Goal: Task Accomplishment & Management: Complete application form

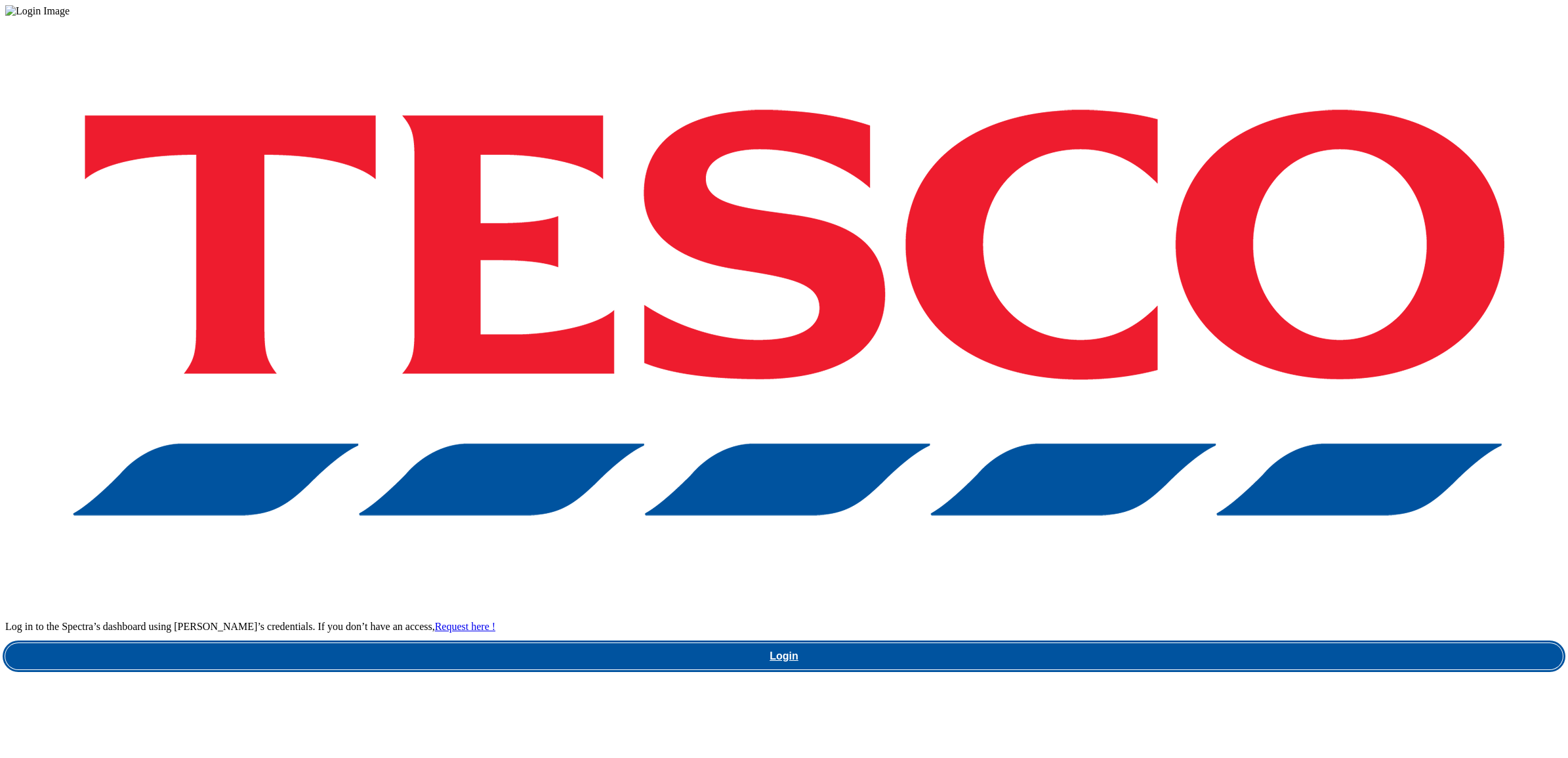
click at [1186, 642] on link "Login" at bounding box center [783, 655] width 1557 height 26
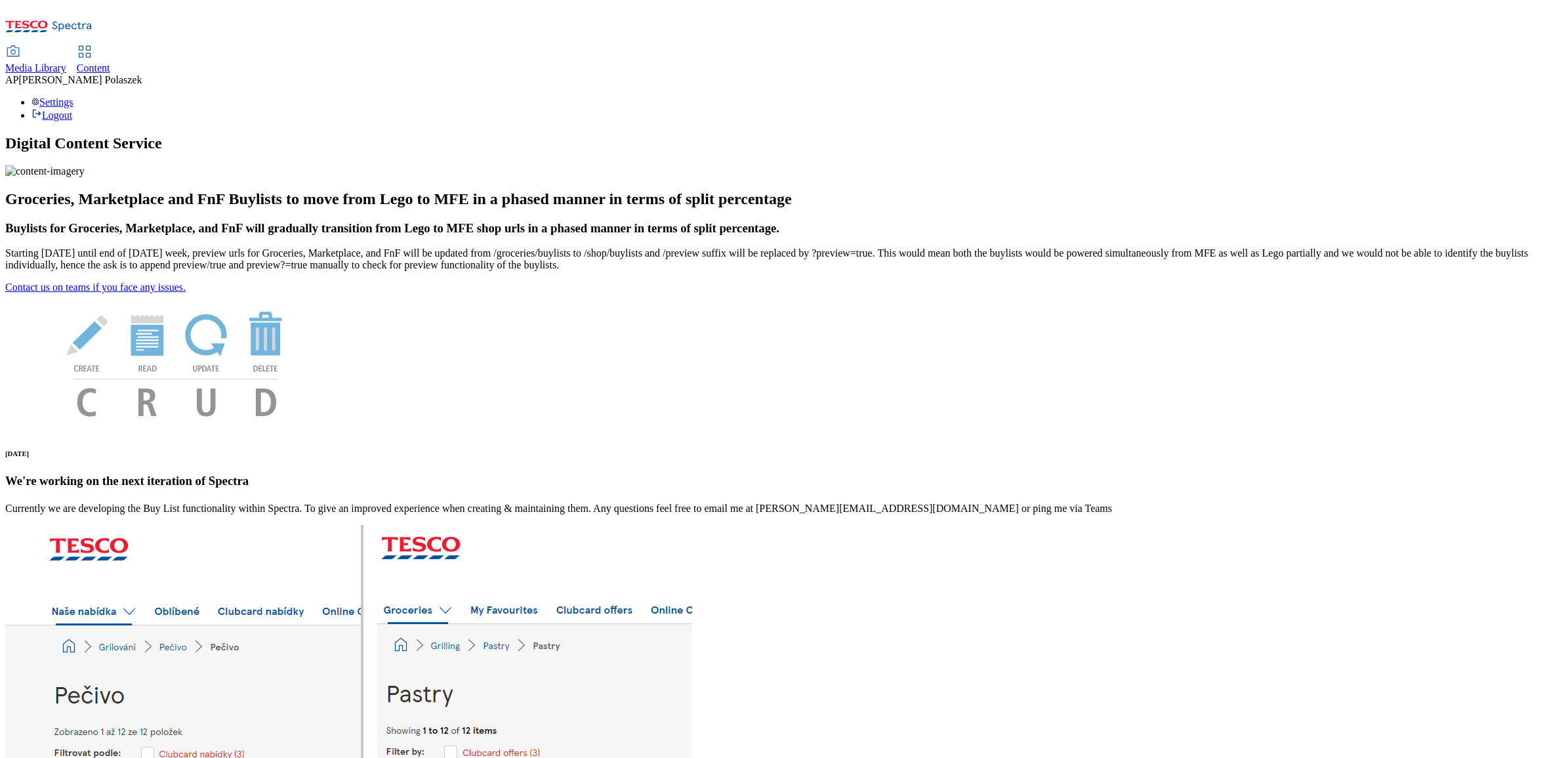
click at [111, 62] on span "Content" at bounding box center [94, 67] width 34 height 11
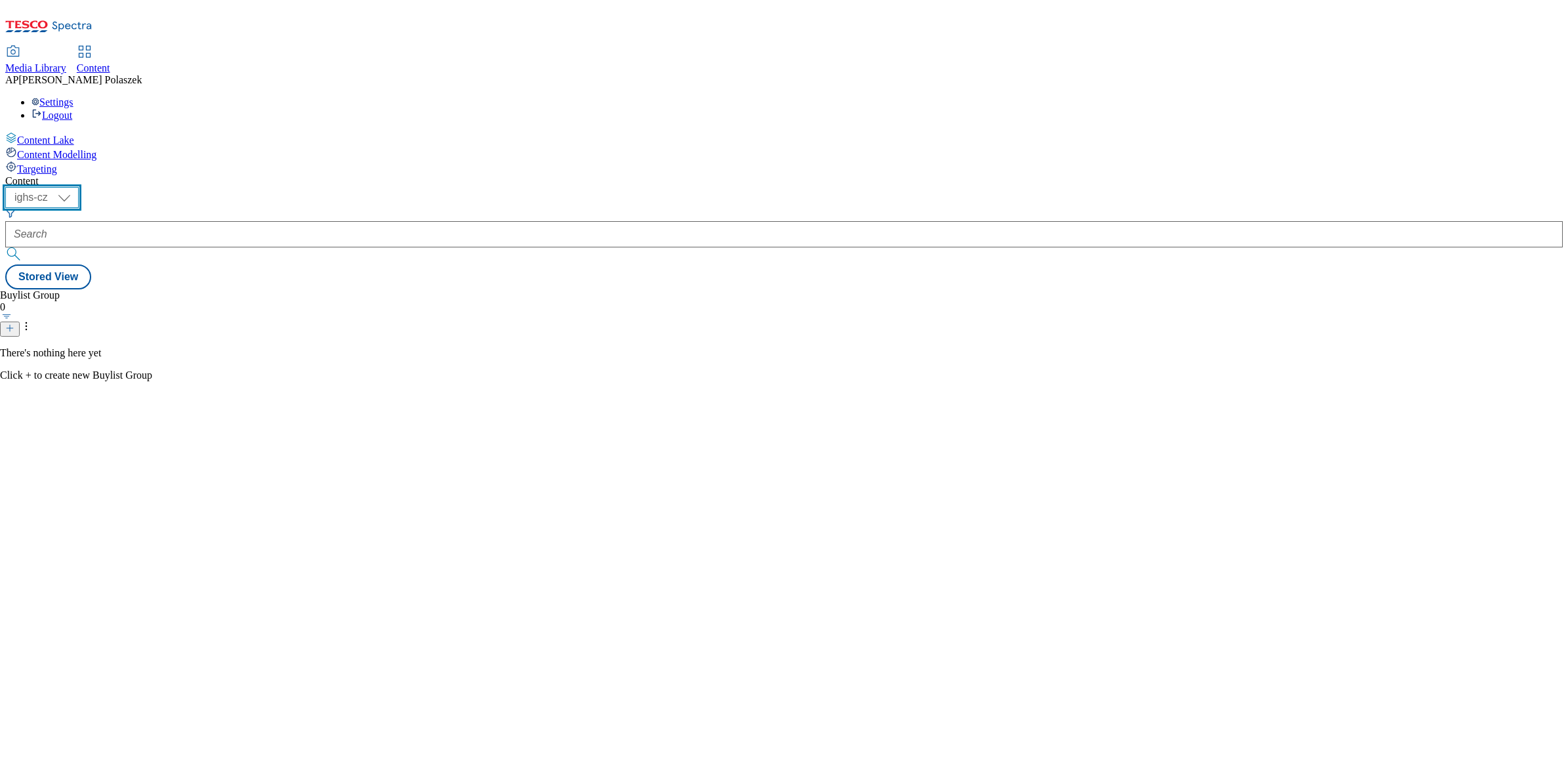
click at [79, 187] on select "ighs-cz ighs-hu ighs-sk" at bounding box center [42, 197] width 74 height 21
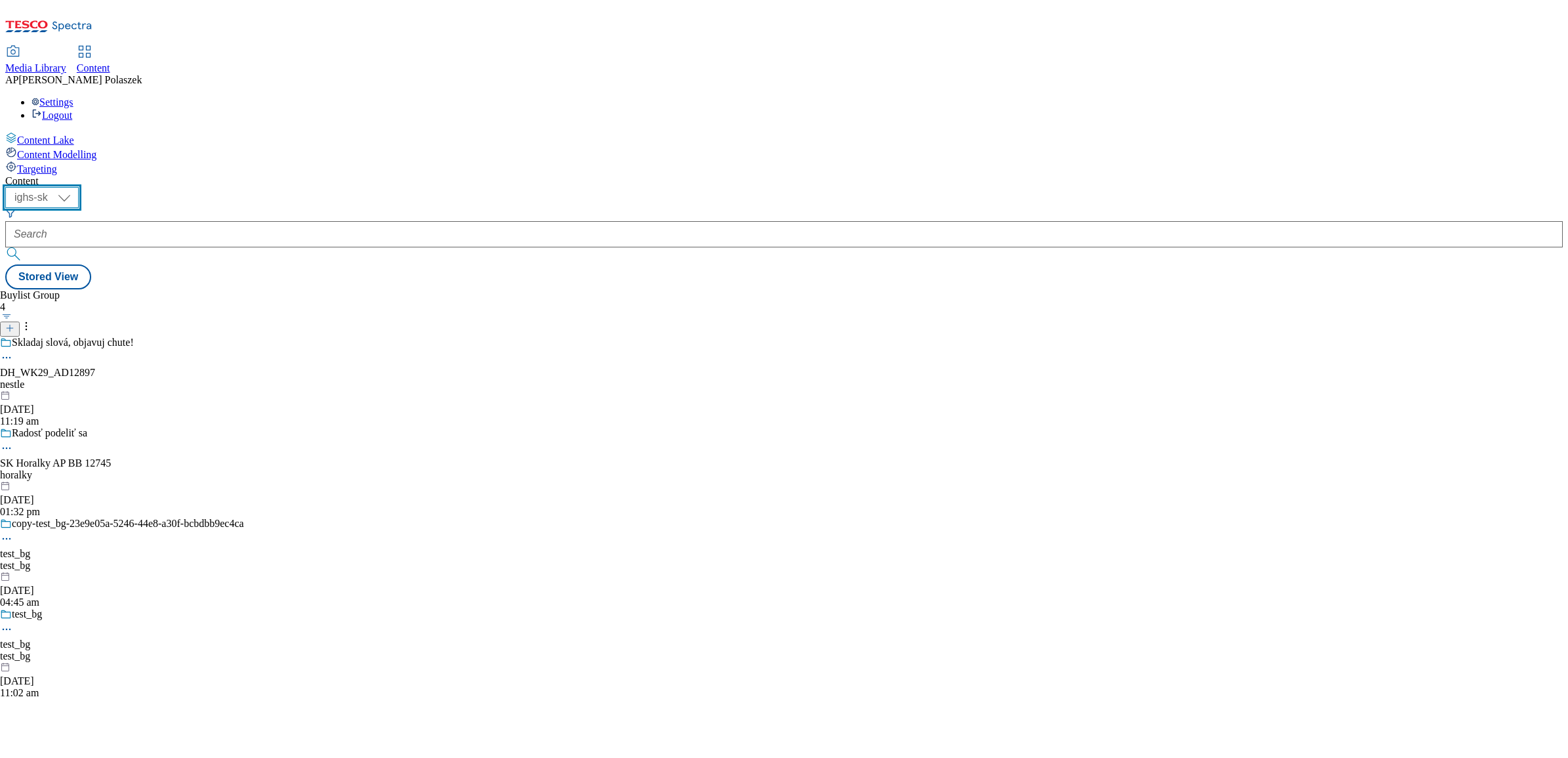
click at [79, 187] on select "ighs-cz ighs-hu ighs-sk" at bounding box center [42, 197] width 74 height 21
select select "ighs-cz"
click at [79, 187] on select "ighs-cz ighs-hu ighs-sk" at bounding box center [42, 197] width 74 height 21
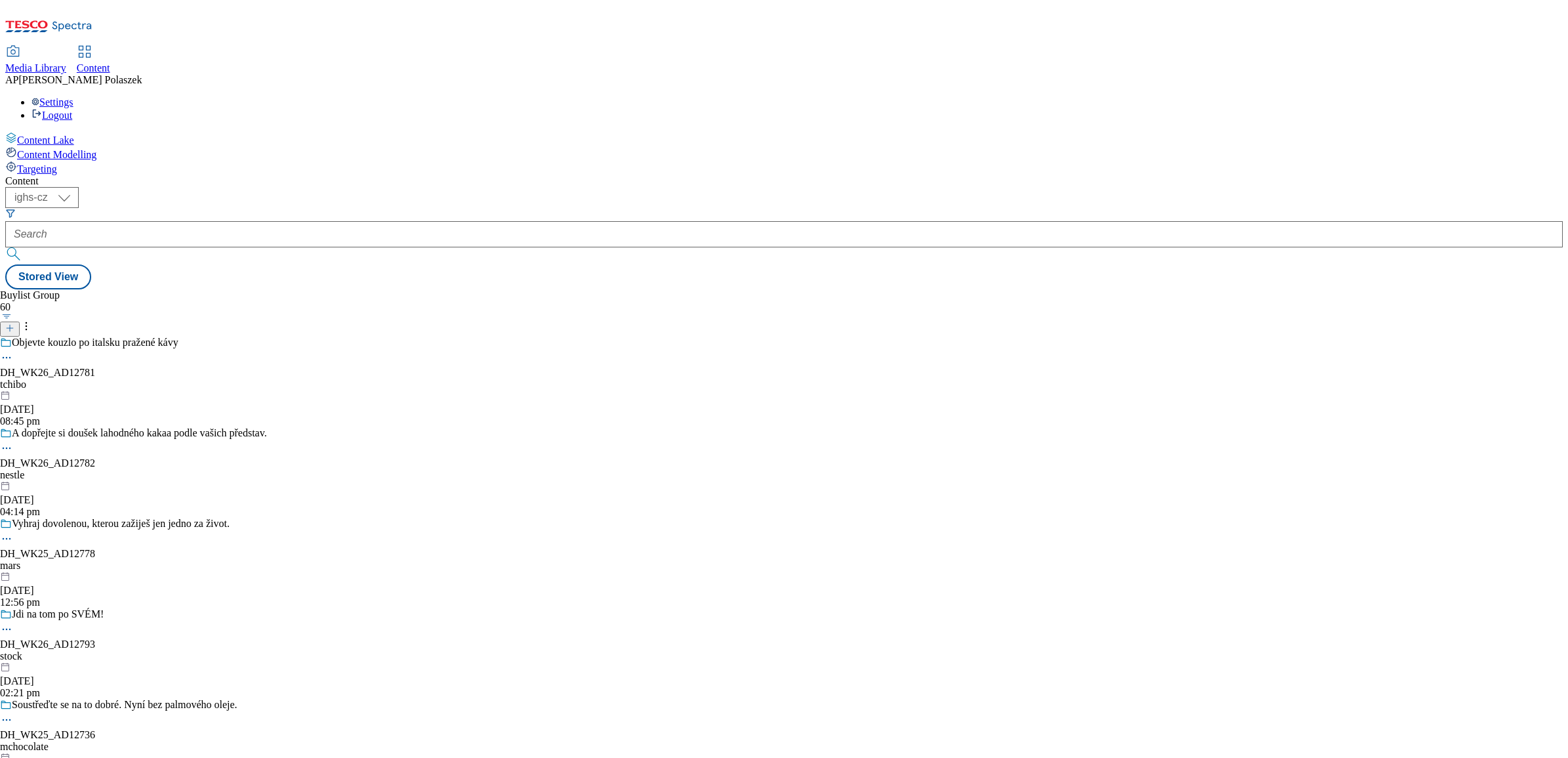
click at [66, 62] on span "Media Library" at bounding box center [35, 67] width 61 height 11
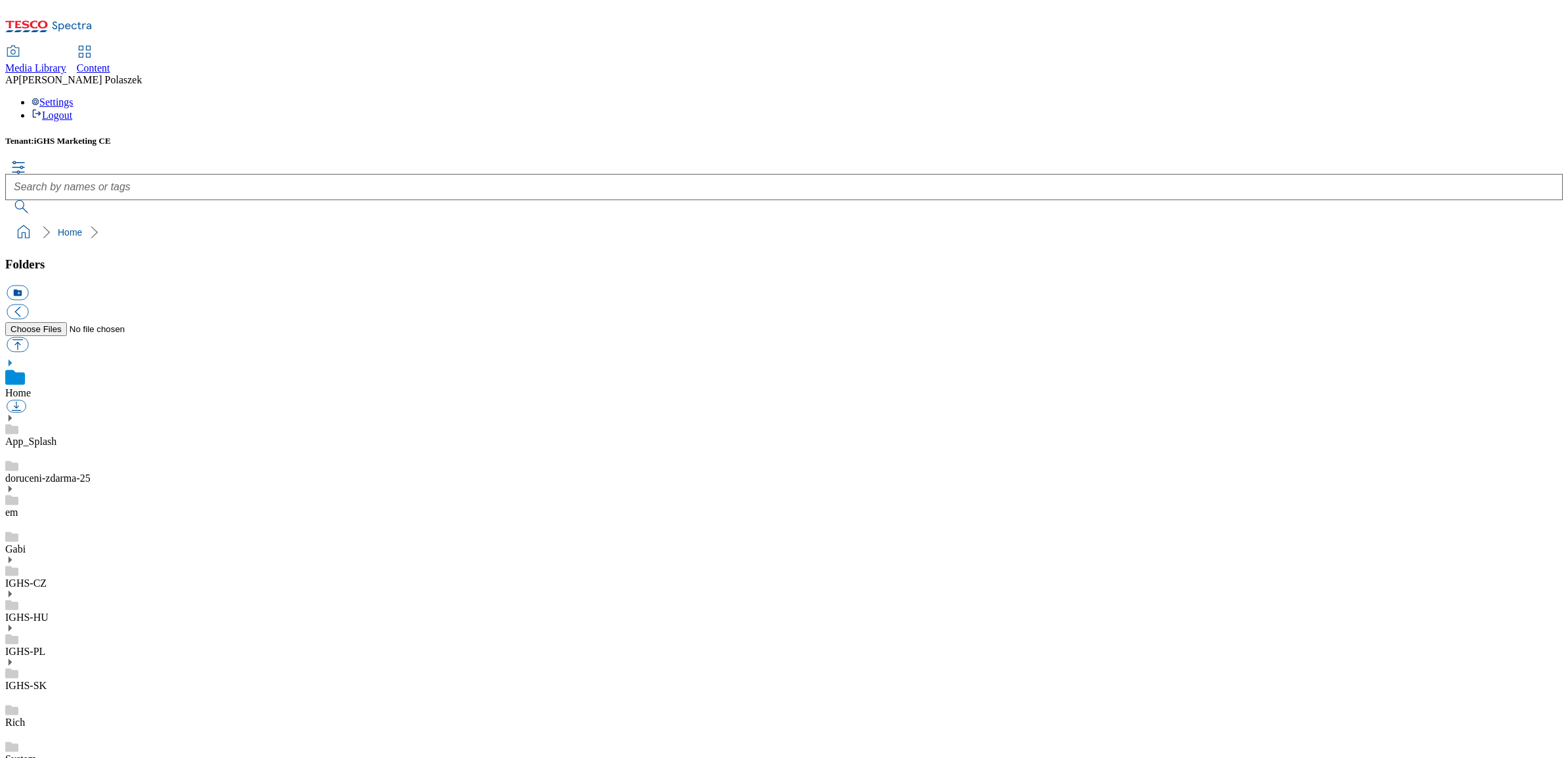
click at [14, 555] on icon at bounding box center [9, 559] width 9 height 9
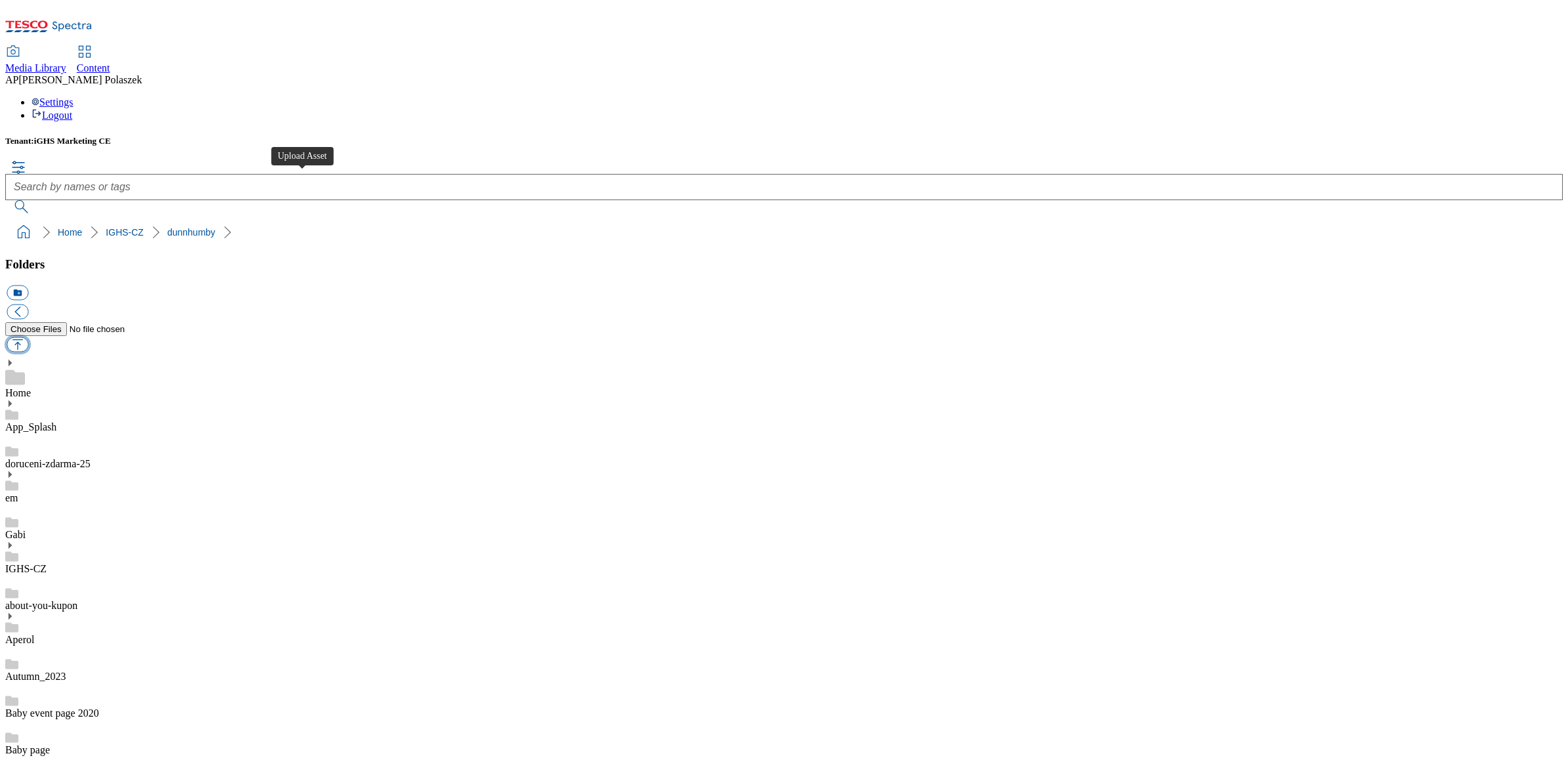
click at [28, 337] on button "button" at bounding box center [18, 344] width 22 height 15
type input "C:\fakepath\Banner_Tesco_Margot_1184x333px_CD_ruzne_2025_CZ.jpg"
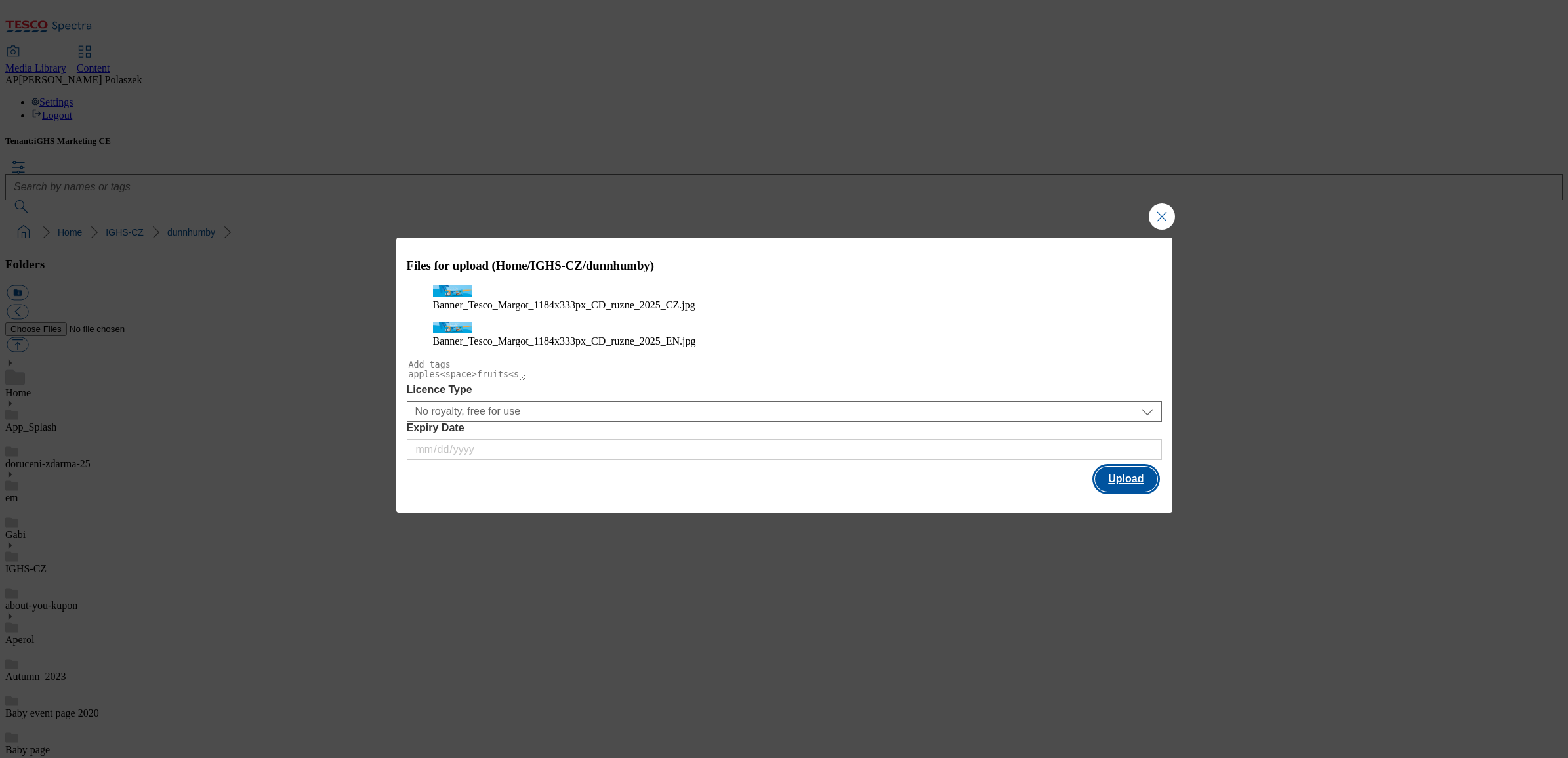
click at [1117, 487] on button "Upload" at bounding box center [1126, 479] width 62 height 25
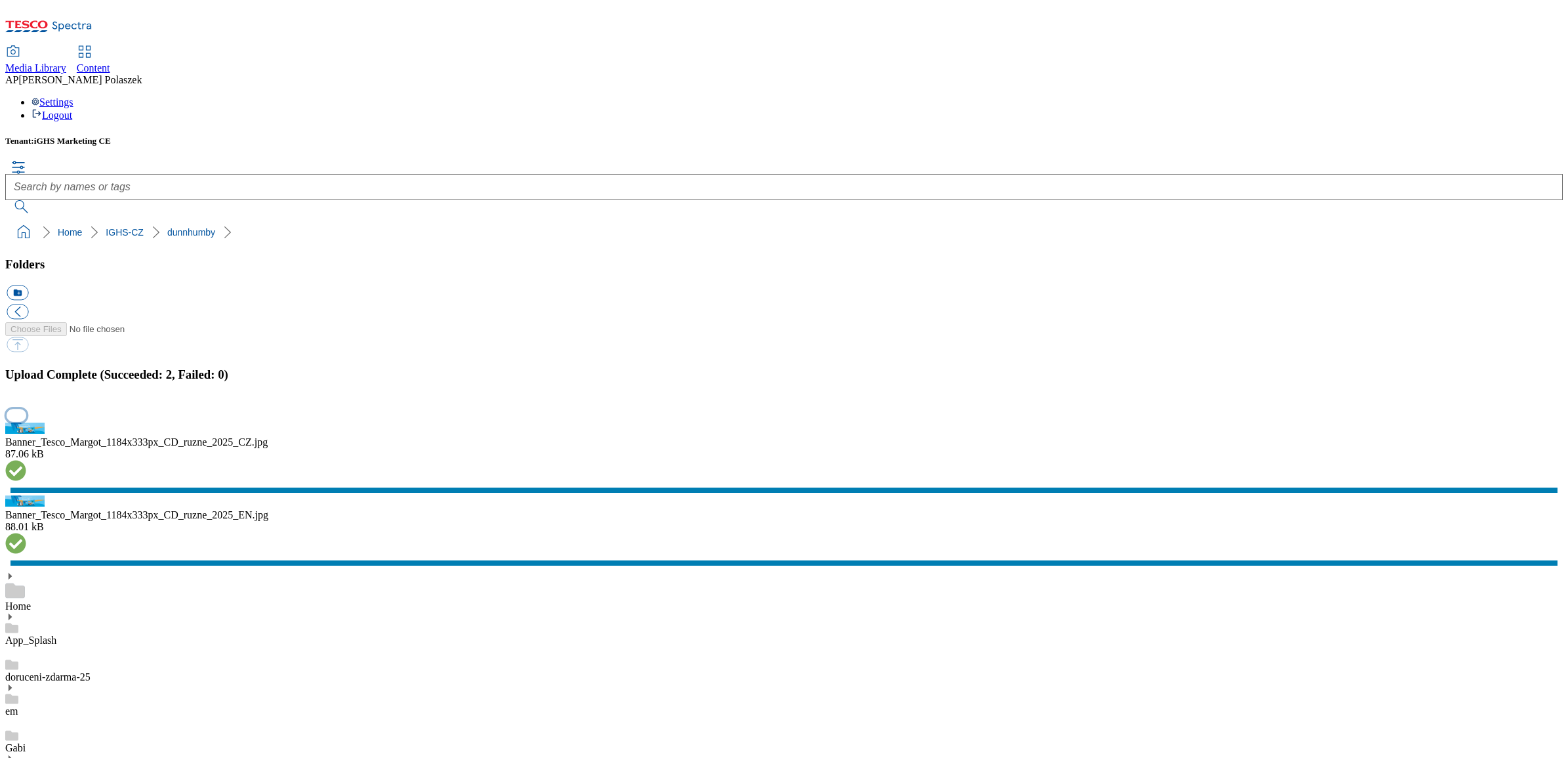
click at [26, 422] on button "button" at bounding box center [16, 415] width 19 height 13
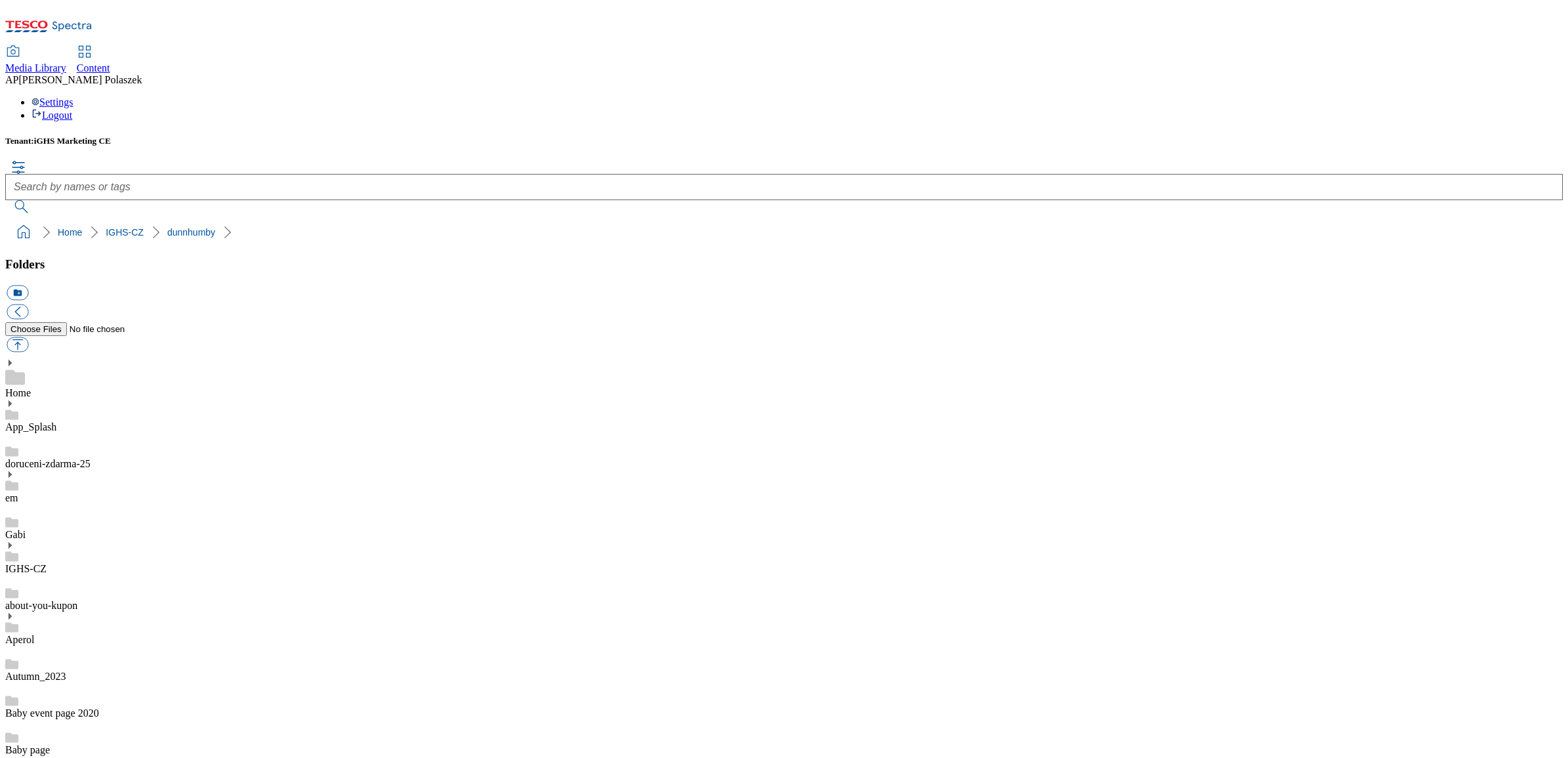
click at [111, 62] on span "Content" at bounding box center [94, 67] width 34 height 11
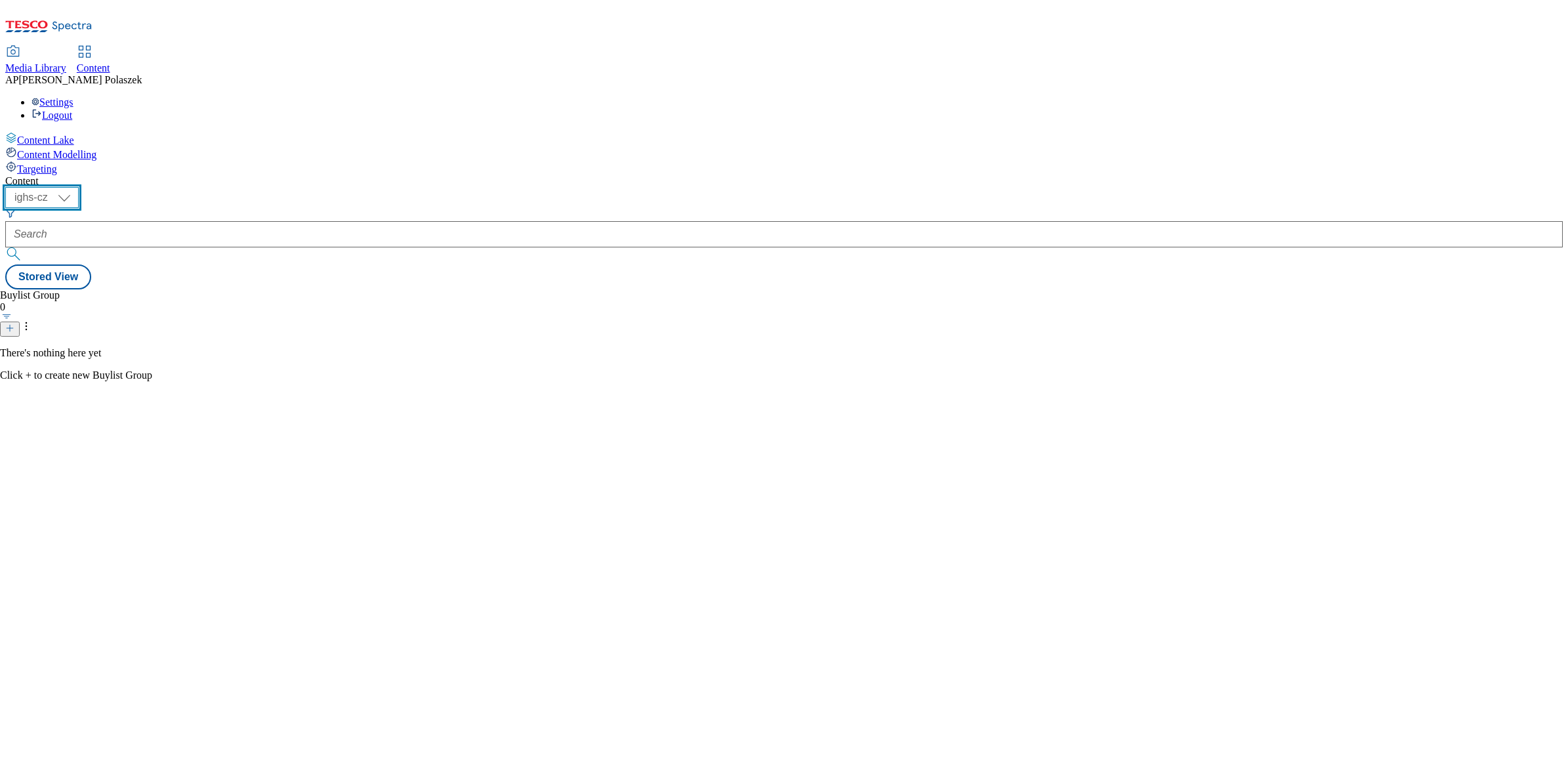
click at [79, 187] on select "ighs-cz ighs-hu ighs-sk" at bounding box center [42, 197] width 74 height 21
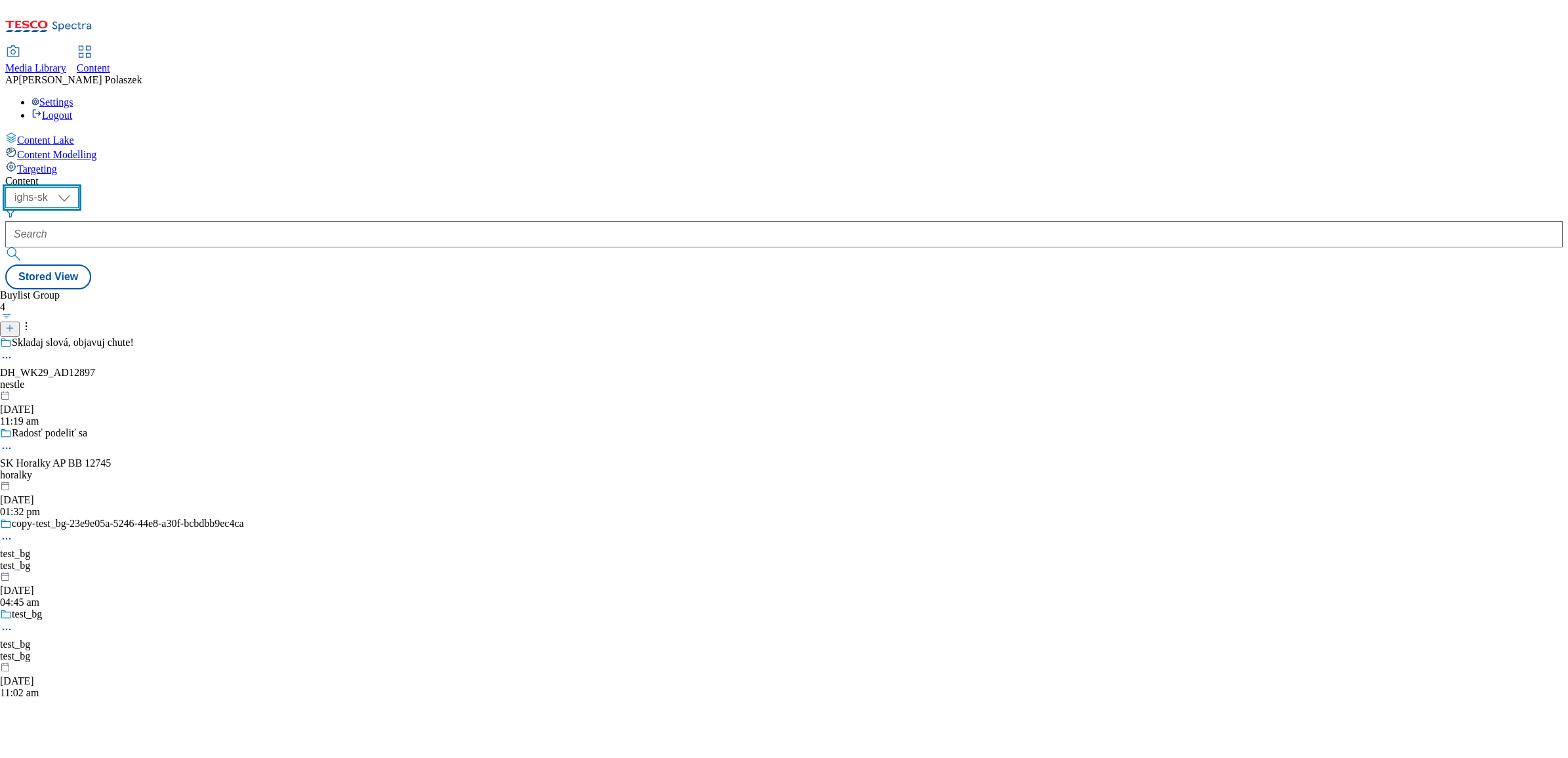
click at [79, 187] on select "ighs-cz ighs-hu ighs-sk" at bounding box center [42, 197] width 74 height 21
select select "ighs-cz"
click at [79, 187] on select "ighs-cz ighs-hu ighs-sk" at bounding box center [42, 197] width 74 height 21
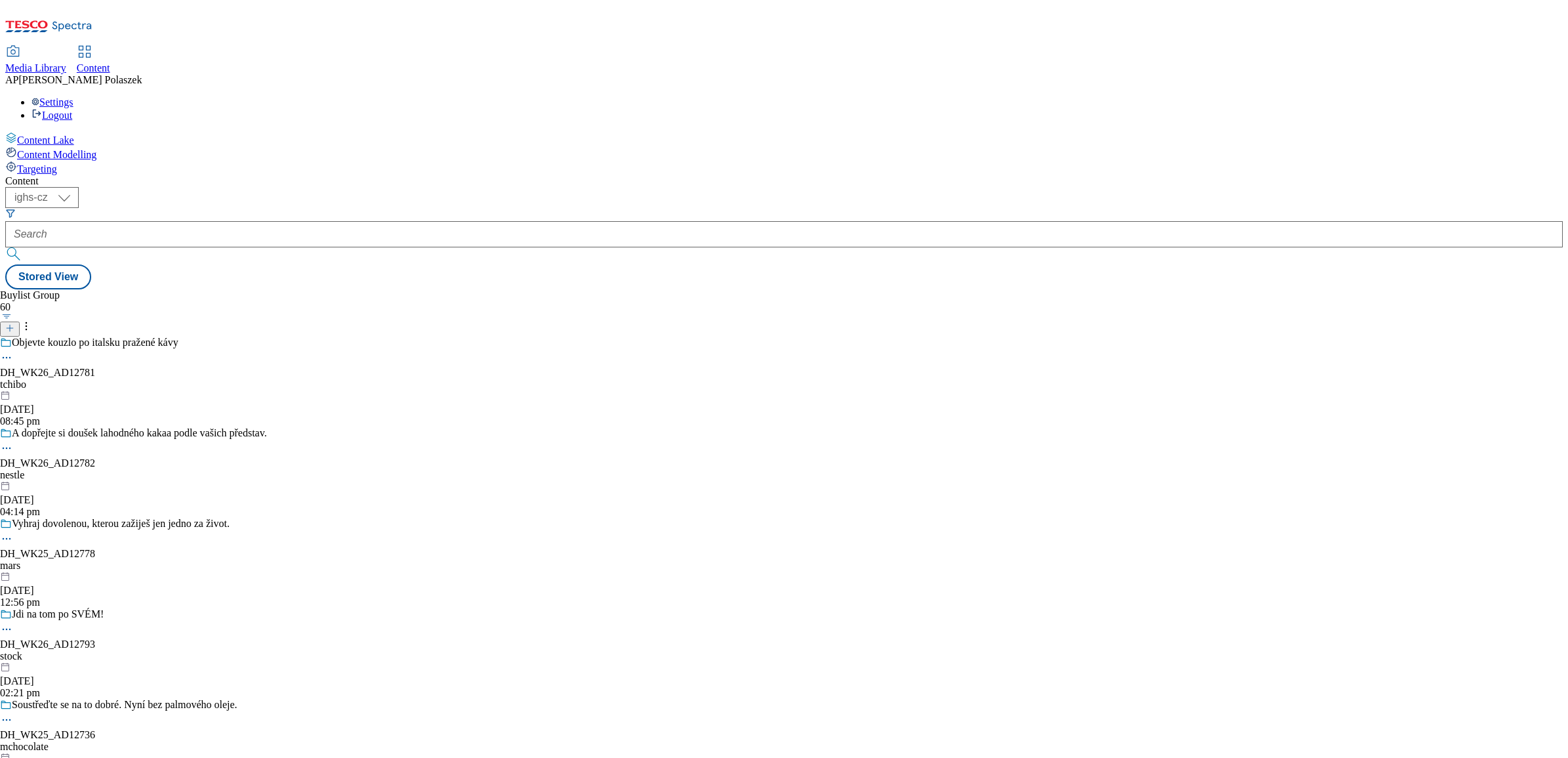
click at [10, 325] on line at bounding box center [10, 328] width 0 height 7
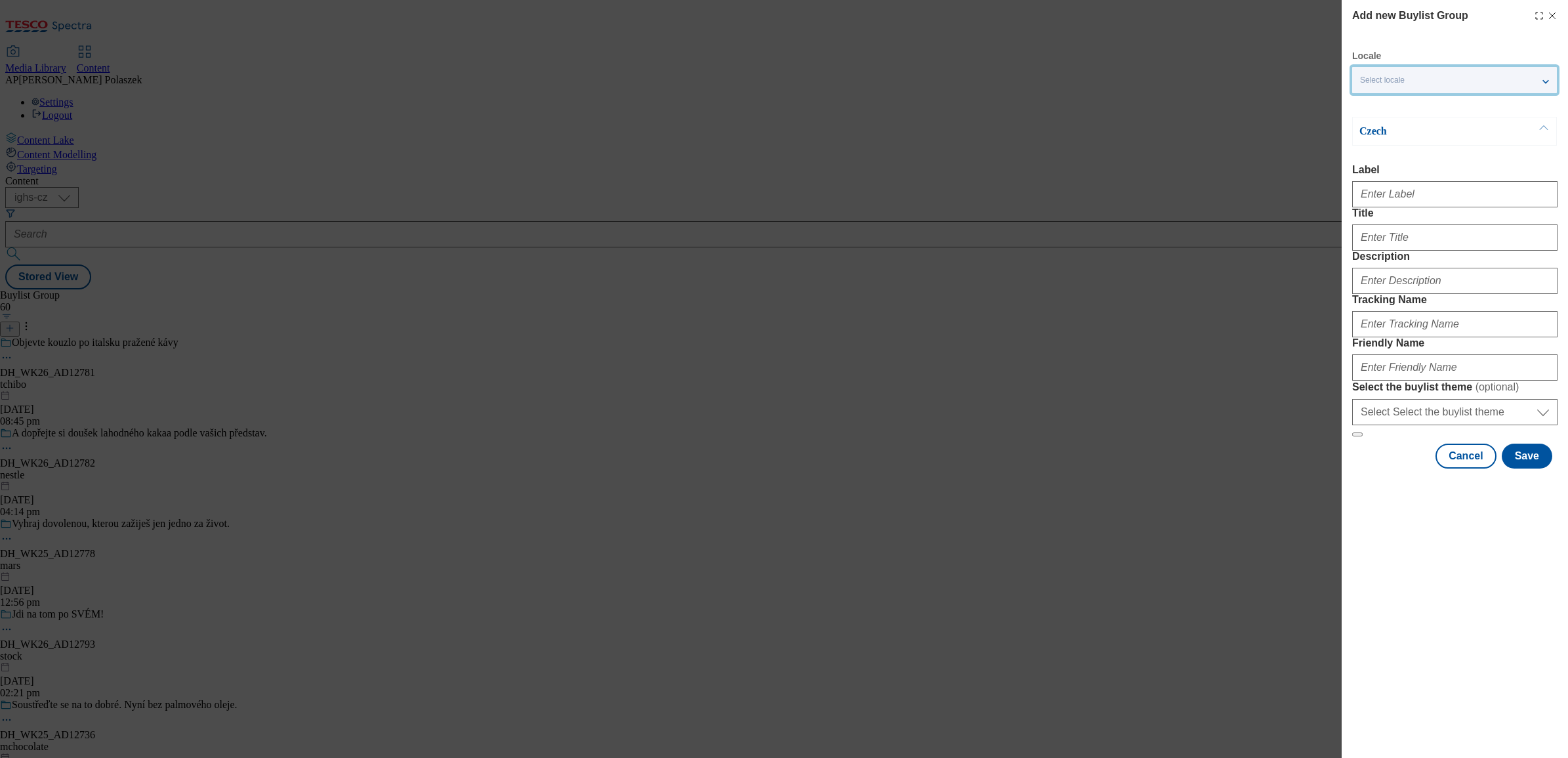
click at [1436, 73] on div "Select locale" at bounding box center [1454, 80] width 204 height 26
click at [1376, 102] on label "English" at bounding box center [1454, 107] width 204 height 28
click at [1375, 102] on input "English" at bounding box center [1367, 106] width 16 height 16
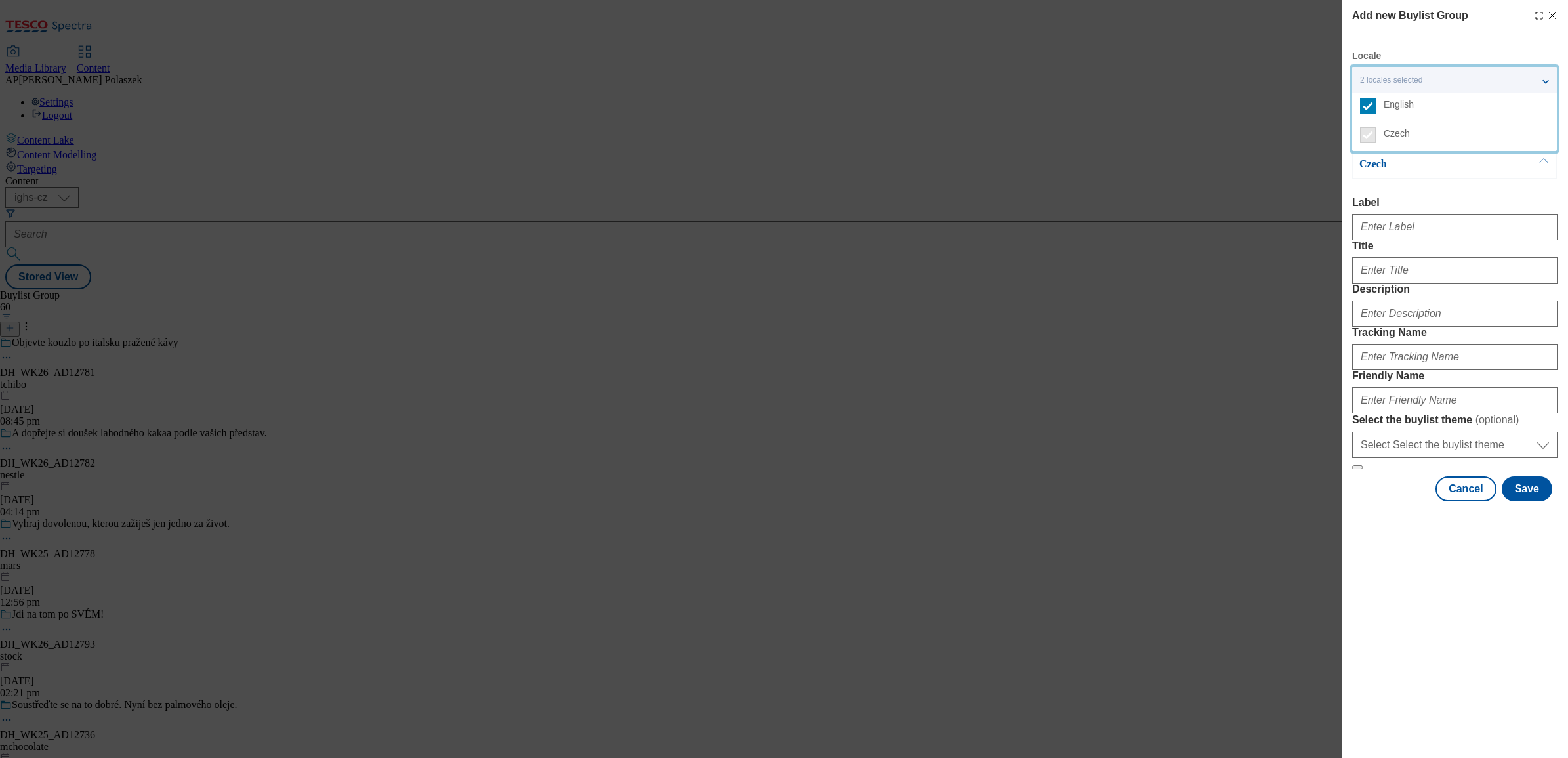
click at [1287, 154] on div "Add new Buylist Group Locale 2 locales selected English Czech English Label Tit…" at bounding box center [784, 379] width 1568 height 758
click at [1537, 132] on button "Modal" at bounding box center [1544, 131] width 25 height 28
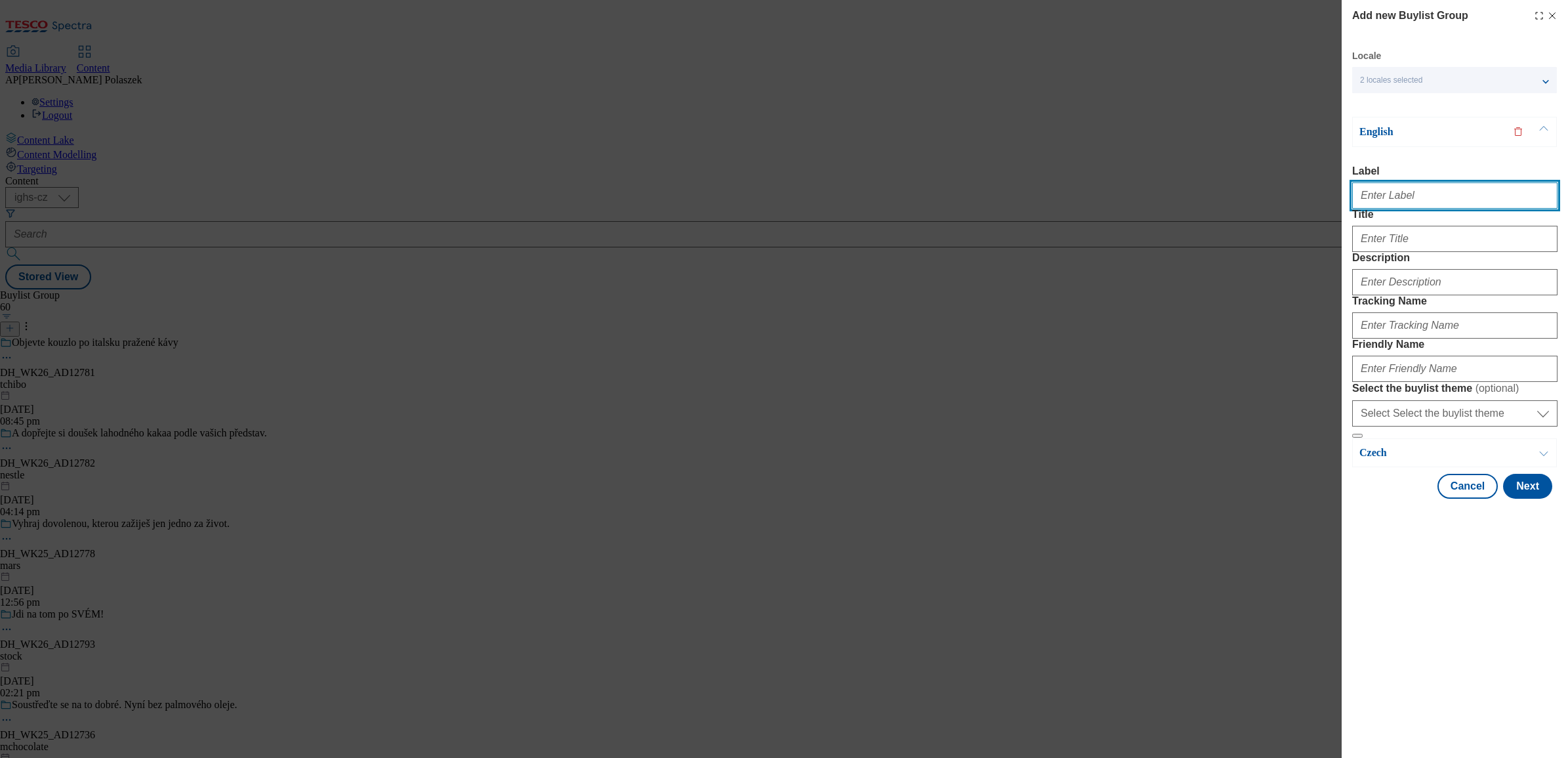
click at [1392, 192] on input "Label" at bounding box center [1454, 195] width 205 height 26
paste input "DH_WK25_AD12735"
type input "DH_WK25_AD12735"
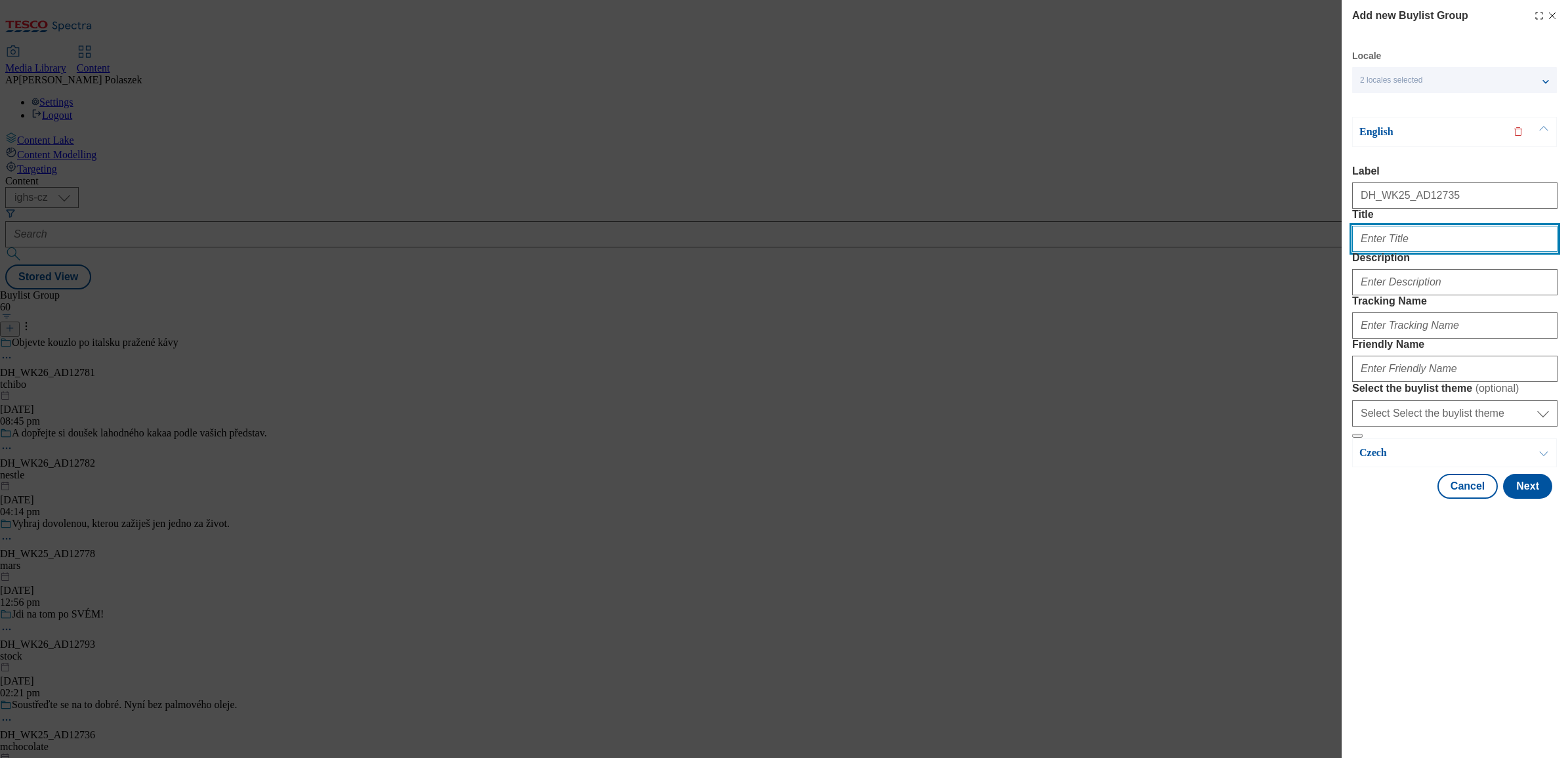
click at [1426, 252] on input "Title" at bounding box center [1454, 238] width 205 height 26
paste input "Every day is filled with joy from the little things"
type input "Every day is filled with joy from the little things"
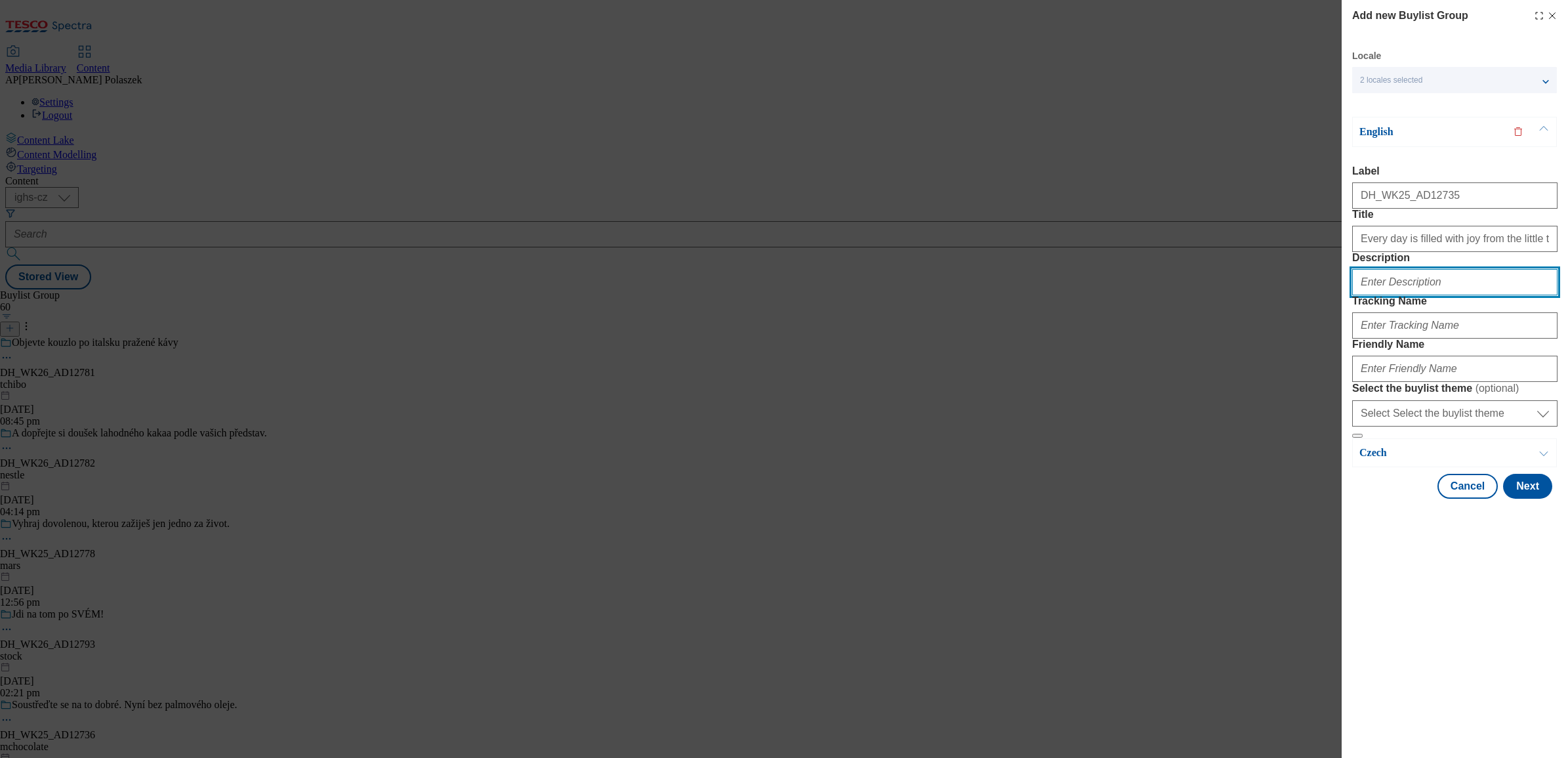
click at [1484, 295] on input "Description" at bounding box center [1454, 281] width 205 height 26
paste input "OrionMargot"
type input "OrionMargot"
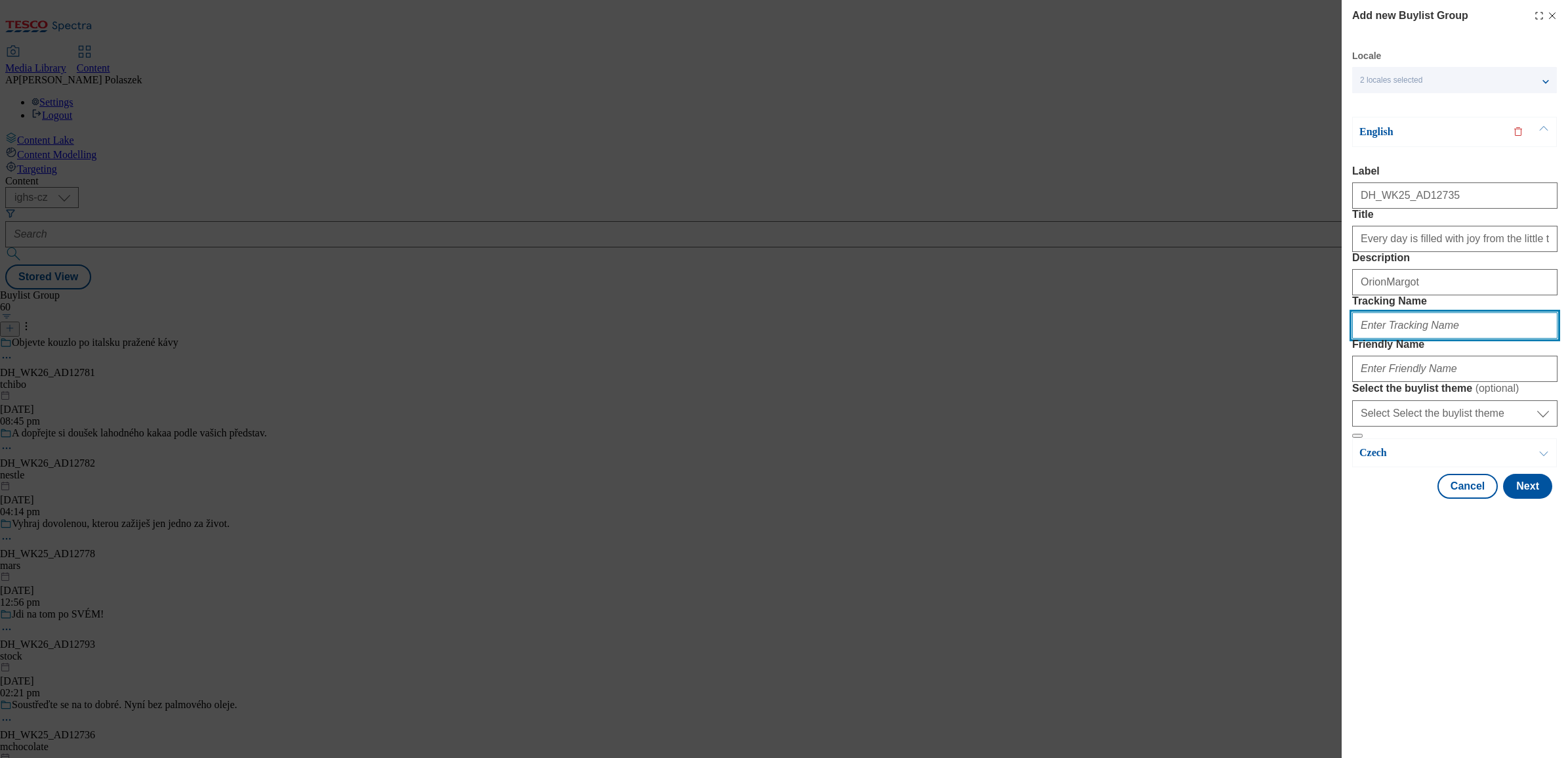
click at [1404, 338] on input "Tracking Name" at bounding box center [1454, 325] width 205 height 26
paste input "DH_EN_AD12735_BH"
type input "DH_EN_AD12735_BH"
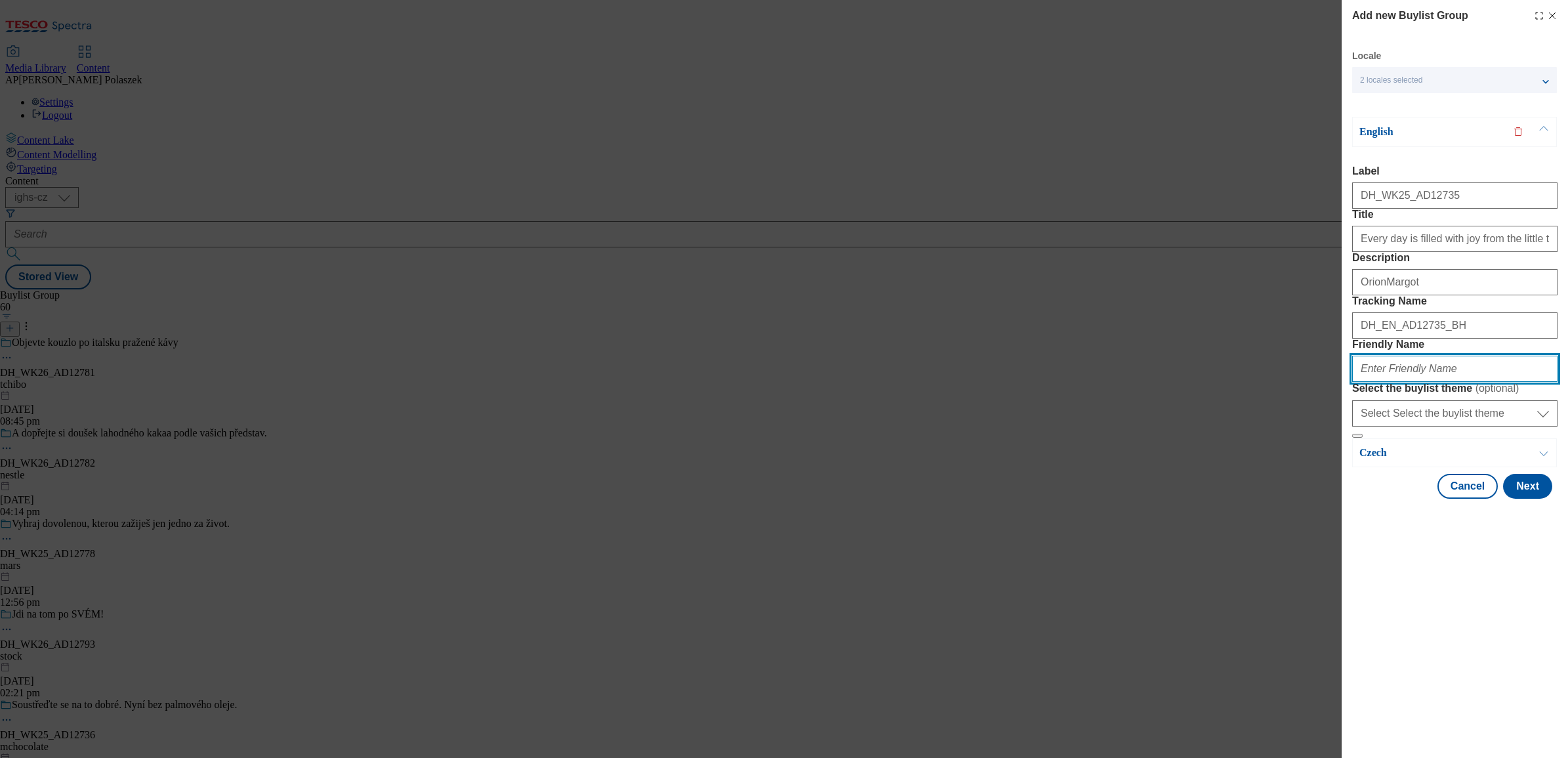
click at [1405, 382] on input "Friendly Name" at bounding box center [1454, 368] width 205 height 26
paste input "nestle"
type input "nestle"
click at [1532, 498] on button "Next" at bounding box center [1527, 486] width 49 height 25
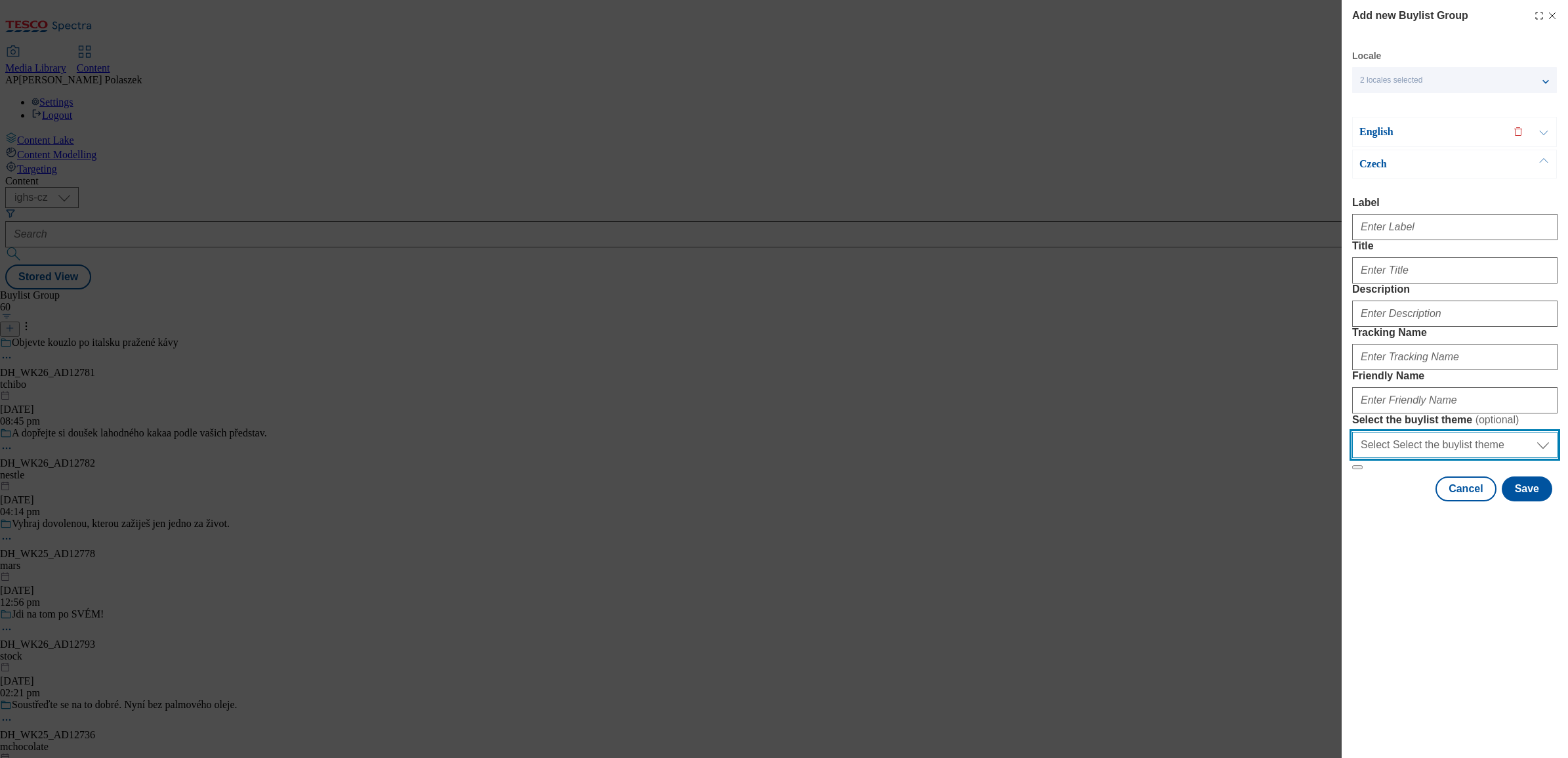
click at [1541, 458] on select "Select Select the buylist theme default fandf" at bounding box center [1454, 444] width 205 height 26
click at [1483, 664] on div "Add new Buylist Group Locale 2 locales selected English Czech English Label DH_…" at bounding box center [1455, 379] width 226 height 758
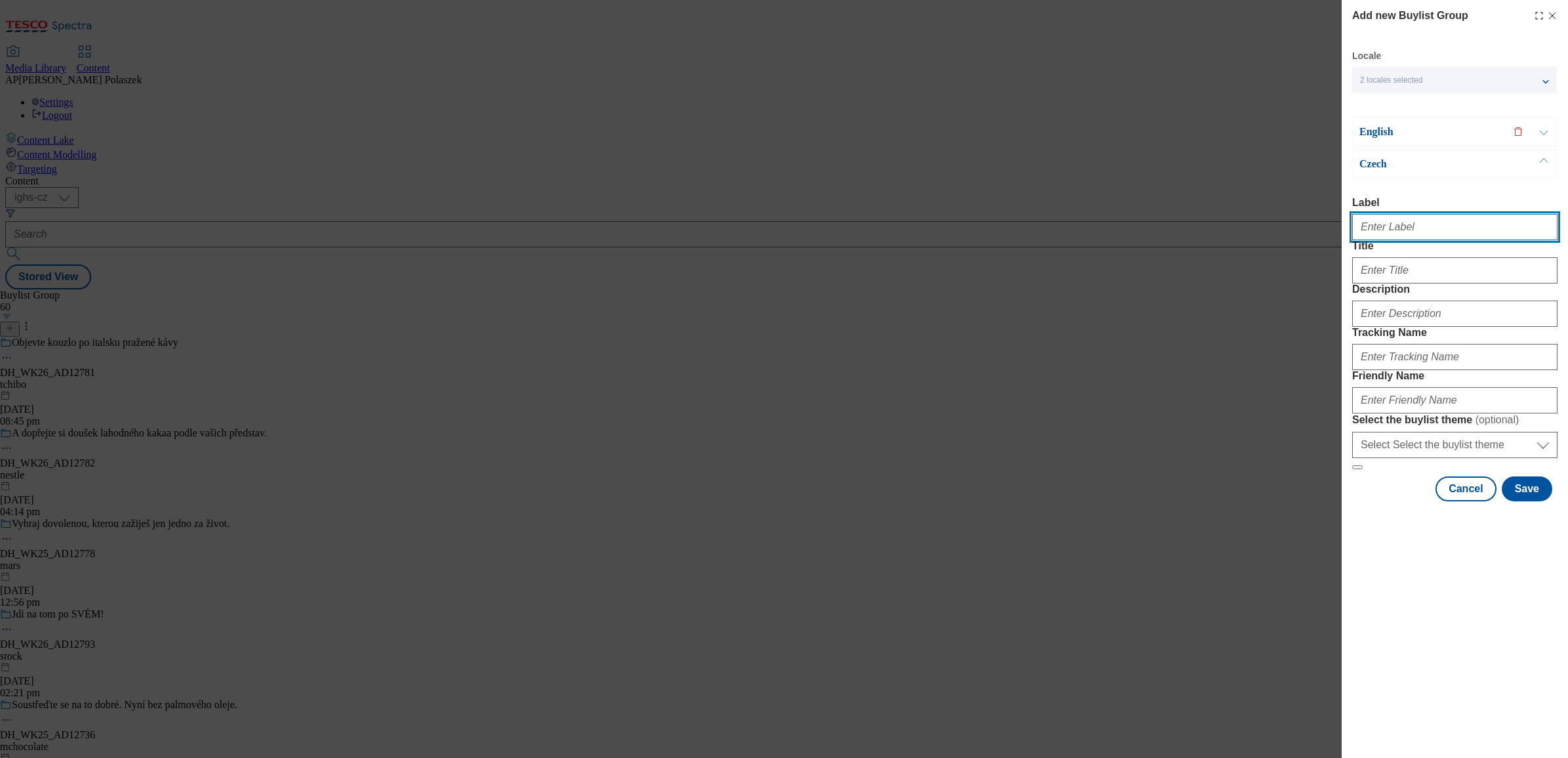
click at [1442, 225] on input "Label" at bounding box center [1454, 226] width 205 height 26
paste input "DH_WK25_AD12735"
type input "DH_WK25_AD12735"
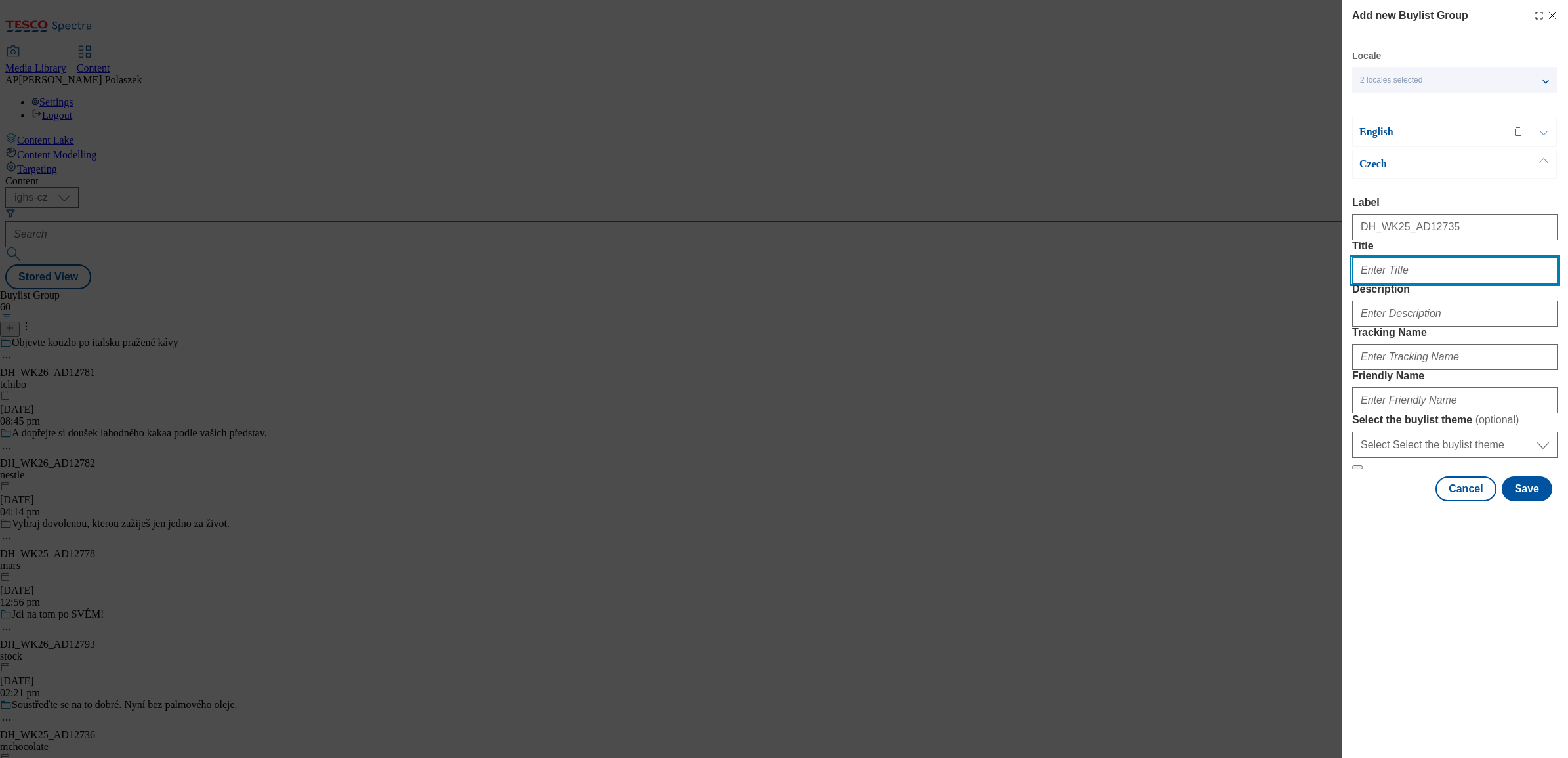
click at [1372, 283] on input "Title" at bounding box center [1454, 270] width 205 height 26
paste input "Každý den je zalitý pozitivní energií a radostí z maličkostí"
type input "Každý den je zalitý pozitivní energií a radostí z maličkostí"
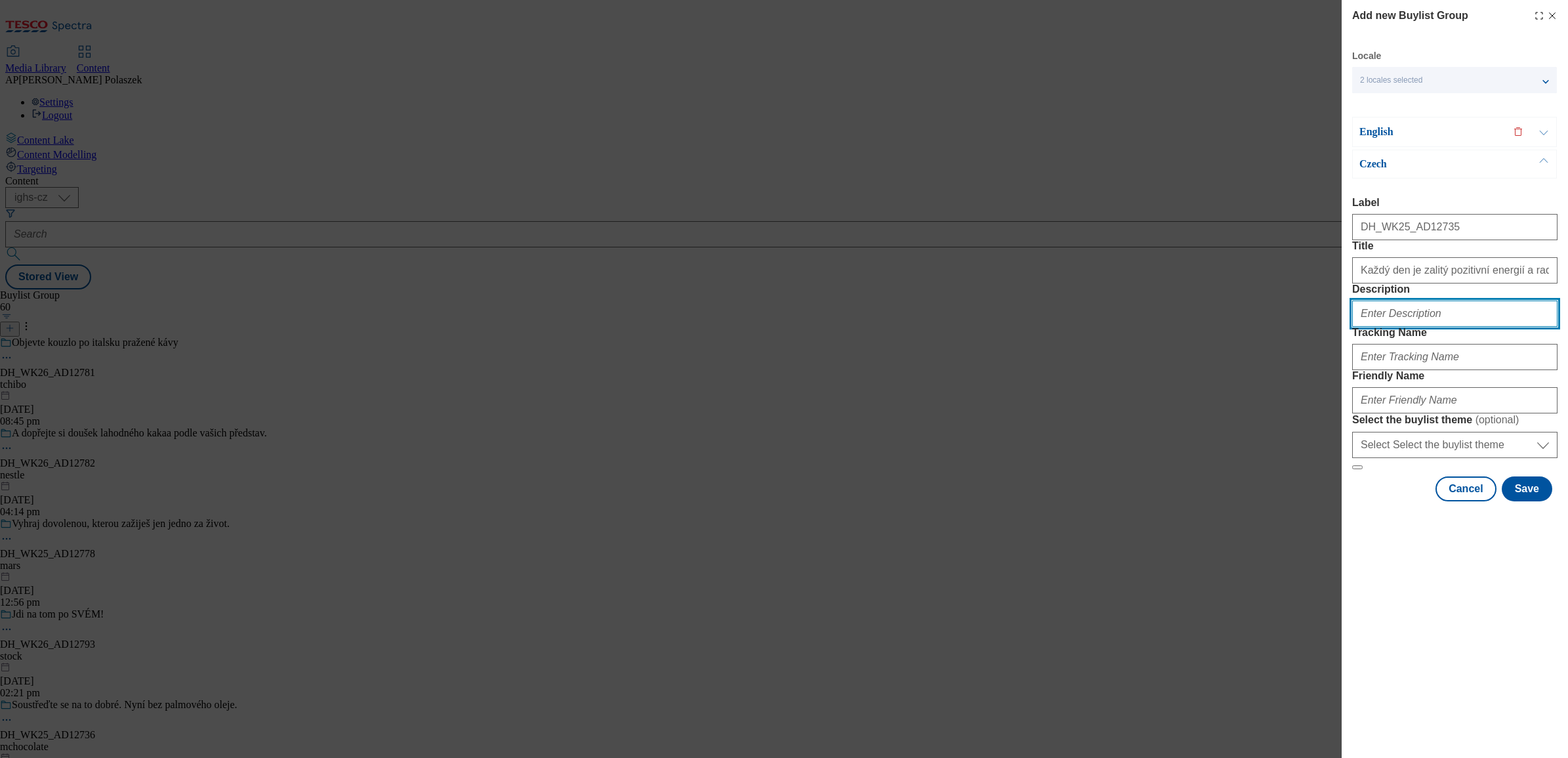
click at [1421, 327] on input "Description" at bounding box center [1454, 313] width 205 height 26
paste input "OrionMargot"
type input "OrionMargot"
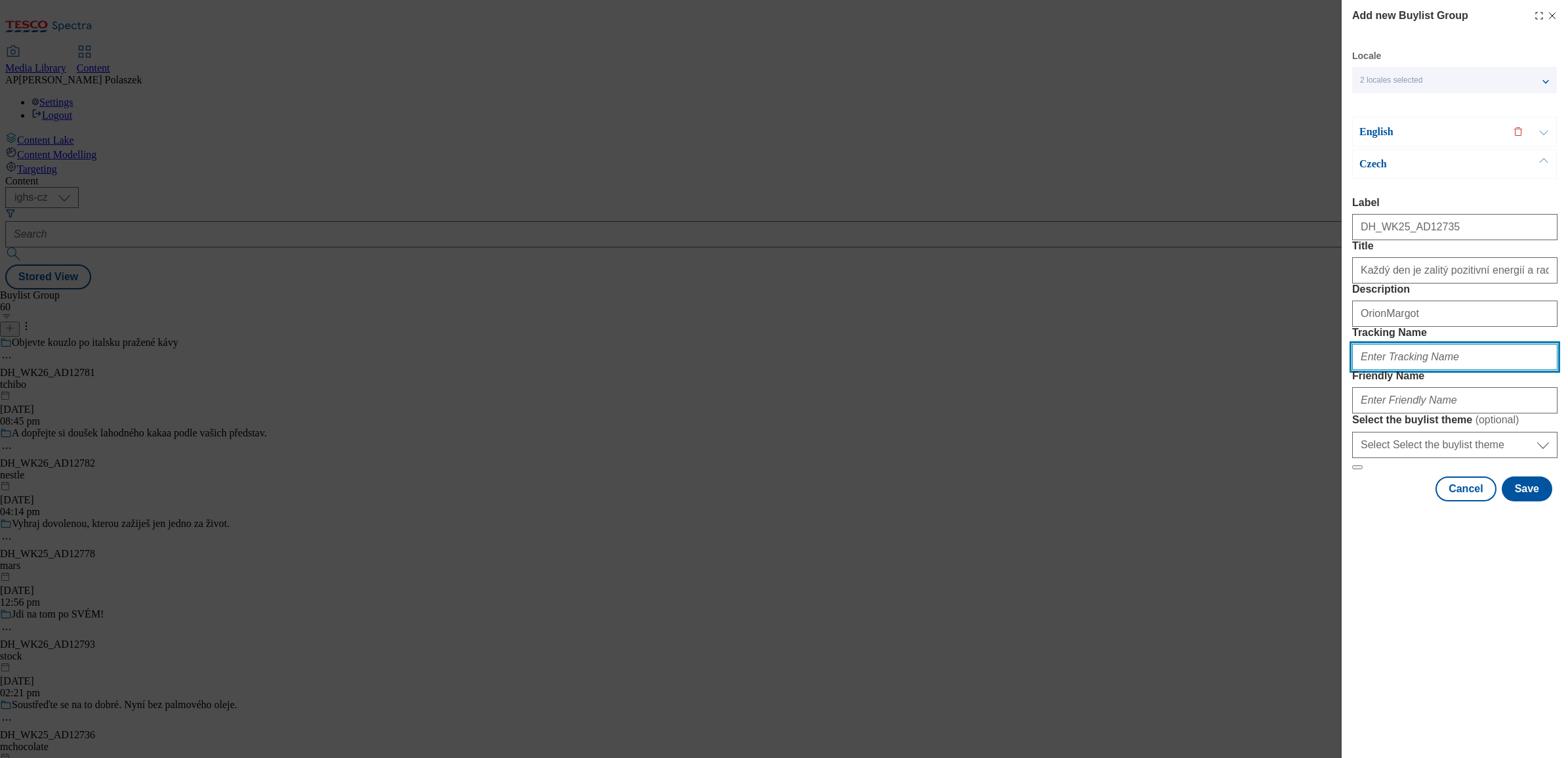
click at [1382, 370] on input "Tracking Name" at bounding box center [1454, 356] width 205 height 26
paste input "DH_CZ_AD12735_BH"
type input "DH_CZ_AD12735_BH"
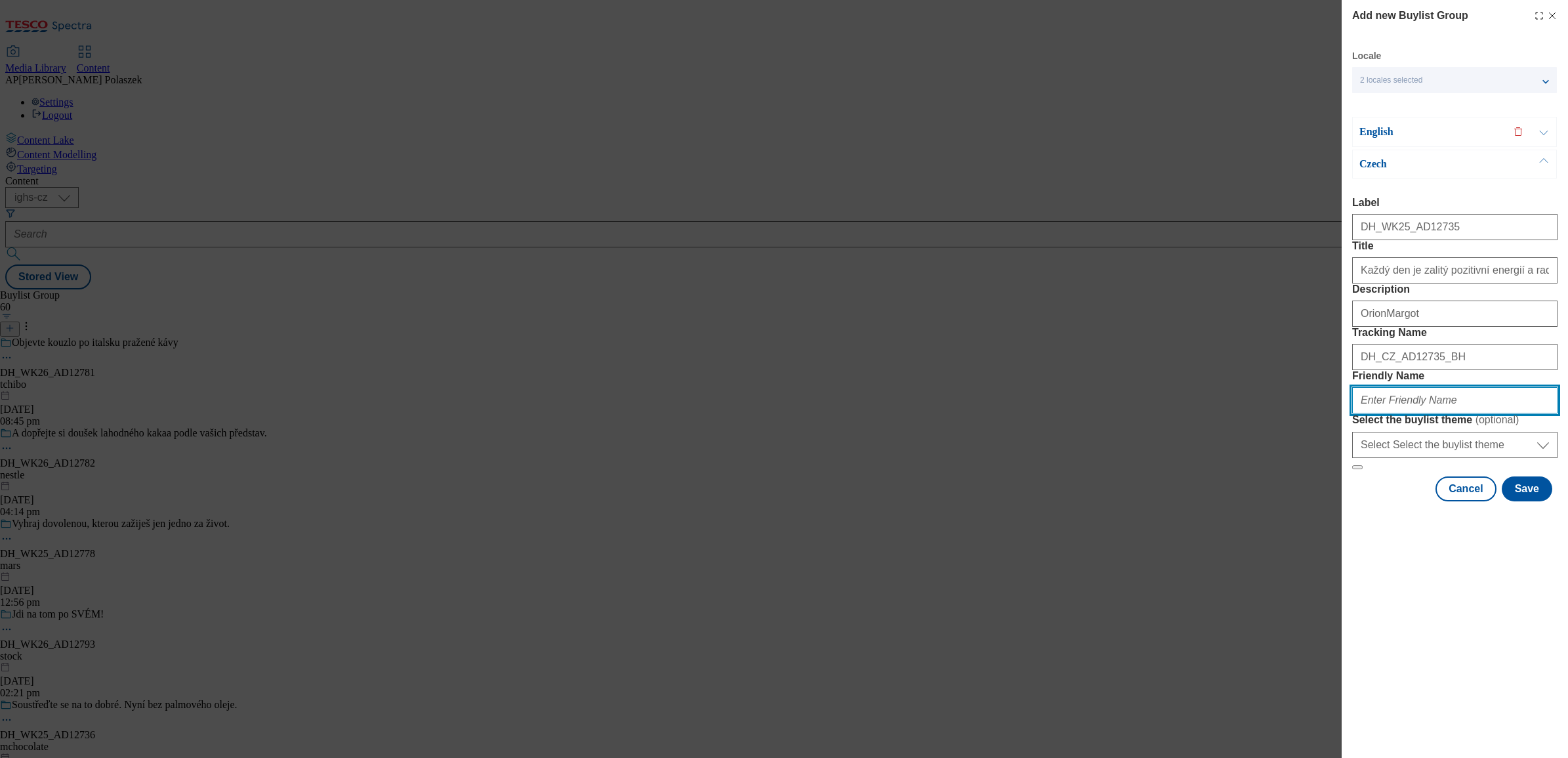
click at [1423, 413] on input "Friendly Name" at bounding box center [1454, 400] width 205 height 26
paste input "nestle"
type input "nestle"
click at [1530, 501] on button "Save" at bounding box center [1527, 489] width 50 height 25
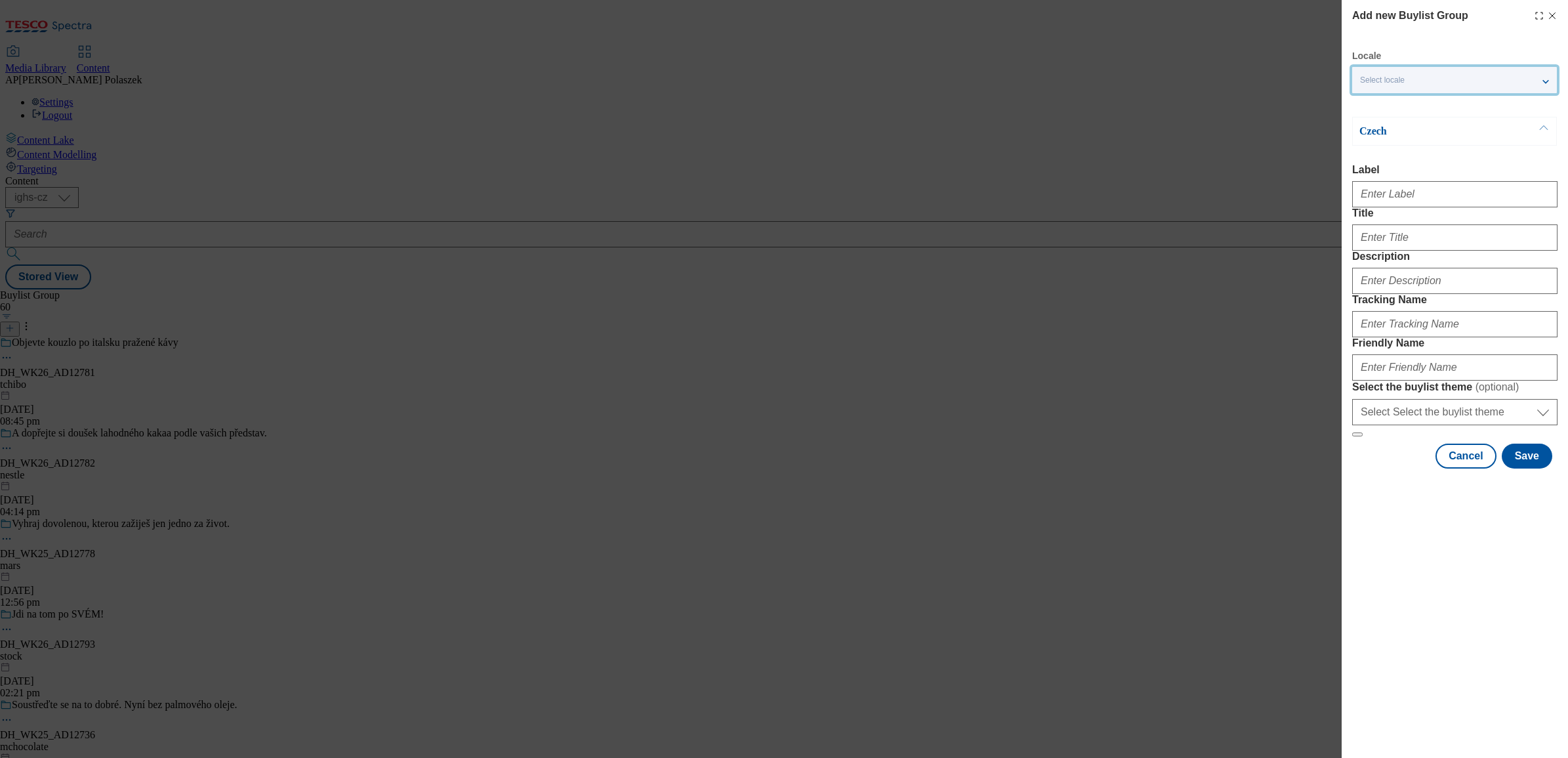
click at [1537, 80] on div "Select locale" at bounding box center [1454, 80] width 204 height 26
click at [1368, 105] on input "English" at bounding box center [1367, 106] width 16 height 16
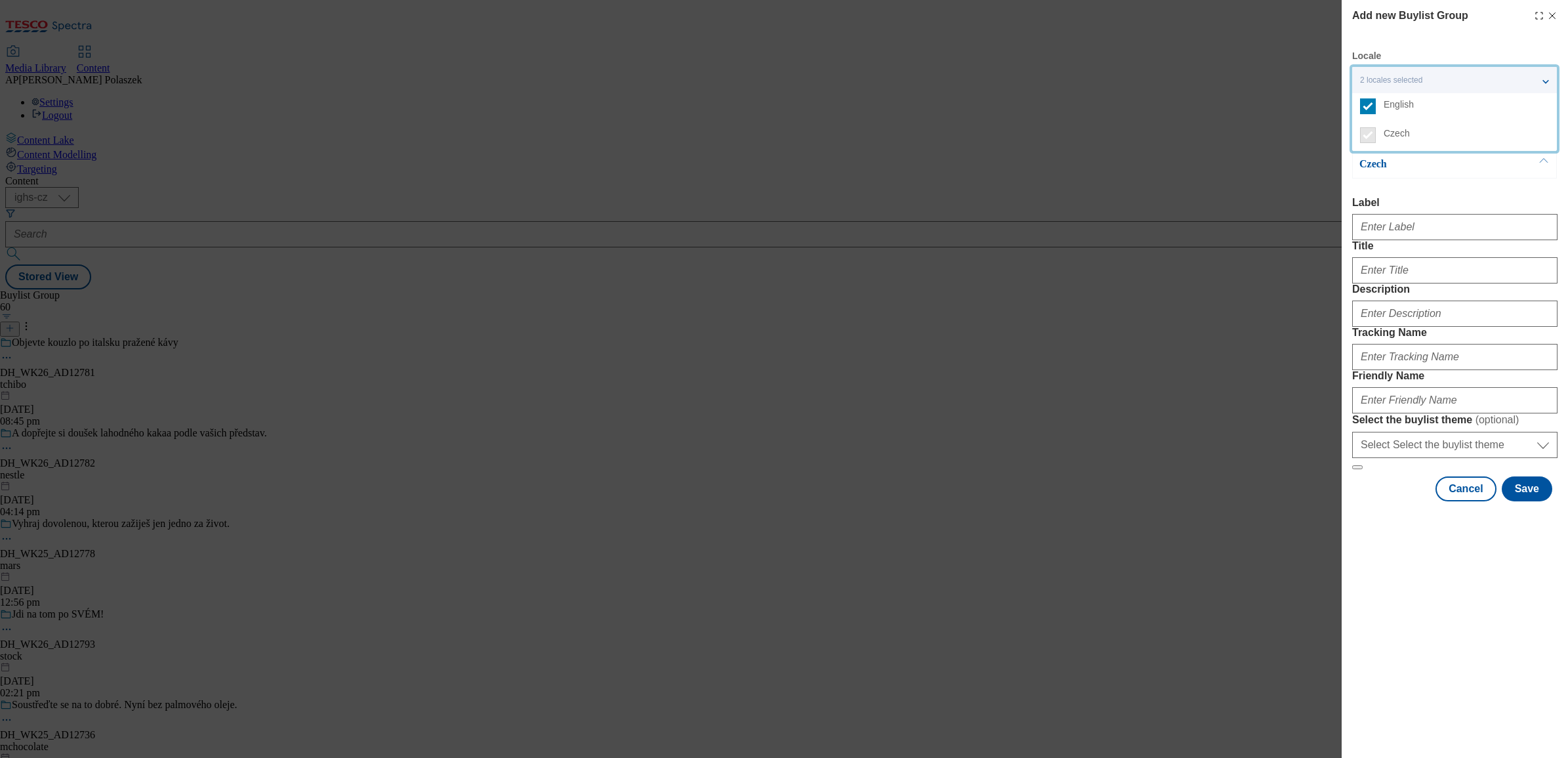
click at [1383, 522] on div "Modal" at bounding box center [1455, 513] width 226 height 18
click at [1549, 128] on button "Modal" at bounding box center [1544, 131] width 25 height 28
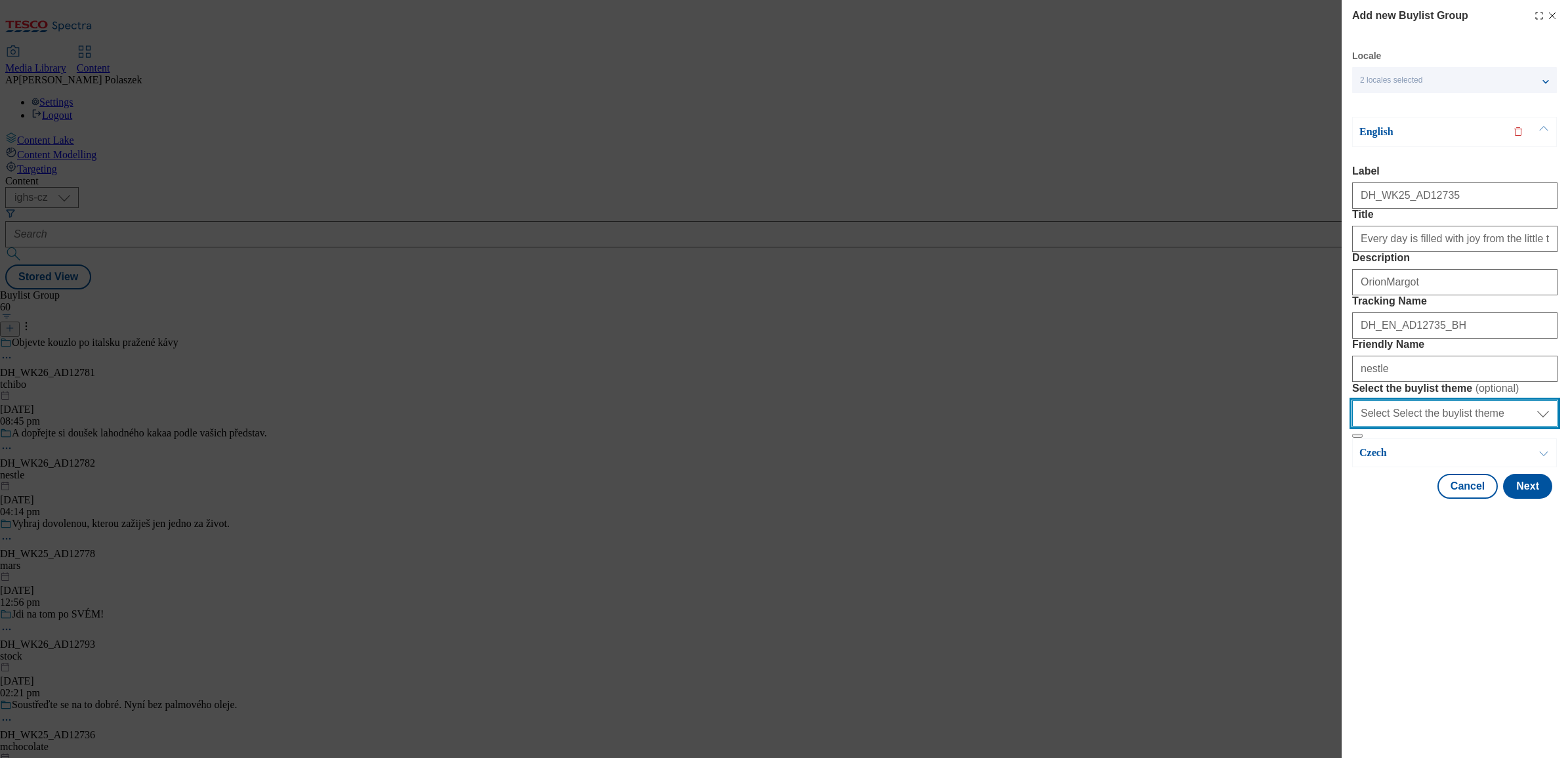
click at [1445, 426] on select "Select Select the buylist theme default fandf" at bounding box center [1454, 413] width 205 height 26
select select "default"
click at [1352, 426] on select "Select Select the buylist theme default fandf" at bounding box center [1454, 413] width 205 height 26
click at [1539, 498] on button "Next" at bounding box center [1527, 486] width 49 height 25
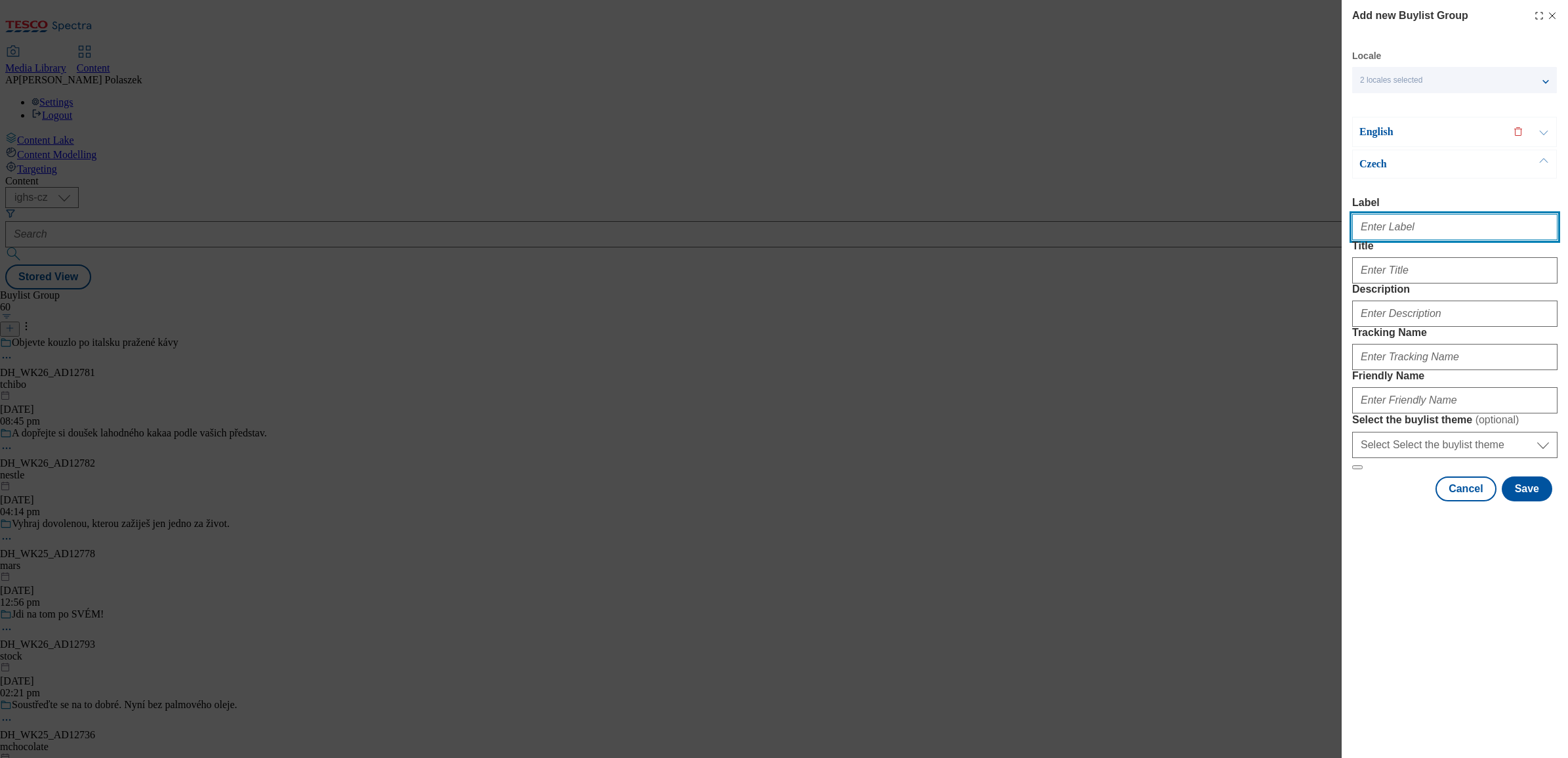
click at [1445, 225] on input "Label" at bounding box center [1454, 226] width 205 height 26
type input "DH_WK25_AD12735"
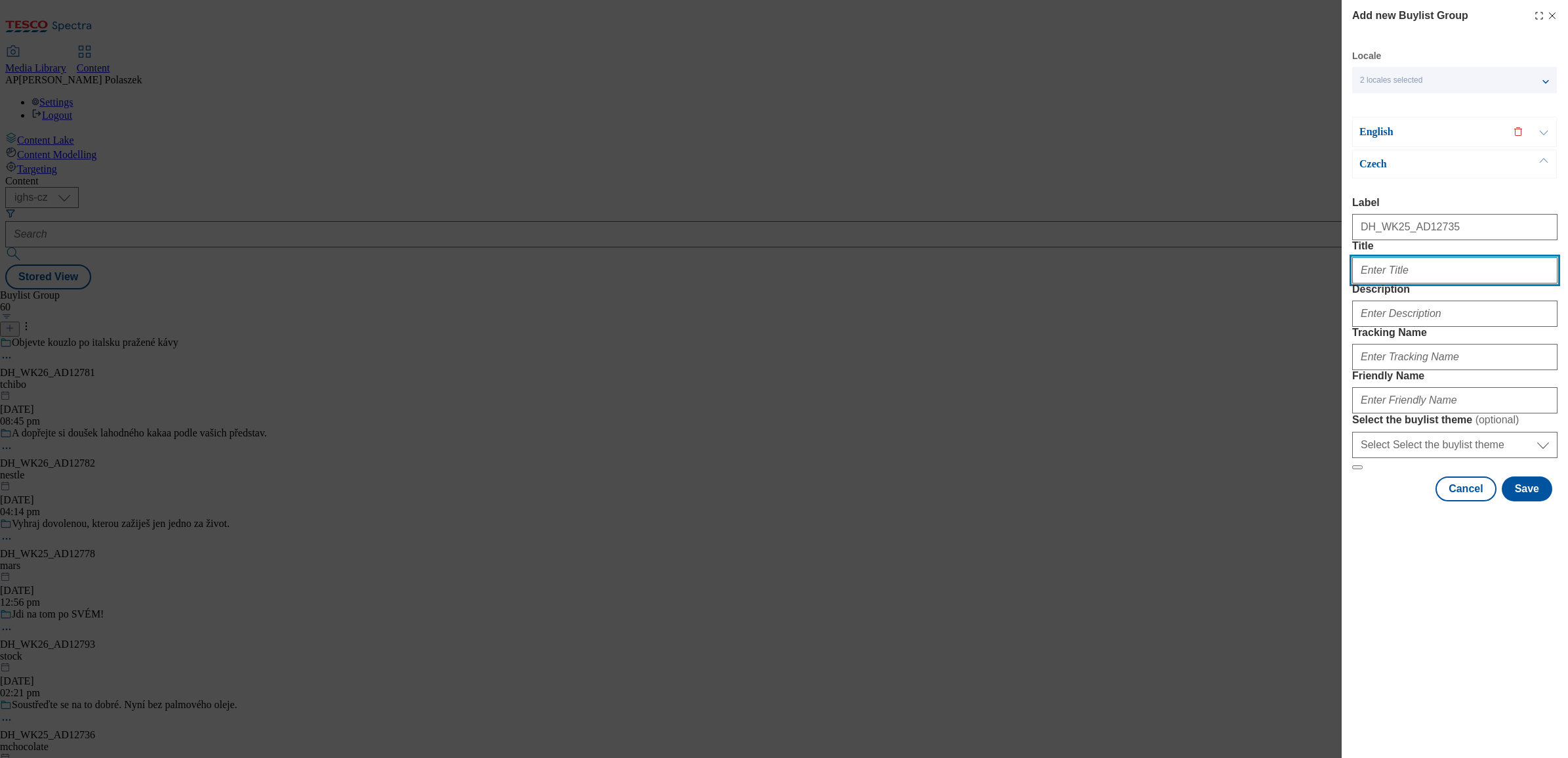
type input "Každý den je zalitý pozitivní energií a radostí z maličkostí"
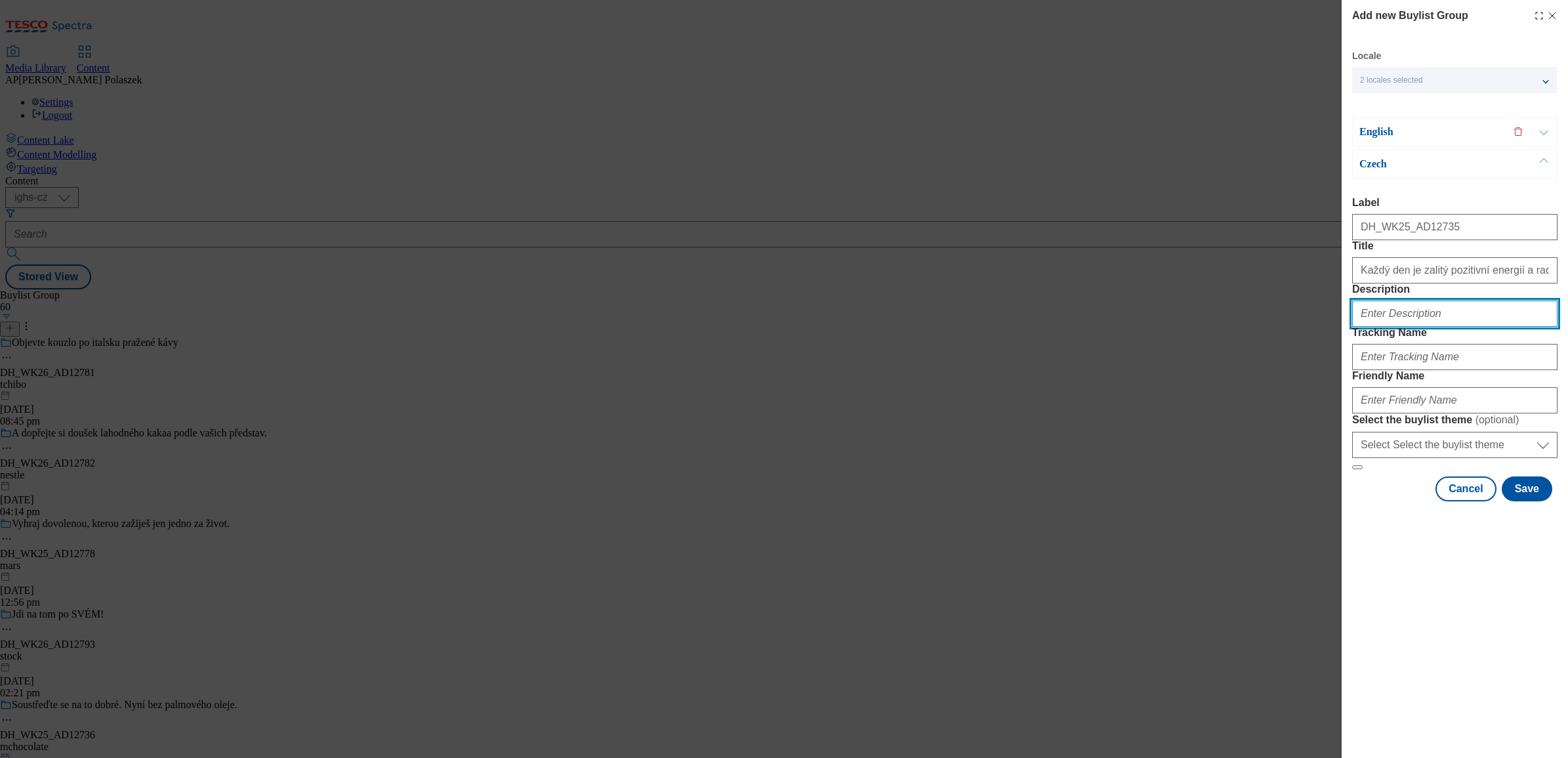
type input "OrionMargot"
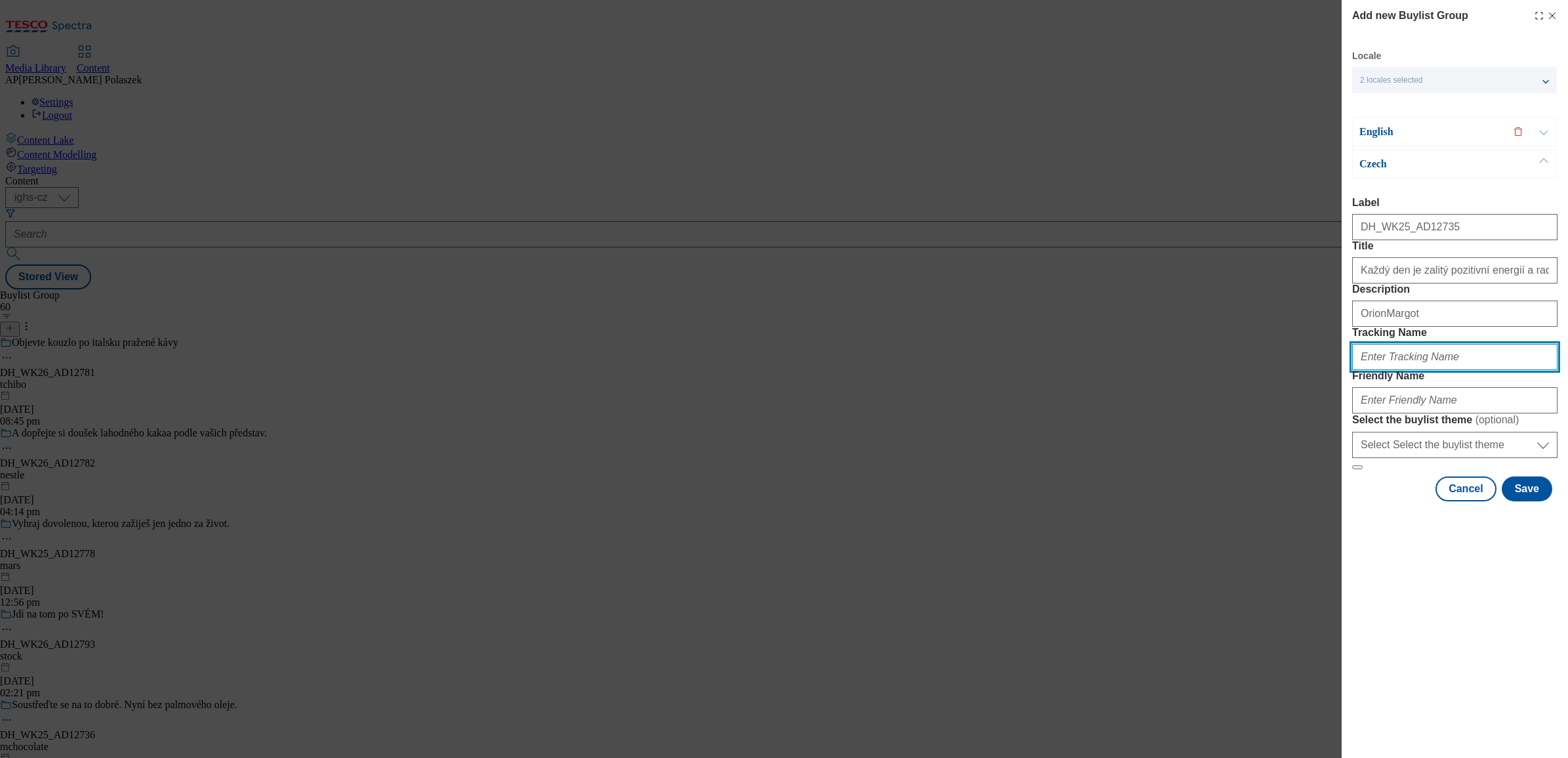
type input "DH_CZ_AD12735_BH"
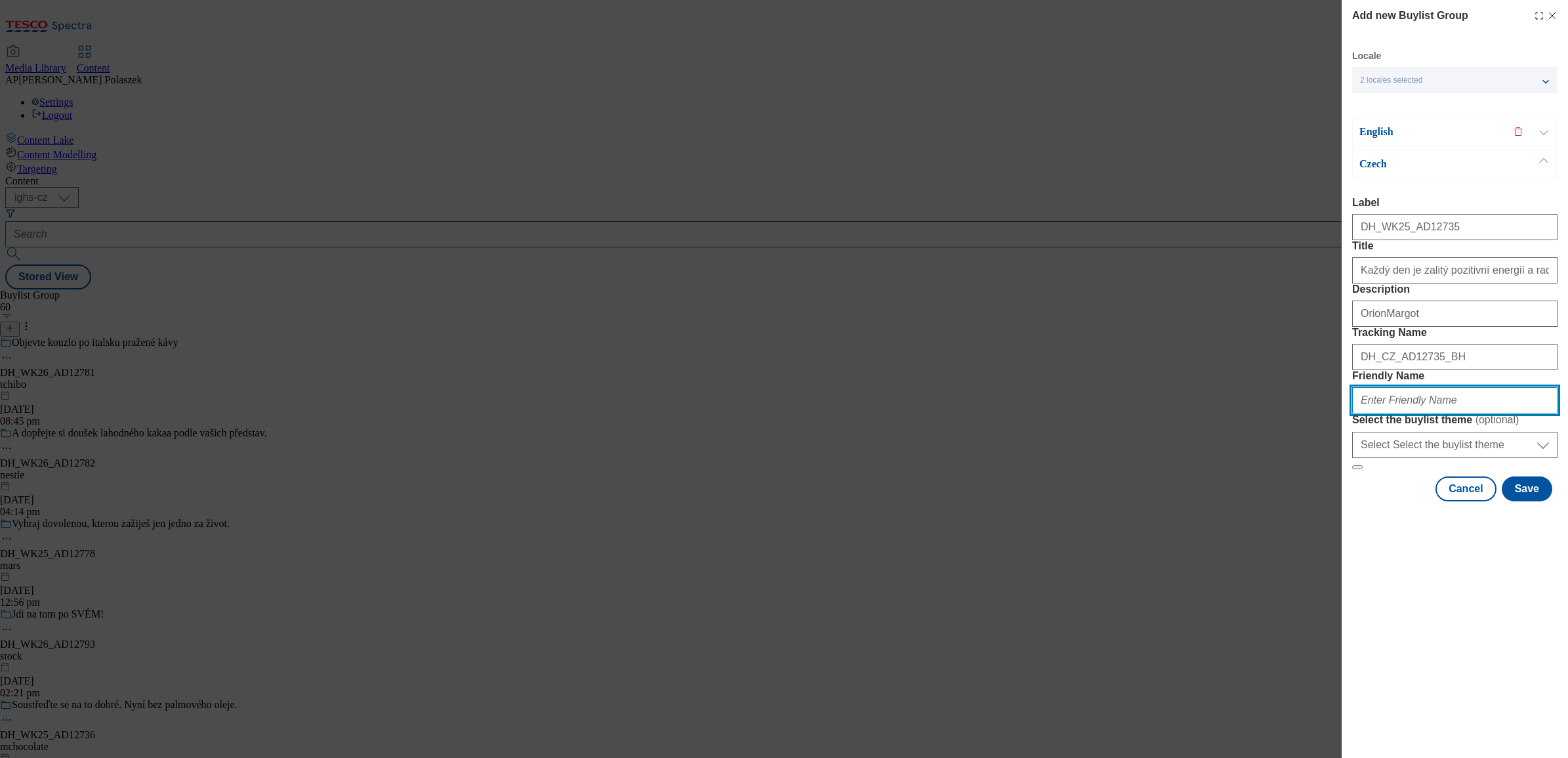
type input "nestle"
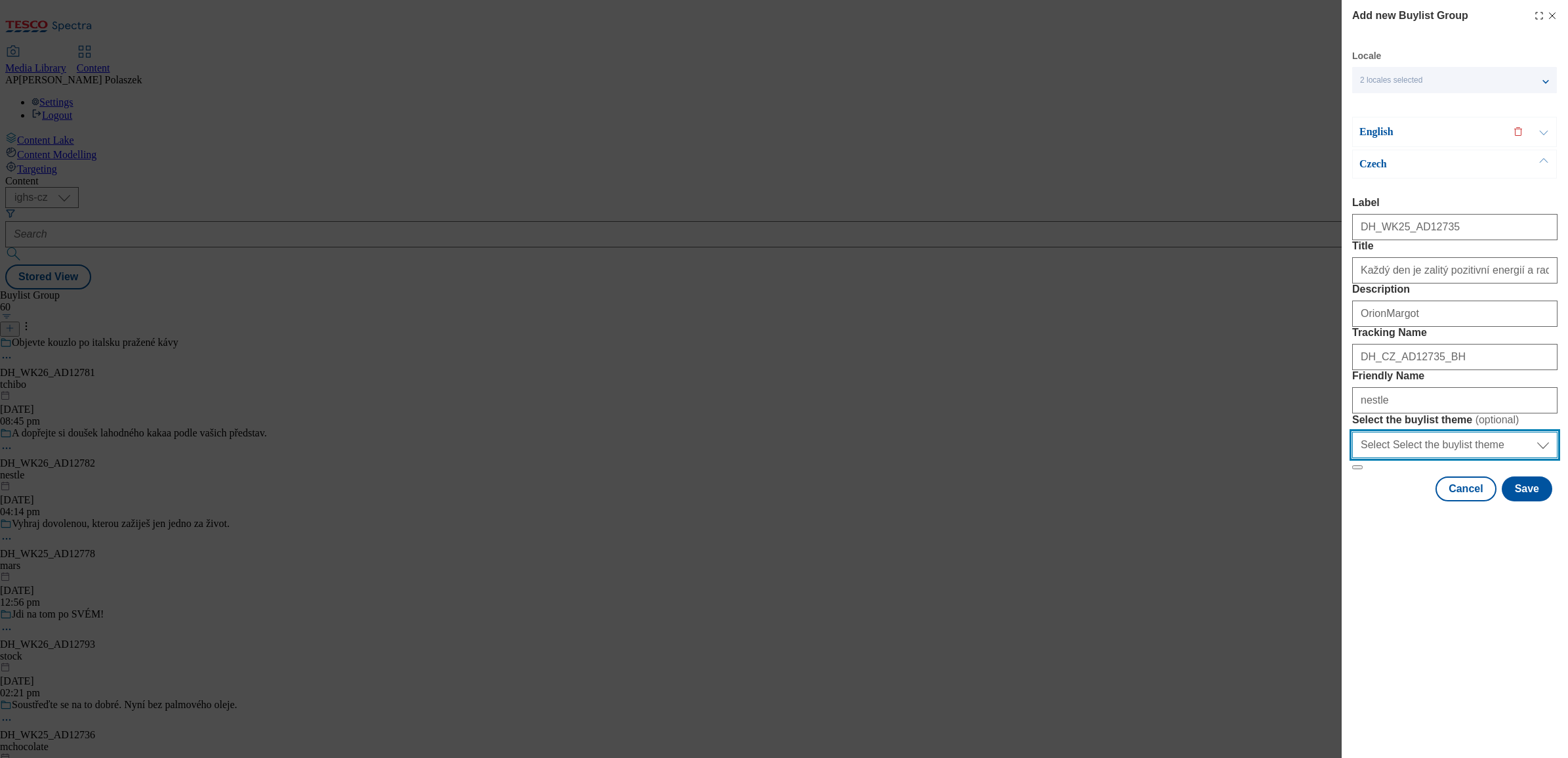
click at [1502, 458] on select "Select Select the buylist theme default fandf" at bounding box center [1454, 444] width 205 height 26
select select "default"
click at [1352, 458] on select "Select Select the buylist theme default fandf" at bounding box center [1454, 444] width 205 height 26
click at [1536, 501] on button "Save" at bounding box center [1527, 489] width 50 height 25
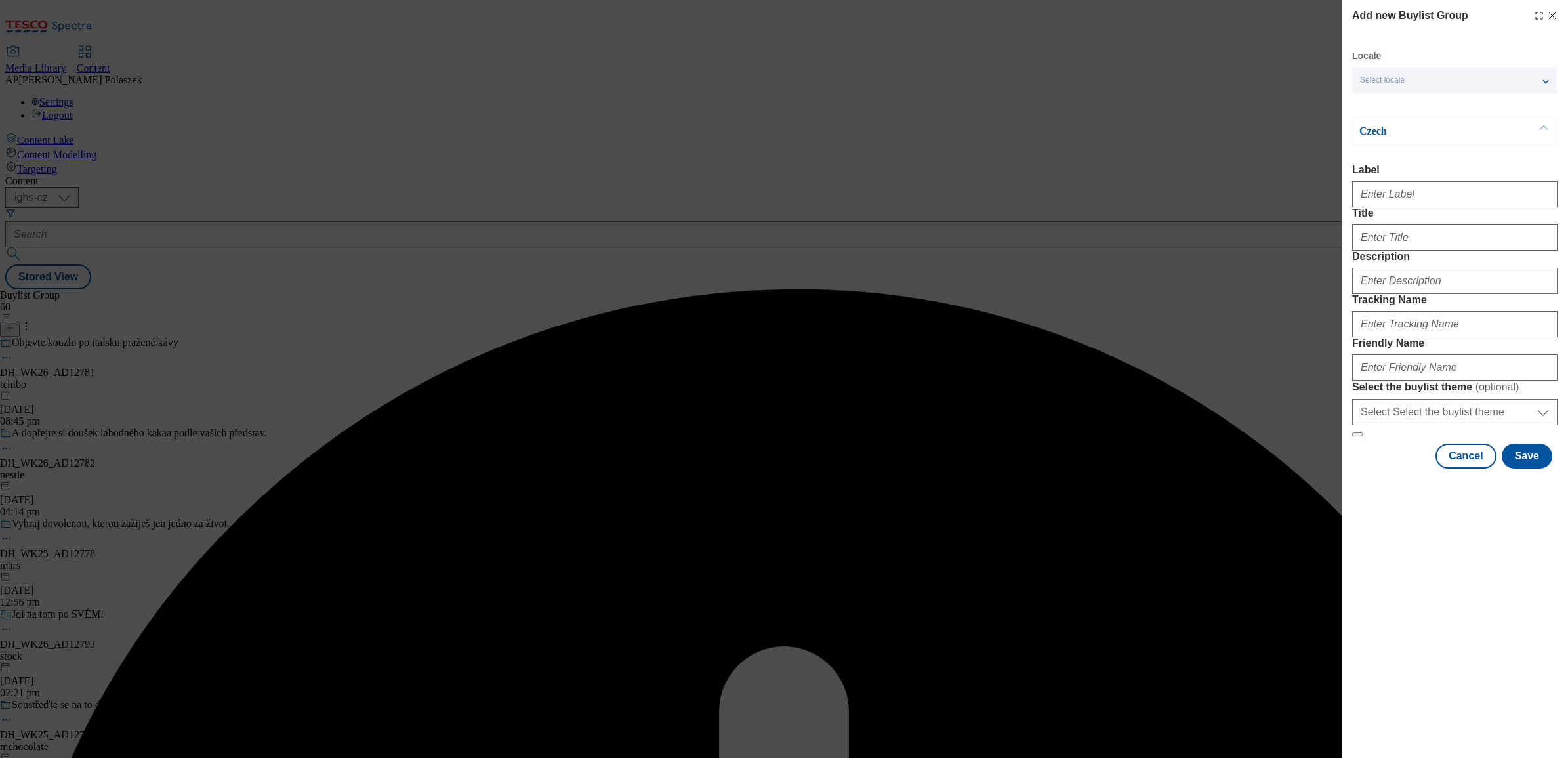
click at [1421, 99] on div "Locale Select locale English Czech Czech Label Title Description Tracking Name …" at bounding box center [1454, 260] width 205 height 419
click at [1418, 82] on div "Select locale" at bounding box center [1454, 80] width 204 height 26
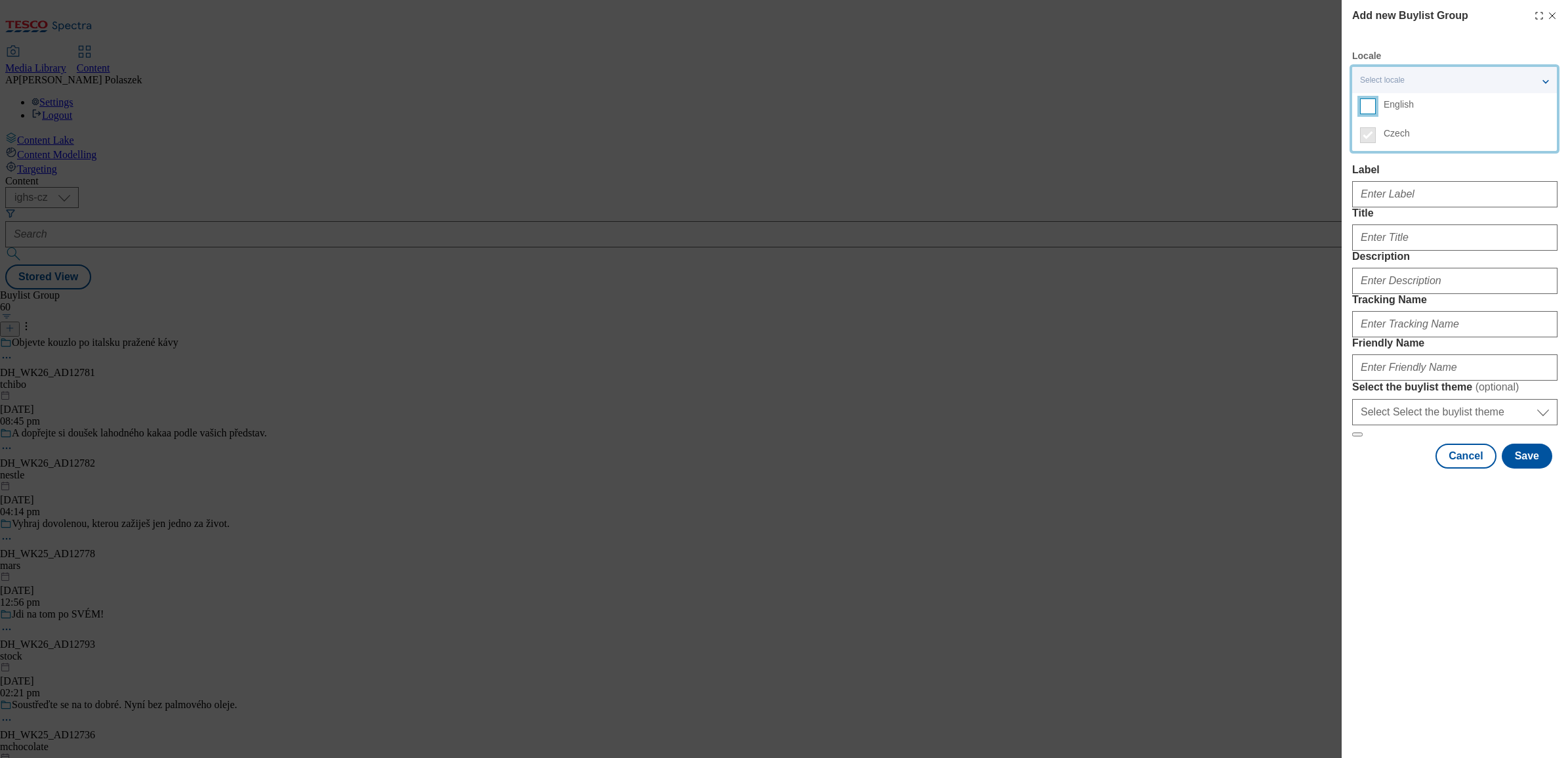
click at [1362, 105] on input "English" at bounding box center [1367, 106] width 16 height 16
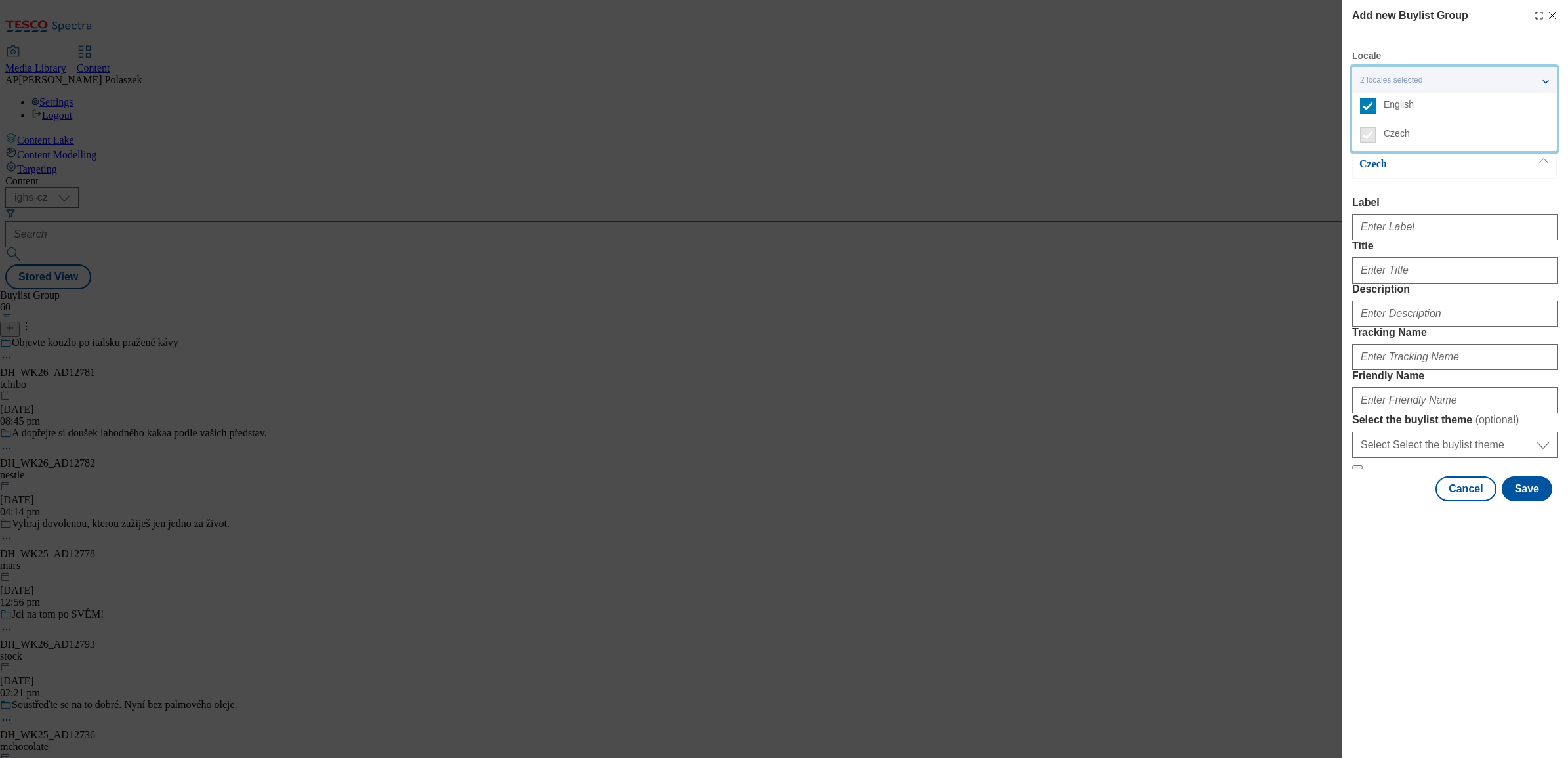
click at [1426, 188] on div "Czech Label Title Description Tracking Name Friendly Name Select the buylist th…" at bounding box center [1454, 310] width 205 height 320
click at [1544, 129] on button "Modal" at bounding box center [1544, 131] width 25 height 28
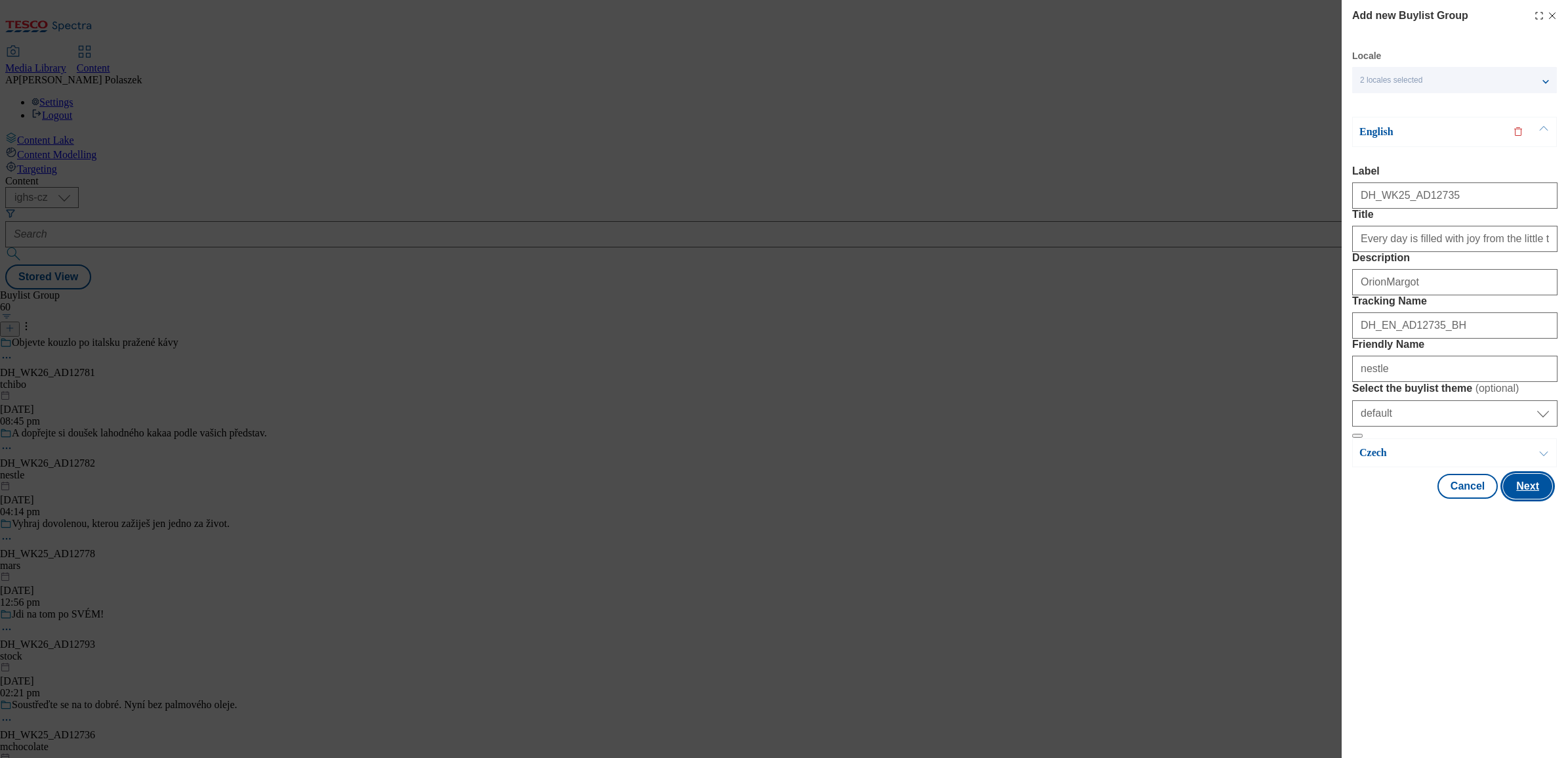
click at [1529, 498] on button "Next" at bounding box center [1527, 486] width 49 height 25
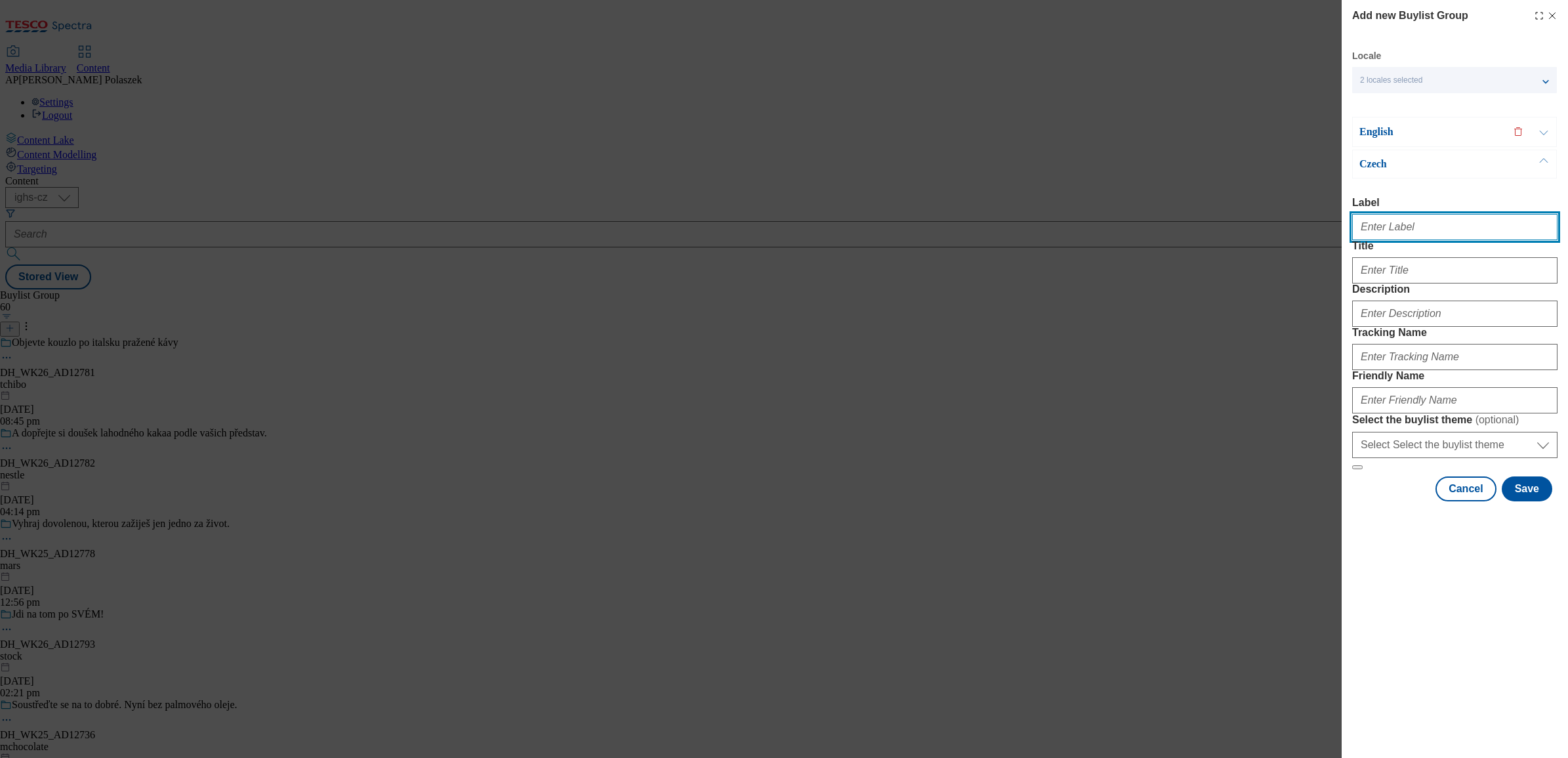
click at [1466, 230] on input "Label" at bounding box center [1454, 226] width 205 height 26
click at [1384, 224] on input "Label" at bounding box center [1454, 226] width 205 height 26
paste input "DH_WK25_AD12735"
type input "DH_WK25_AD12735"
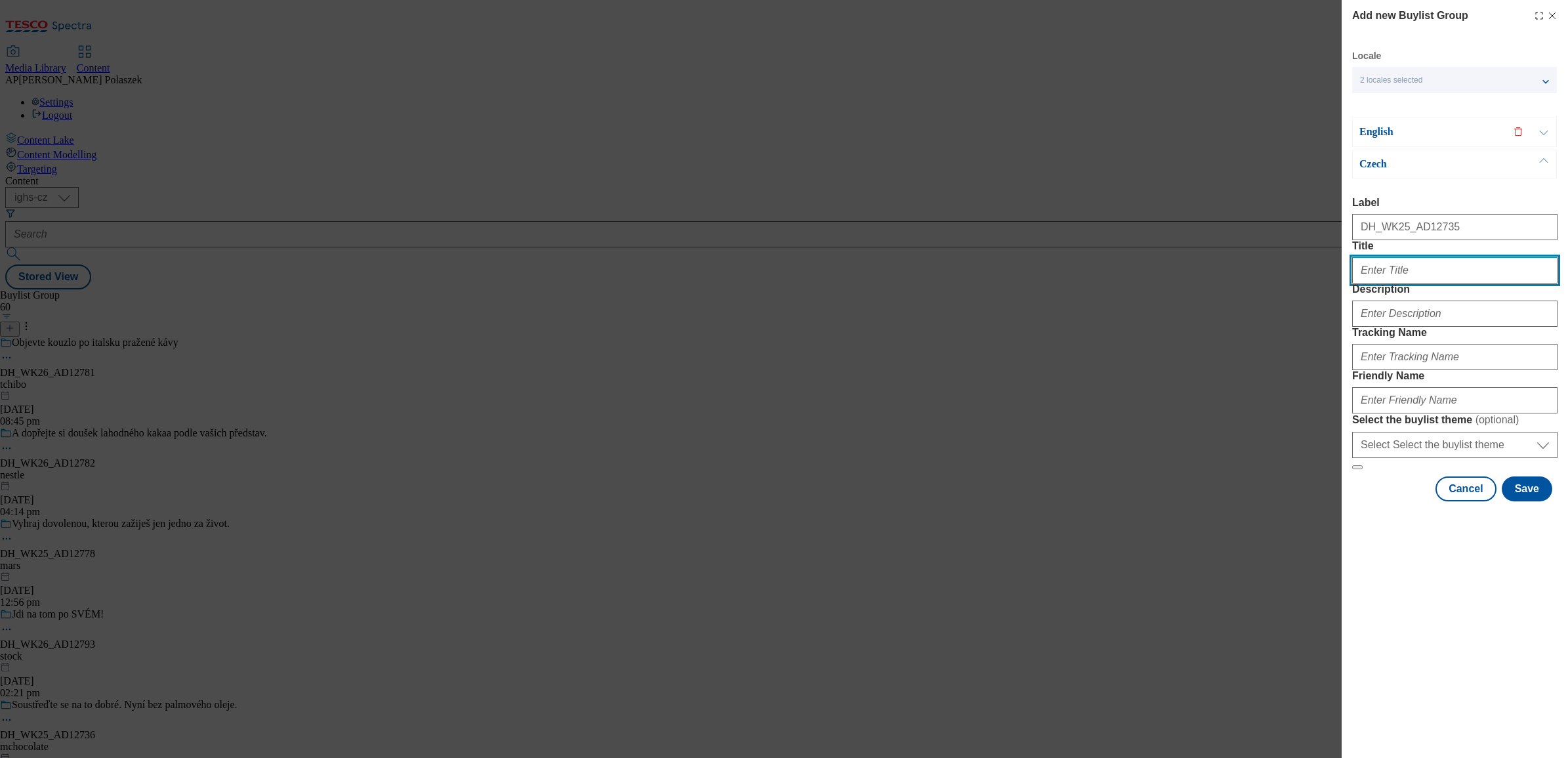
click at [1369, 283] on input "Title" at bounding box center [1454, 270] width 205 height 26
paste input "Každý den je zalitý pozitivní energií a radostí z maličkostí"
type input "Každý den je zalitý pozitivní energií a radostí z maličkostí"
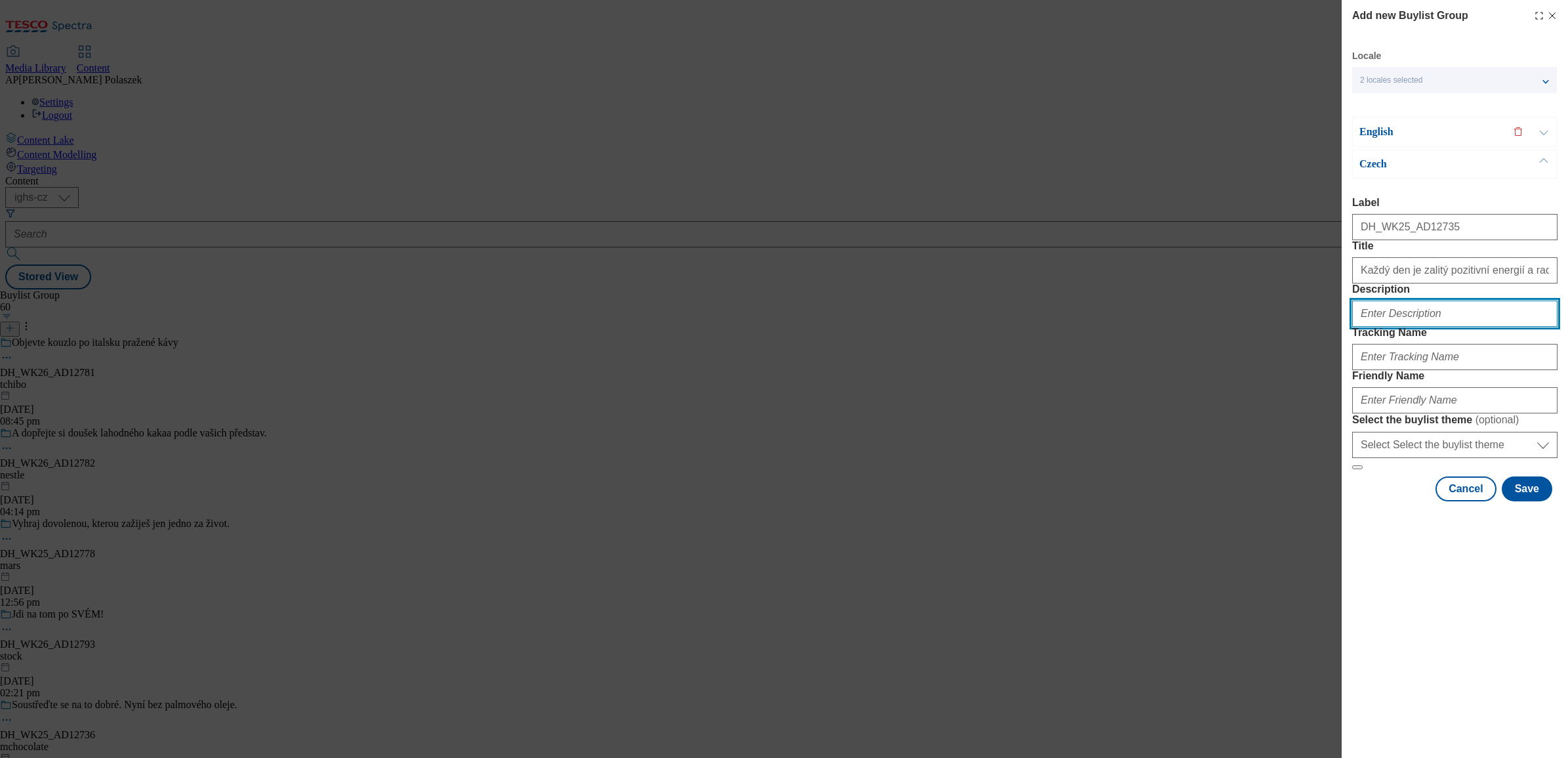
click at [1411, 327] on input "Description" at bounding box center [1454, 313] width 205 height 26
paste input "OrionMargot"
type input "OrionMargot"
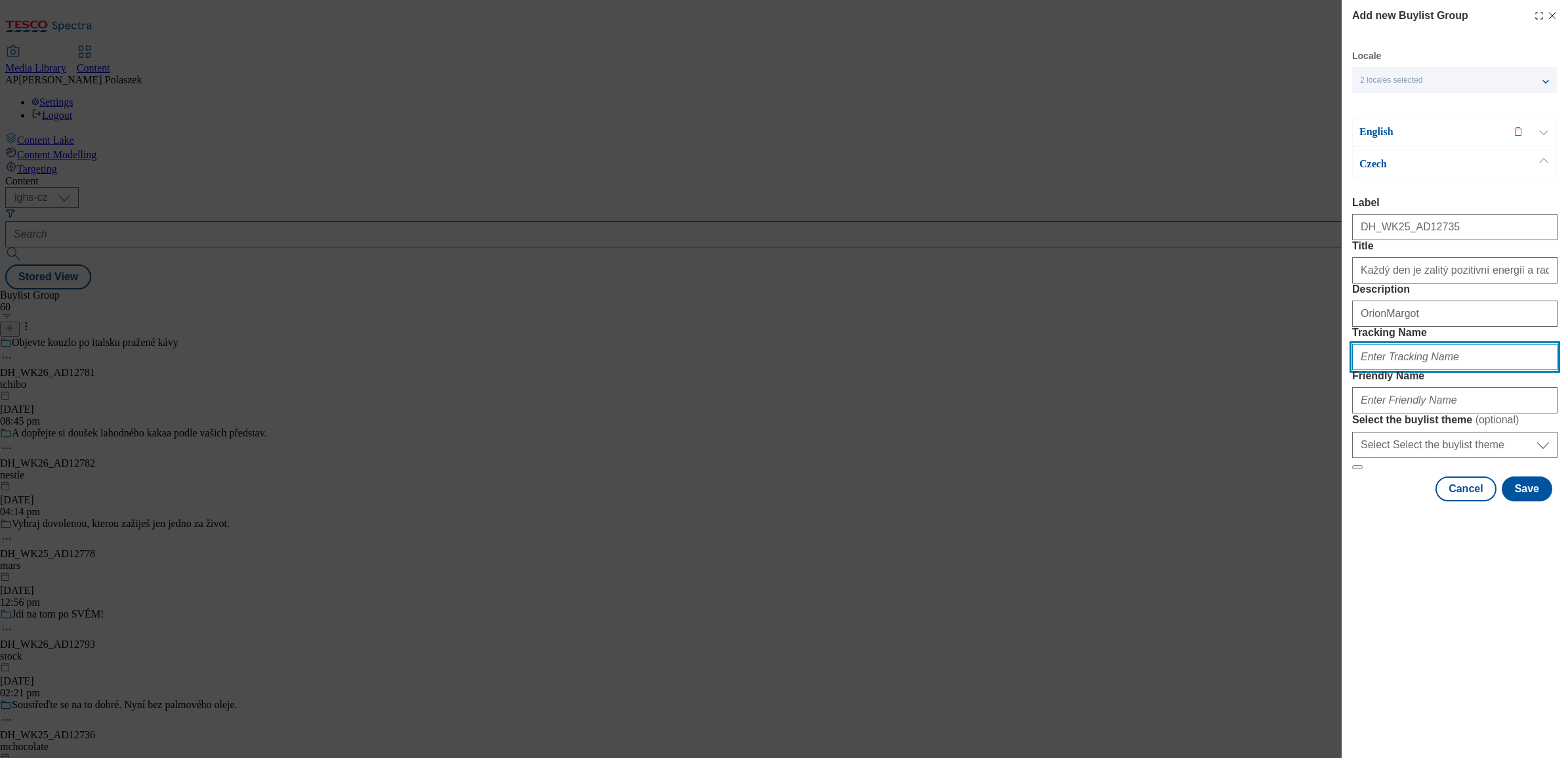
click at [1392, 370] on input "Tracking Name" at bounding box center [1454, 356] width 205 height 26
paste input "DH_CZ_AD12735_BH"
type input "DH_CZ_AD12735_BH"
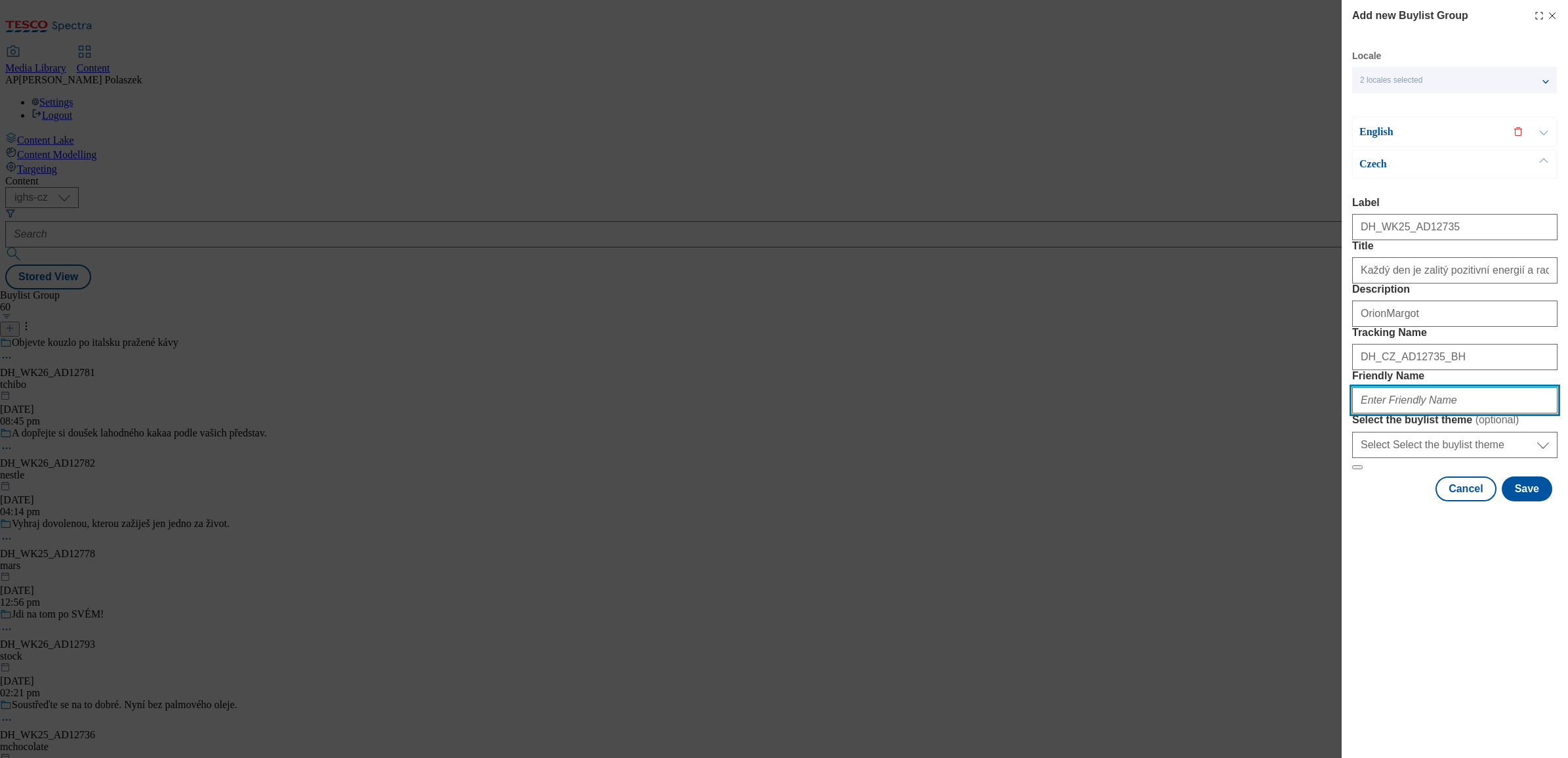
click at [1421, 413] on input "Friendly Name" at bounding box center [1454, 400] width 205 height 26
paste input "nestle"
type input "nestle"
click at [1536, 501] on button "Save" at bounding box center [1527, 489] width 50 height 25
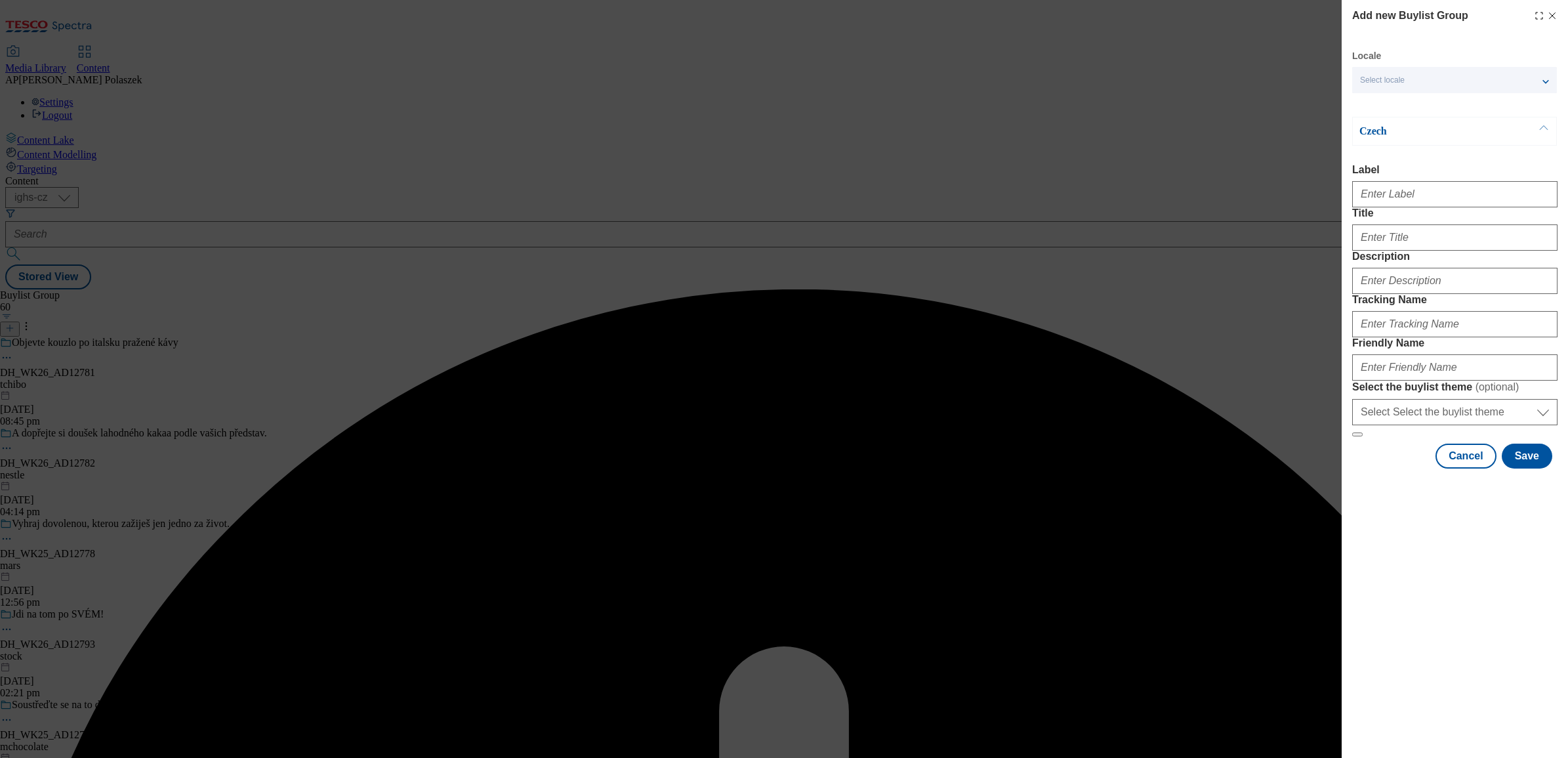
click at [1544, 123] on button "Modal" at bounding box center [1544, 131] width 25 height 28
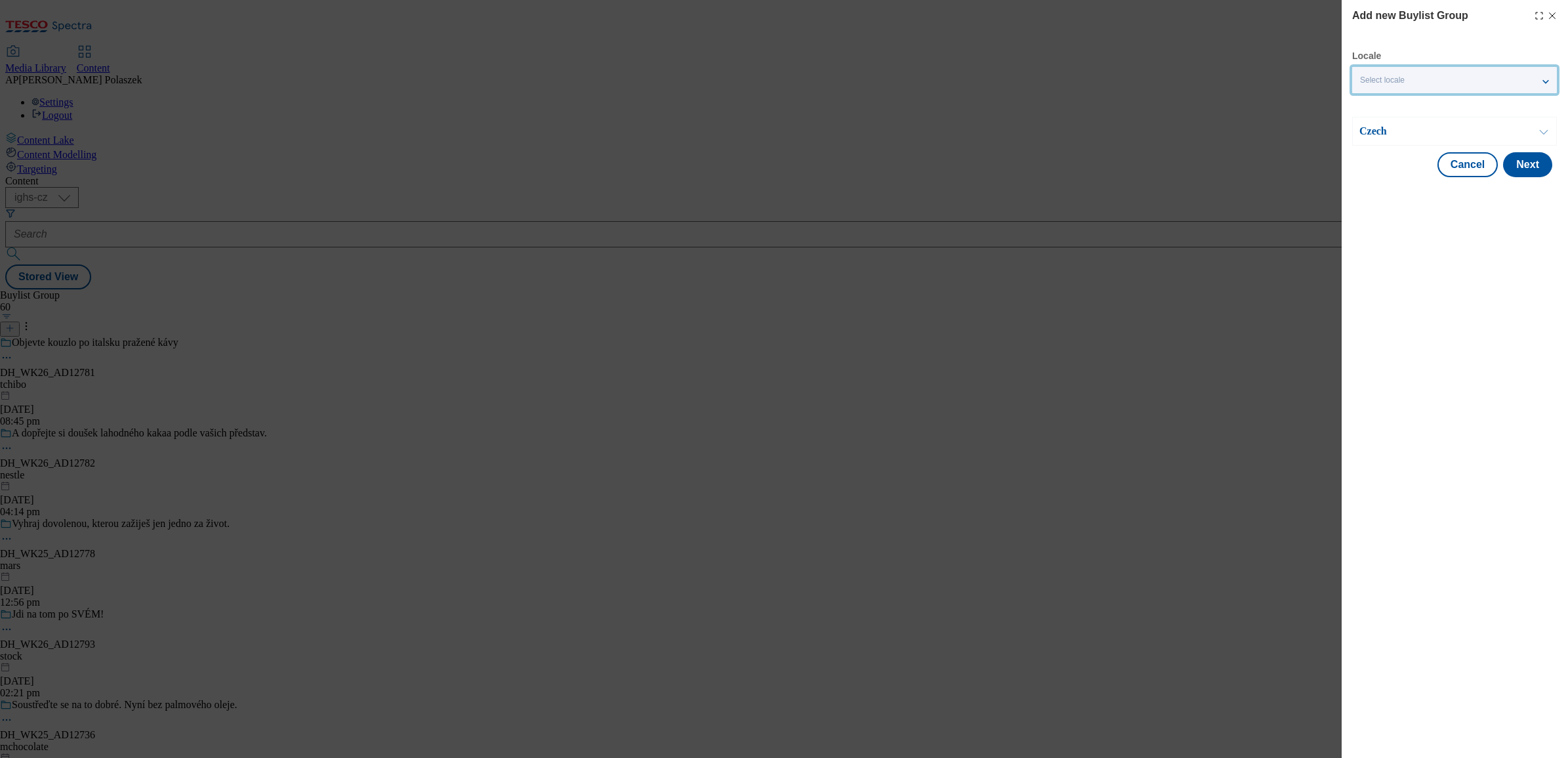
click at [1542, 80] on div "Select locale" at bounding box center [1454, 80] width 204 height 26
click at [1366, 105] on input "English" at bounding box center [1367, 106] width 16 height 16
click at [1390, 223] on div "Modal" at bounding box center [1455, 222] width 226 height 18
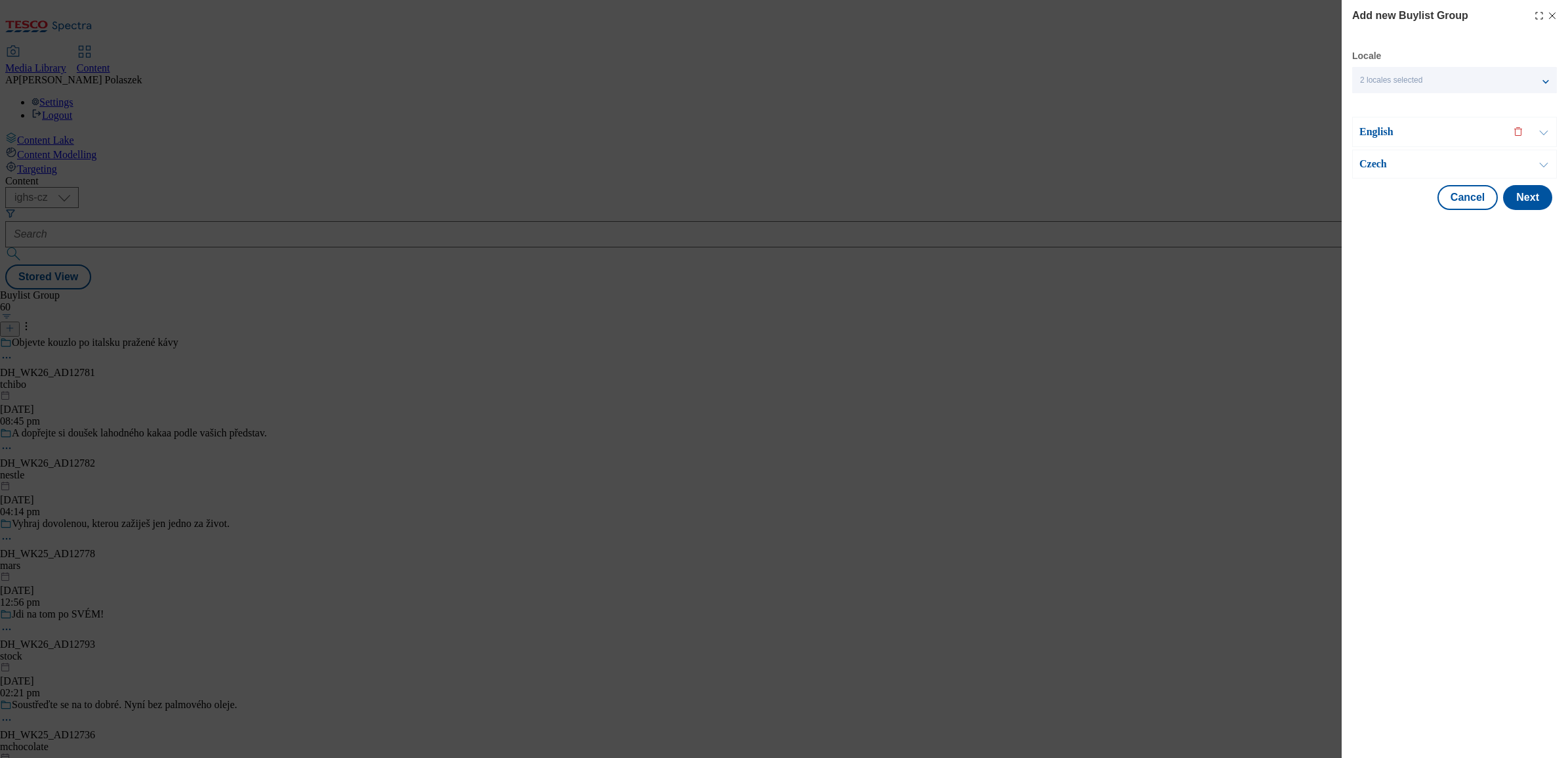
click at [1544, 126] on button "Modal" at bounding box center [1544, 131] width 25 height 28
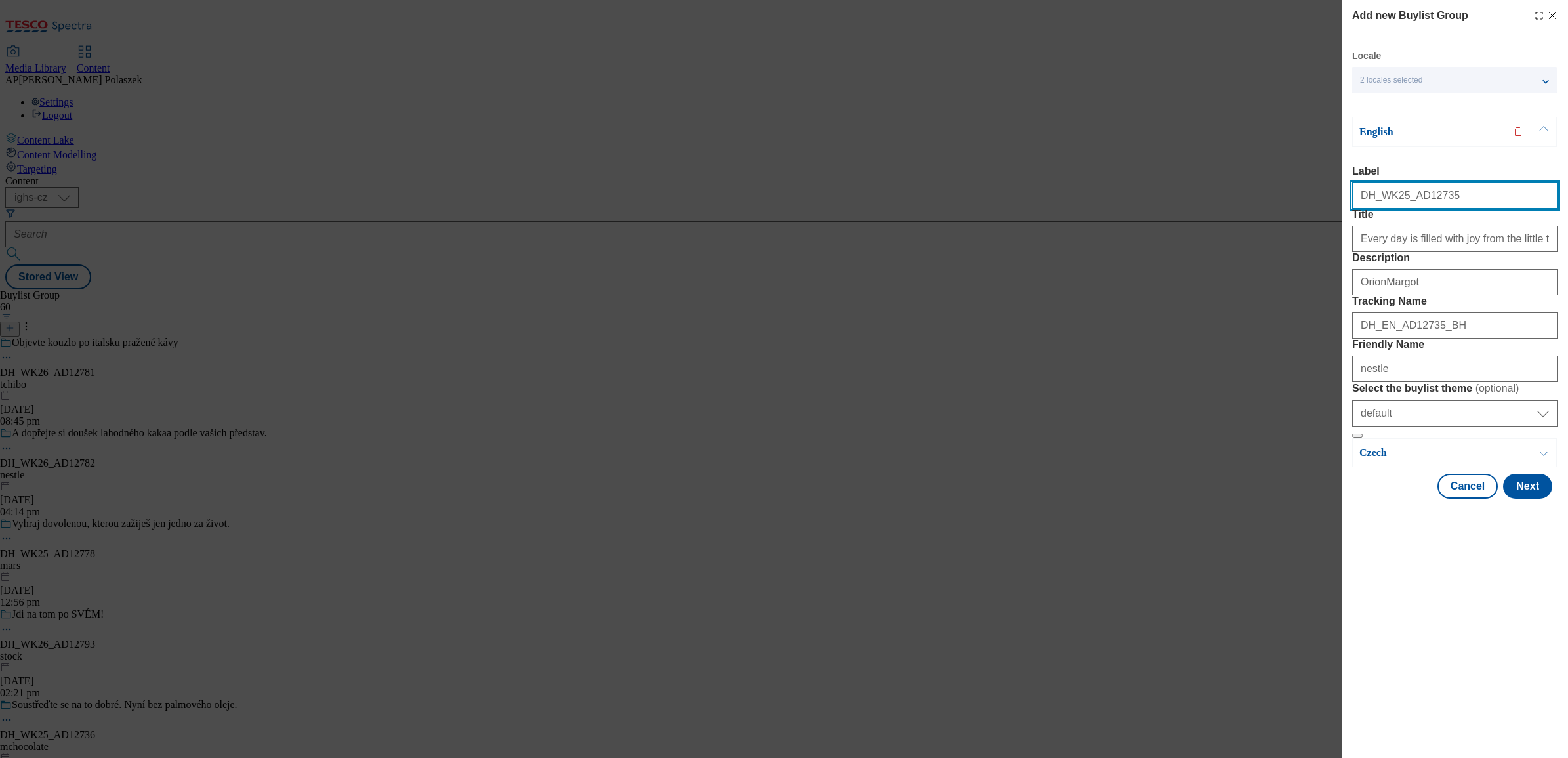
click at [1467, 204] on input "DH_WK25_AD12735" at bounding box center [1454, 195] width 205 height 26
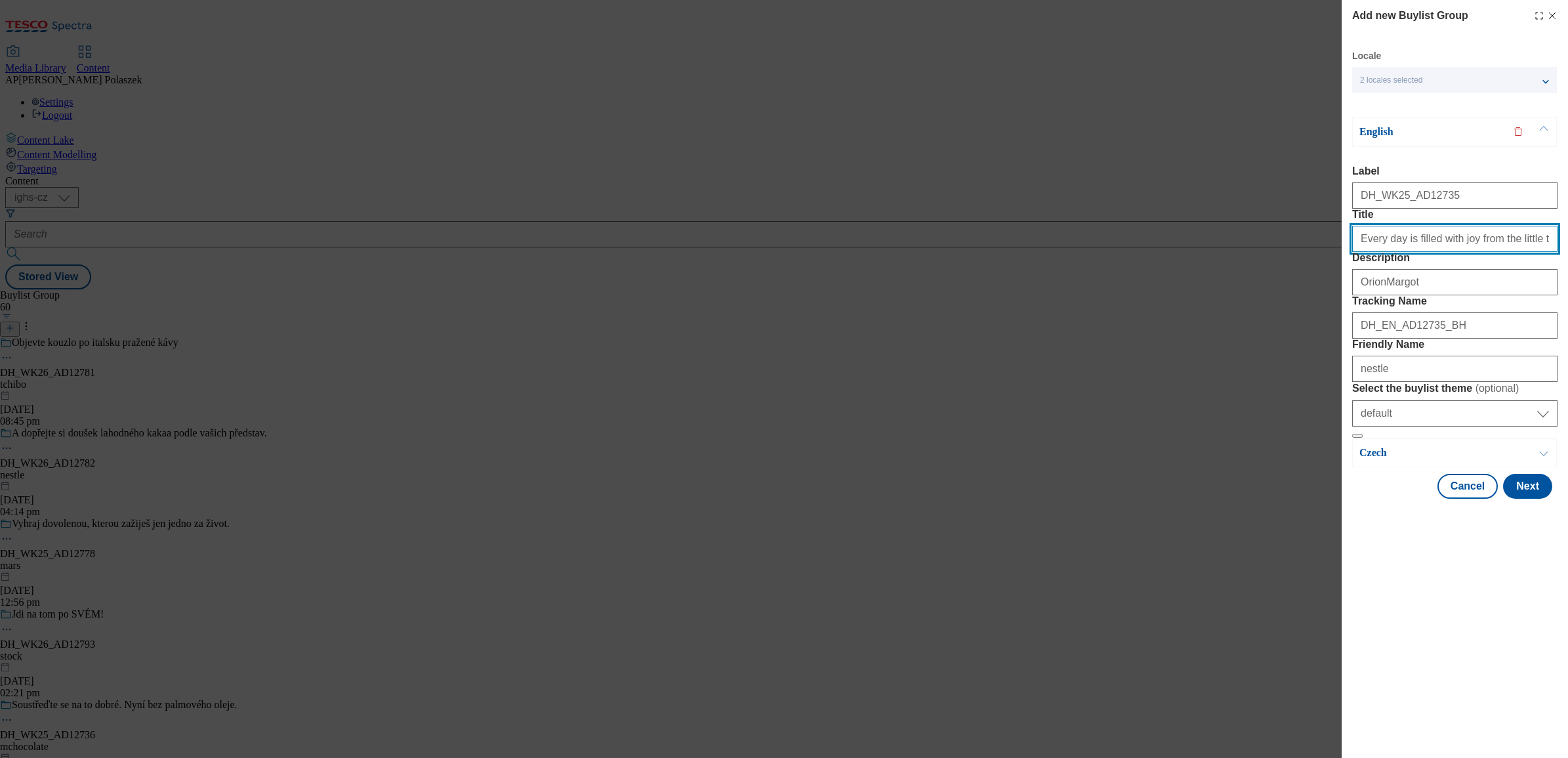
click at [1537, 252] on input "Every day is filled with joy from the little things" at bounding box center [1454, 238] width 205 height 26
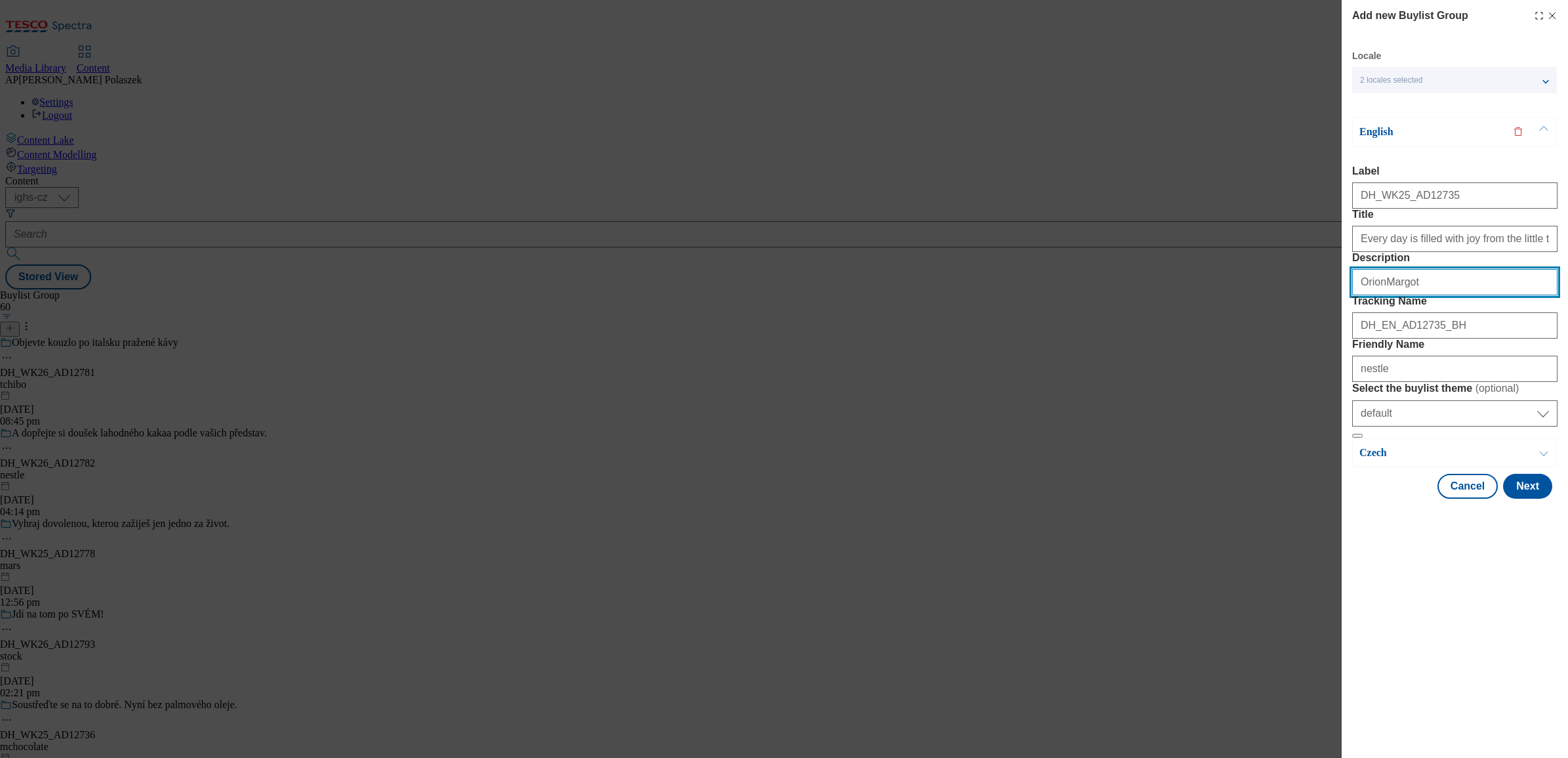
click at [1483, 295] on input "OrionMargot" at bounding box center [1454, 281] width 205 height 26
click at [1384, 295] on input "OrionMargot" at bounding box center [1454, 281] width 205 height 26
type input "Orion_Margot"
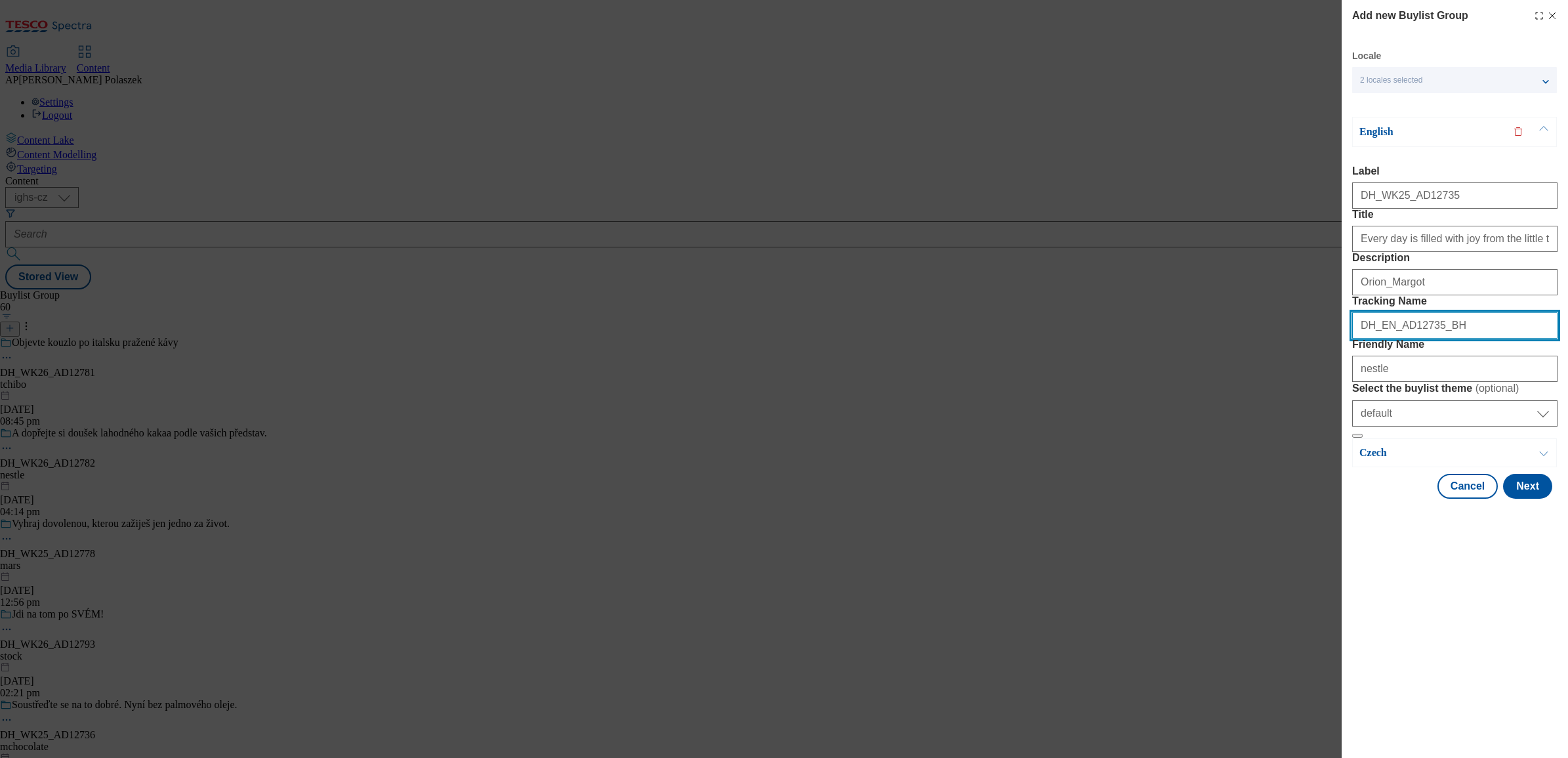
click at [1491, 338] on input "DH_EN_AD12735_BH" at bounding box center [1454, 325] width 205 height 26
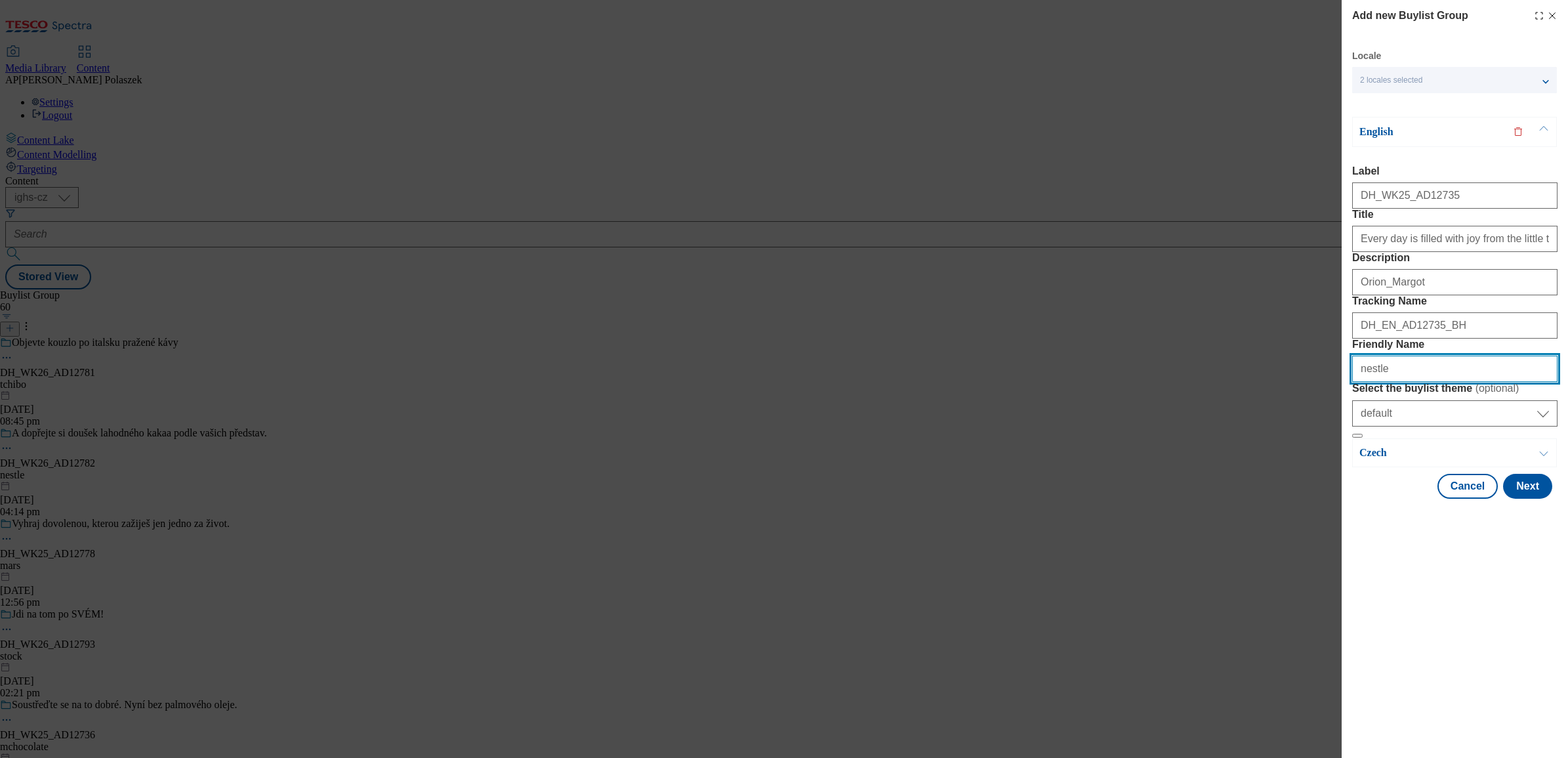
click at [1462, 382] on input "nestle" at bounding box center [1454, 368] width 205 height 26
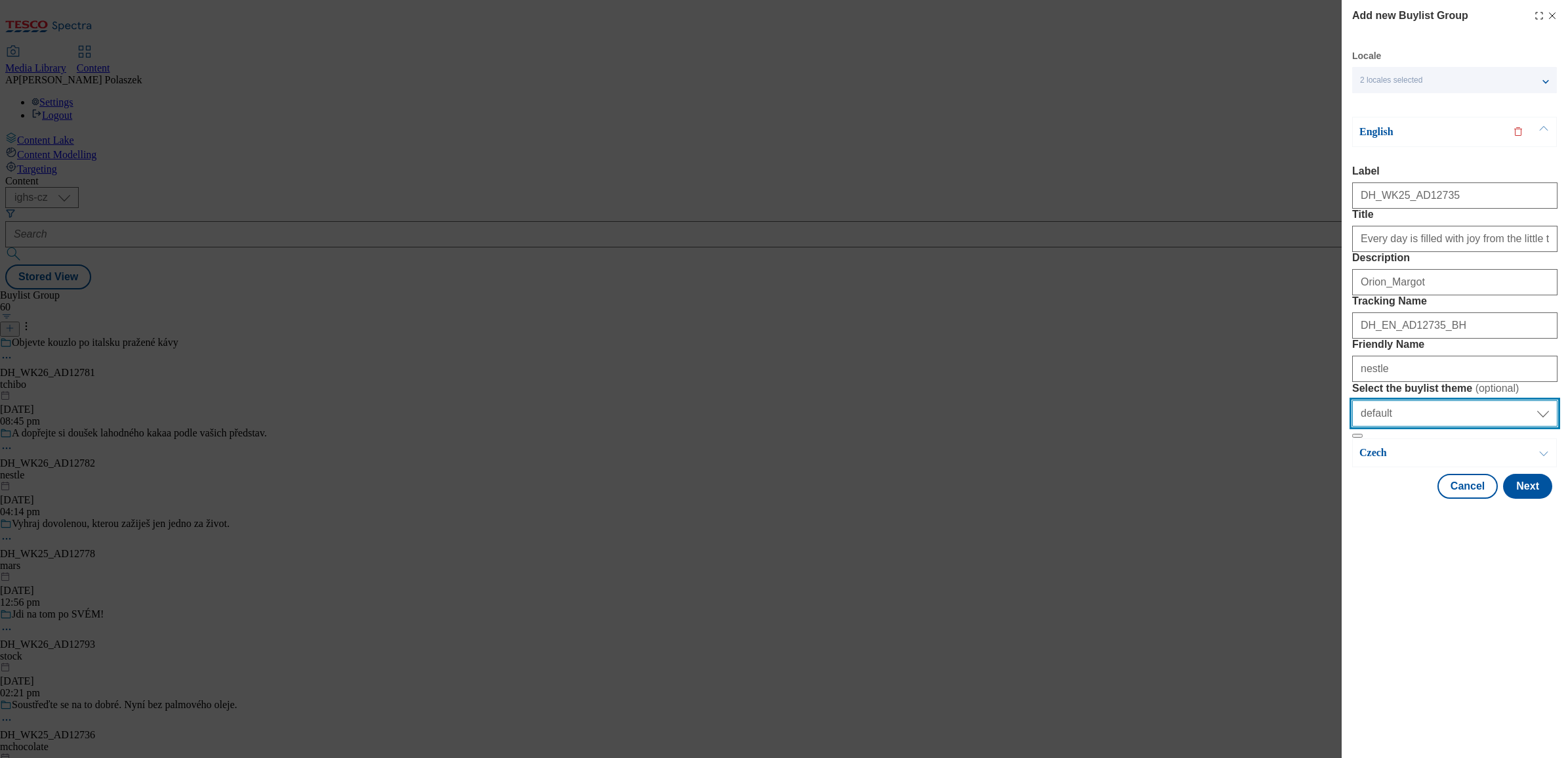
click at [1455, 426] on select "Select Select the buylist theme default fandf" at bounding box center [1454, 413] width 205 height 26
select select "Modal"
click at [1352, 426] on select "Select Select the buylist theme default fandf" at bounding box center [1454, 413] width 205 height 26
click at [1535, 498] on button "Next" at bounding box center [1527, 486] width 49 height 25
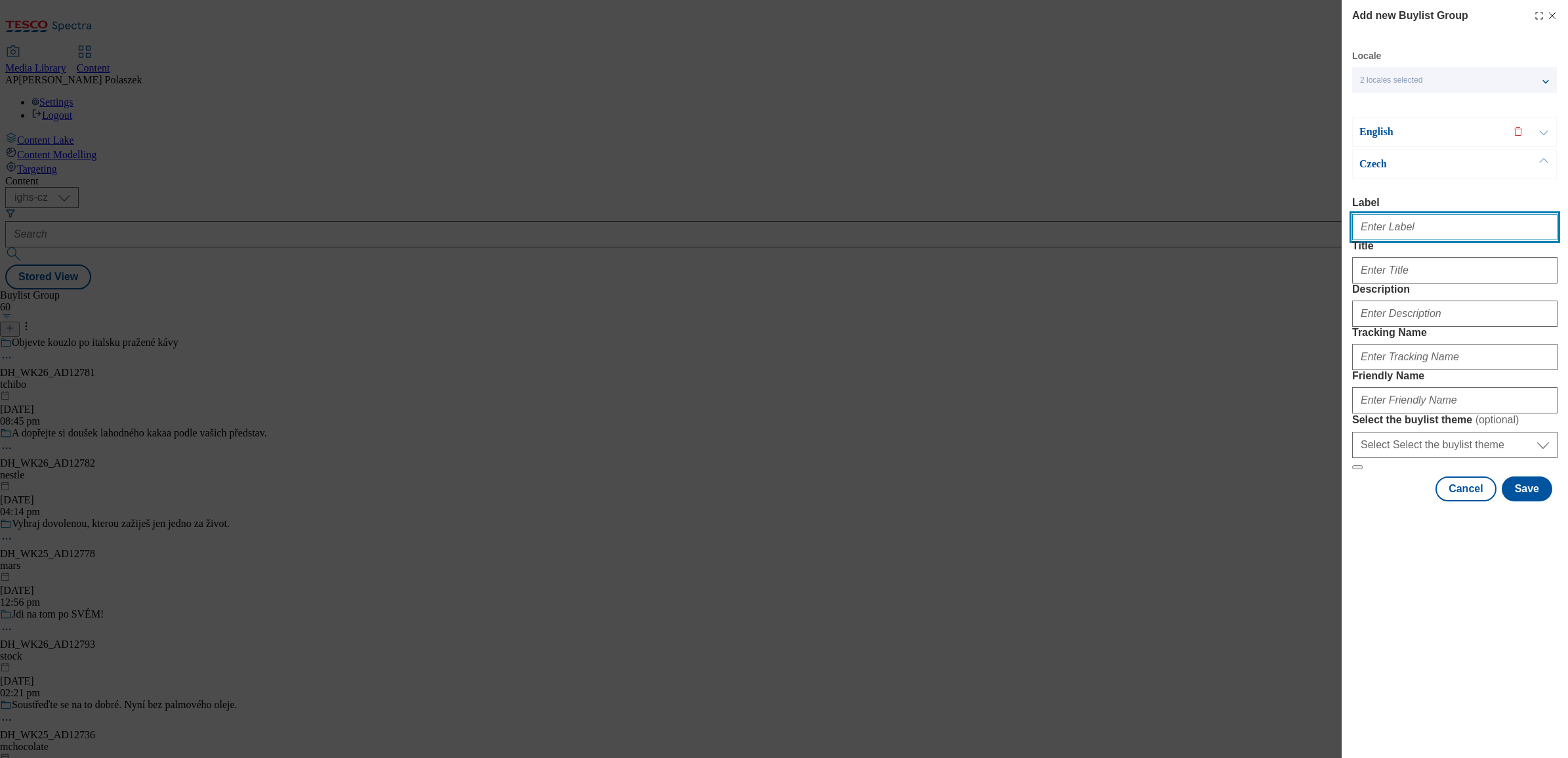
click at [1441, 231] on input "Label" at bounding box center [1454, 226] width 205 height 26
type input "DH_WK25_AD12735"
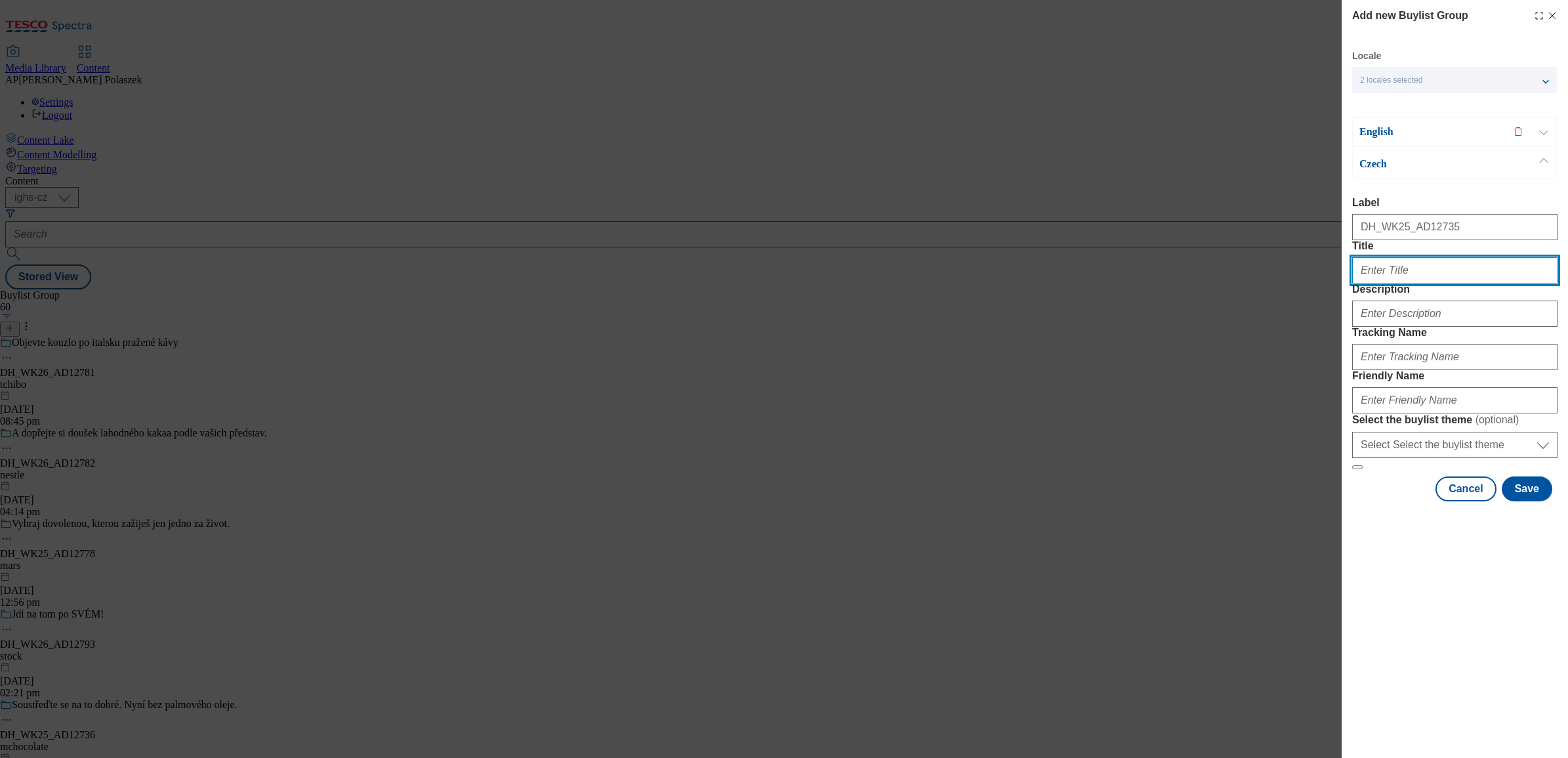
type input "Každý den je zalitý pozitivní energií a radostí z maličkostí"
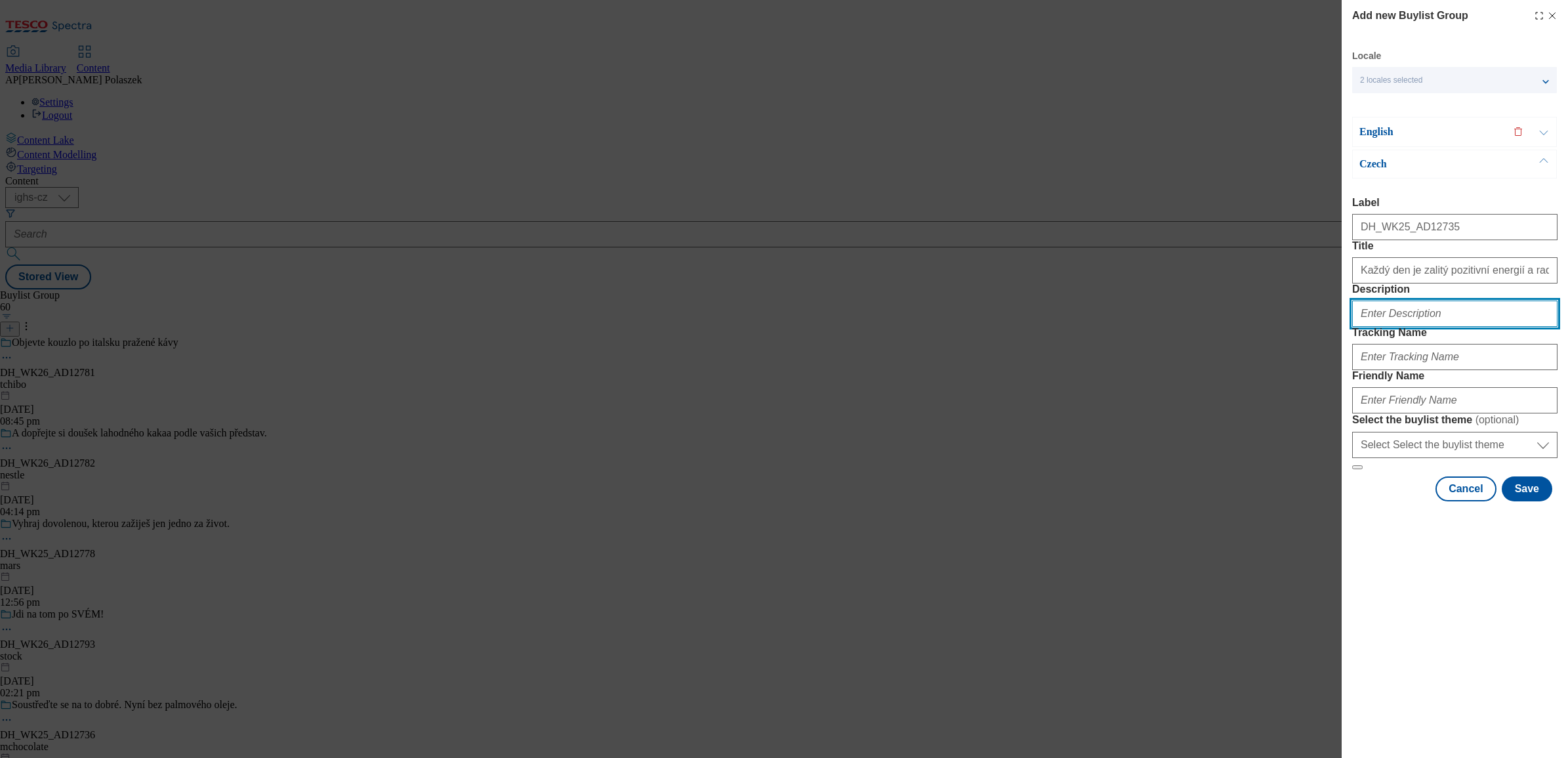
type input "OrionMargot"
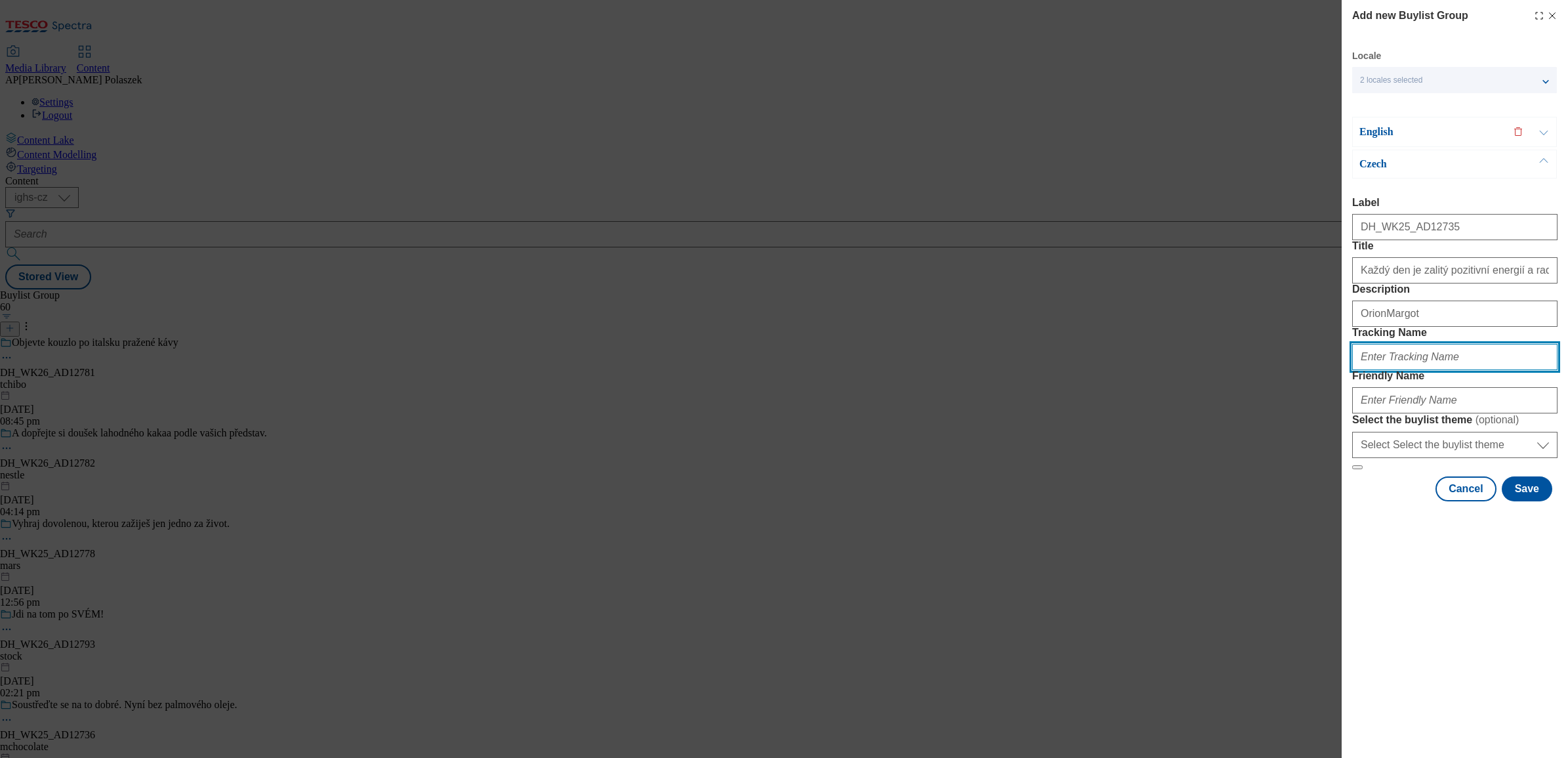
type input "DH_CZ_AD12735_BH"
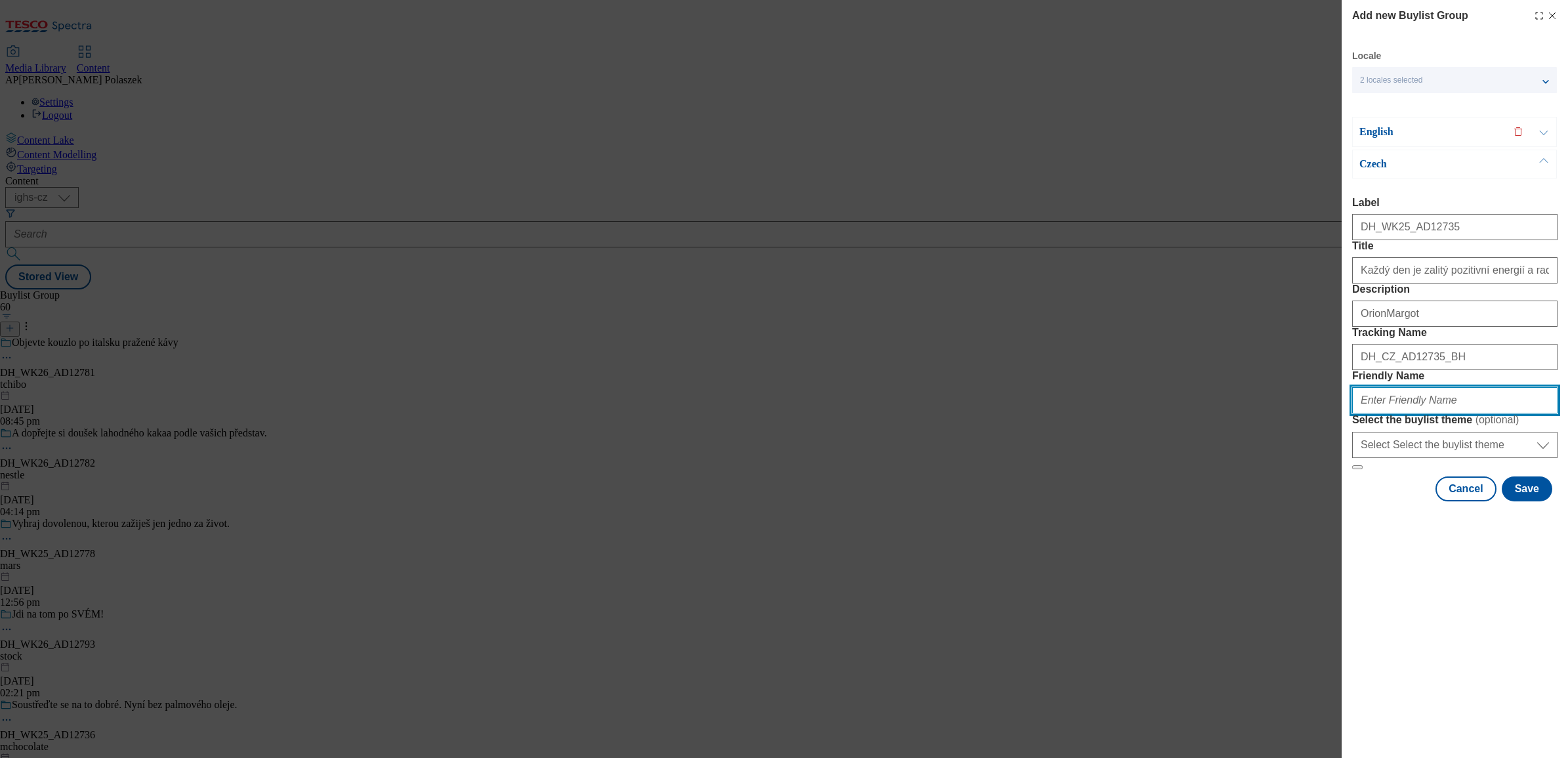
type input "nestle"
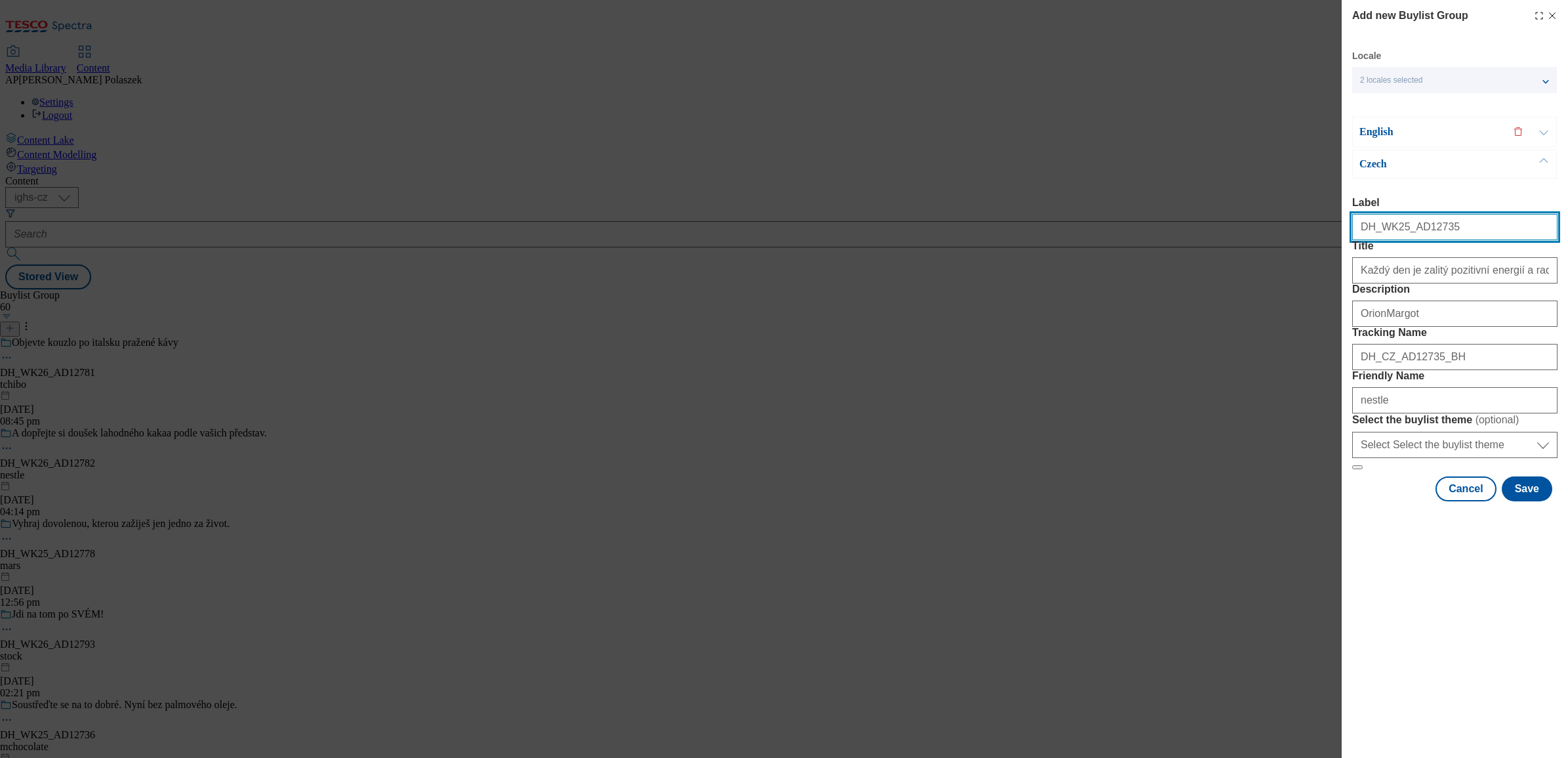
click at [1493, 227] on input "DH_WK25_AD12735" at bounding box center [1454, 226] width 205 height 26
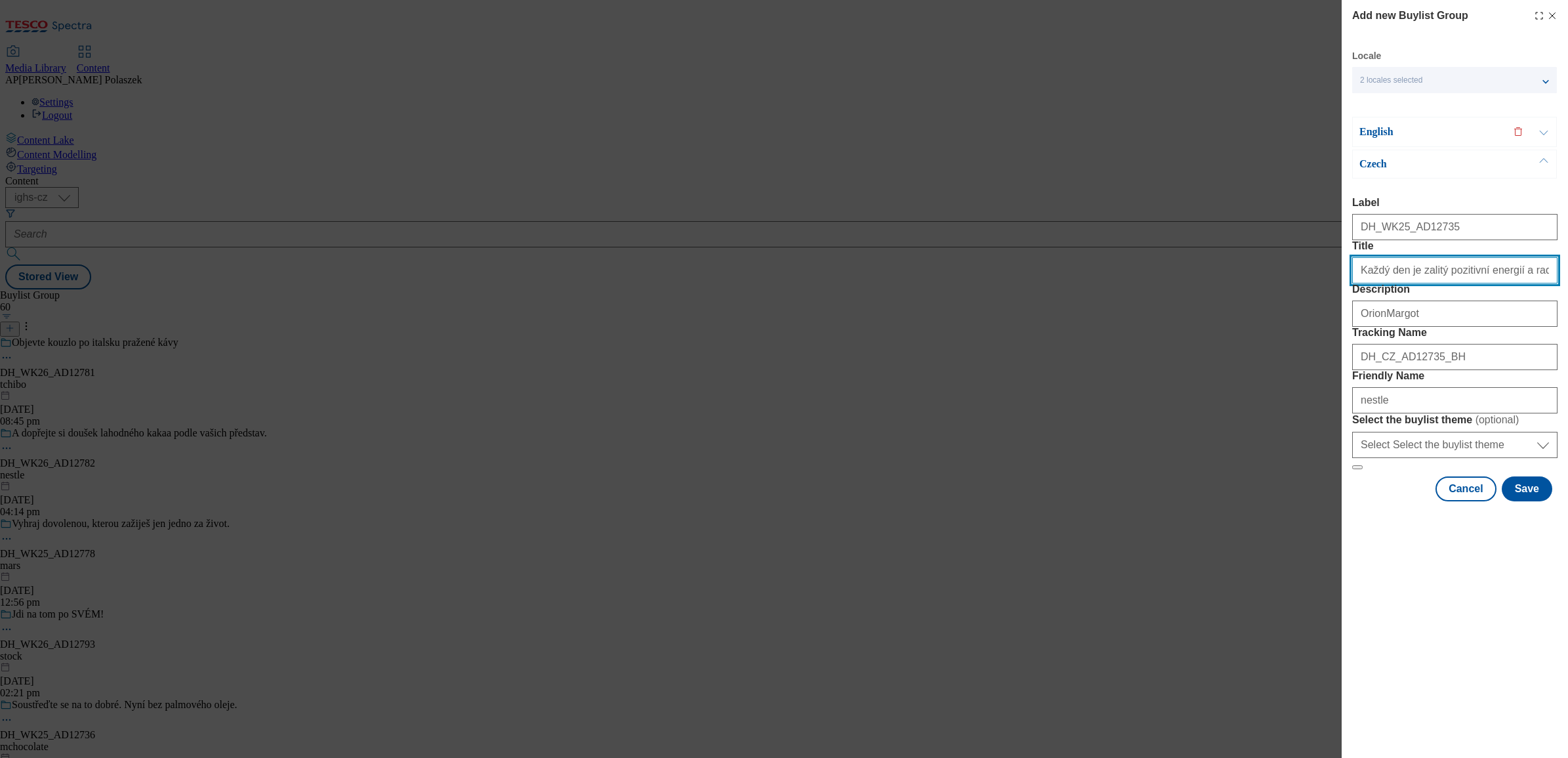
click at [1499, 283] on input "Každý den je zalitý pozitivní energií a radostí z maličkostí" at bounding box center [1454, 270] width 205 height 26
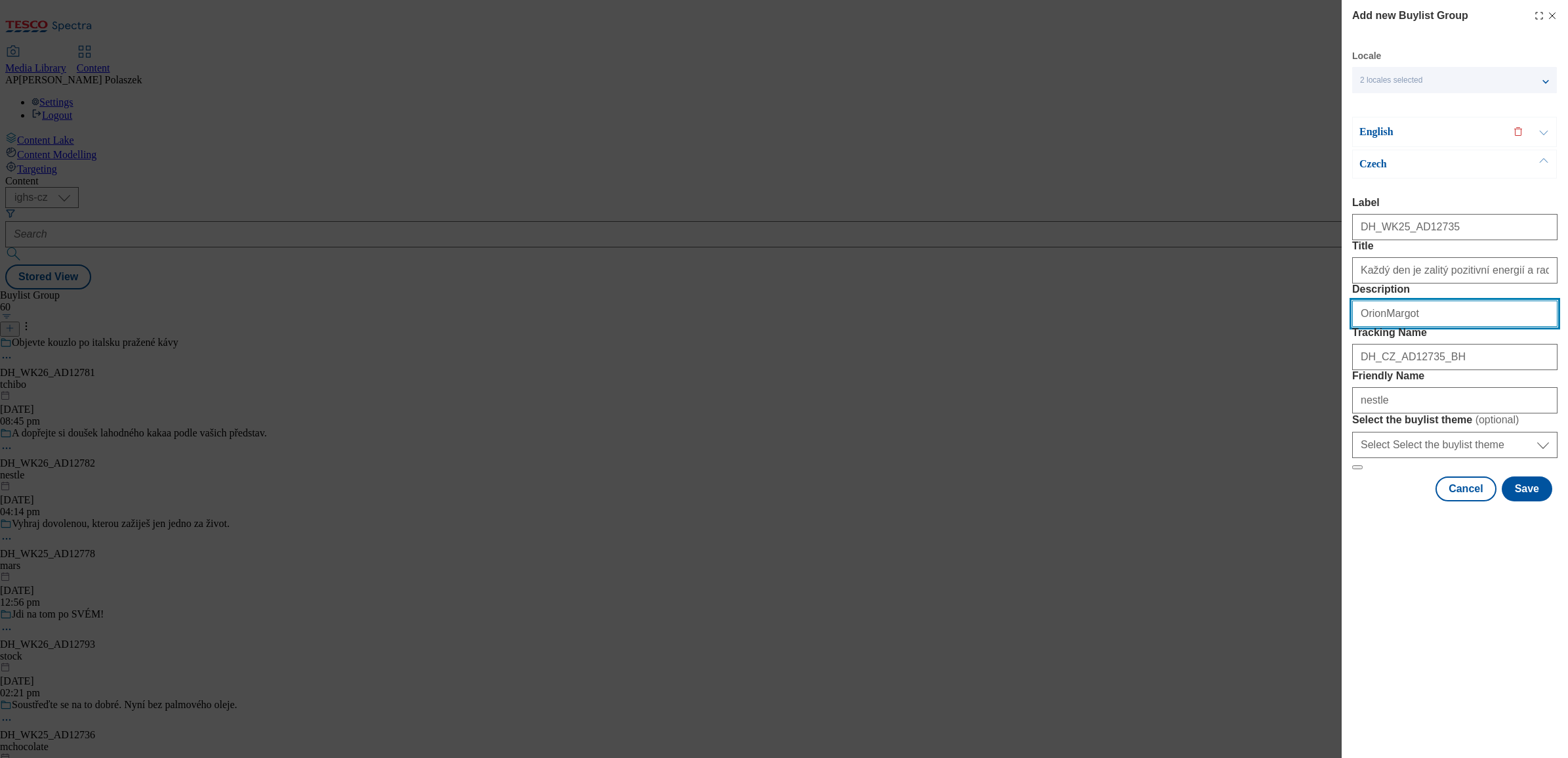
click at [1380, 327] on input "OrionMargot" at bounding box center [1454, 313] width 205 height 26
type input "Orion_Margot"
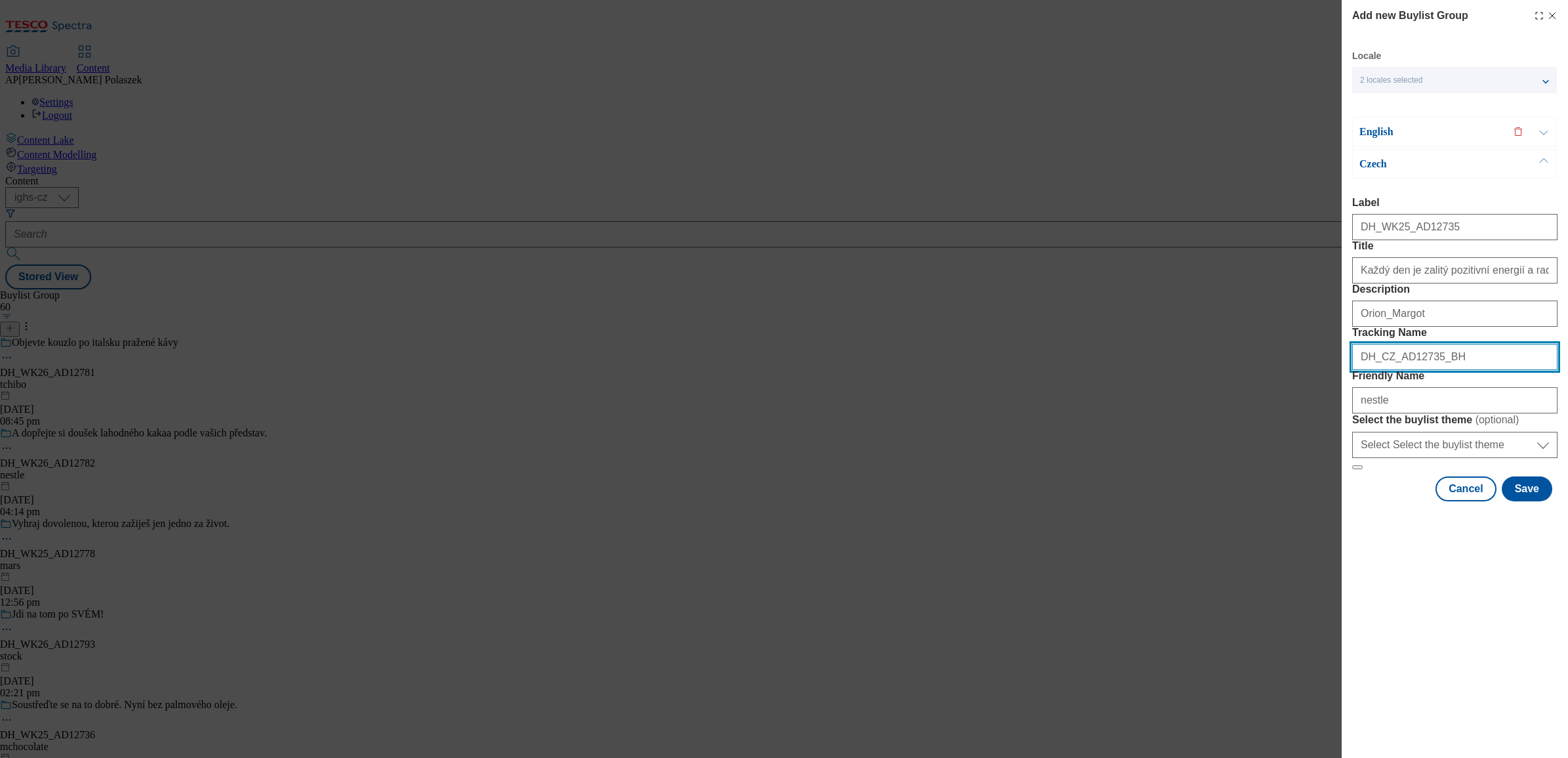
click at [1457, 370] on input "DH_CZ_AD12735_BH" at bounding box center [1454, 356] width 205 height 26
click at [1349, 436] on div "Add new Buylist Group Locale 2 locales selected English Czech English Label DH_…" at bounding box center [1455, 251] width 226 height 503
click at [1354, 370] on input "DH_CZ_AD12735_BH" at bounding box center [1454, 356] width 205 height 26
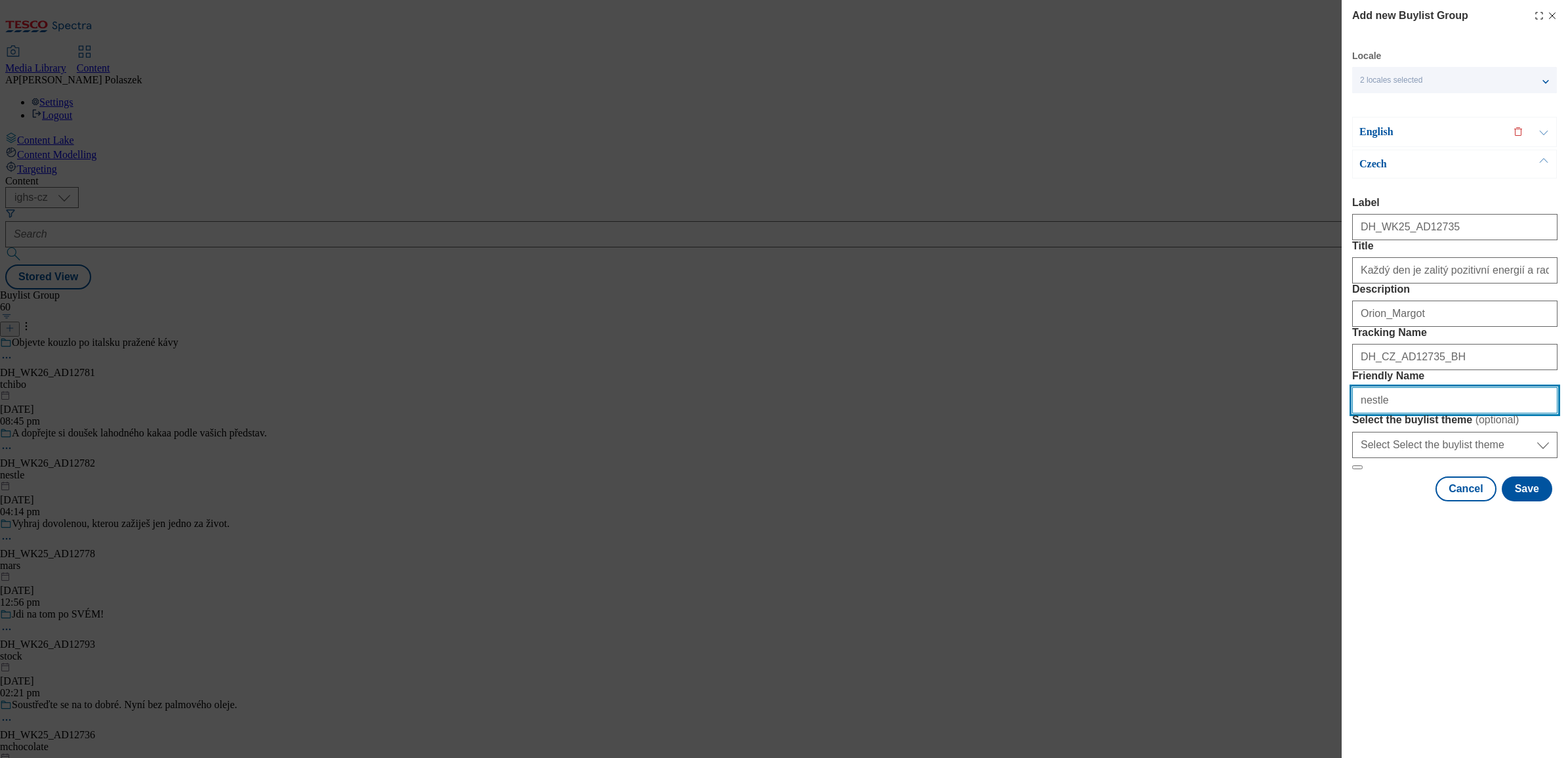
click at [1440, 413] on input "nestle" at bounding box center [1454, 400] width 205 height 26
click at [1523, 501] on button "Save" at bounding box center [1527, 489] width 50 height 25
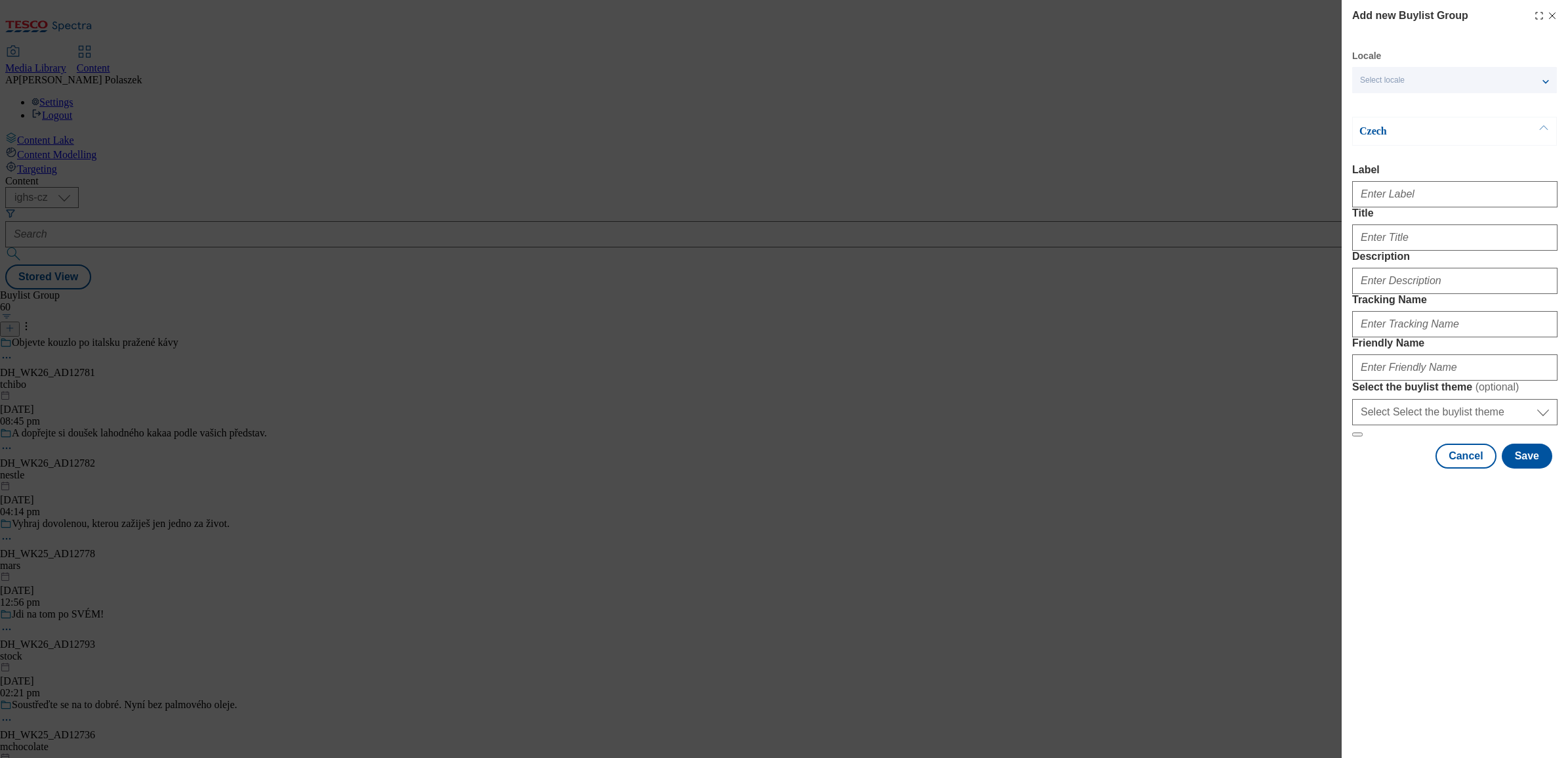
click at [1550, 18] on line "Modal" at bounding box center [1552, 16] width 6 height 6
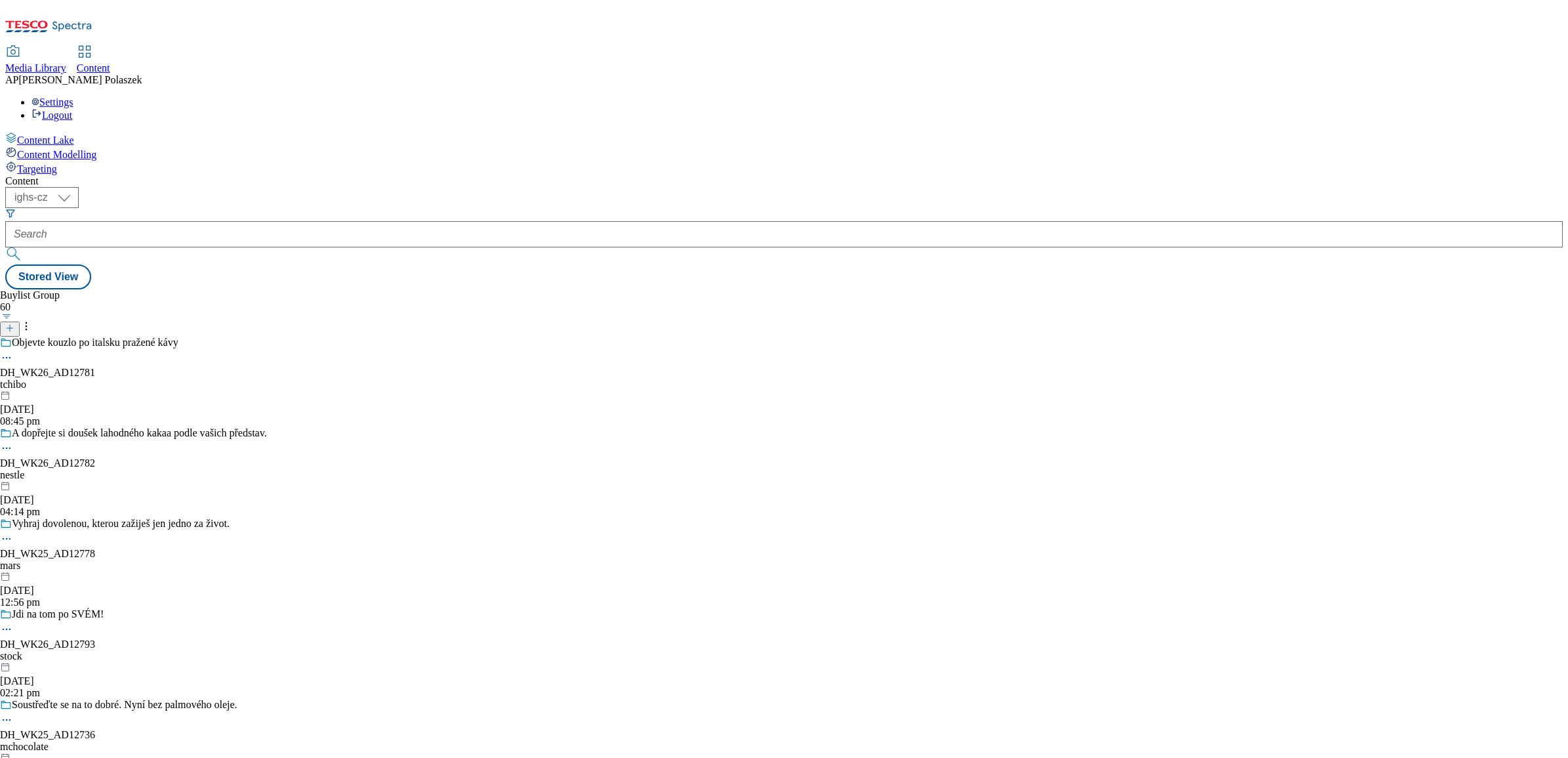
click at [13, 313] on button "button" at bounding box center [7, 317] width 13 height 7
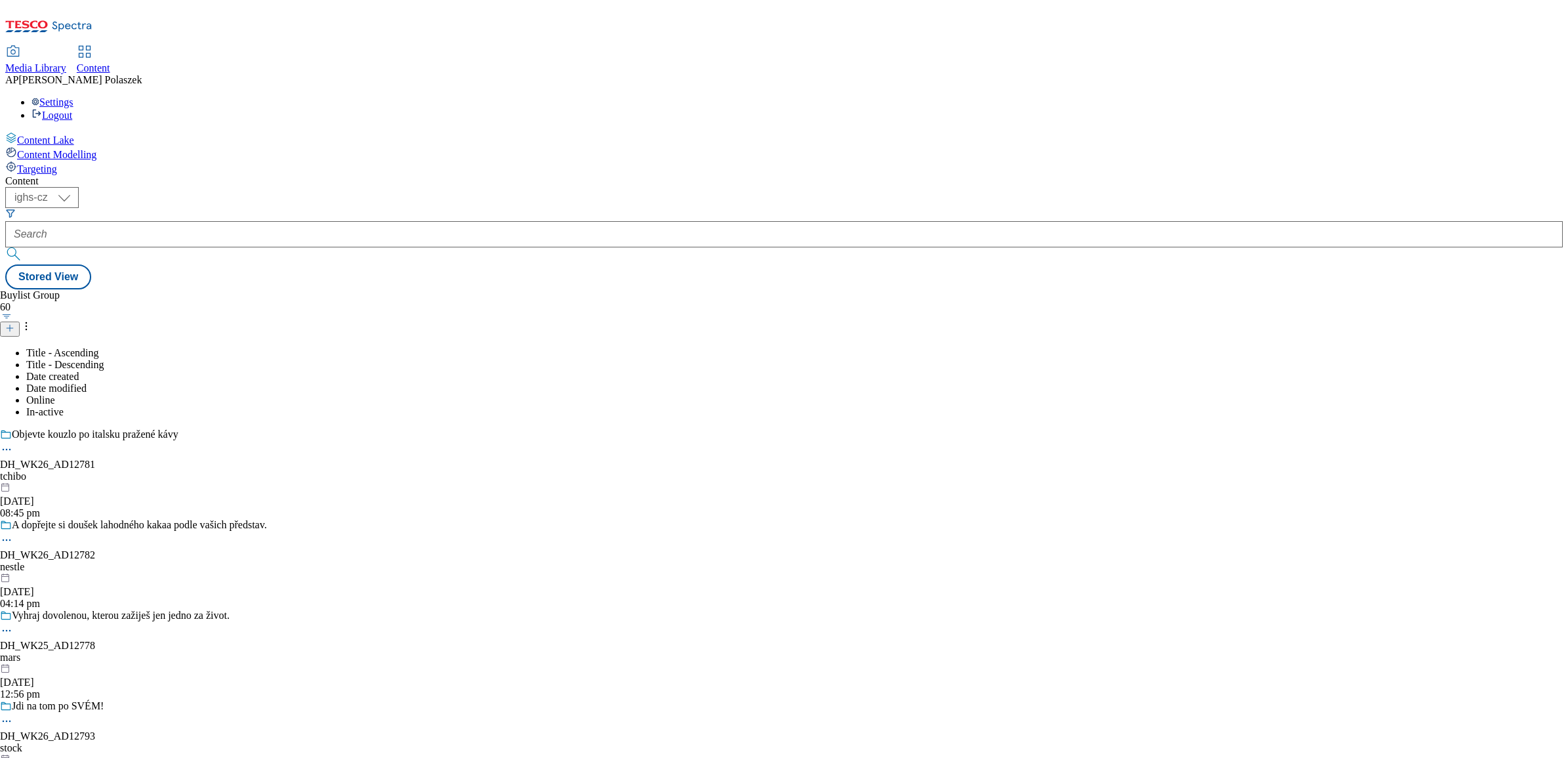
drag, startPoint x: 549, startPoint y: 171, endPoint x: 538, endPoint y: 171, distance: 11.0
click at [551, 289] on div "Buylist Group 60 Title - Ascending Title - Descending Date created Date modifie…" at bounding box center [783, 289] width 1557 height 0
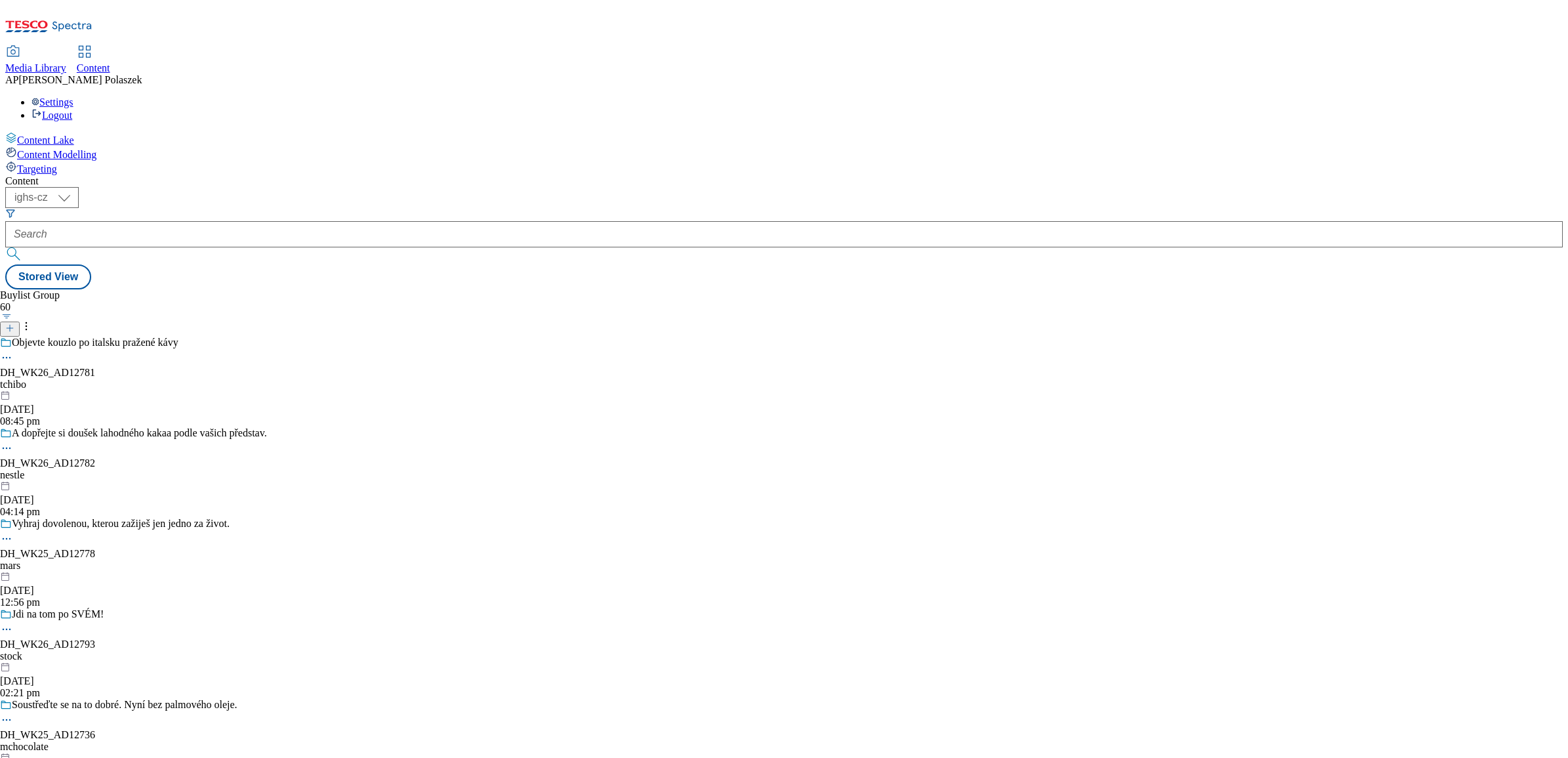
click at [14, 323] on icon at bounding box center [9, 327] width 9 height 9
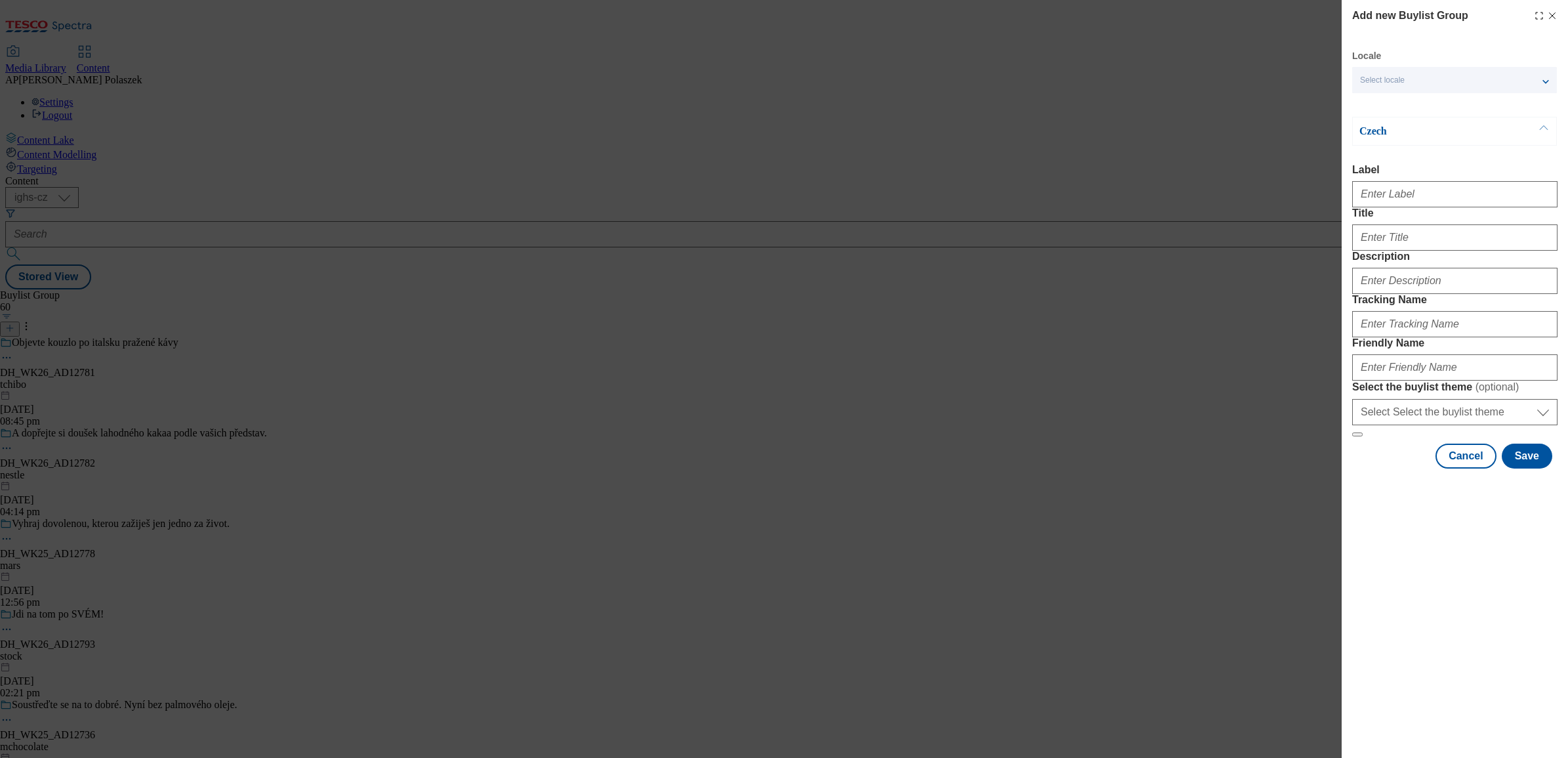
click at [1417, 86] on div "Select locale" at bounding box center [1454, 80] width 204 height 26
click at [1368, 106] on input "English" at bounding box center [1367, 106] width 16 height 16
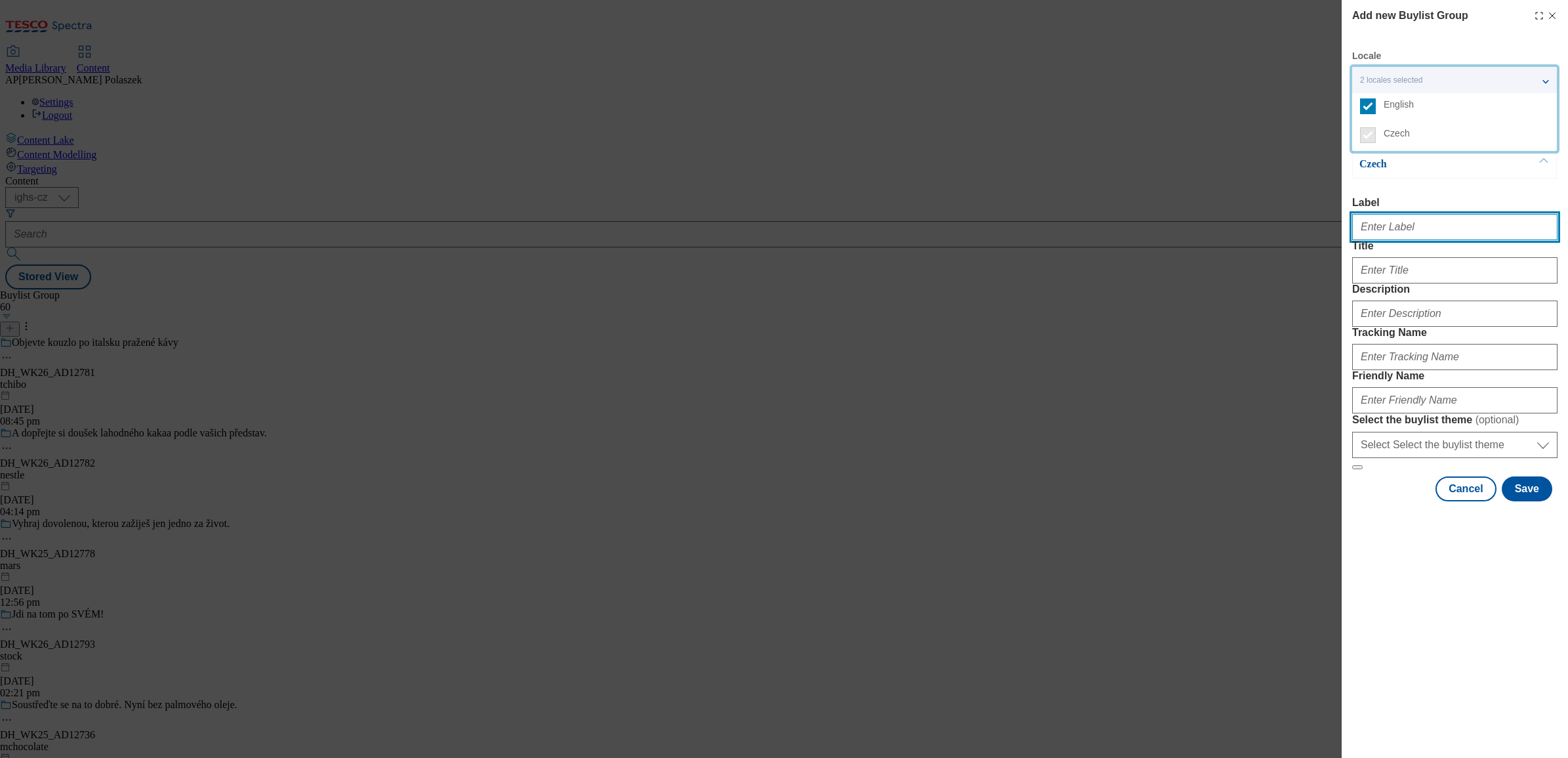
click at [1411, 229] on input "Label" at bounding box center [1454, 226] width 205 height 26
type input "DH_WK25_AD12735"
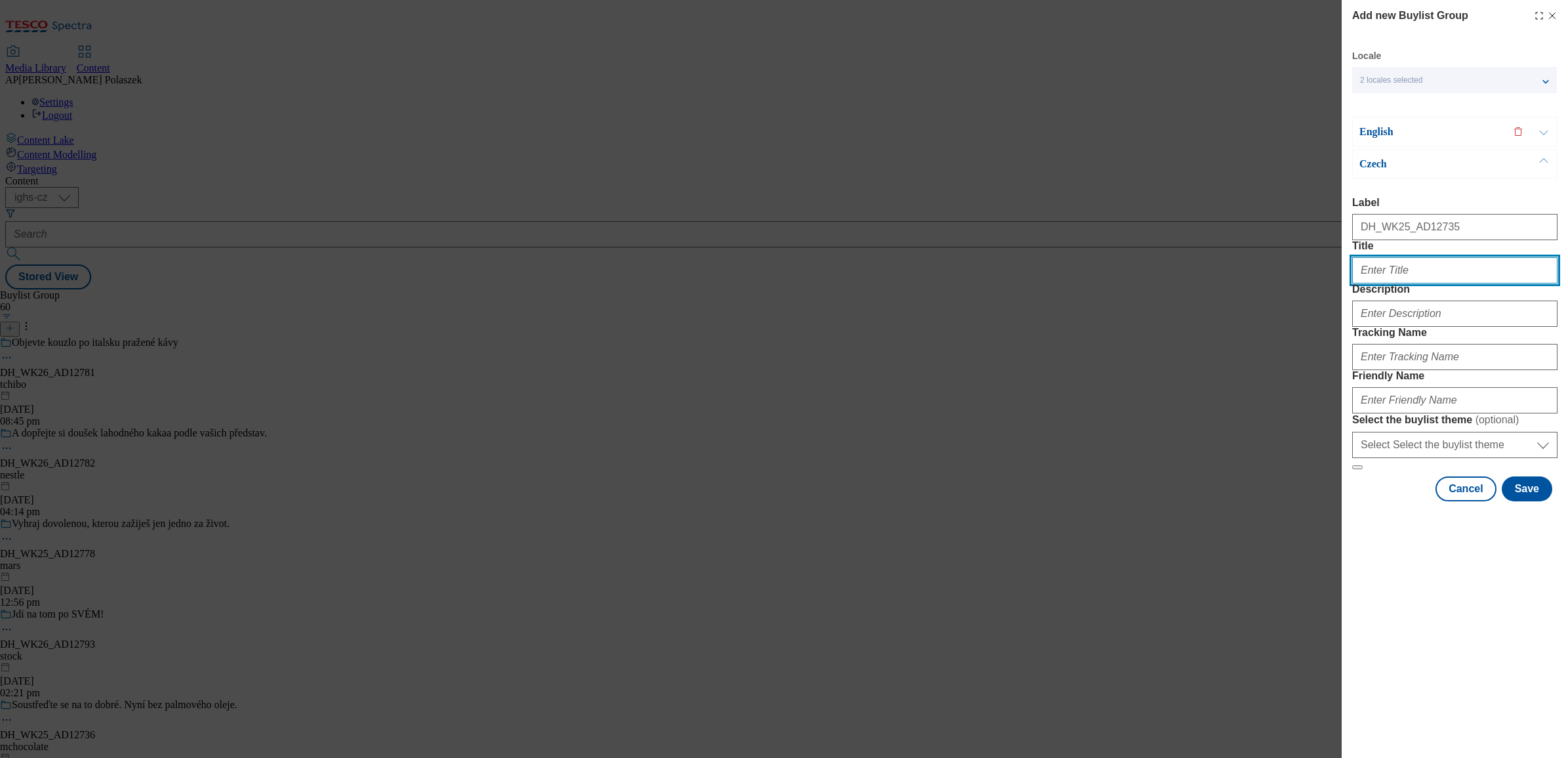
type input "Každý den je zalitý pozitivní energií a radostí z maličkostí"
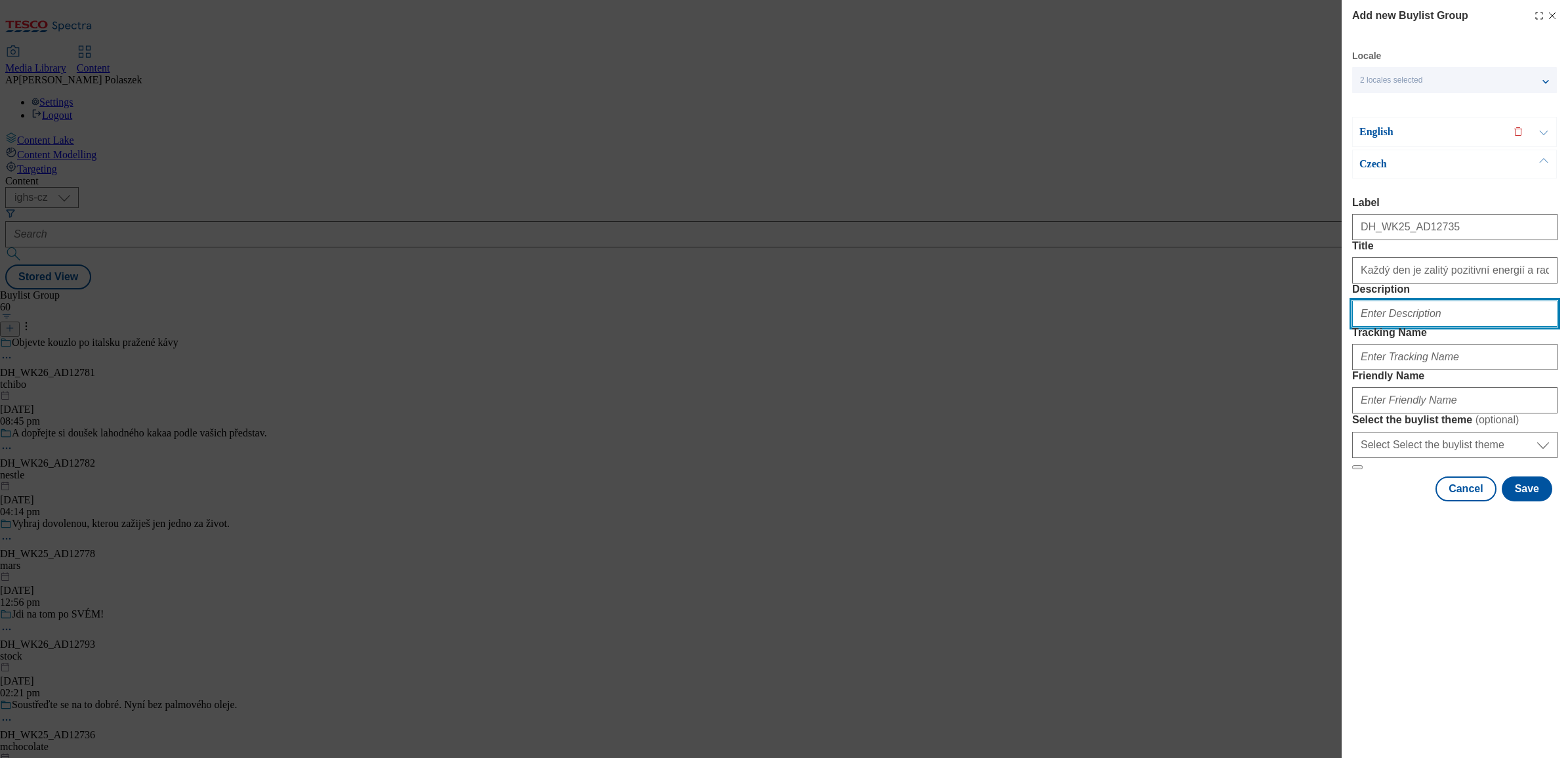
type input "Orion_Margot"
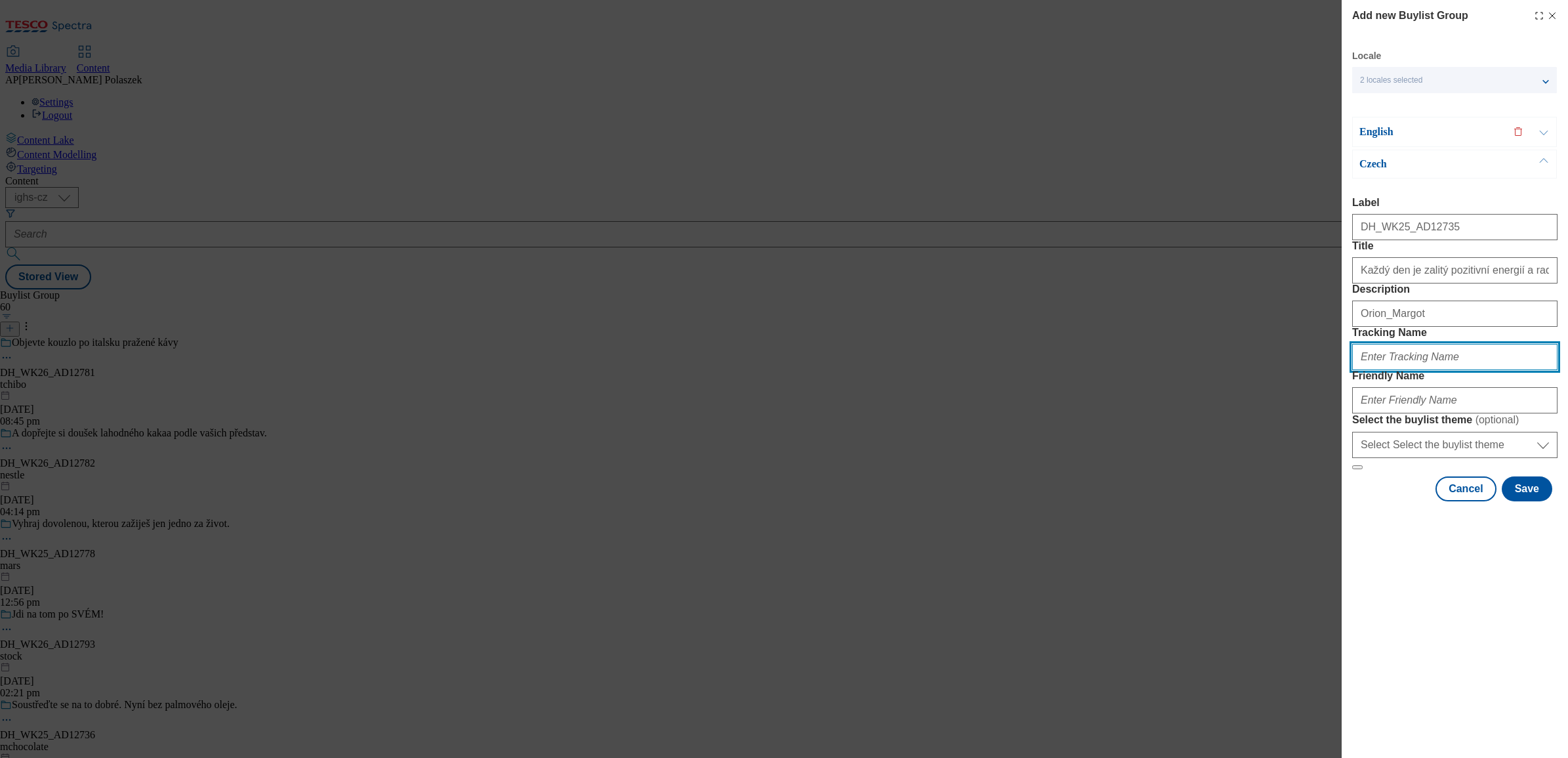
type input "DH_CZ_AD12735_BH"
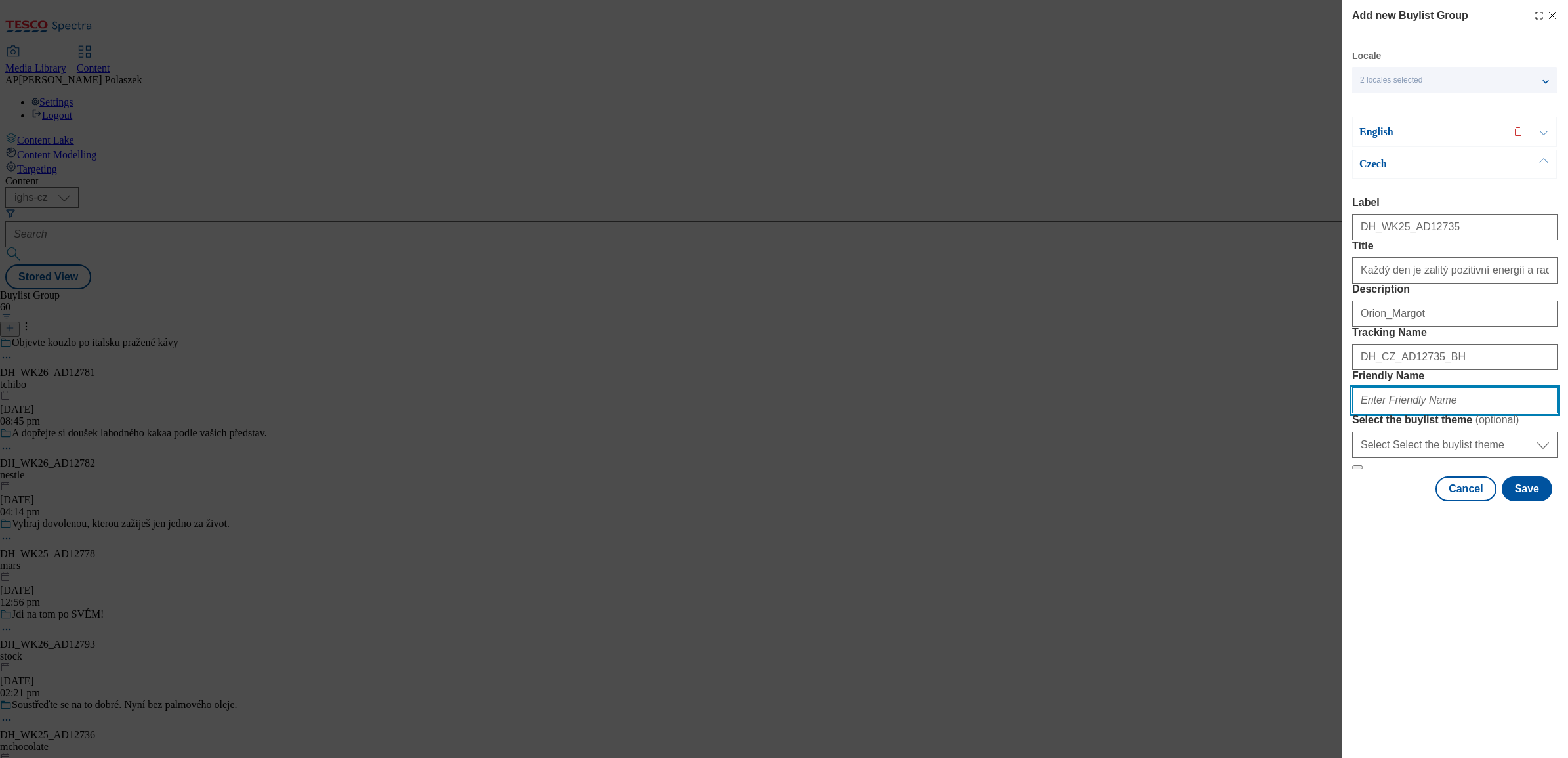
type input "nestle"
click at [1540, 133] on button "Modal" at bounding box center [1544, 131] width 25 height 28
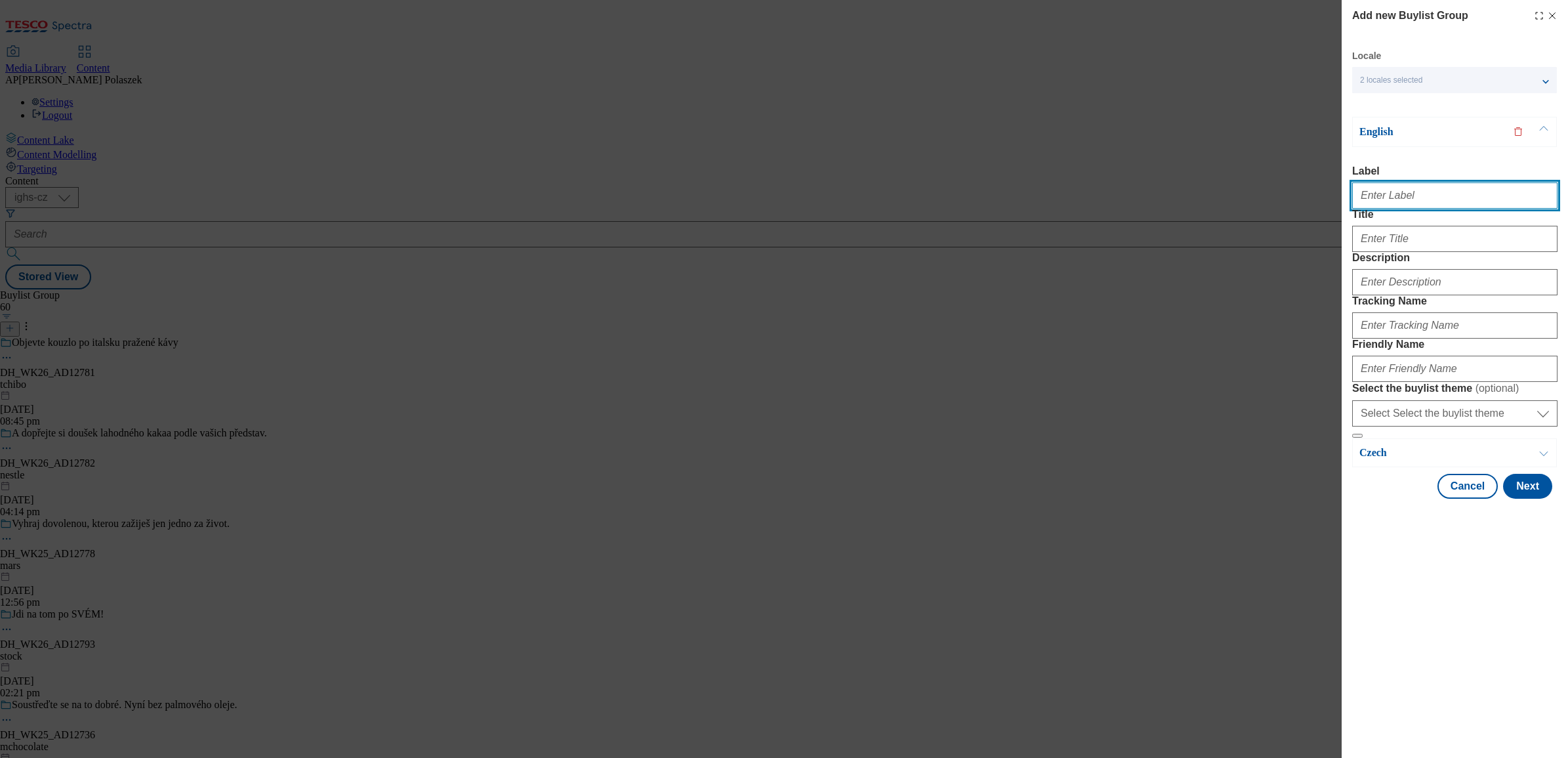
click at [1393, 202] on input "Label" at bounding box center [1454, 195] width 205 height 26
type input "DH_WK25_AD12735"
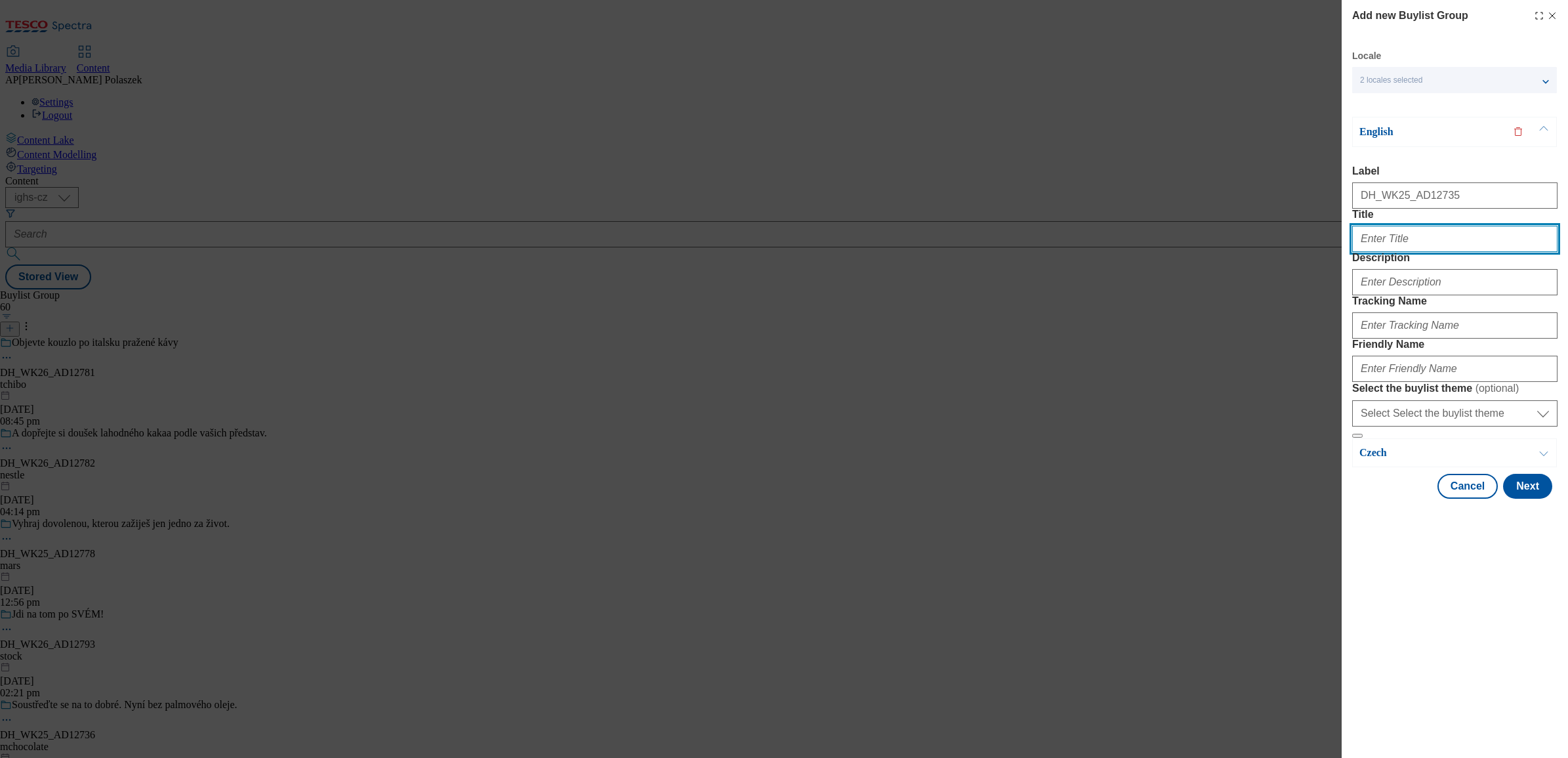
type input "Every day is filled with joy from the little things"
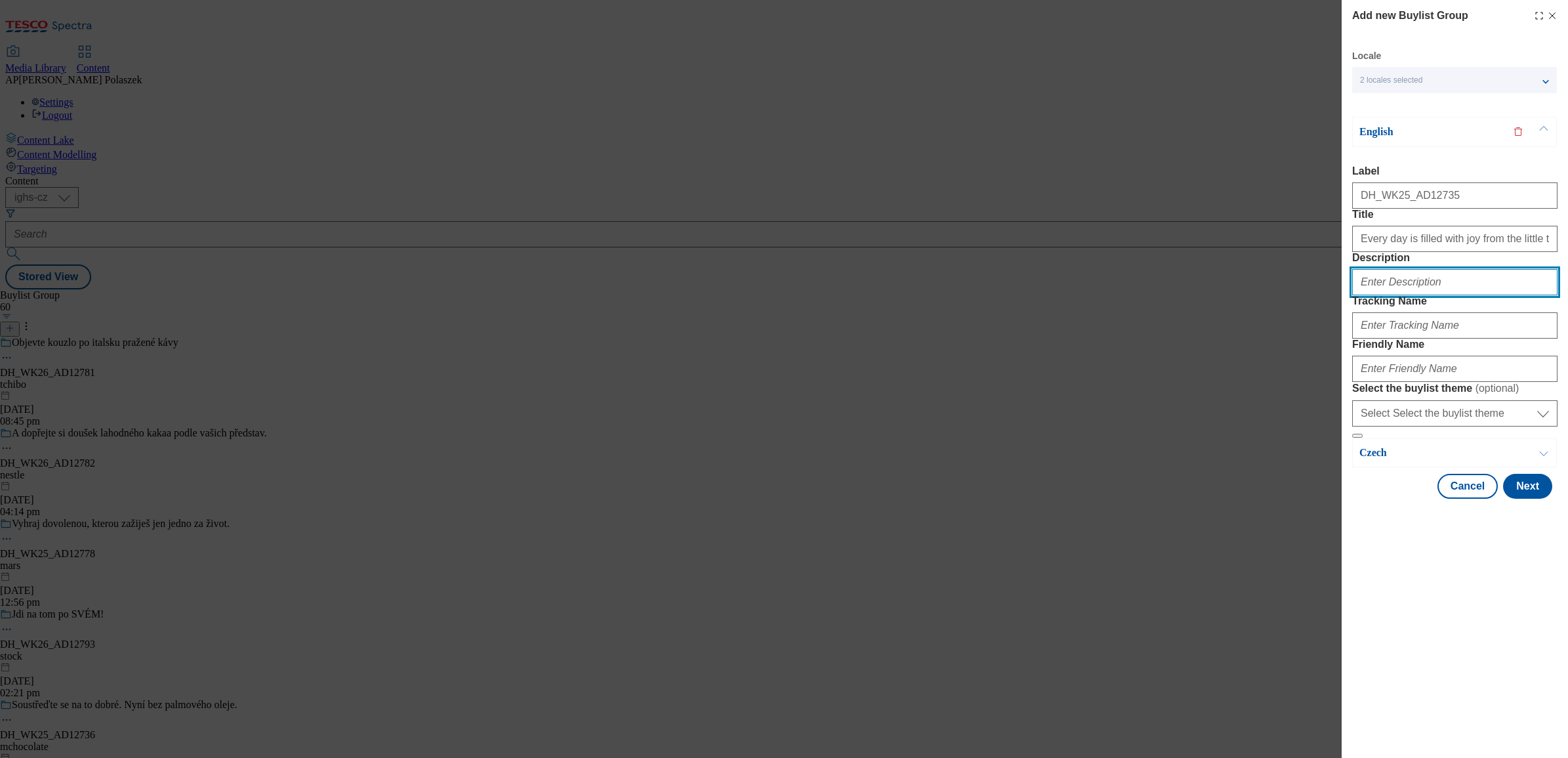
type input "OrionMargot"
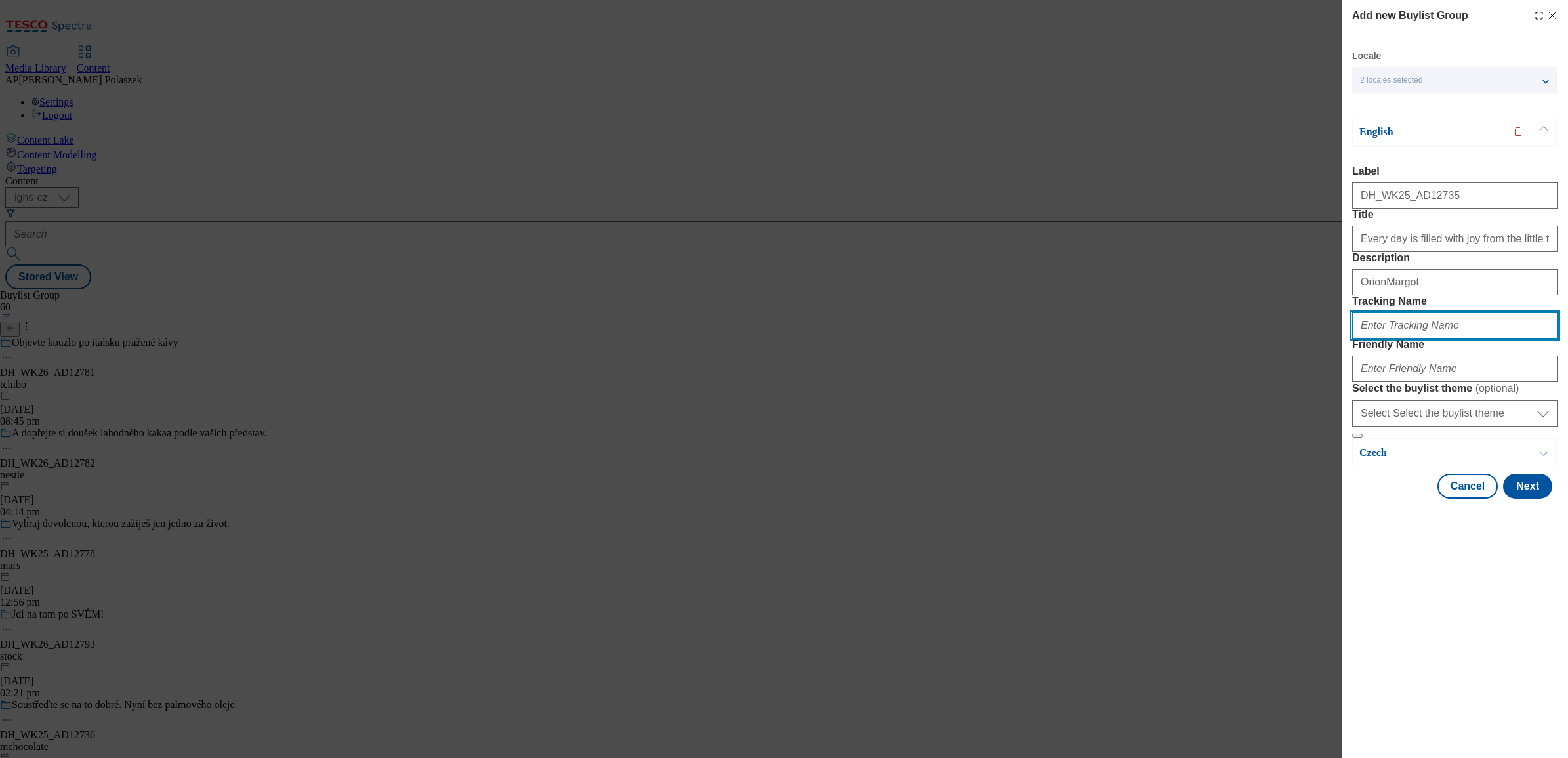
type input "DH_EN_AD12735_BH"
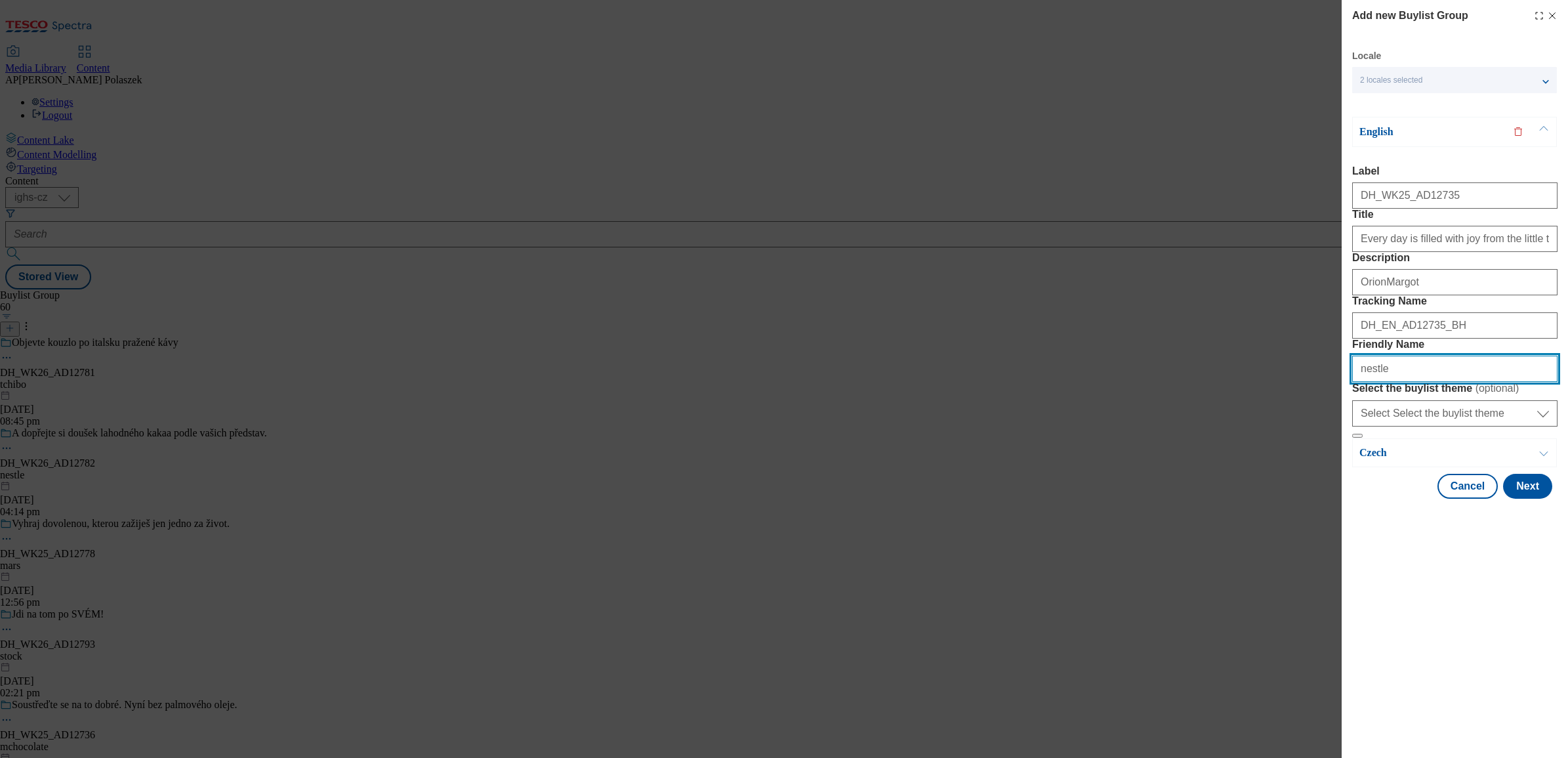
drag, startPoint x: 1393, startPoint y: 463, endPoint x: 1333, endPoint y: 463, distance: 60.0
click at [1333, 463] on div "Add new Buylist Group Locale 2 locales selected English Czech English Label DH_…" at bounding box center [784, 379] width 1568 height 758
click at [1363, 382] on input "Orion" at bounding box center [1454, 368] width 205 height 26
click at [1417, 382] on input "orion" at bounding box center [1454, 368] width 205 height 26
type input "orionmargot"
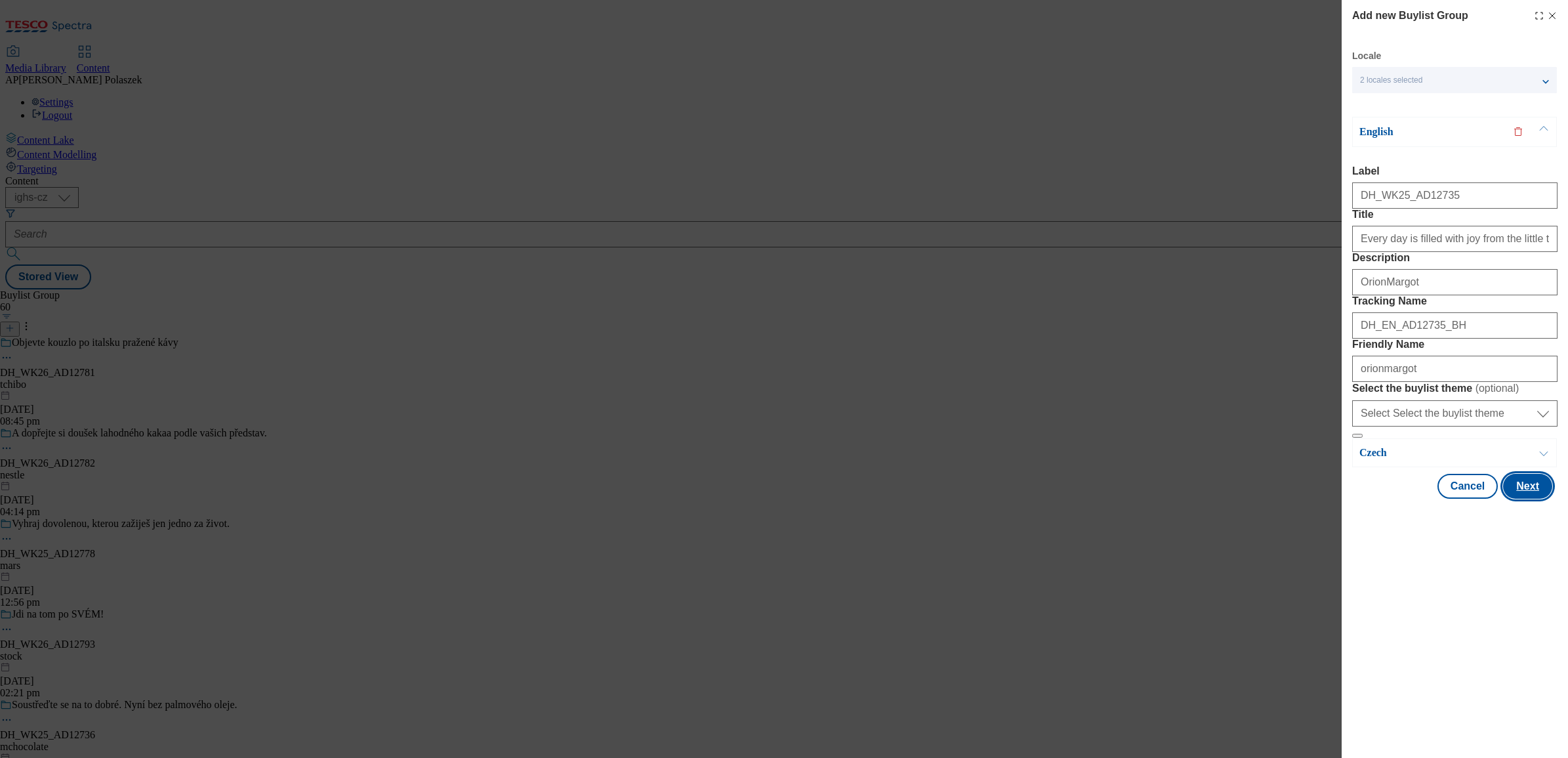
click at [1537, 498] on button "Next" at bounding box center [1527, 486] width 49 height 25
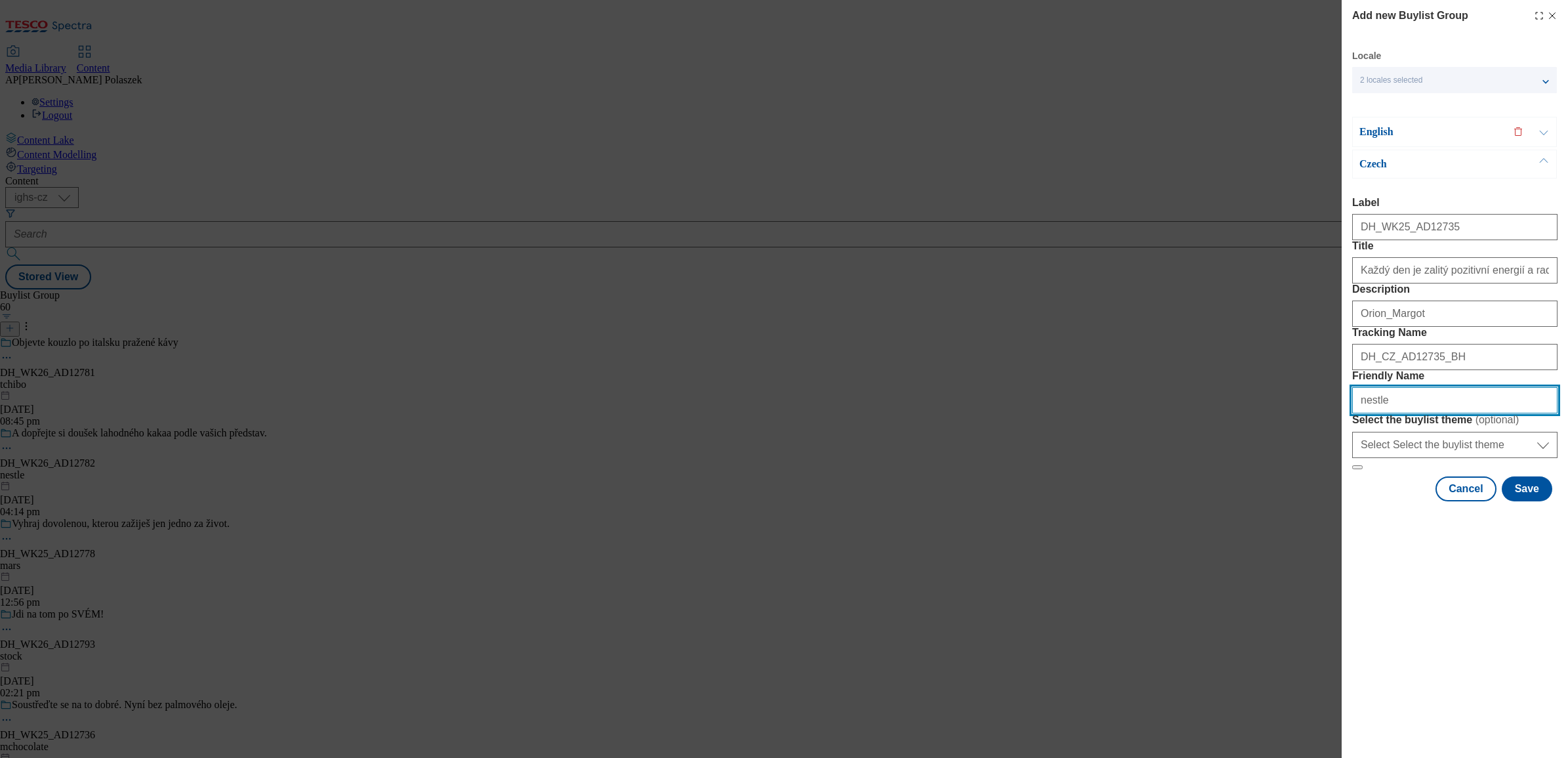
drag, startPoint x: 1411, startPoint y: 498, endPoint x: 1336, endPoint y: 493, distance: 75.2
click at [1336, 493] on div "Add new Buylist Group Locale 2 locales selected English Czech English Label DH_…" at bounding box center [784, 379] width 1568 height 758
type input "orion"
click at [1548, 382] on label "Friendly Name" at bounding box center [1454, 376] width 205 height 12
click at [0, 0] on input "orionmargot" at bounding box center [0, 0] width 0 height 0
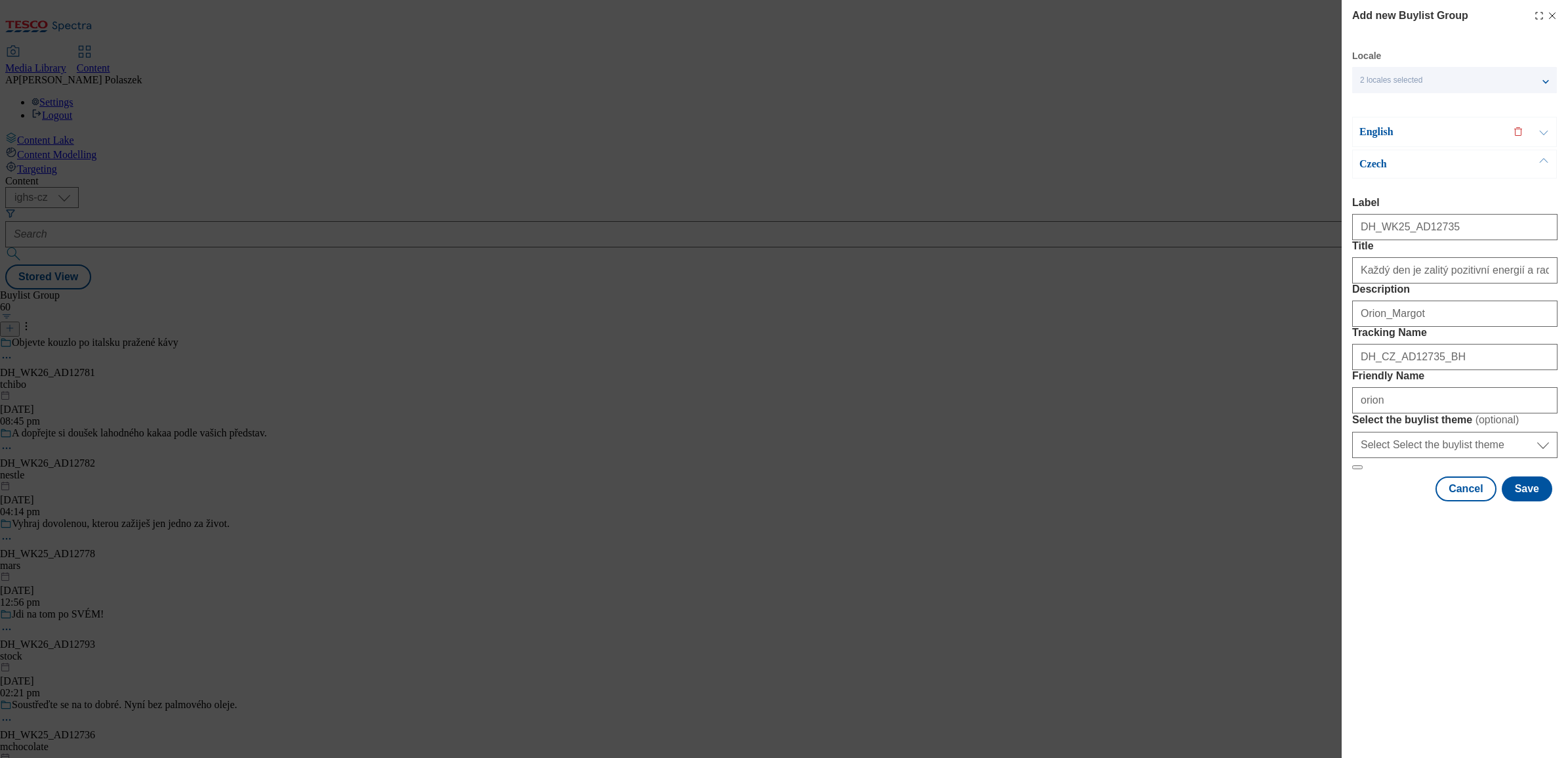
click at [1546, 130] on button "Modal" at bounding box center [1544, 131] width 25 height 28
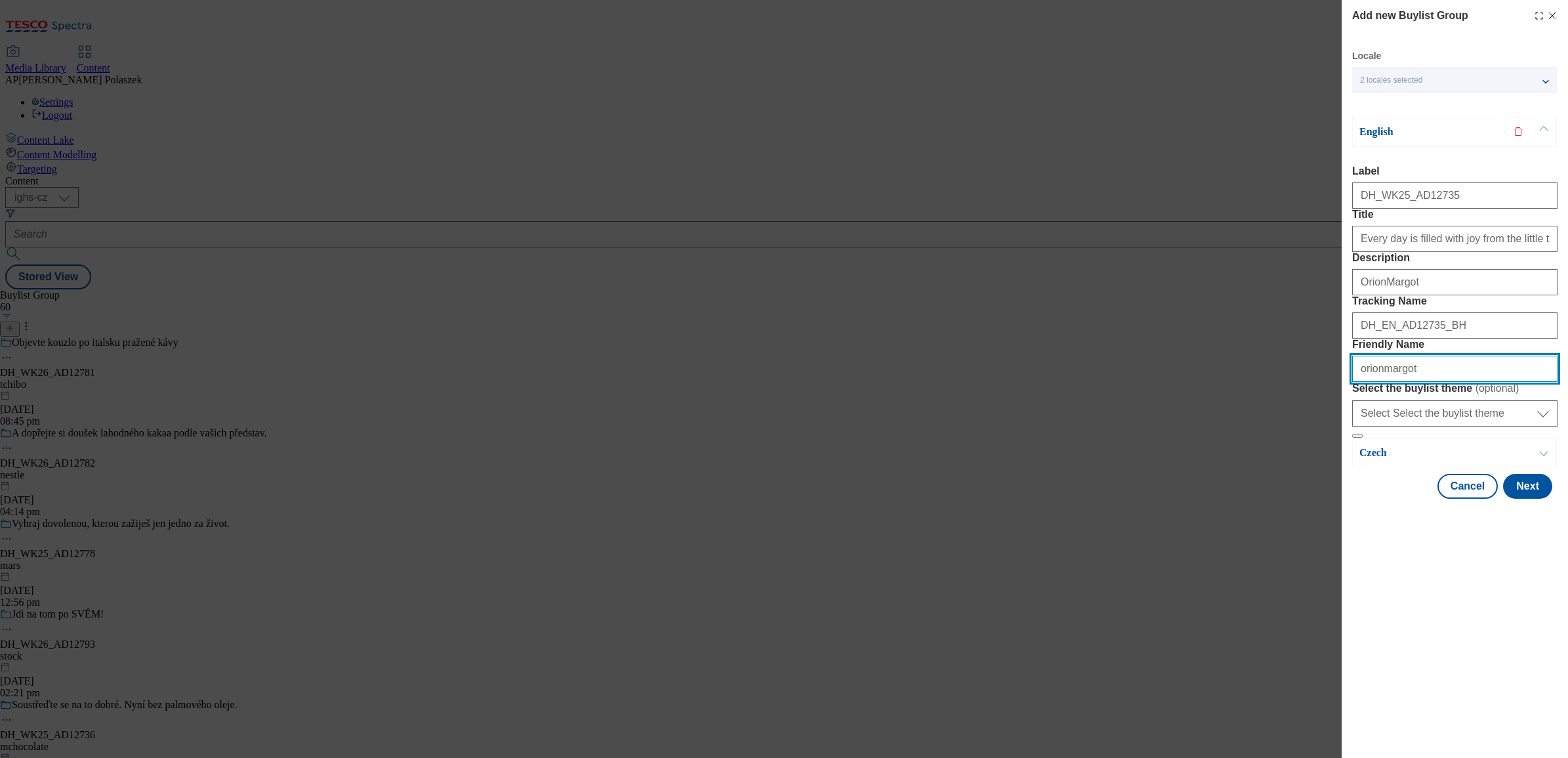
click at [1438, 382] on input "orionmargot" at bounding box center [1454, 368] width 205 height 26
type input "orion"
click at [1523, 419] on form "Label DH_WK25_AD12735 Title Every day is filled with joy from the little things…" at bounding box center [1454, 302] width 205 height 273
click at [1532, 498] on button "Next" at bounding box center [1527, 486] width 49 height 25
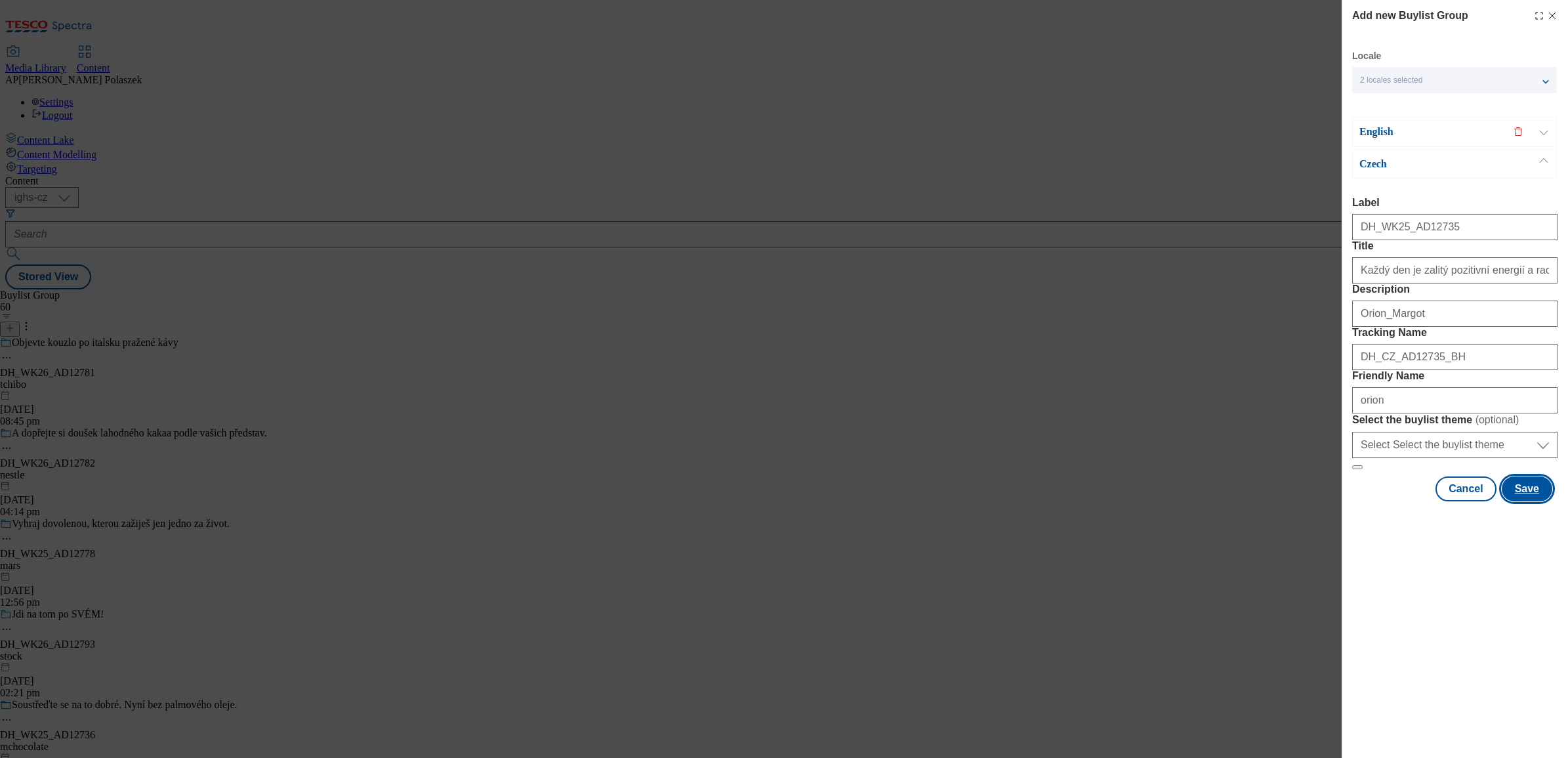
click at [1532, 501] on button "Save" at bounding box center [1527, 489] width 50 height 25
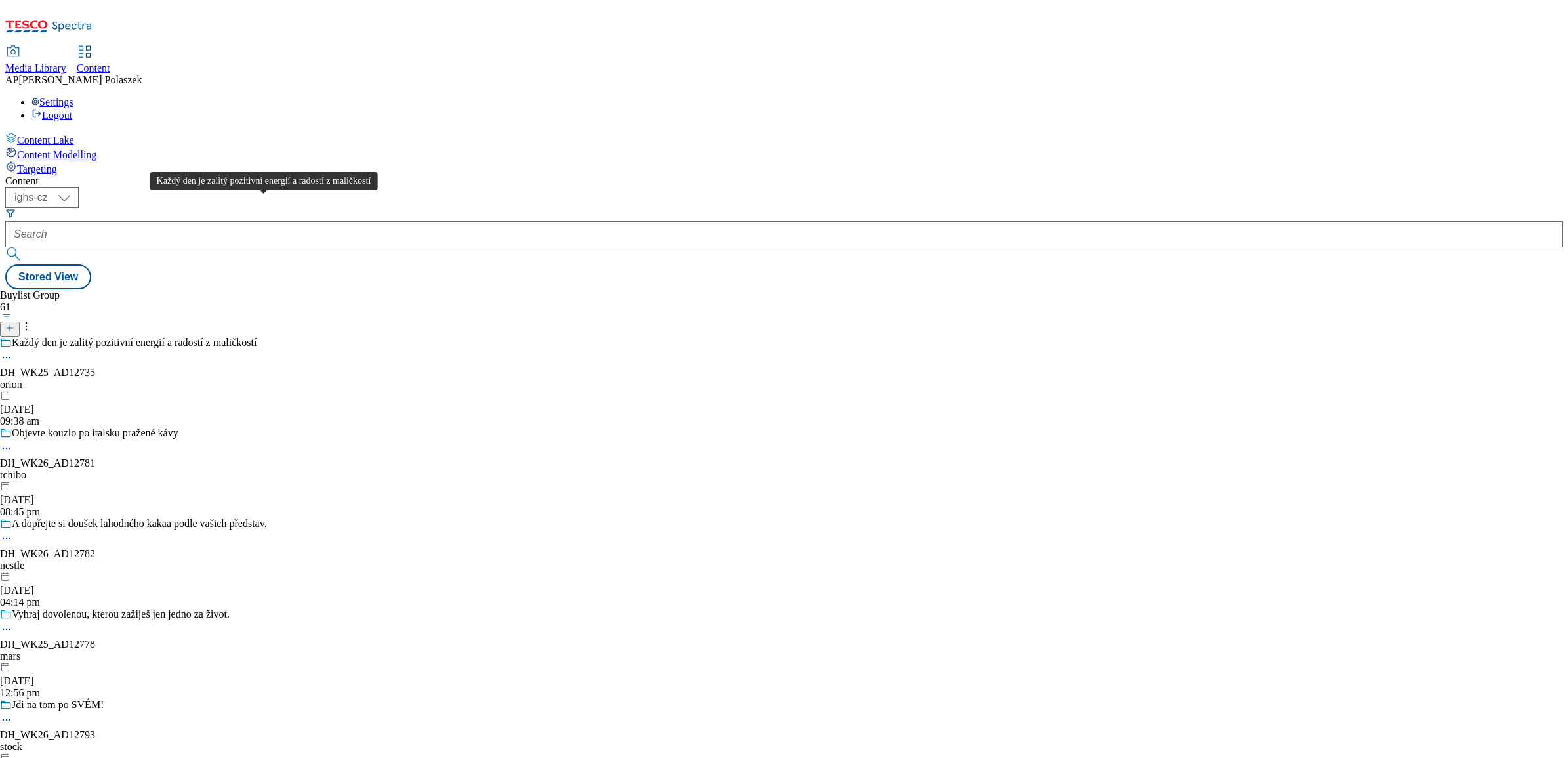
click at [256, 337] on div "Každý den je zalitý pozitivní energií a radostí z maličkostí" at bounding box center [134, 343] width 245 height 12
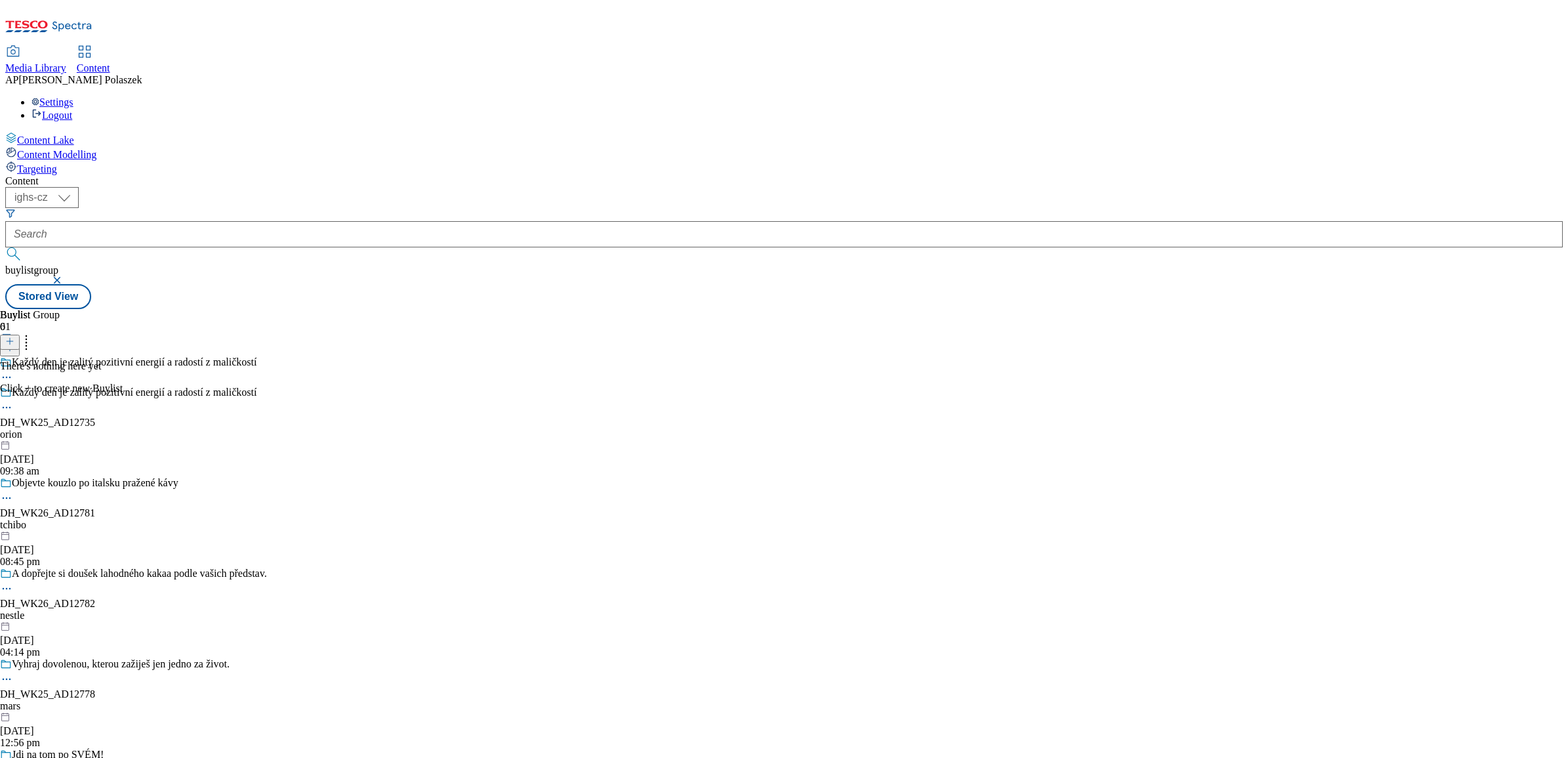
click at [14, 337] on icon at bounding box center [9, 341] width 9 height 9
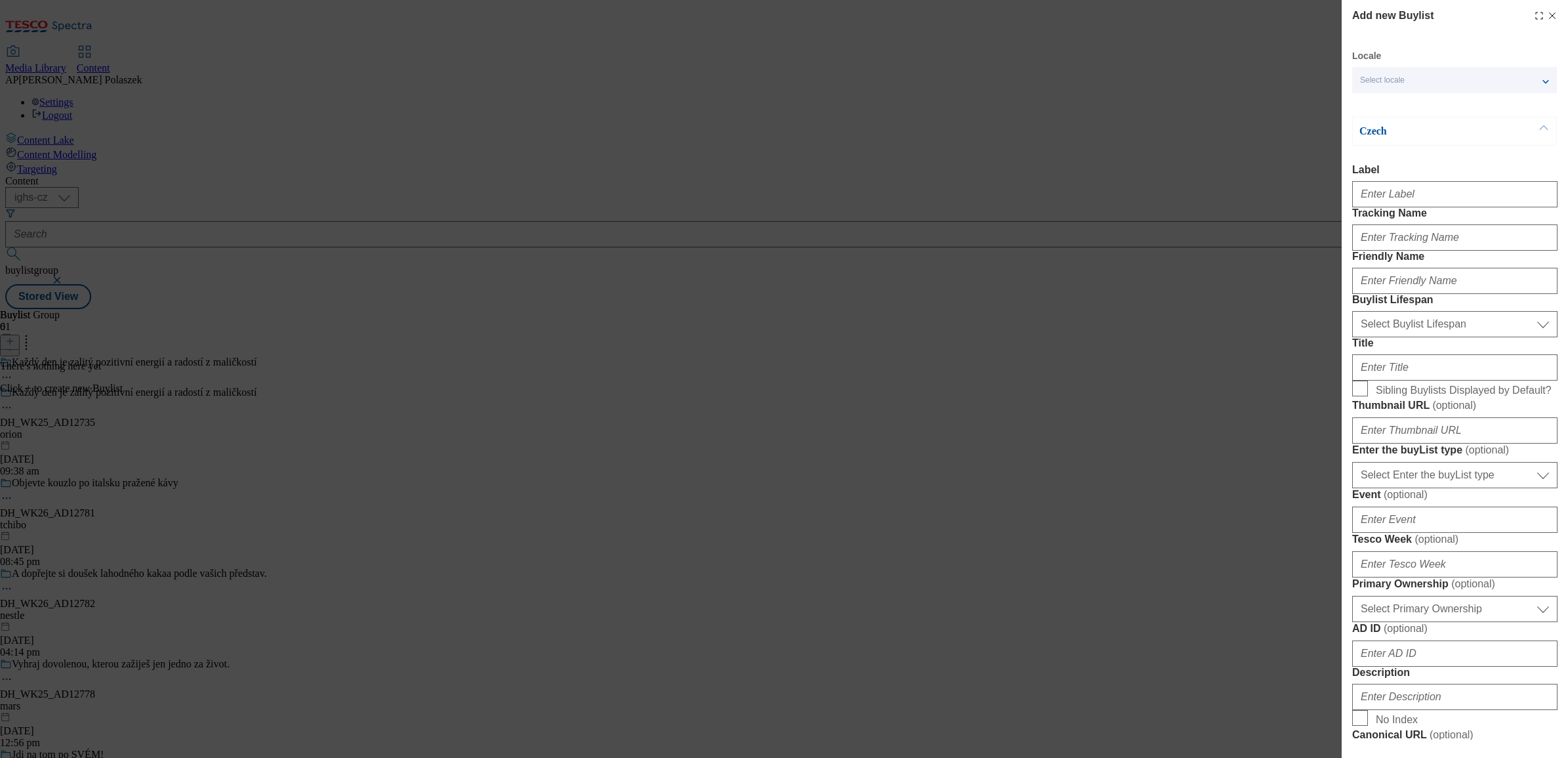
click at [1539, 76] on div "Select locale" at bounding box center [1454, 80] width 204 height 26
click at [1369, 104] on input "English" at bounding box center [1367, 106] width 16 height 16
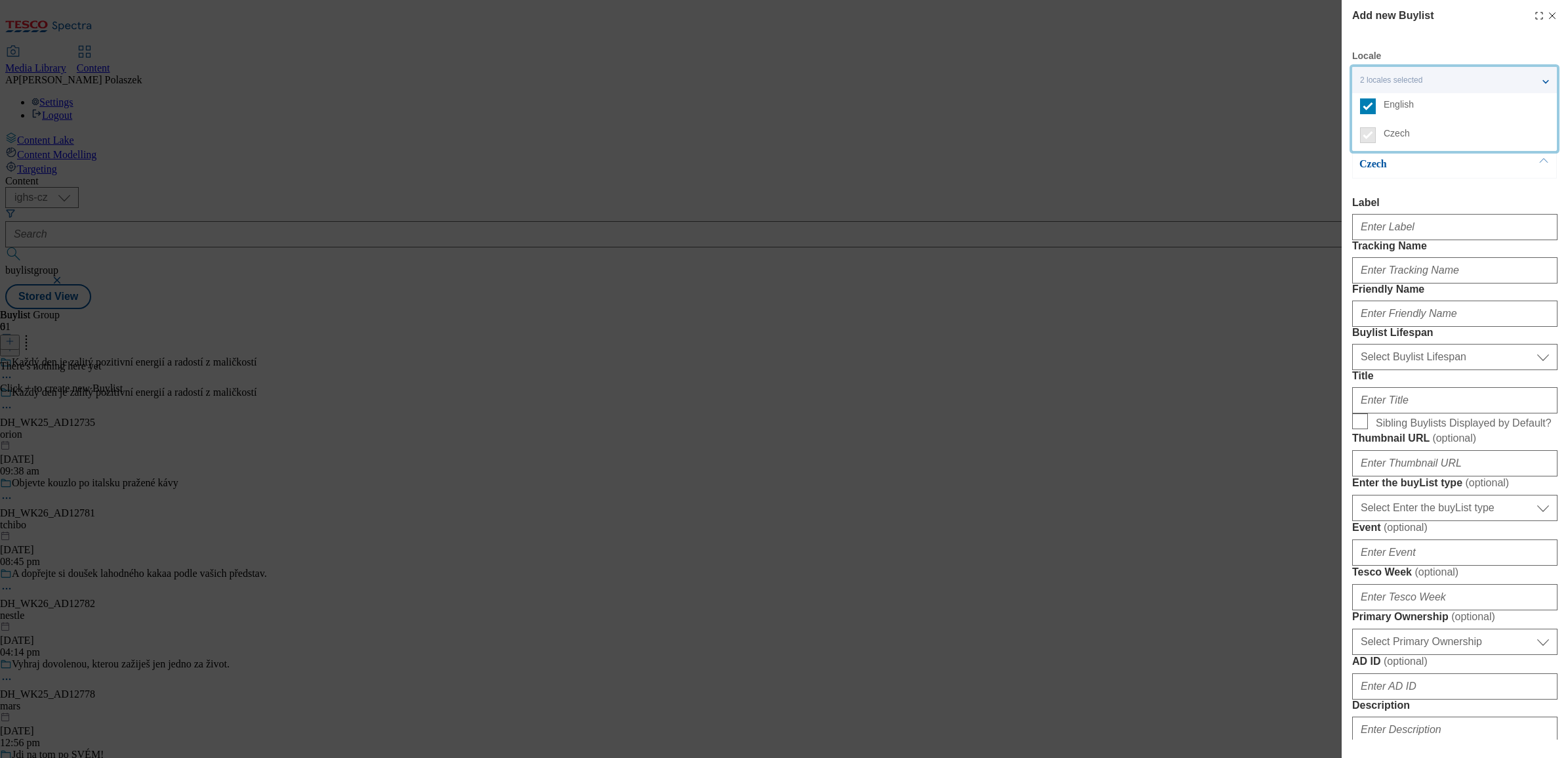
click at [1451, 195] on div "Czech Label Tracking Name Friendly Name Buylist Lifespan Select Buylist Lifespa…" at bounding box center [1454, 634] width 205 height 968
click at [1542, 131] on button "Modal" at bounding box center [1544, 131] width 25 height 28
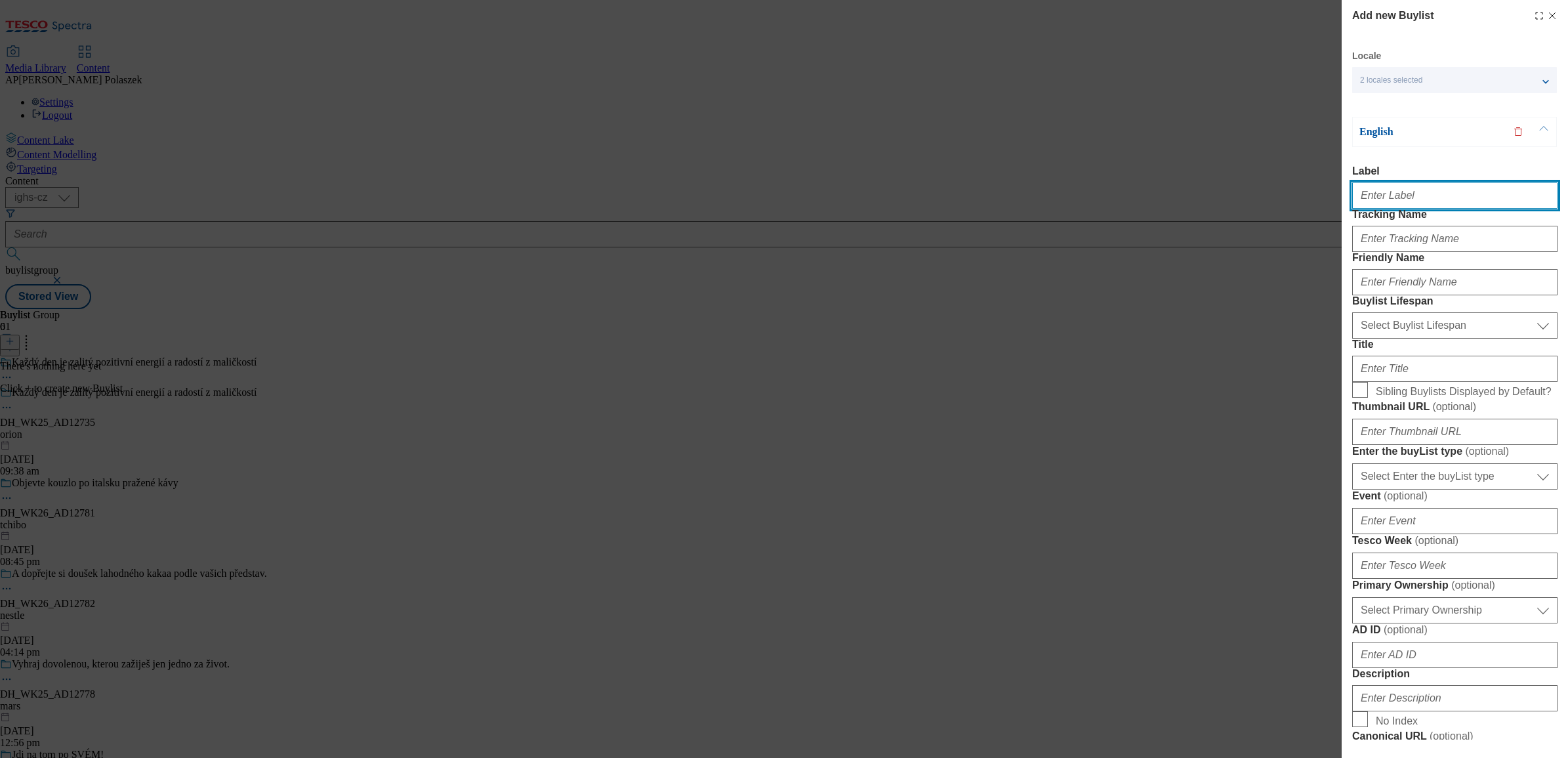
click at [1426, 199] on input "Label" at bounding box center [1454, 195] width 205 height 26
paste input "DH_WK25_AD12735"
type input "DH_WK25_AD12735"
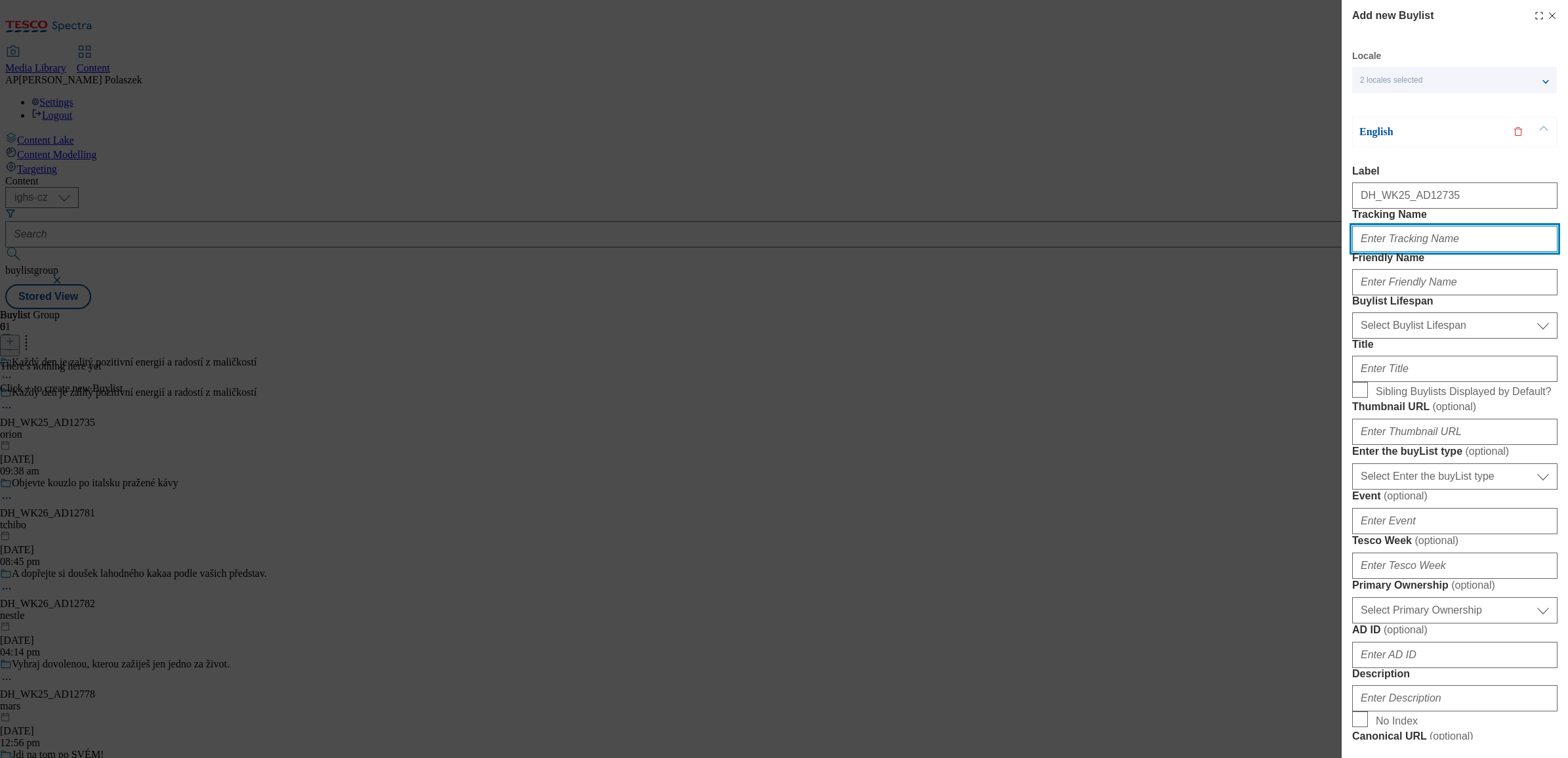
click at [1401, 252] on input "Tracking Name" at bounding box center [1454, 238] width 205 height 26
paste input "DH_EN_AD12735_BH"
type input "DH_EN_AD12735_BH"
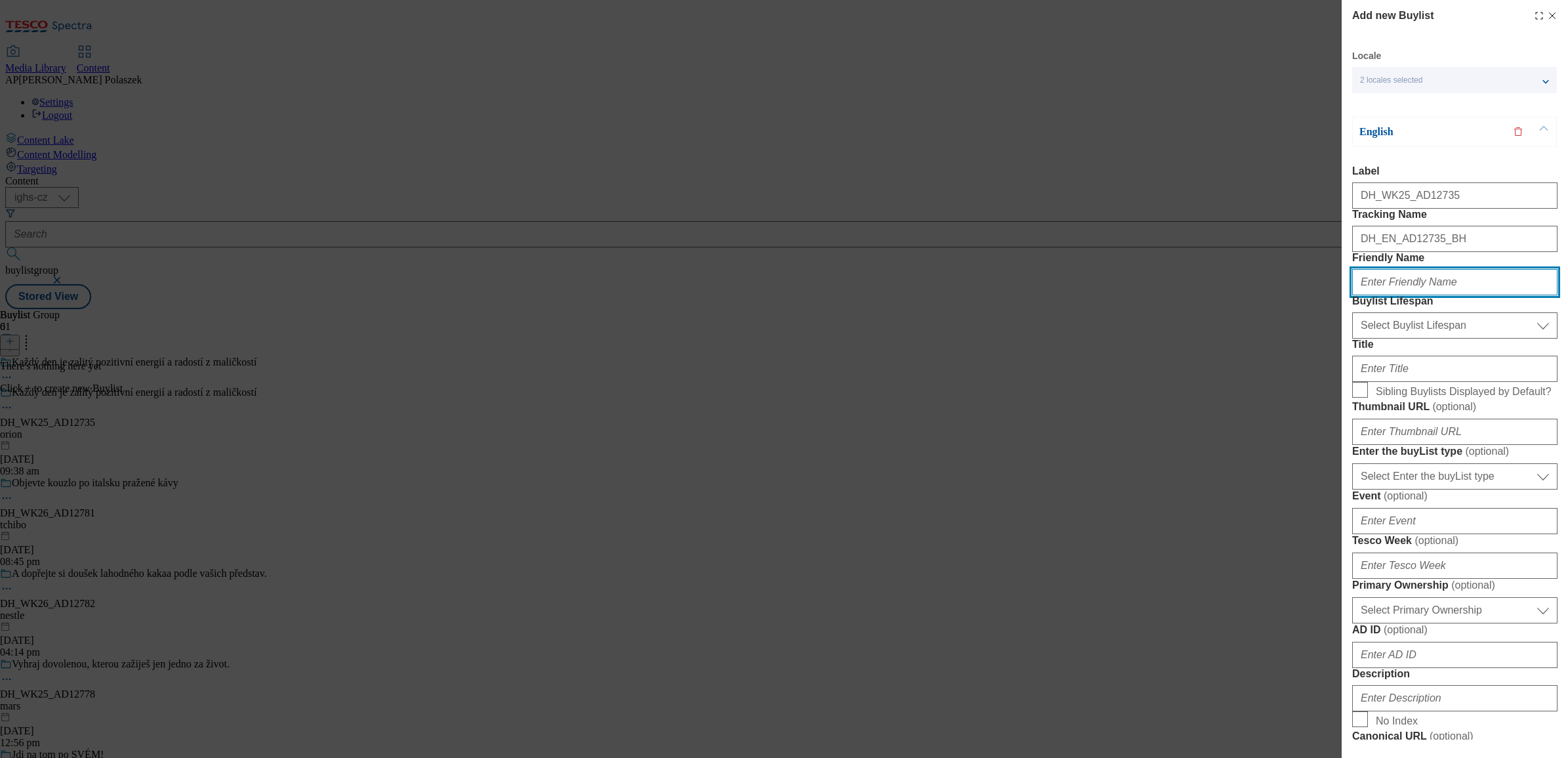
click at [1385, 295] on input "Friendly Name" at bounding box center [1454, 281] width 205 height 26
paste input "[PERSON_NAME]"
type input "[PERSON_NAME]"
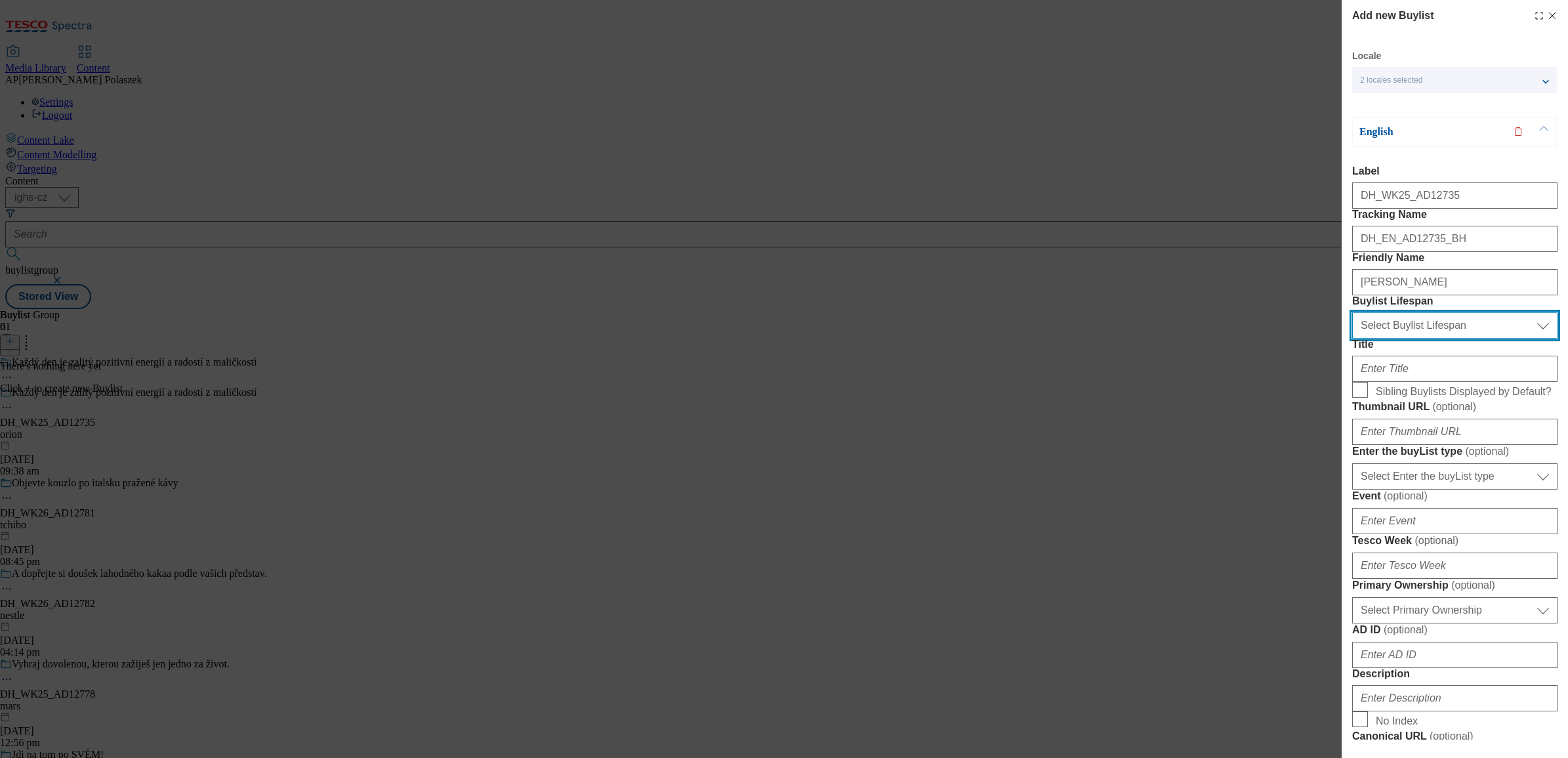
click at [1401, 338] on select "Select Buylist Lifespan evergreen seasonal tactical" at bounding box center [1454, 325] width 205 height 26
select select "seasonal"
click at [1352, 338] on select "Select Buylist Lifespan evergreen seasonal tactical" at bounding box center [1454, 325] width 205 height 26
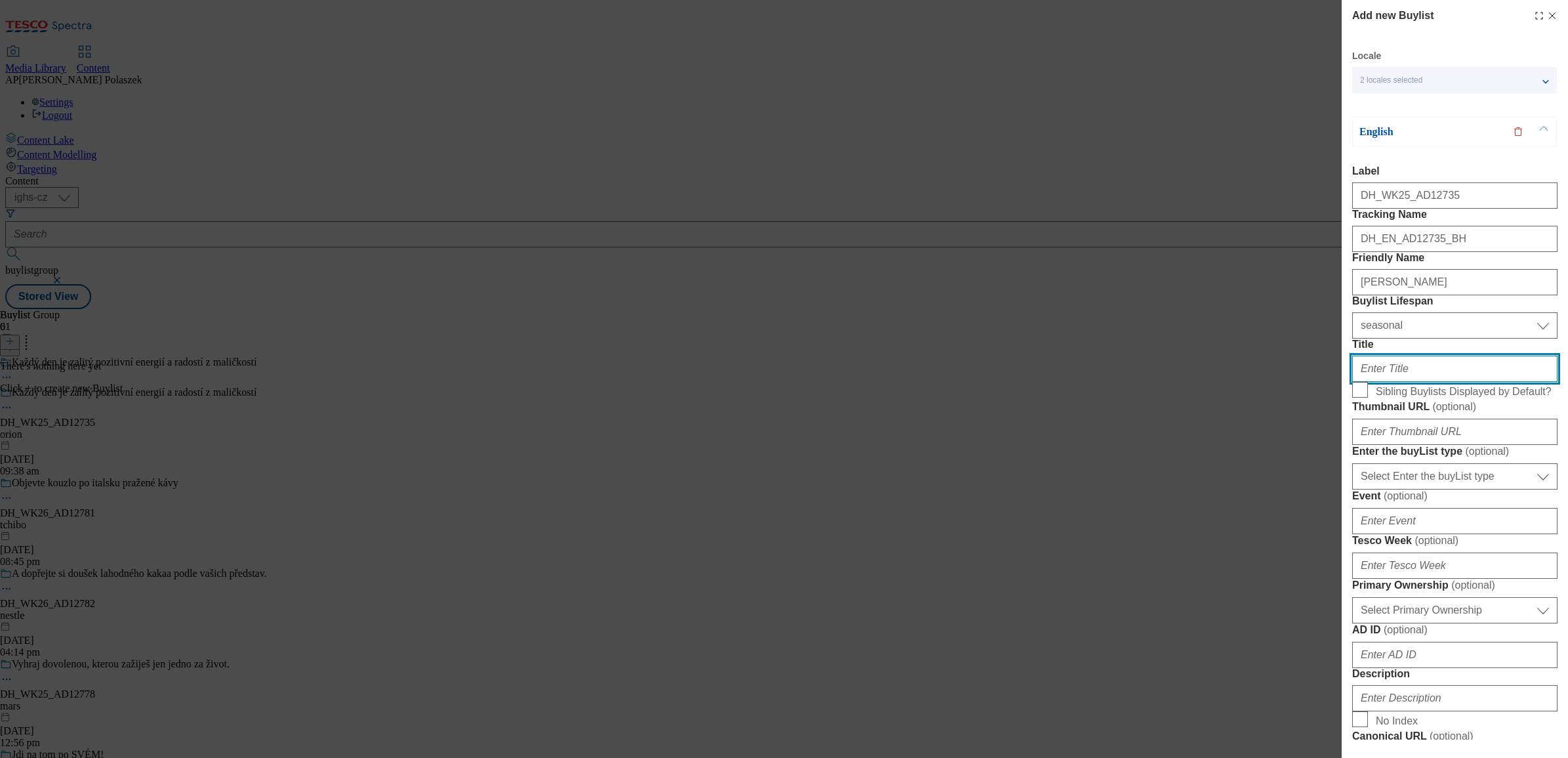
click at [1416, 382] on input "Title" at bounding box center [1454, 368] width 205 height 26
paste input "The iconic bar with the popular rum-coconut flavor"
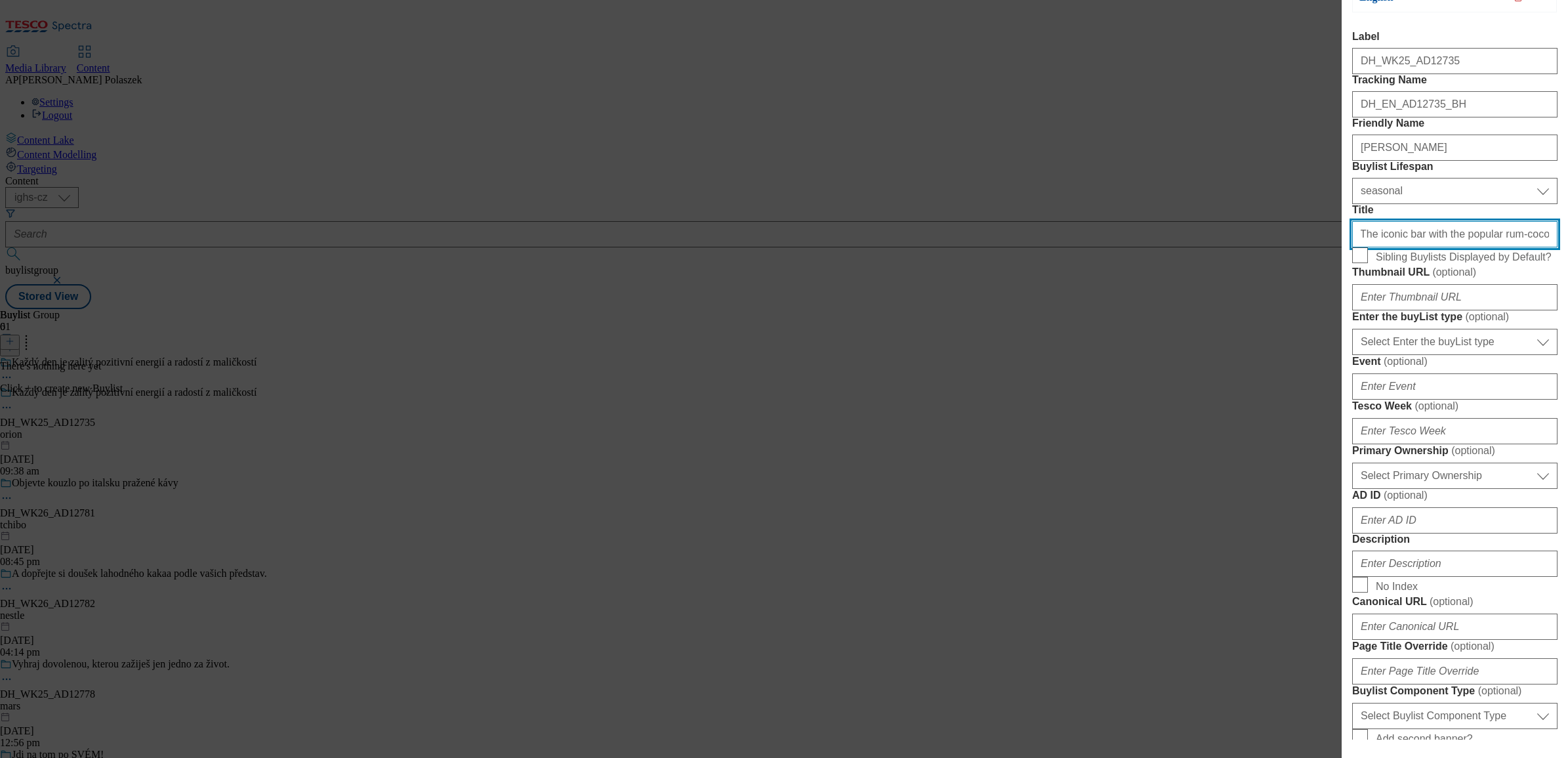
scroll to position [164, 0]
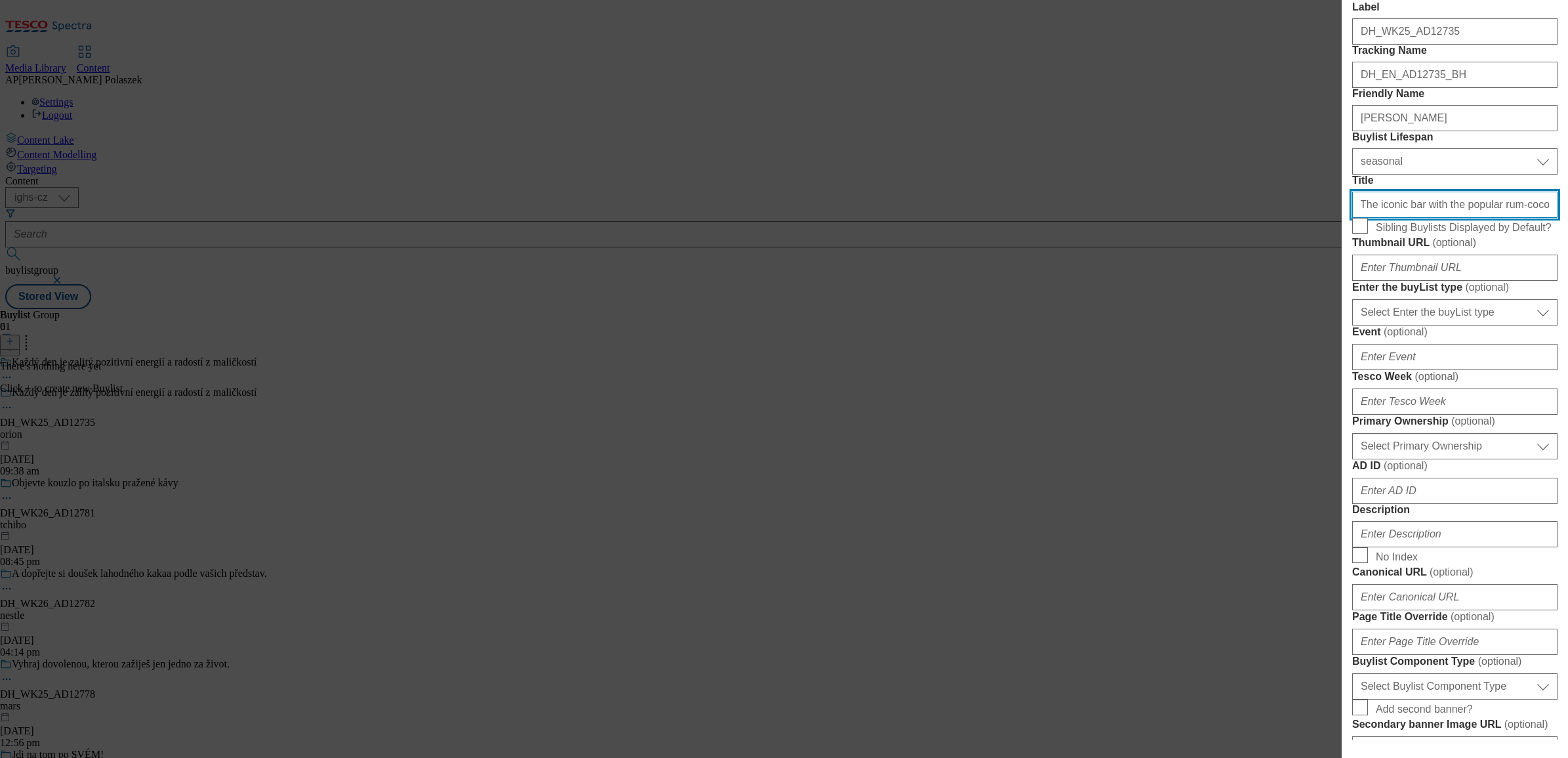
type input "The iconic bar with the popular rum-coconut flavor"
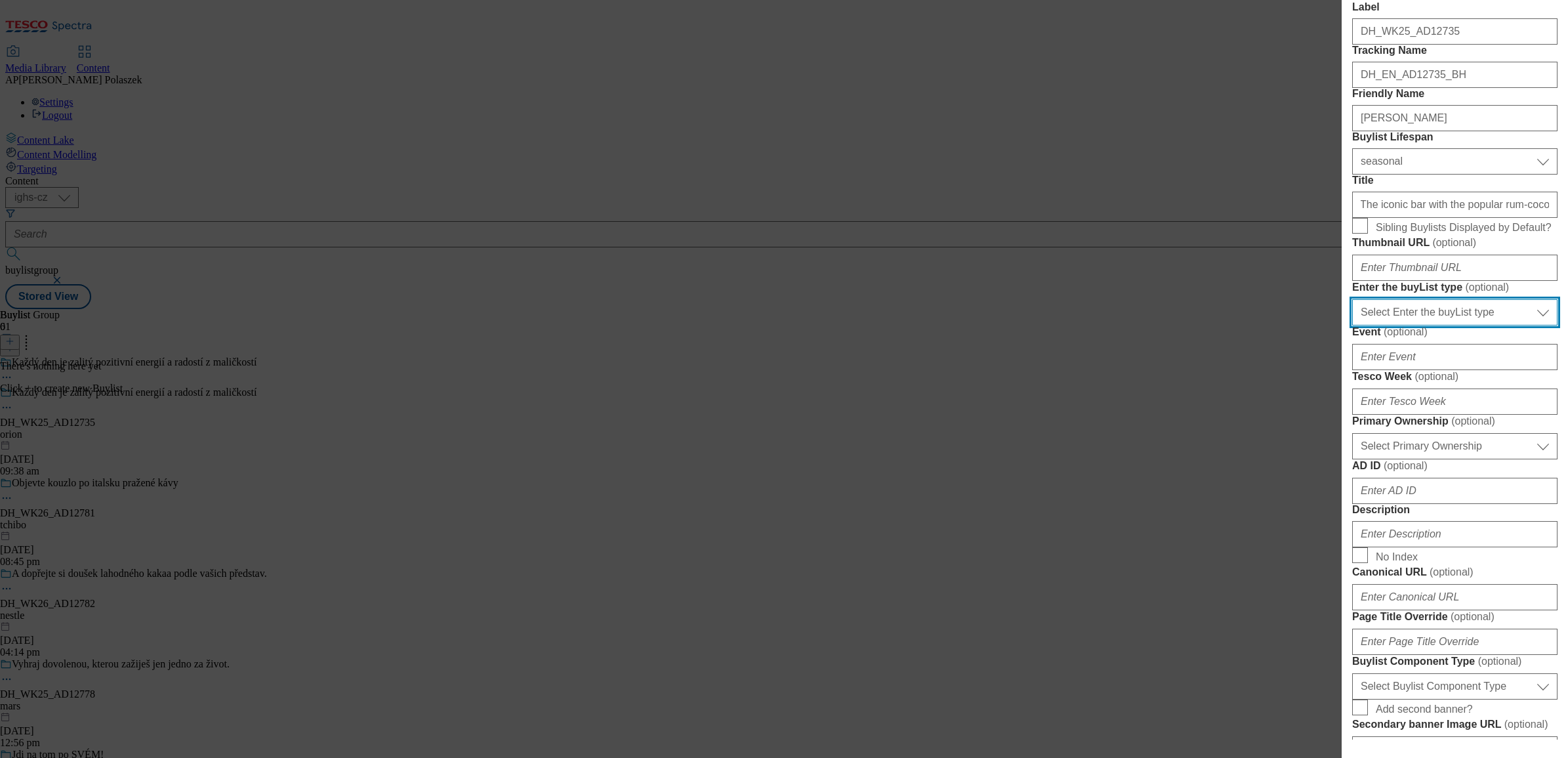
click at [1450, 325] on select "Select Enter the buyList type event supplier funded long term >4 weeks supplier…" at bounding box center [1454, 312] width 205 height 26
select select "supplier funded short term 1-3 weeks"
click at [1352, 325] on select "Select Enter the buyList type event supplier funded long term >4 weeks supplier…" at bounding box center [1454, 312] width 205 height 26
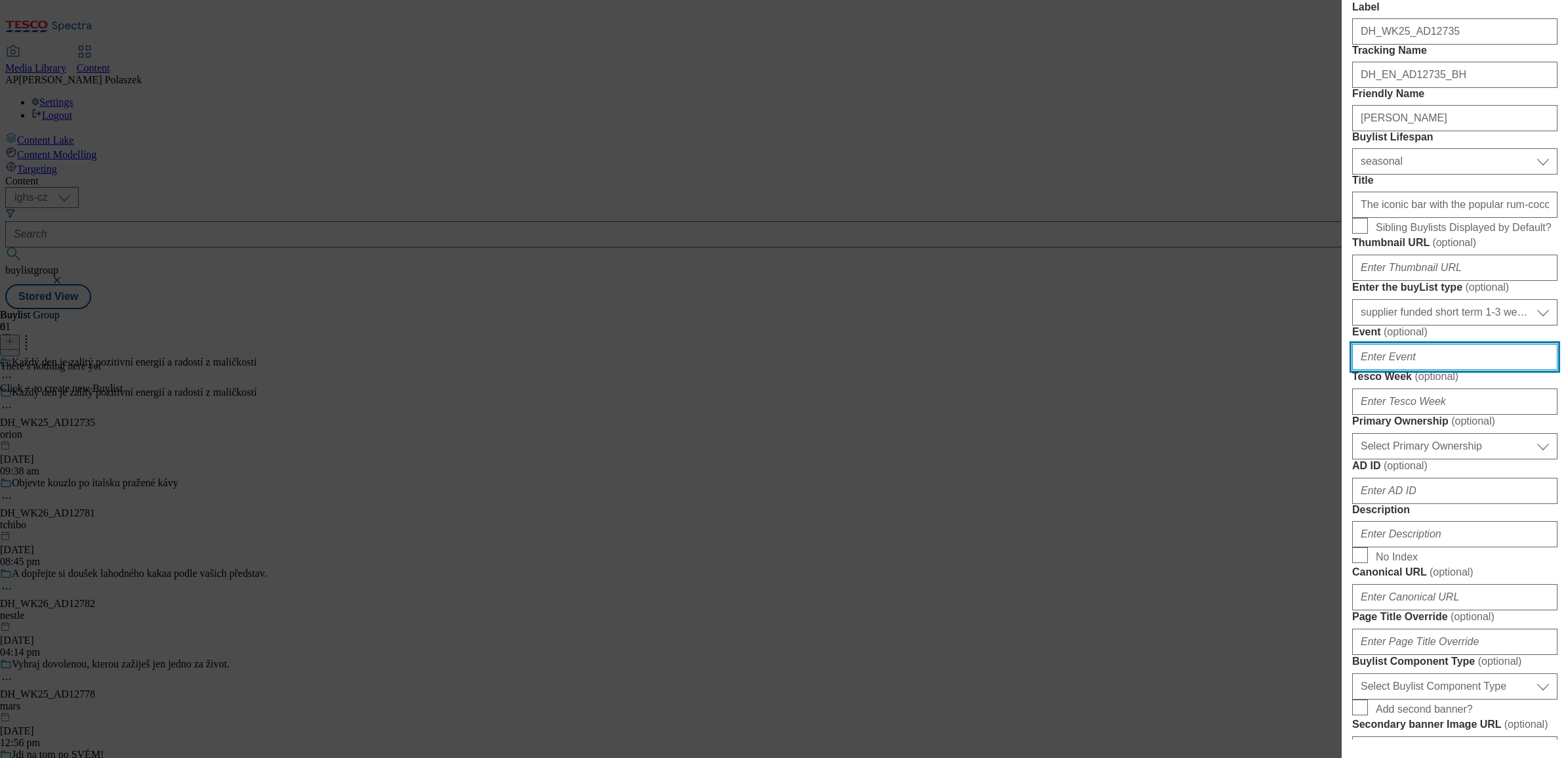
click at [1464, 370] on input "Event ( optional )" at bounding box center [1454, 356] width 205 height 26
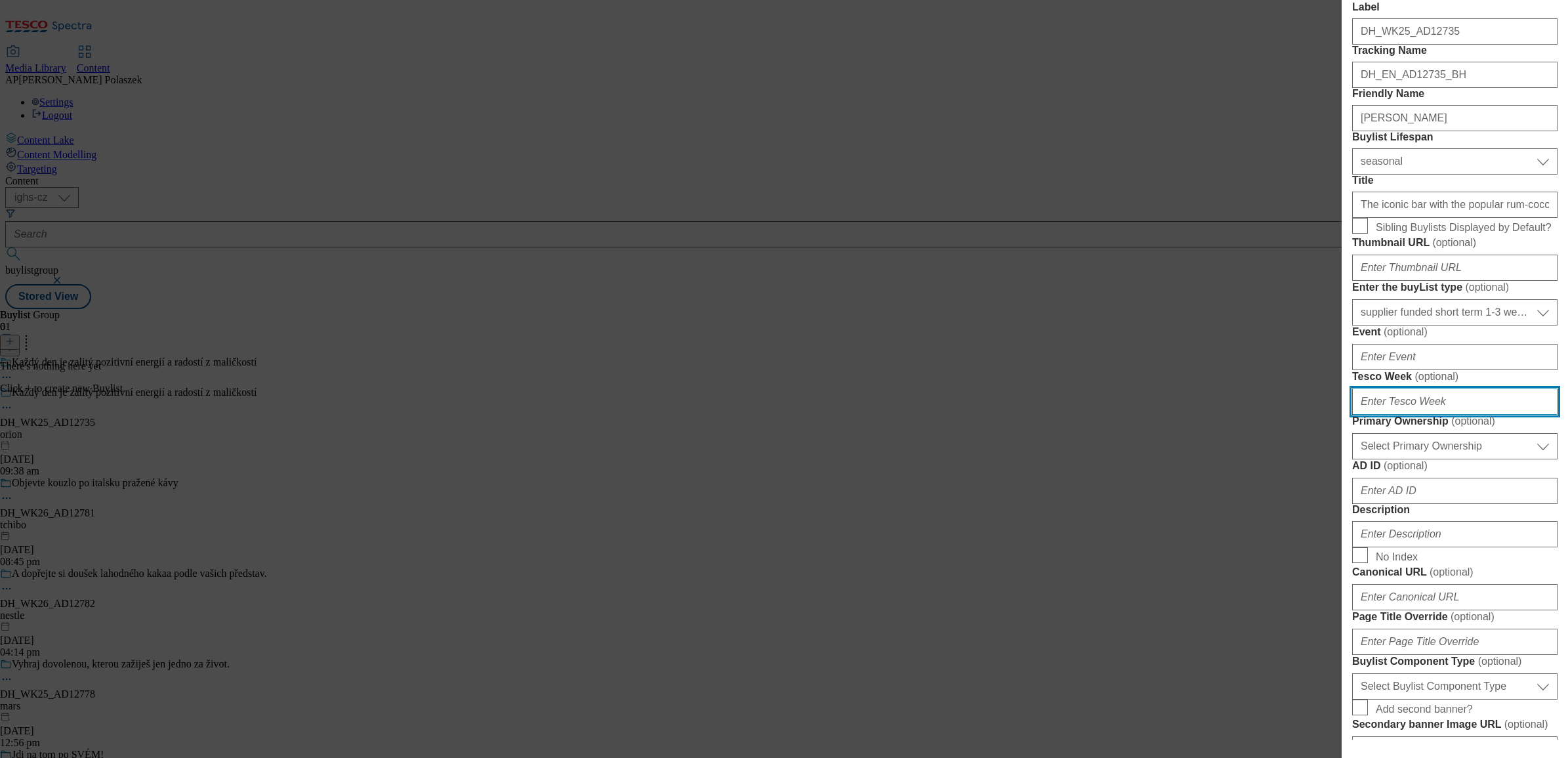
click at [1417, 415] on input "Tesco Week ( optional )" at bounding box center [1454, 401] width 205 height 26
paste input "wk25"
type input "wk25"
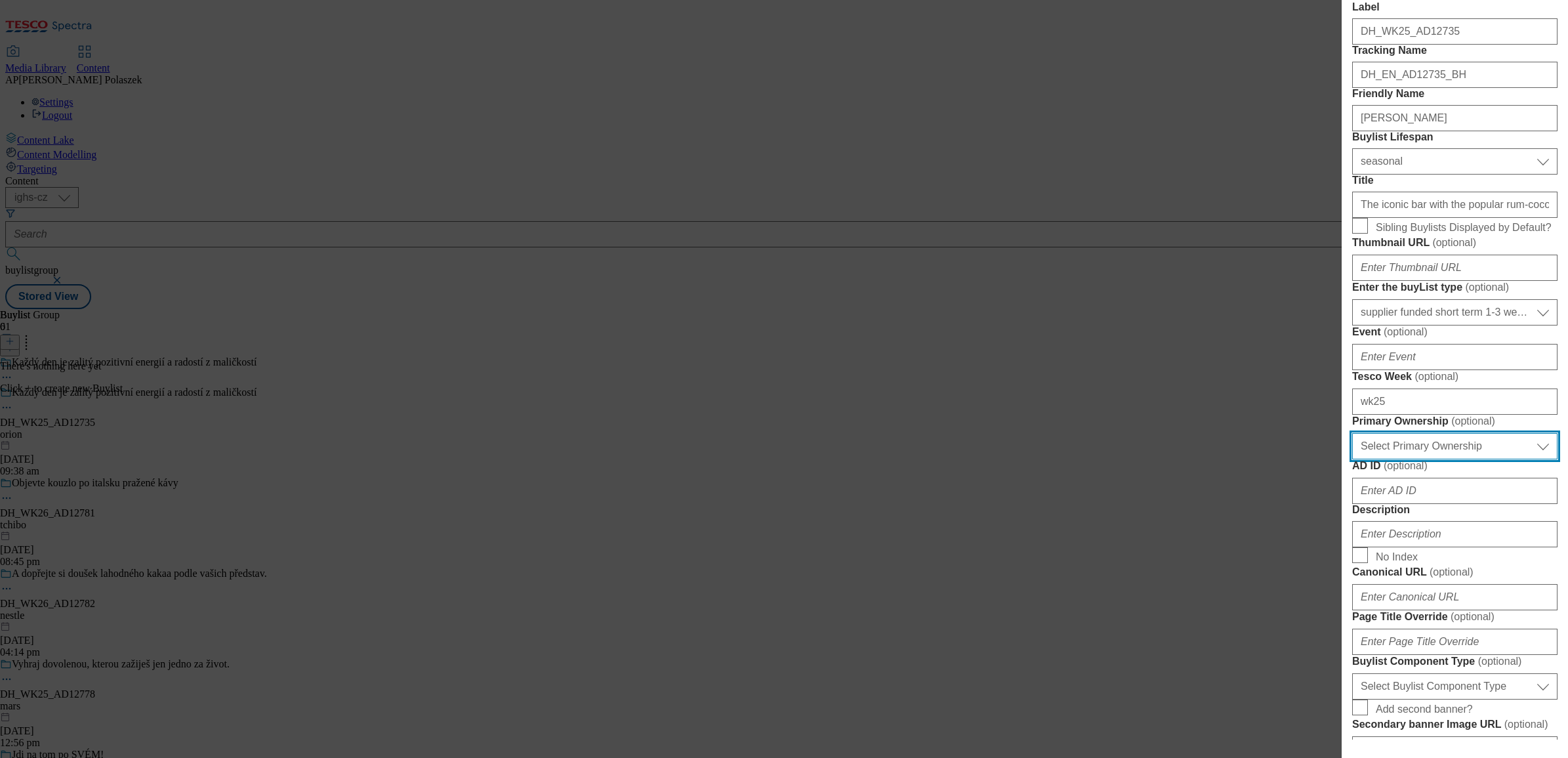
click at [1445, 459] on select "Select Primary Ownership [PERSON_NAME]" at bounding box center [1454, 446] width 205 height 26
select select "dunnhumby"
click at [1352, 459] on select "Select Primary Ownership [PERSON_NAME]" at bounding box center [1454, 446] width 205 height 26
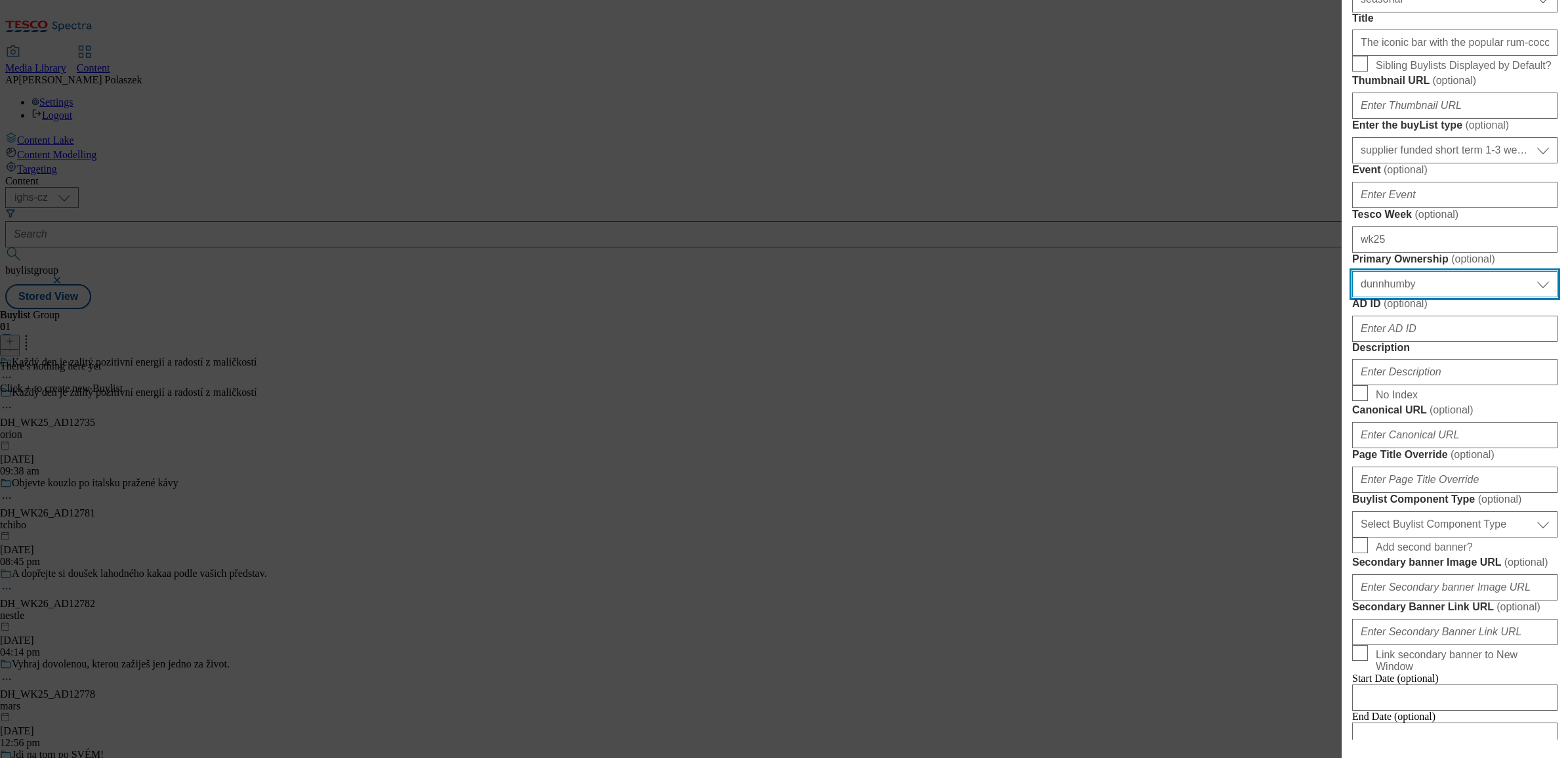
scroll to position [410, 0]
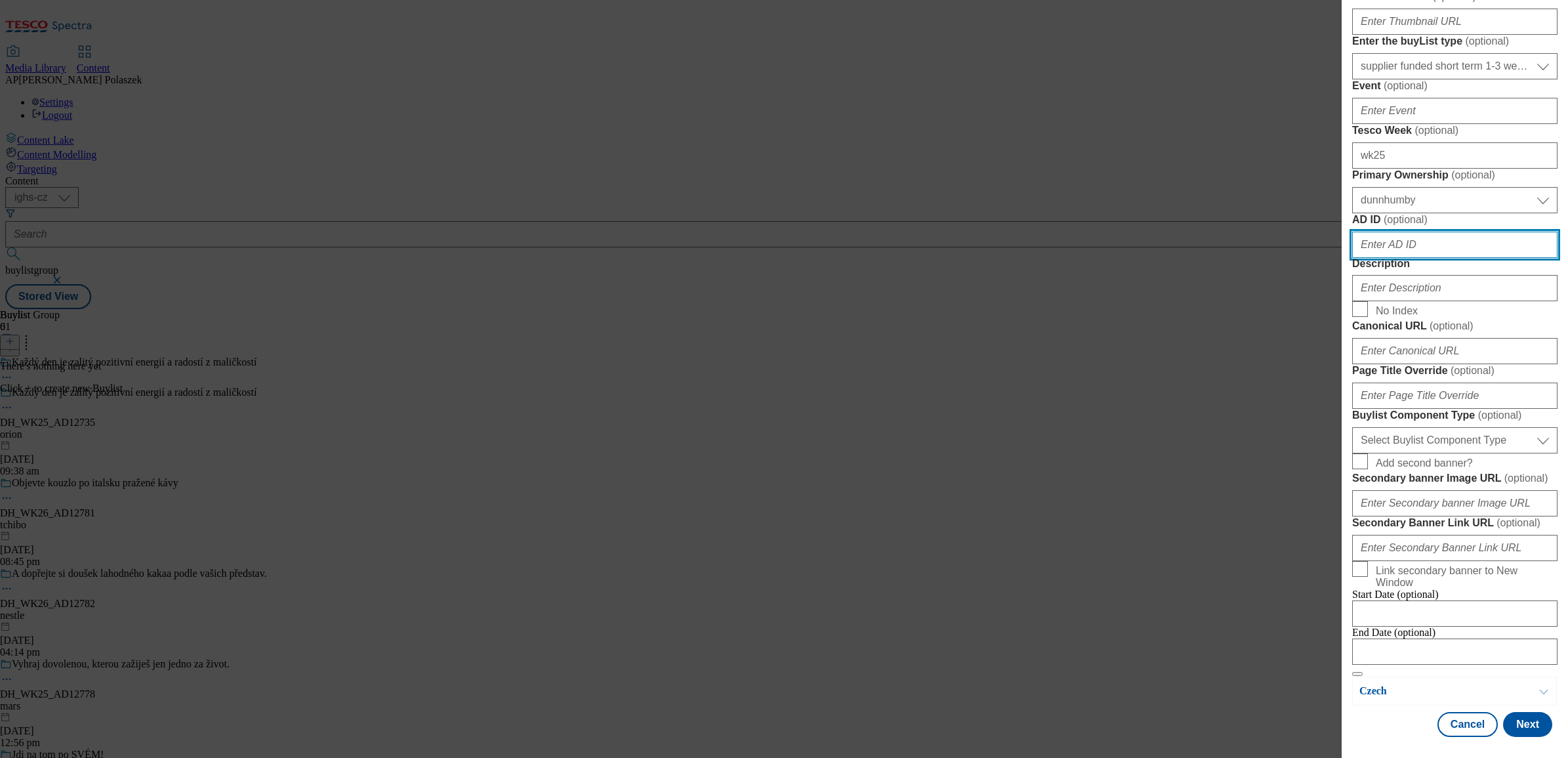
click at [1411, 258] on input "AD ID ( optional )" at bounding box center [1454, 244] width 205 height 26
paste input "12735"
type input "12735"
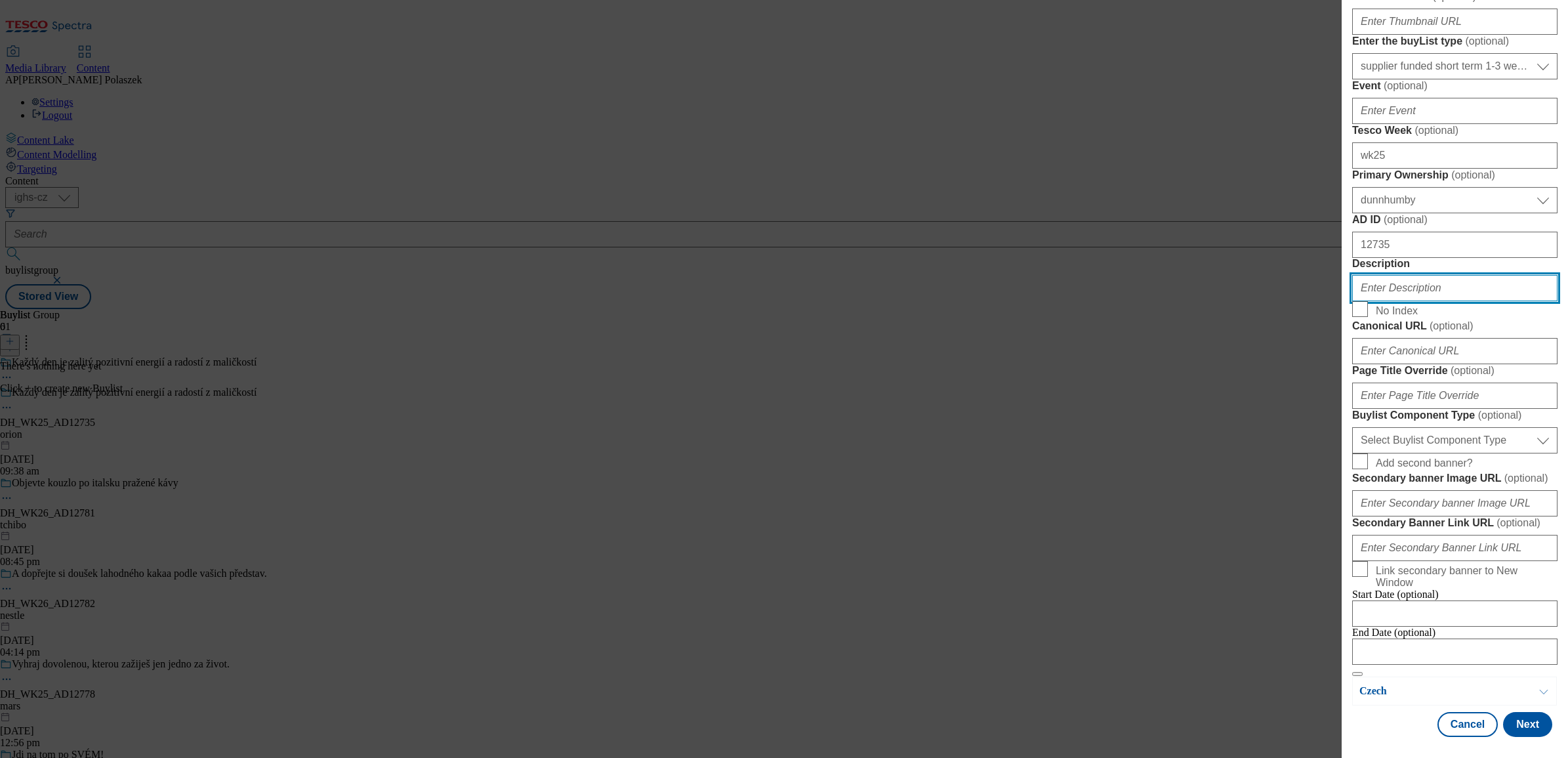
click at [1433, 301] on input "Description" at bounding box center [1454, 287] width 205 height 26
paste input "[PERSON_NAME]"
type input "[PERSON_NAME]"
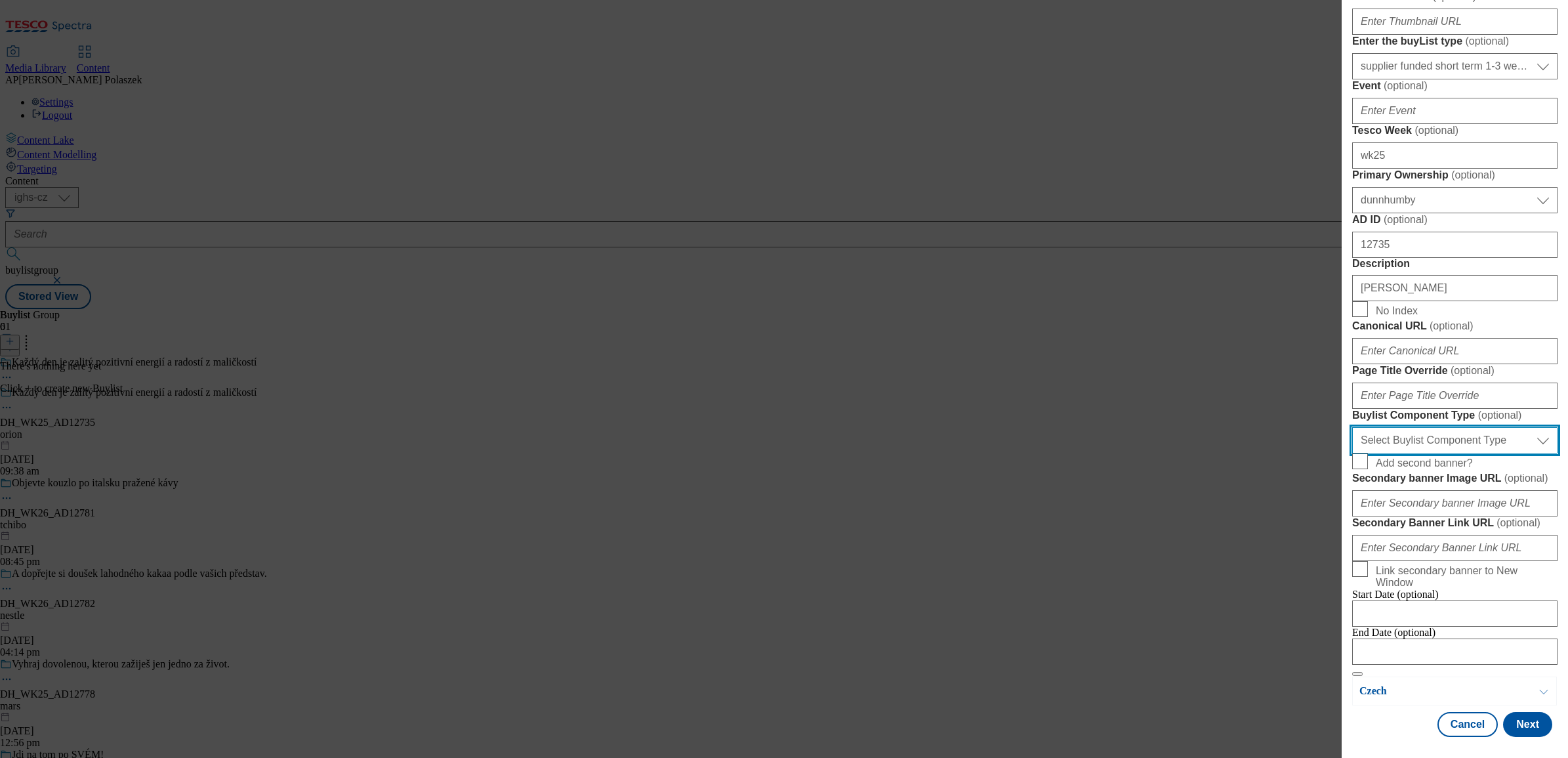
click at [1500, 453] on select "Select Buylist Component Type Banner Competition Header Meal" at bounding box center [1454, 440] width 205 height 26
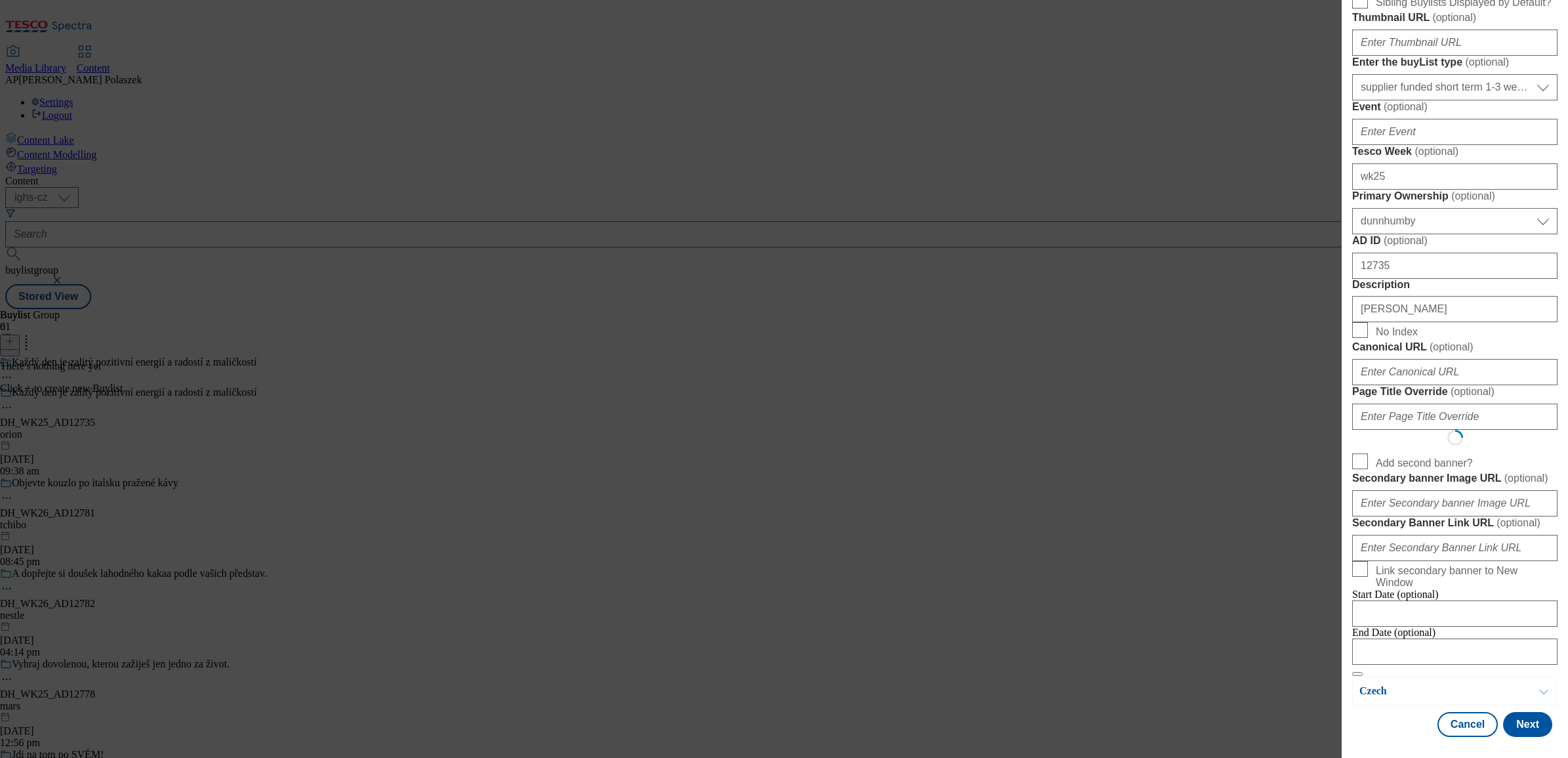
scroll to position [0, 0]
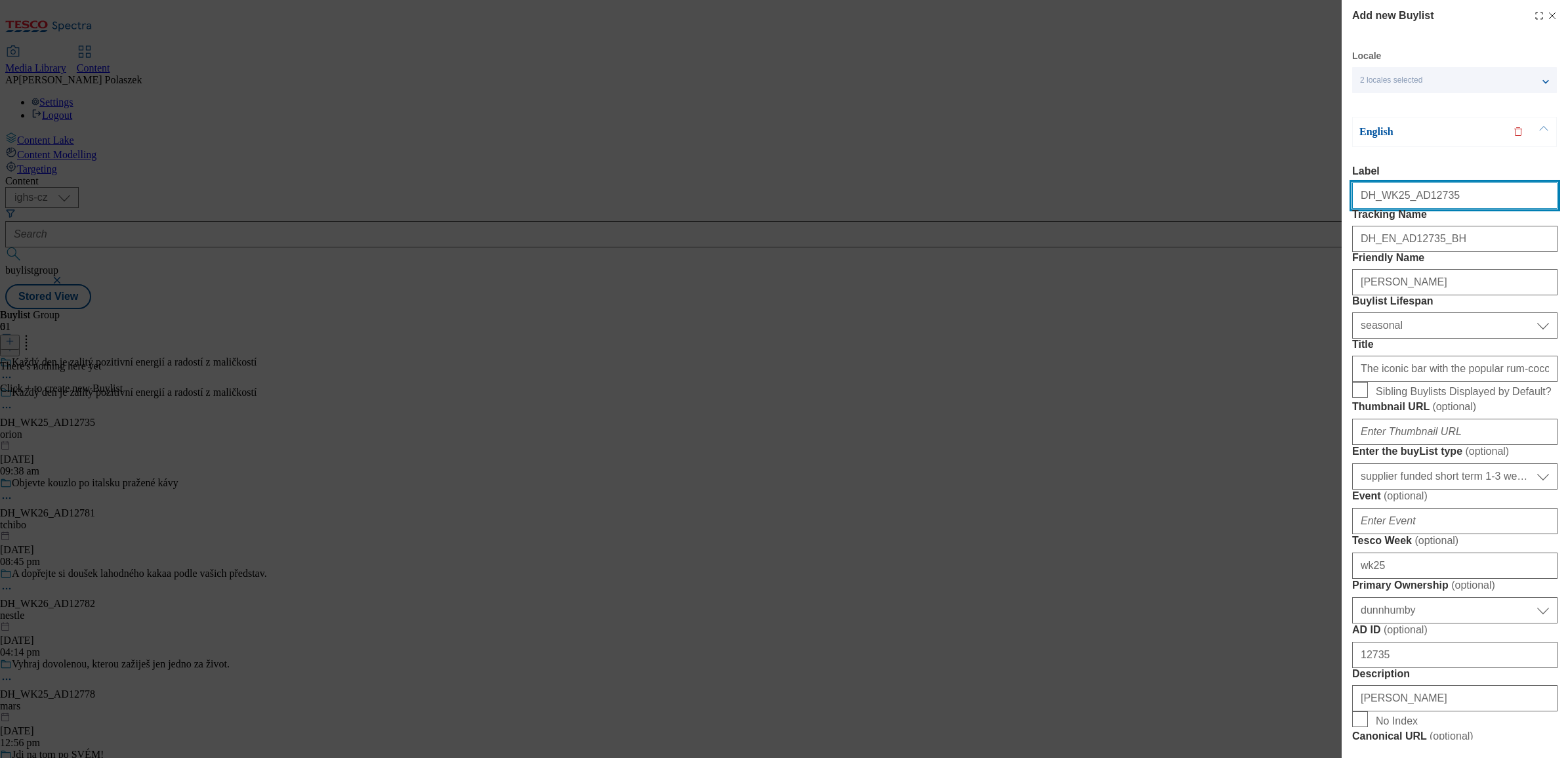
select select "Banner"
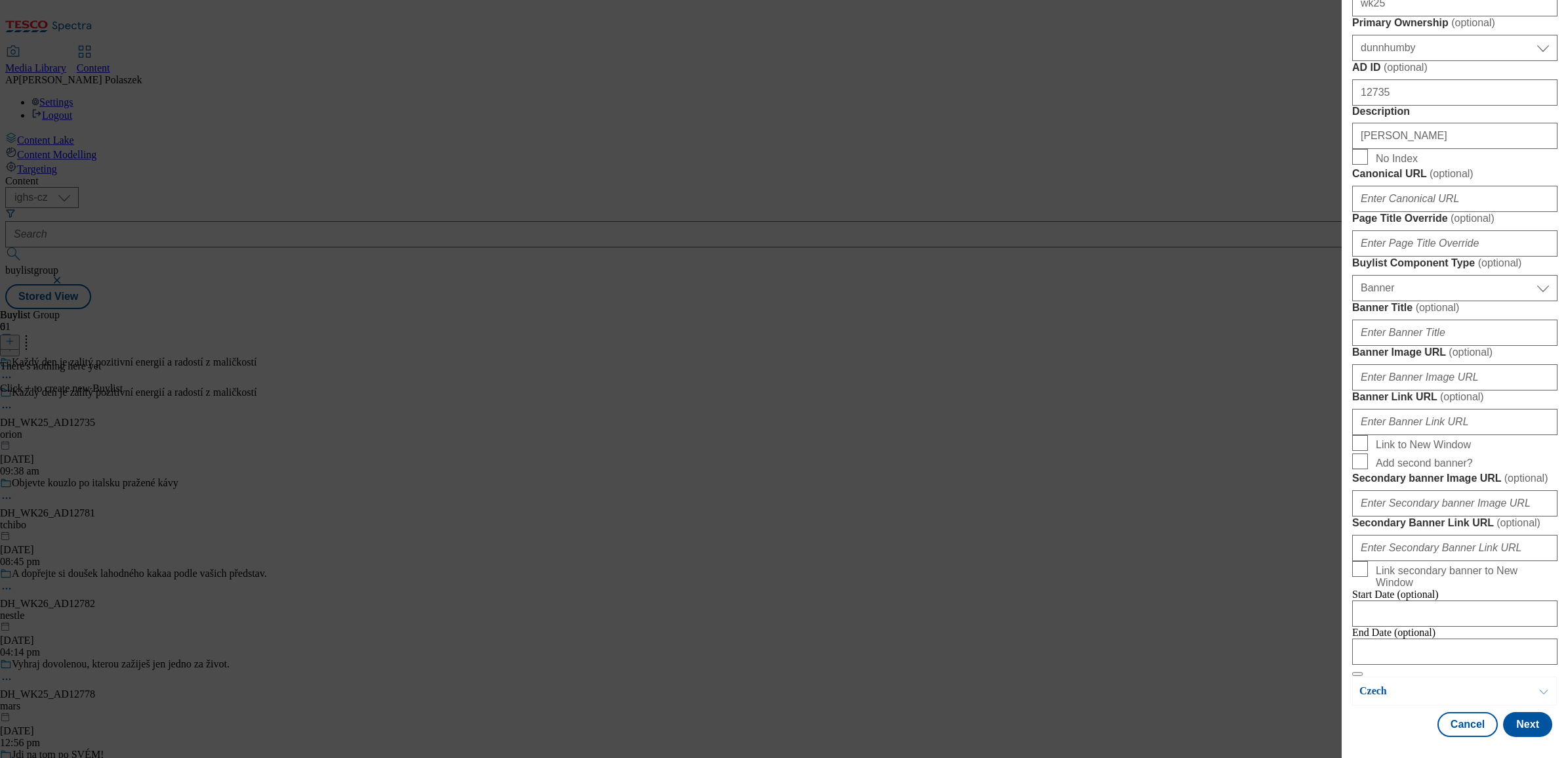
scroll to position [738, 0]
click at [1412, 390] on input "Banner Image URL ( optional )" at bounding box center [1454, 377] width 205 height 26
paste input "[URL][DOMAIN_NAME]"
type input "[URL][DOMAIN_NAME]"
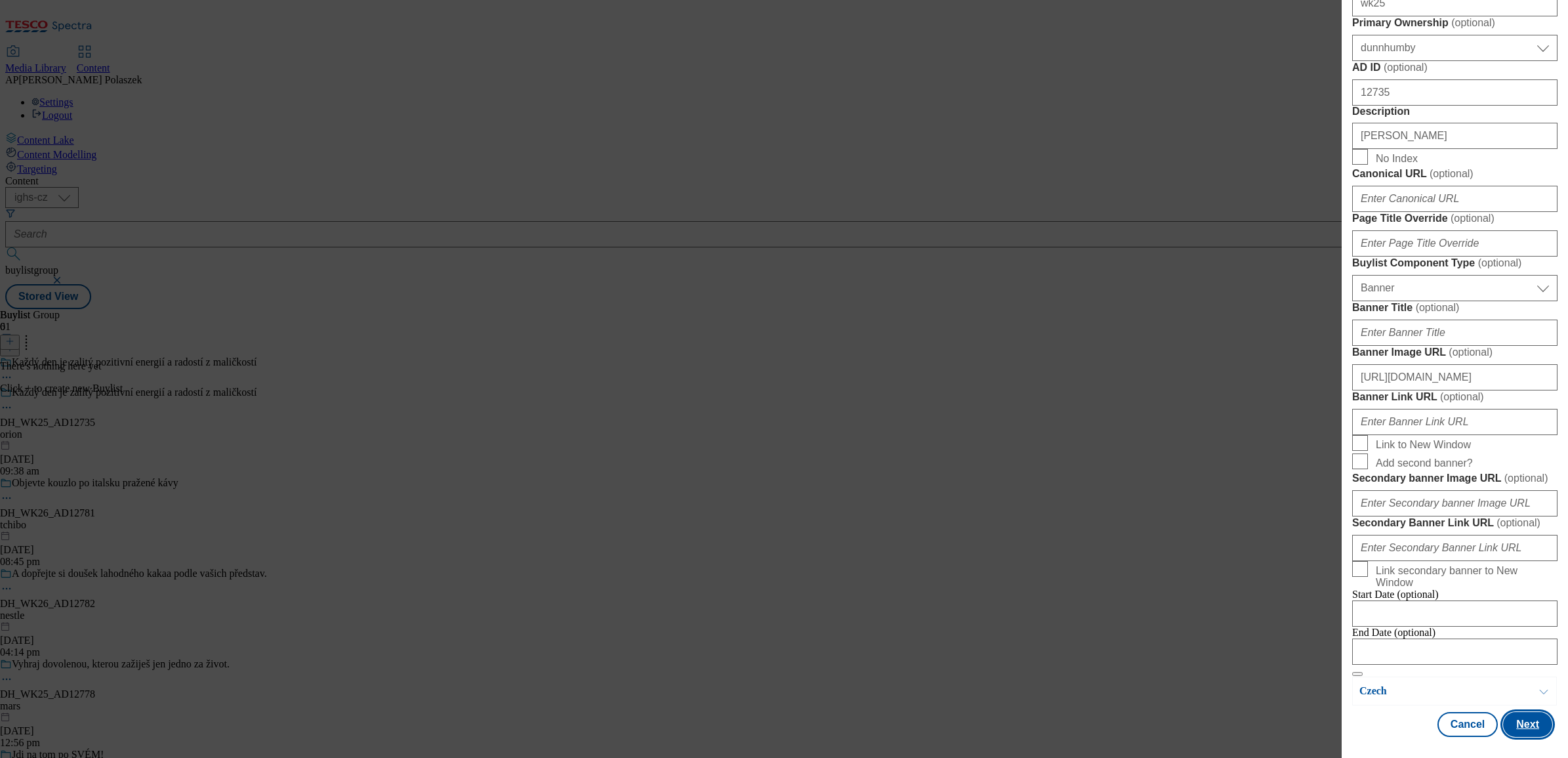
scroll to position [0, 0]
click at [1523, 724] on button "Next" at bounding box center [1527, 724] width 49 height 25
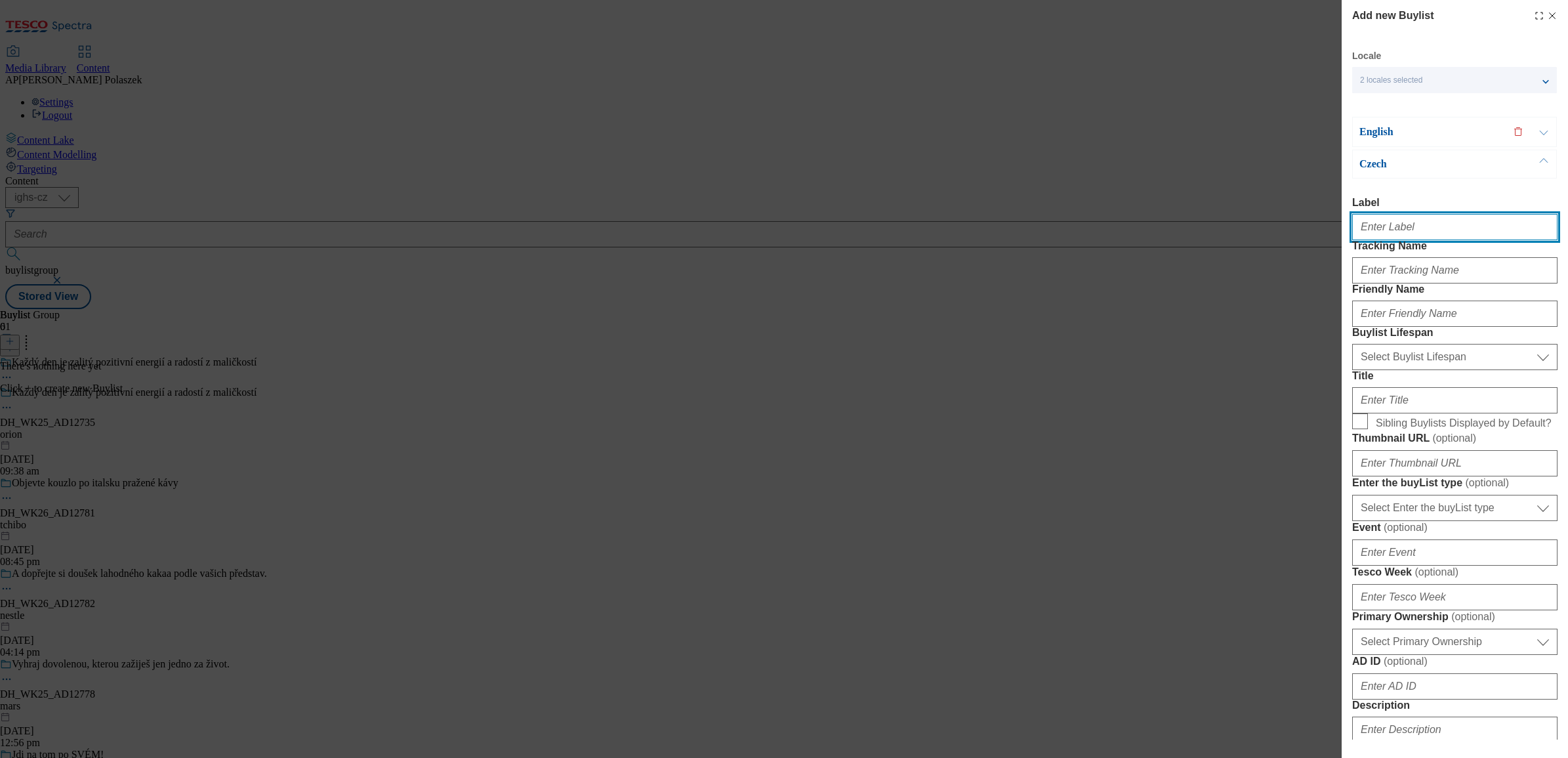
click at [1381, 229] on input "Label" at bounding box center [1454, 226] width 205 height 26
paste input "DH_WK25_AD12735"
type input "DH_WK25_AD12735"
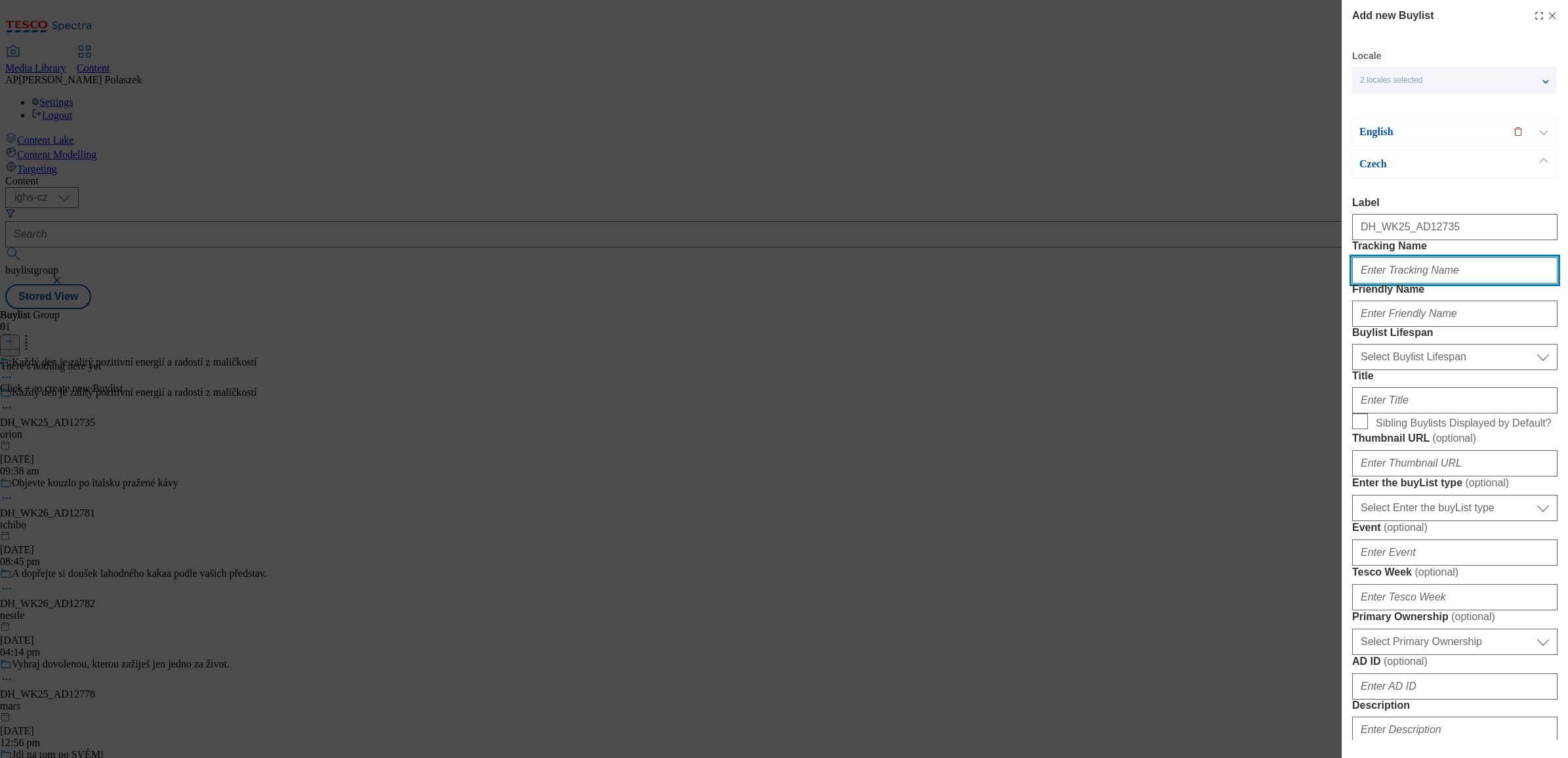
click at [1490, 283] on input "Tracking Name" at bounding box center [1454, 270] width 205 height 26
paste input "DH_CZ_AD12735_BH"
type input "DH_CZ_AD12735_BH"
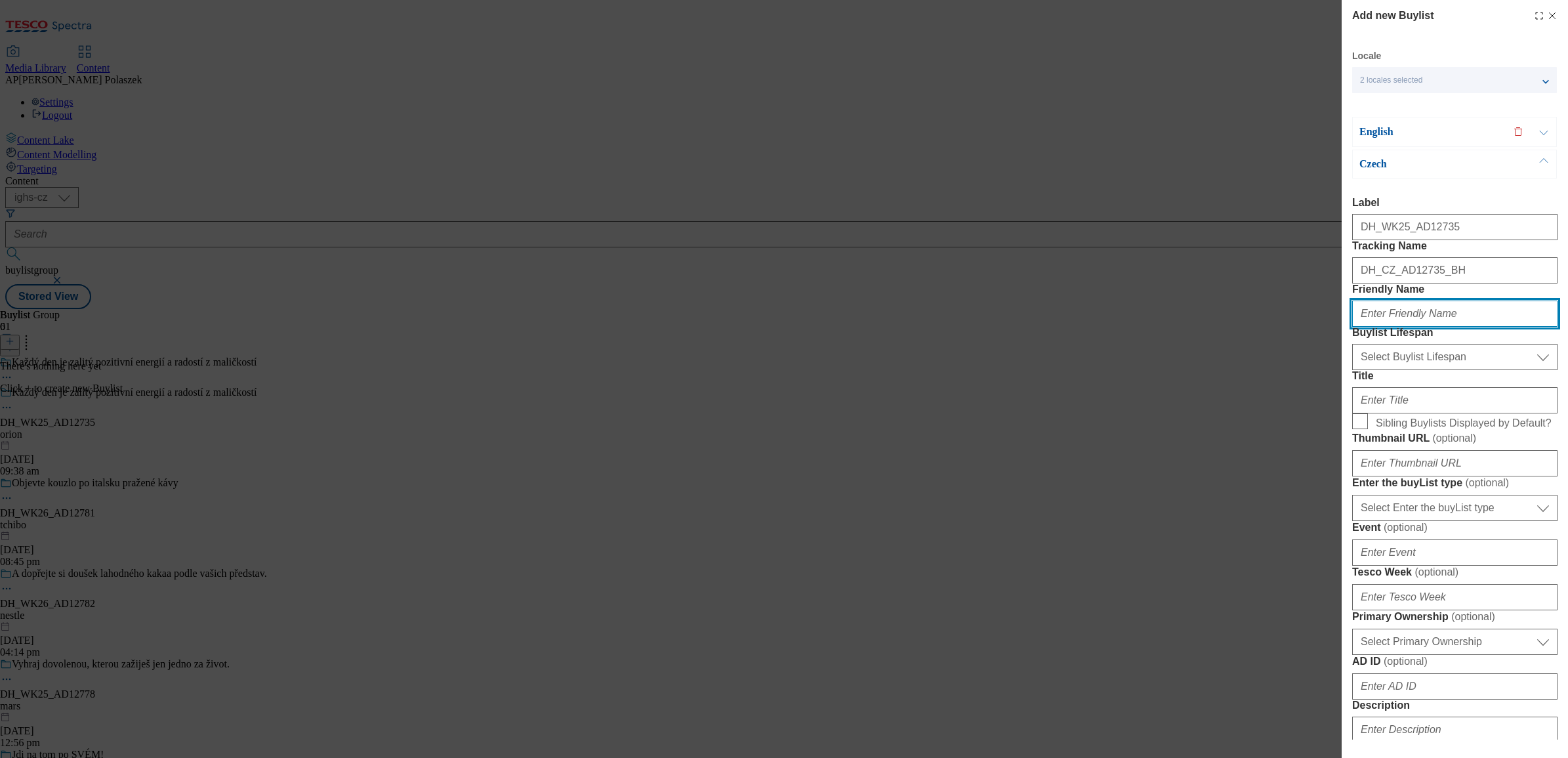
click at [1405, 327] on input "Friendly Name" at bounding box center [1454, 313] width 205 height 26
paste input "[PERSON_NAME]"
type input "[PERSON_NAME]"
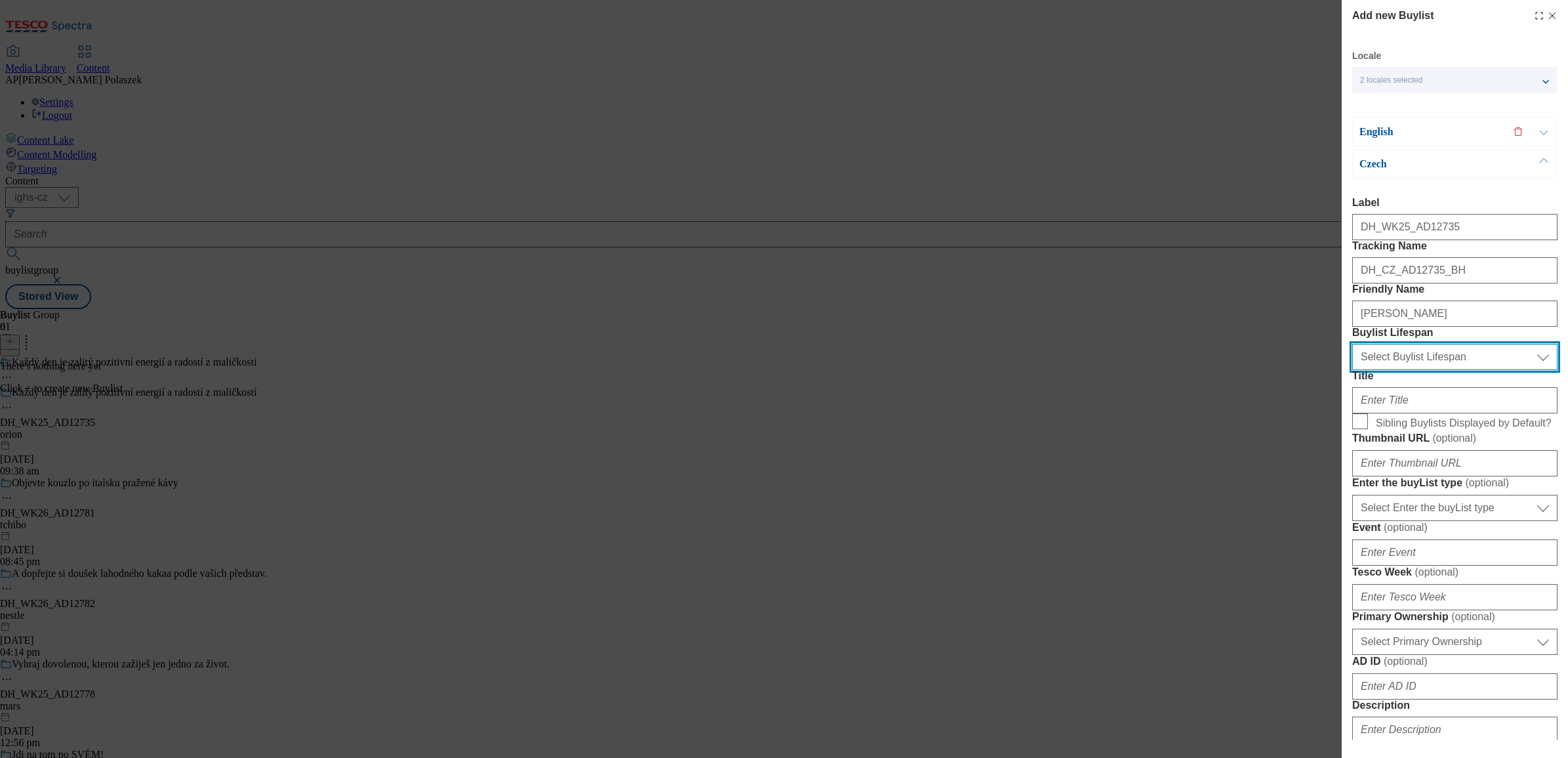
click at [1431, 370] on select "Select Buylist Lifespan evergreen seasonal tactical" at bounding box center [1454, 356] width 205 height 26
select select "seasonal"
click at [1352, 370] on select "Select Buylist Lifespan evergreen seasonal tactical" at bounding box center [1454, 356] width 205 height 26
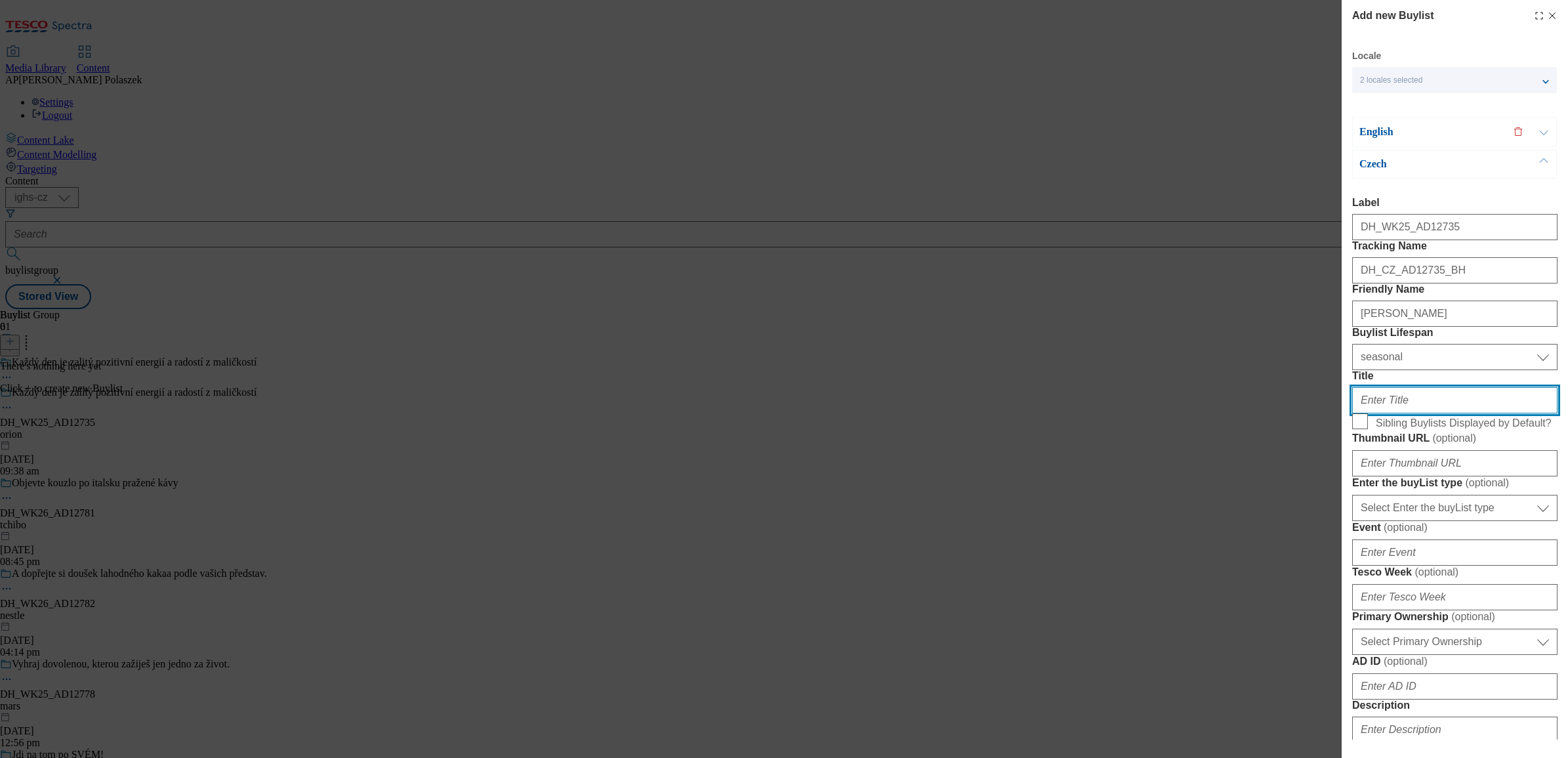
click at [1447, 413] on input "Title" at bounding box center [1454, 400] width 205 height 26
paste input "Ikonické tyčinky s oblíbenou rumovo-kokosovou příchutí"
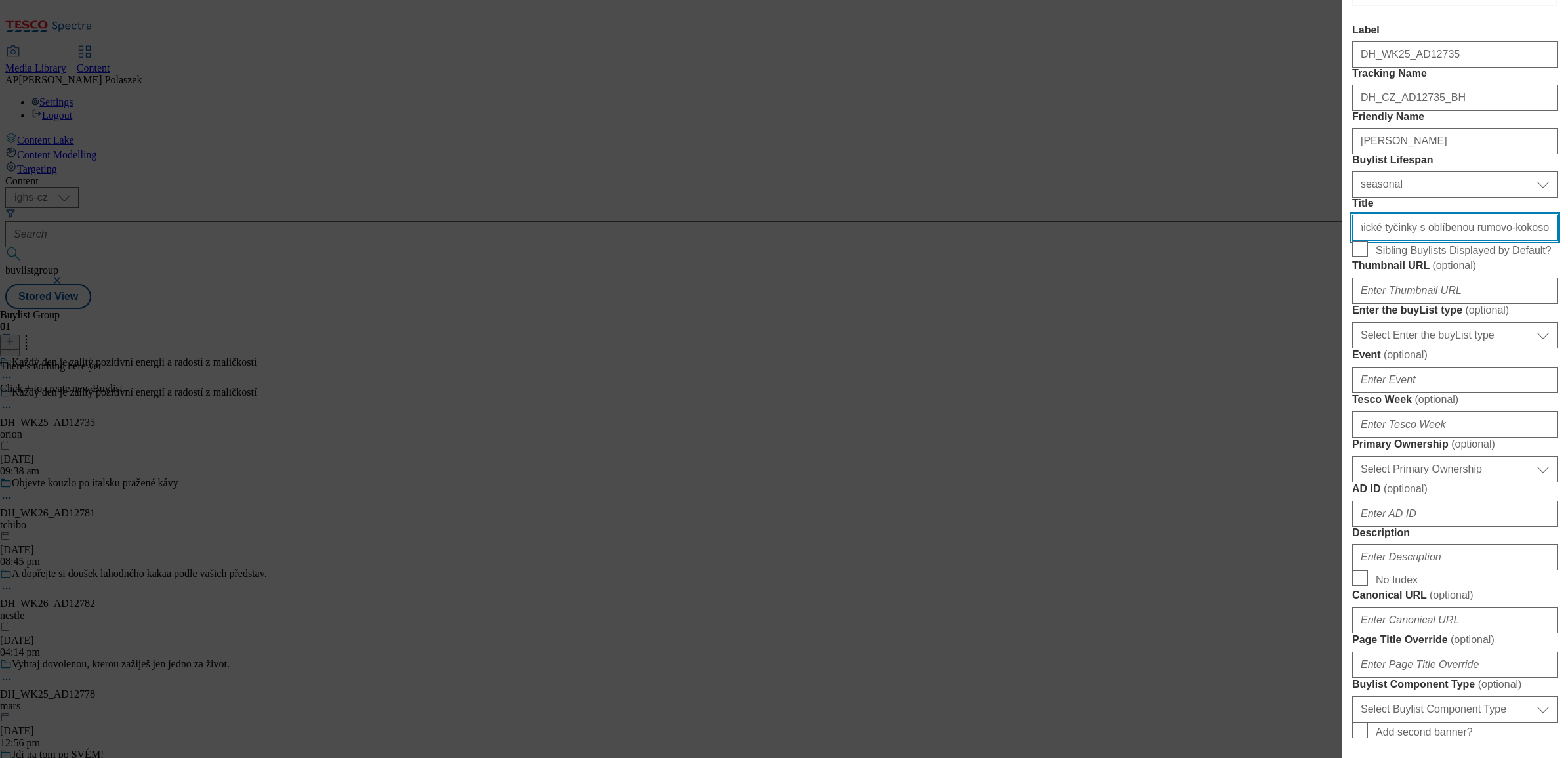
scroll to position [246, 0]
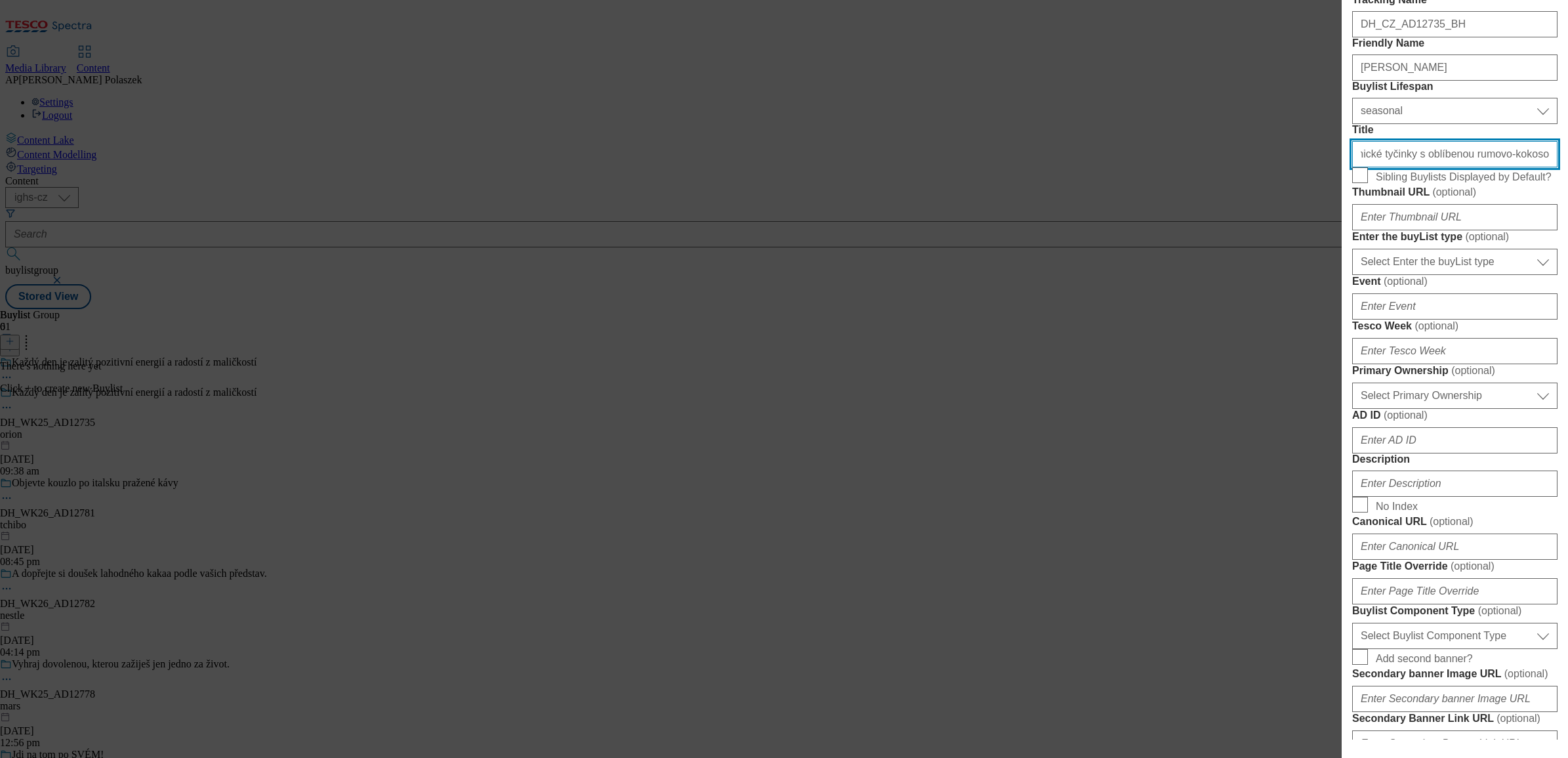
type input "Ikonické tyčinky s oblíbenou rumovo-kokosovou příchutí"
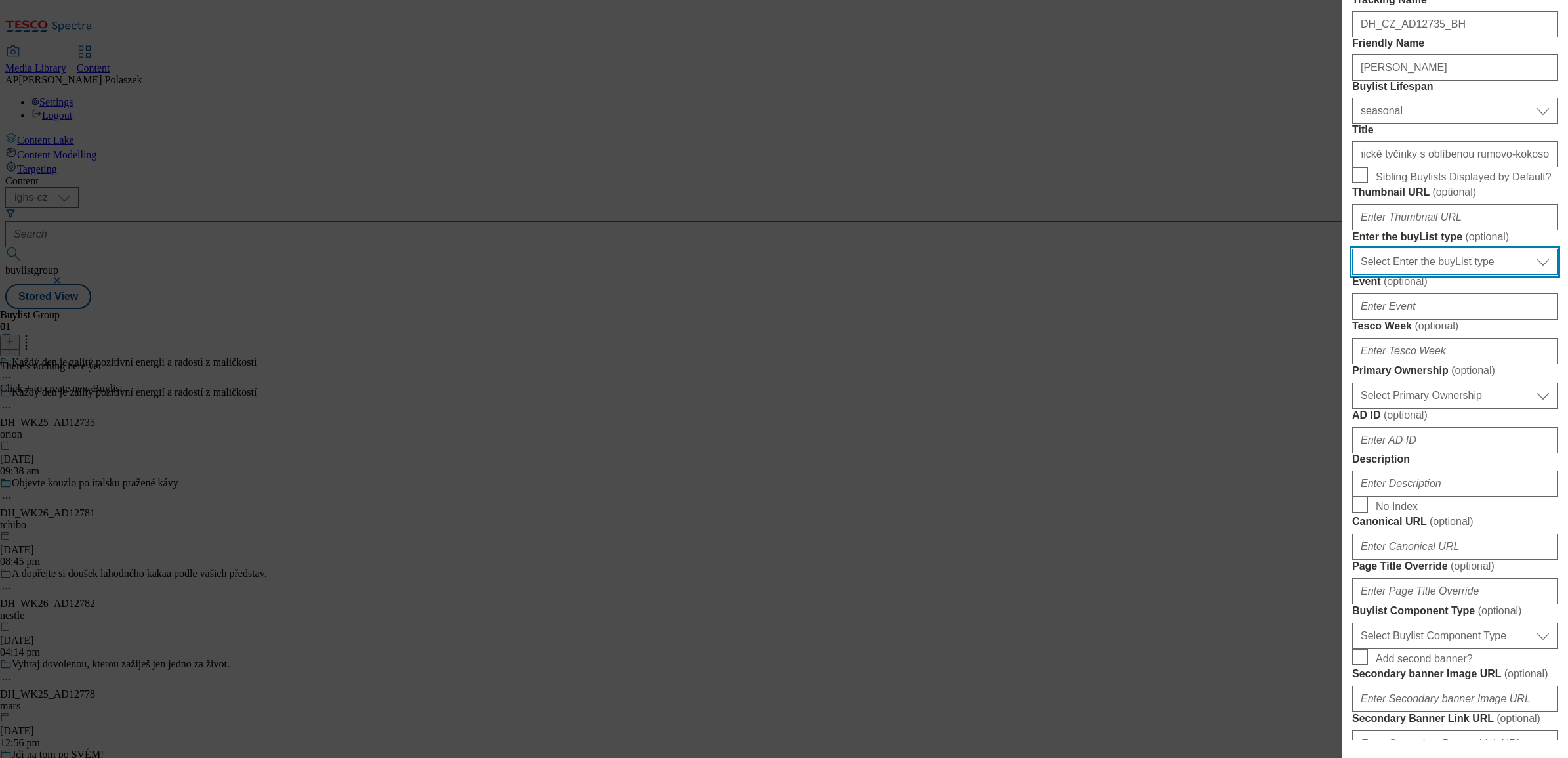
click at [1478, 275] on select "Select Enter the buyList type event supplier funded long term >4 weeks supplier…" at bounding box center [1454, 261] width 205 height 26
select select "supplier funded short term 1-3 weeks"
click at [1352, 275] on select "Select Enter the buyList type event supplier funded long term >4 weeks supplier…" at bounding box center [1454, 261] width 205 height 26
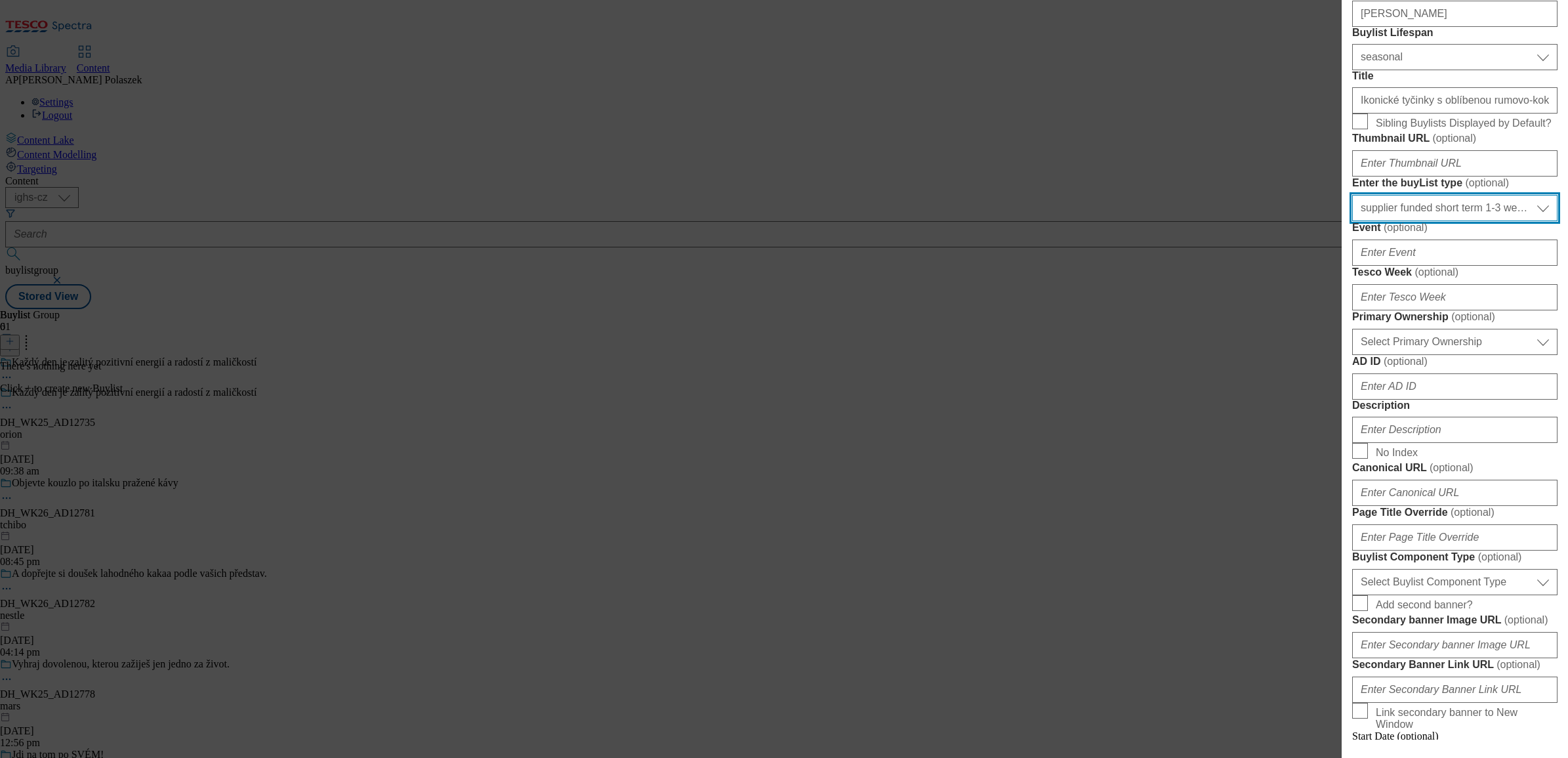
scroll to position [328, 0]
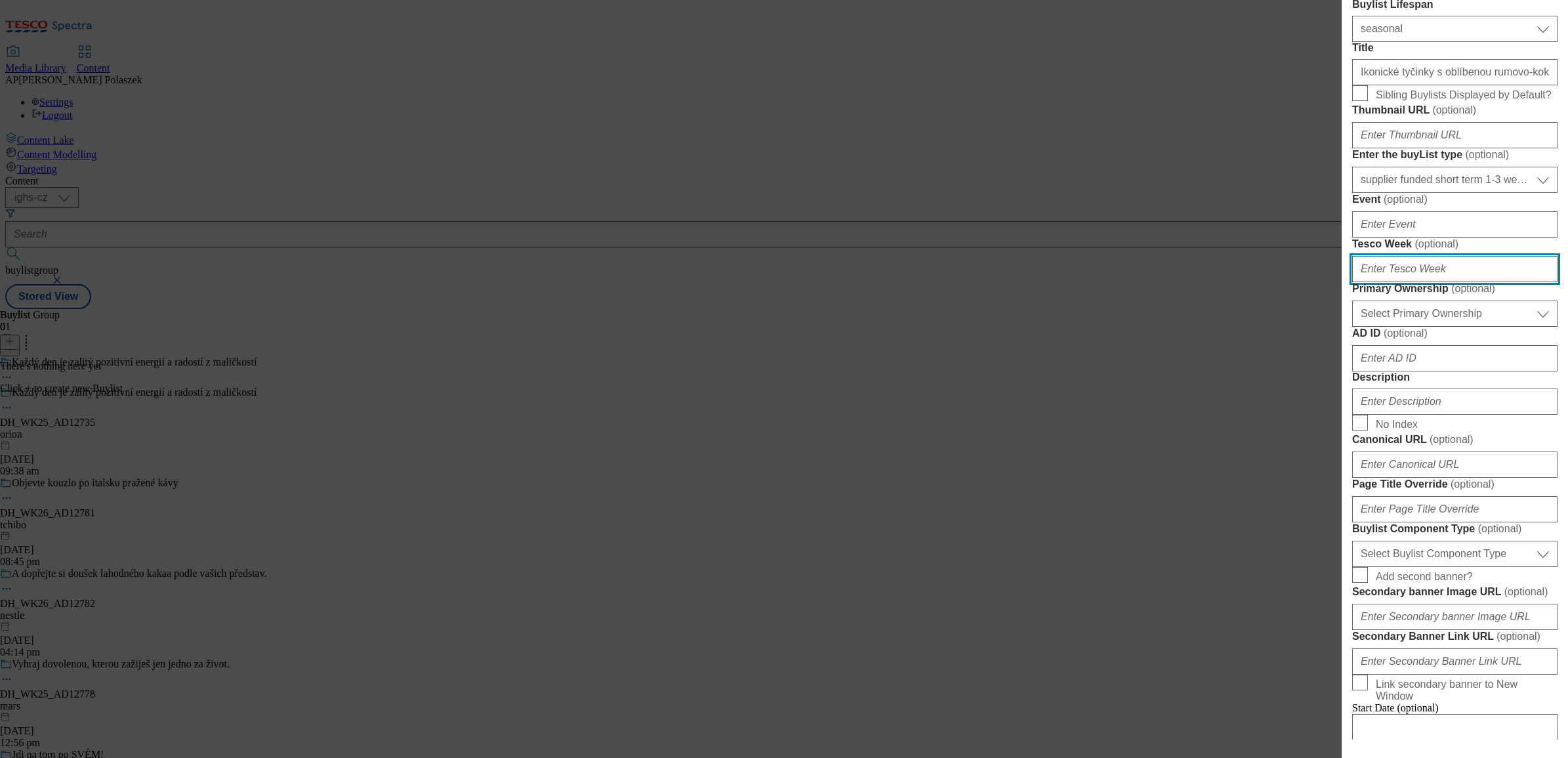
click at [1457, 282] on input "Tesco Week ( optional )" at bounding box center [1454, 268] width 205 height 26
type input "25"
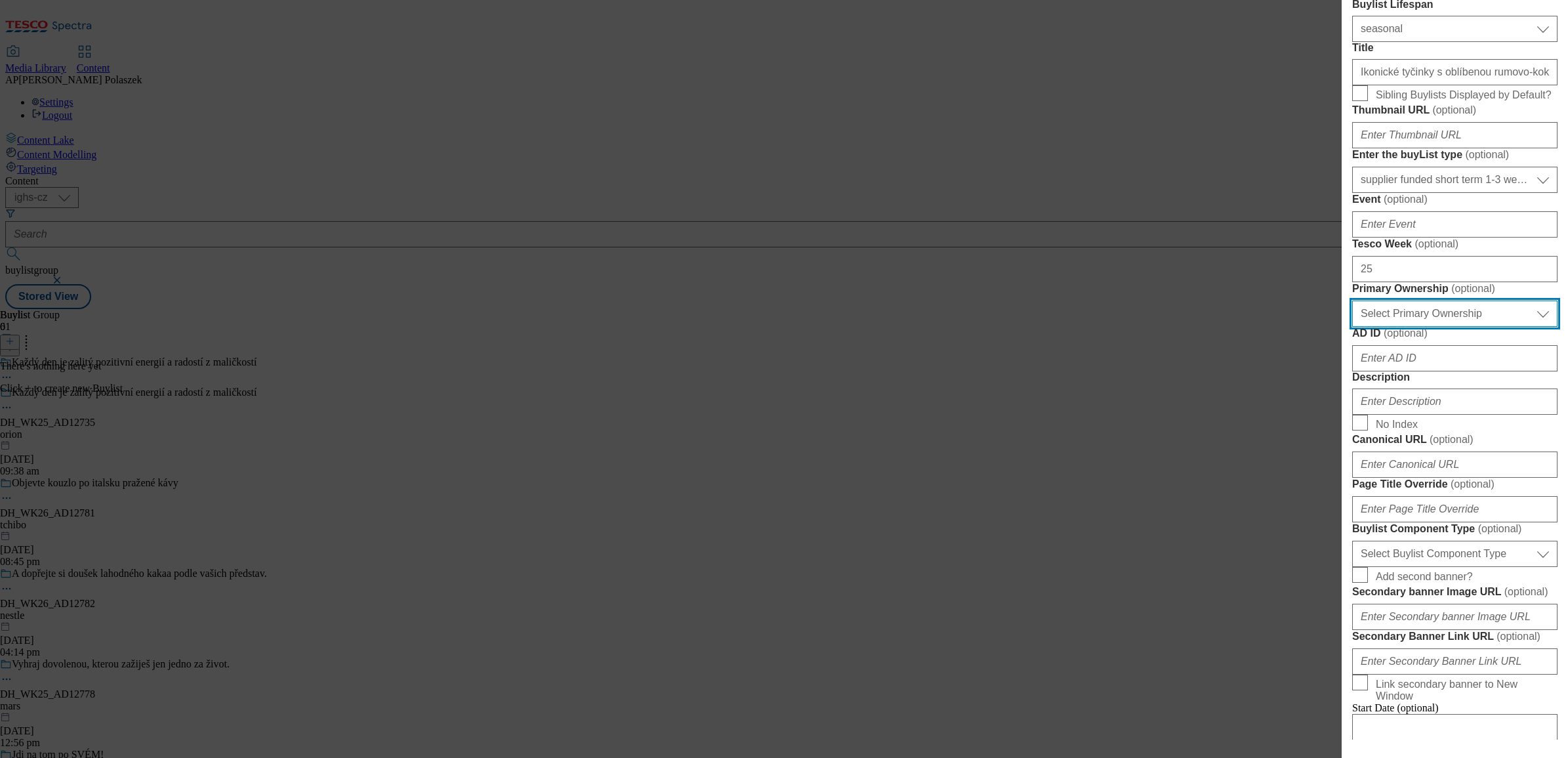
click at [1453, 327] on select "Select Primary Ownership [PERSON_NAME]" at bounding box center [1454, 313] width 205 height 26
select select "dunnhumby"
click at [1352, 327] on select "Select Primary Ownership [PERSON_NAME]" at bounding box center [1454, 313] width 205 height 26
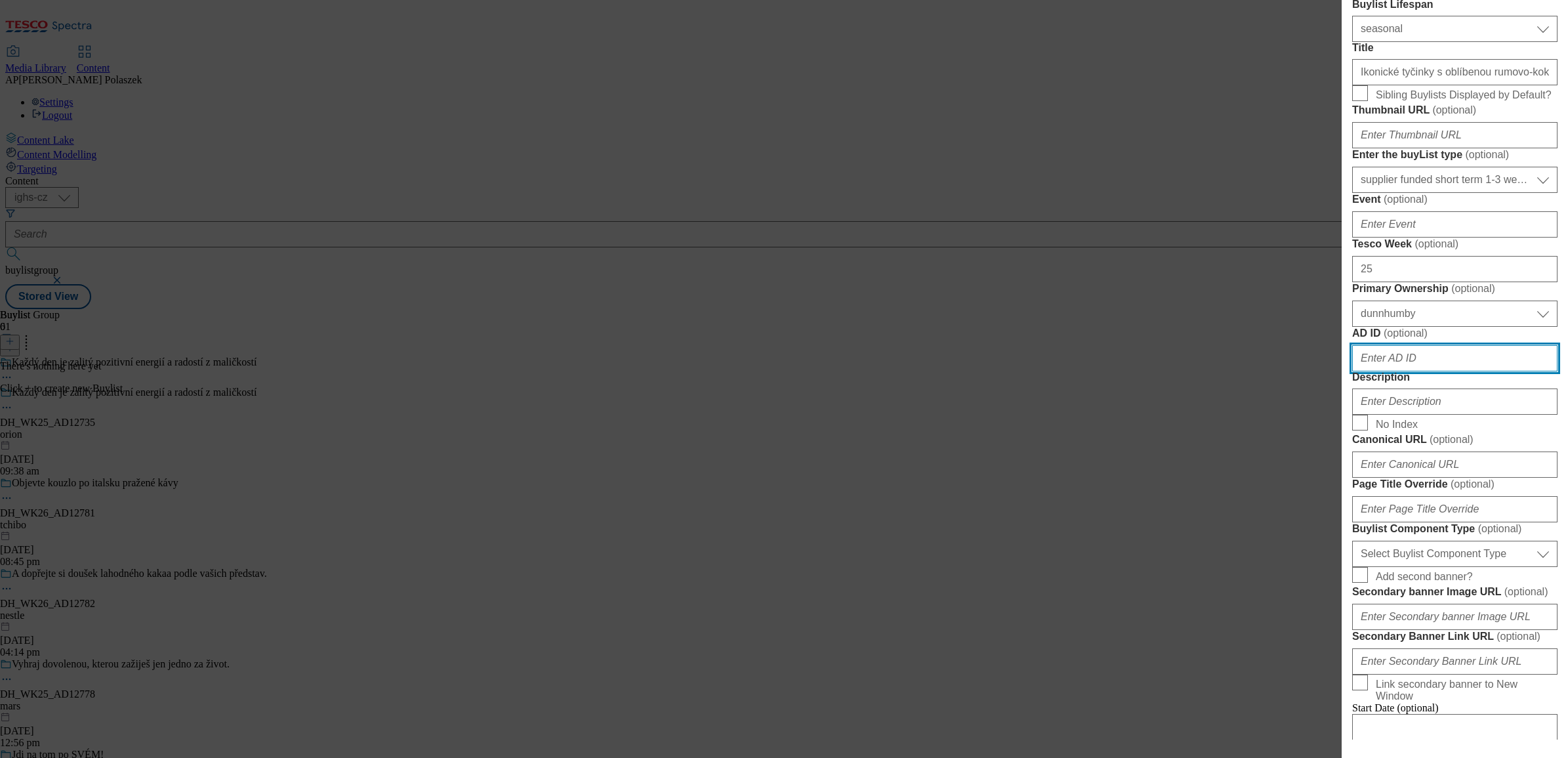
click at [1421, 371] on input "AD ID ( optional )" at bounding box center [1454, 358] width 205 height 26
paste input "12735"
type input "12735"
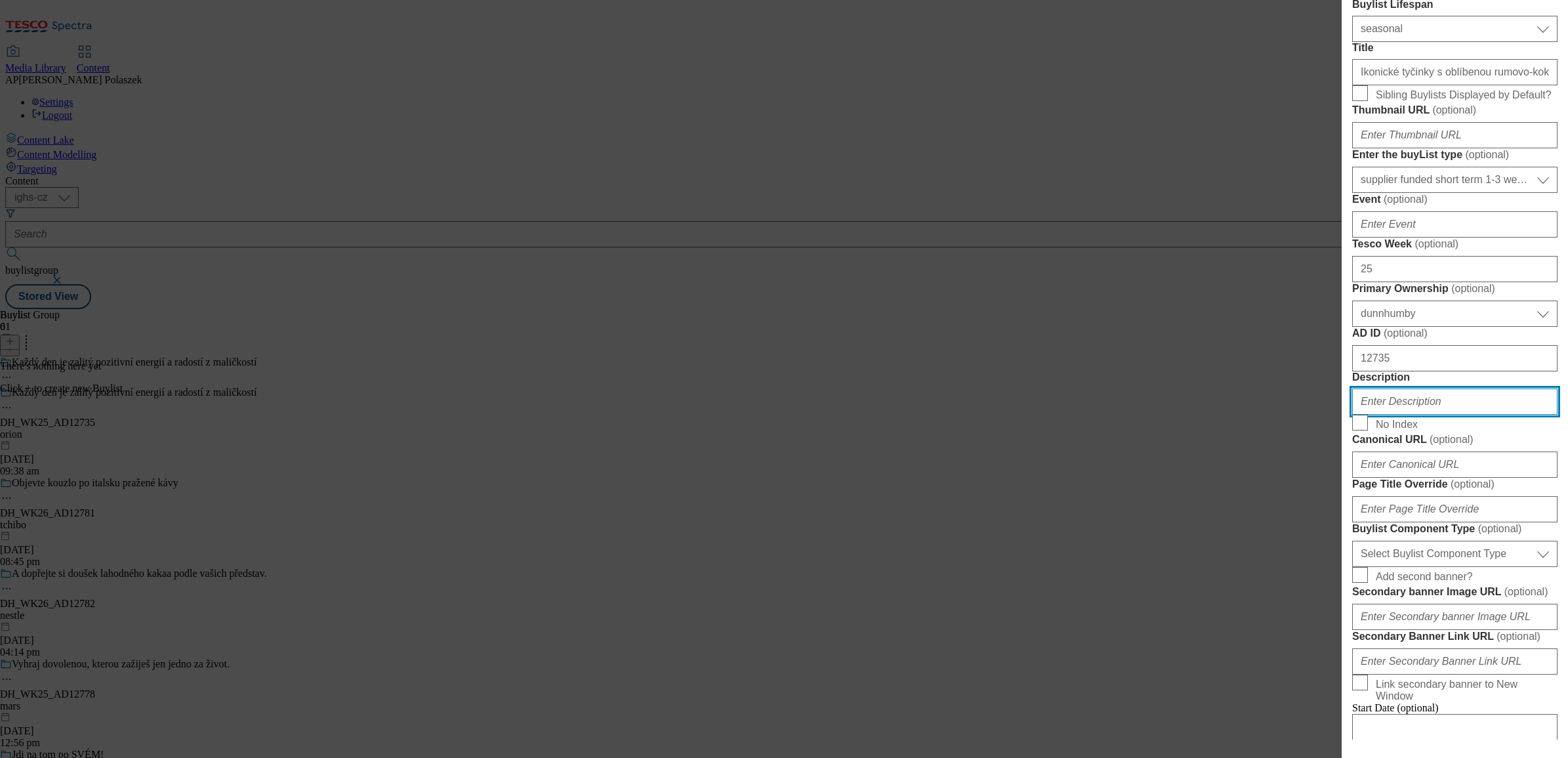
click at [1411, 415] on input "Description" at bounding box center [1454, 401] width 205 height 26
paste input "[PERSON_NAME]"
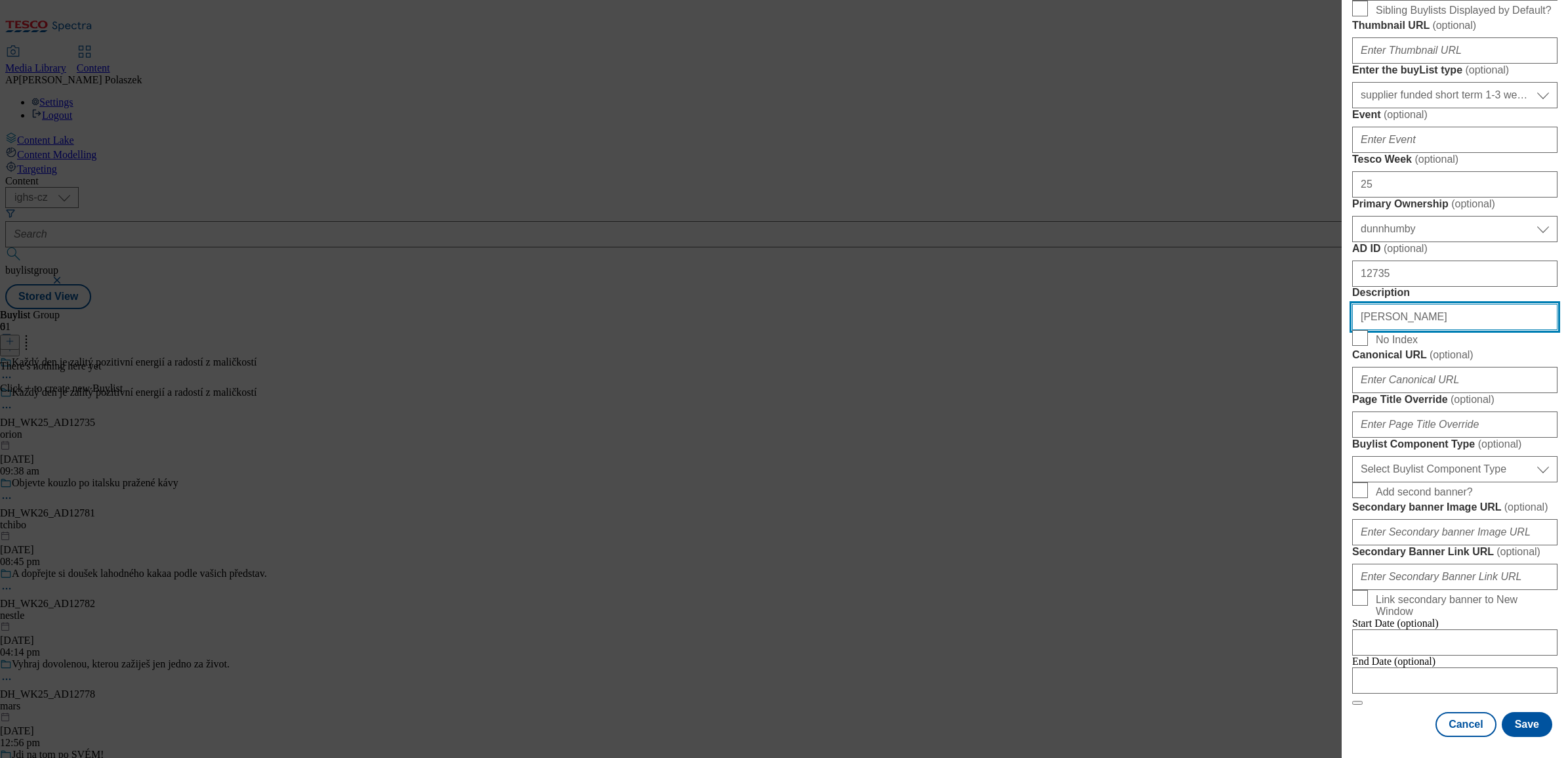
scroll to position [656, 0]
type input "[PERSON_NAME]"
click at [1437, 482] on select "Select Buylist Component Type Banner Competition Header Meal" at bounding box center [1454, 468] width 205 height 26
select select "Banner"
click at [1352, 482] on select "Select Buylist Component Type Banner Competition Header Meal" at bounding box center [1454, 468] width 205 height 26
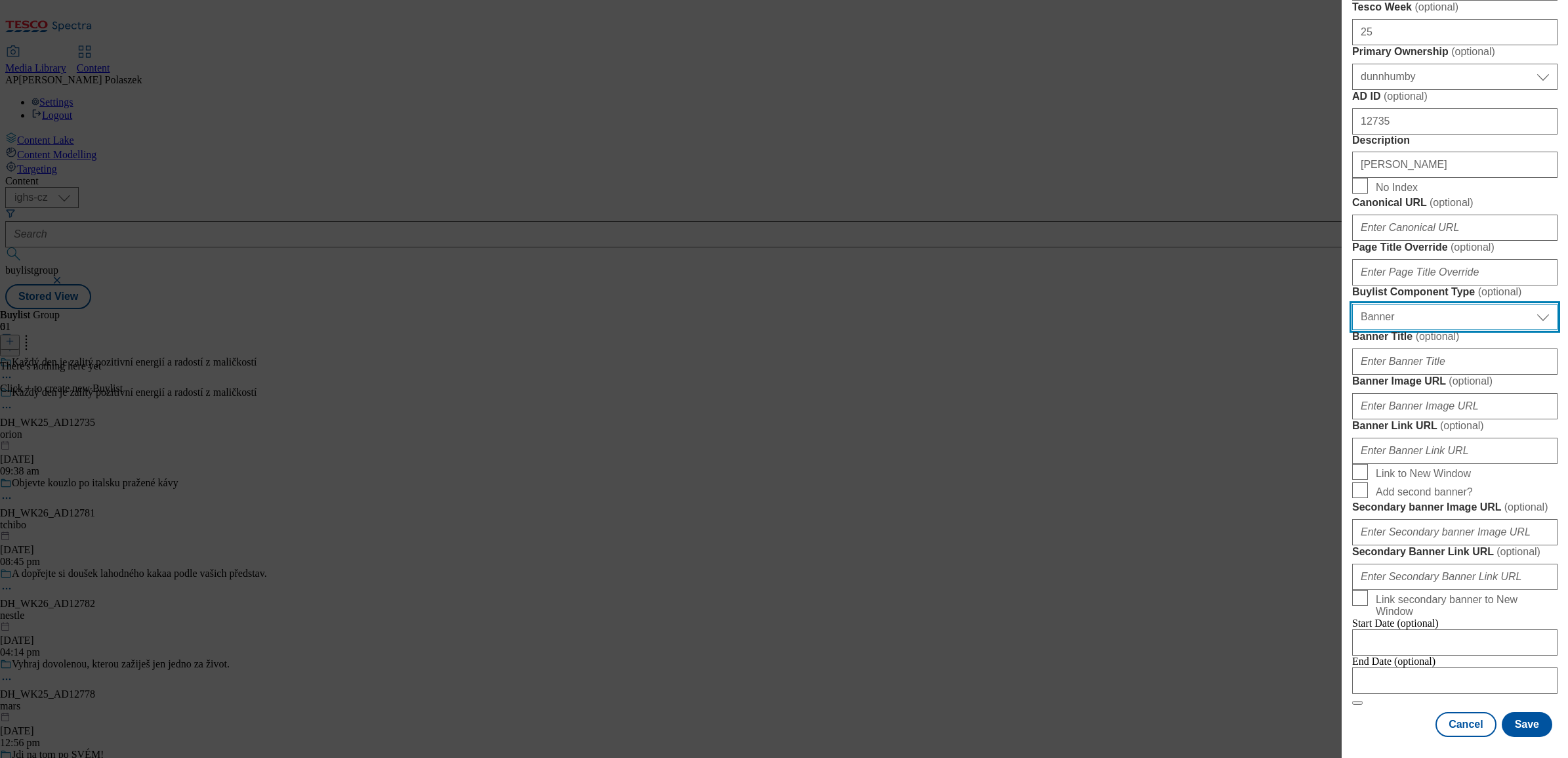
scroll to position [902, 0]
click at [1402, 419] on input "Banner Image URL ( optional )" at bounding box center [1454, 405] width 205 height 26
paste input "[URL][DOMAIN_NAME]"
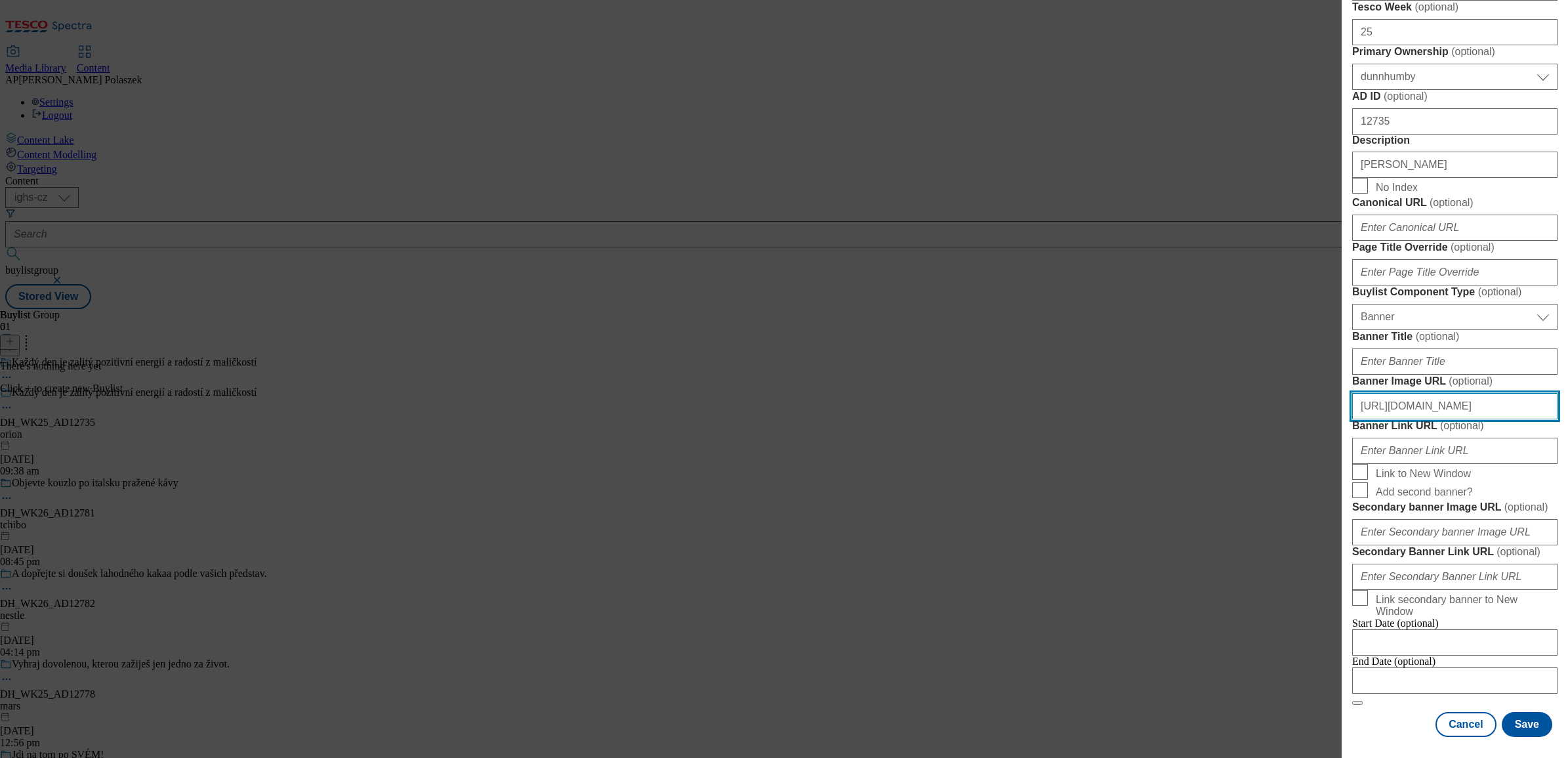
scroll to position [1113, 0]
type input "[URL][DOMAIN_NAME]"
click at [1529, 720] on button "Save" at bounding box center [1527, 724] width 50 height 25
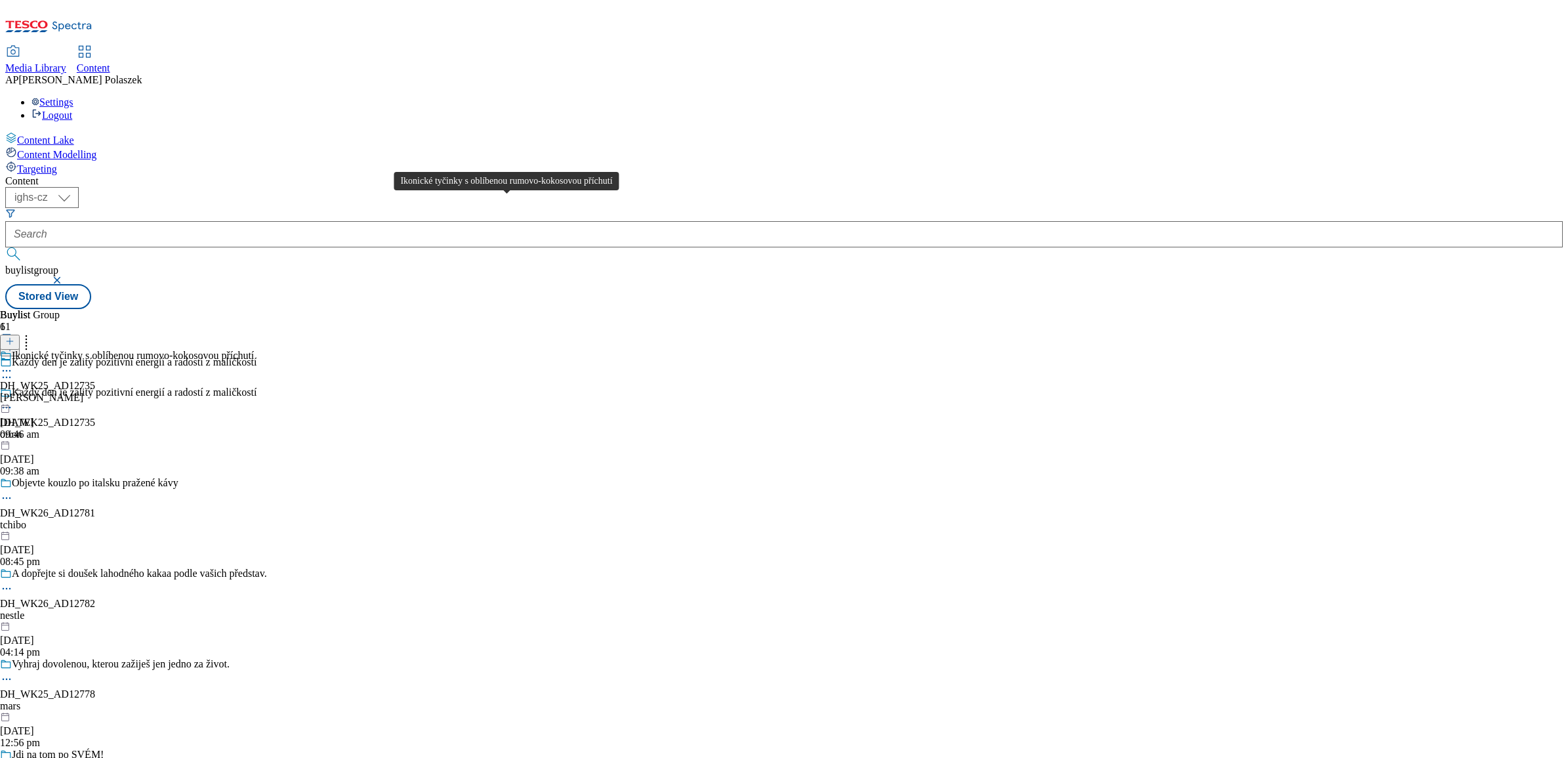
click at [254, 349] on div "Ikonické tyčinky s oblíbenou rumovo-kokosovou příchutí" at bounding box center [132, 355] width 242 height 12
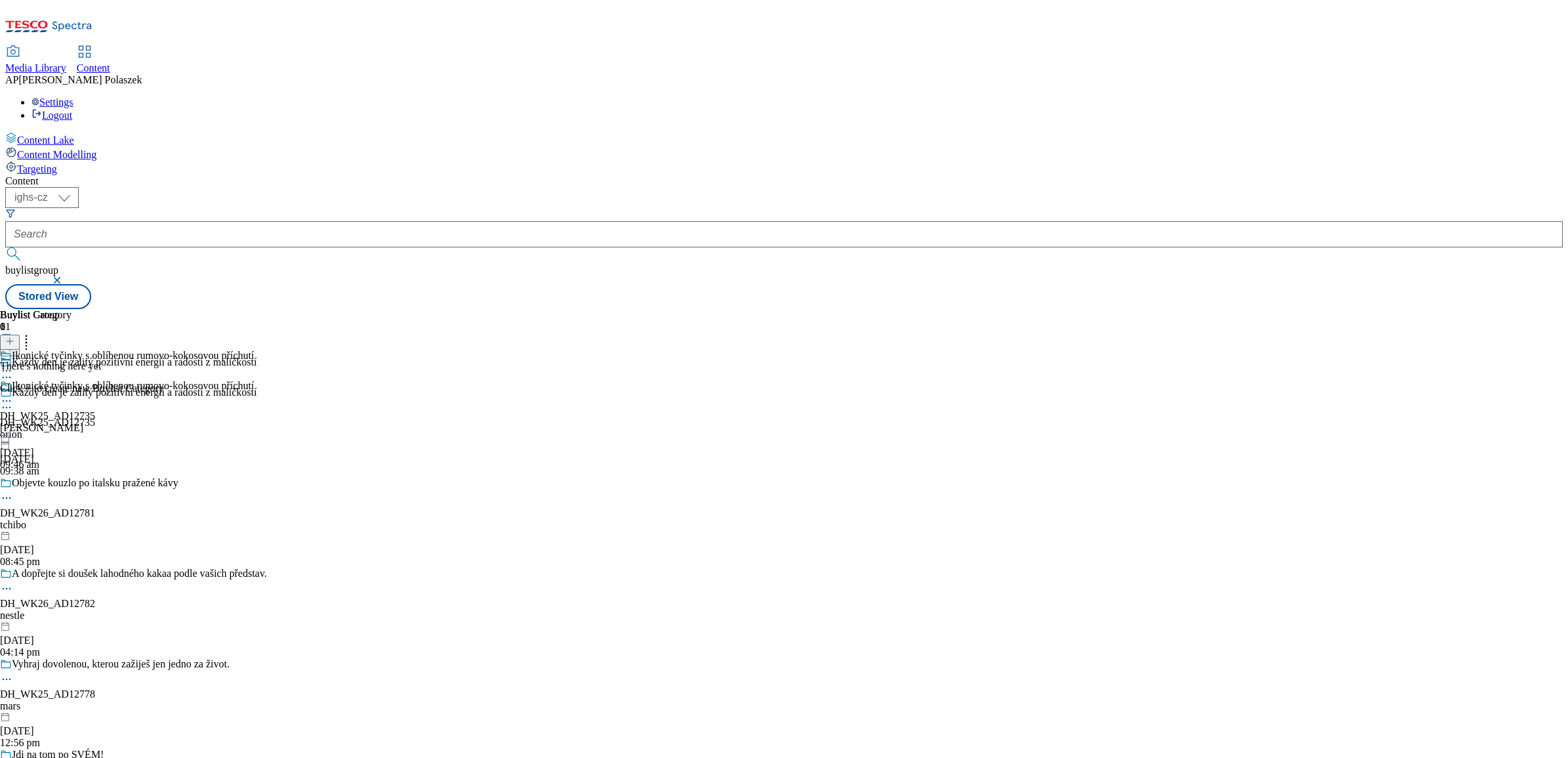
click at [14, 337] on icon at bounding box center [9, 341] width 9 height 9
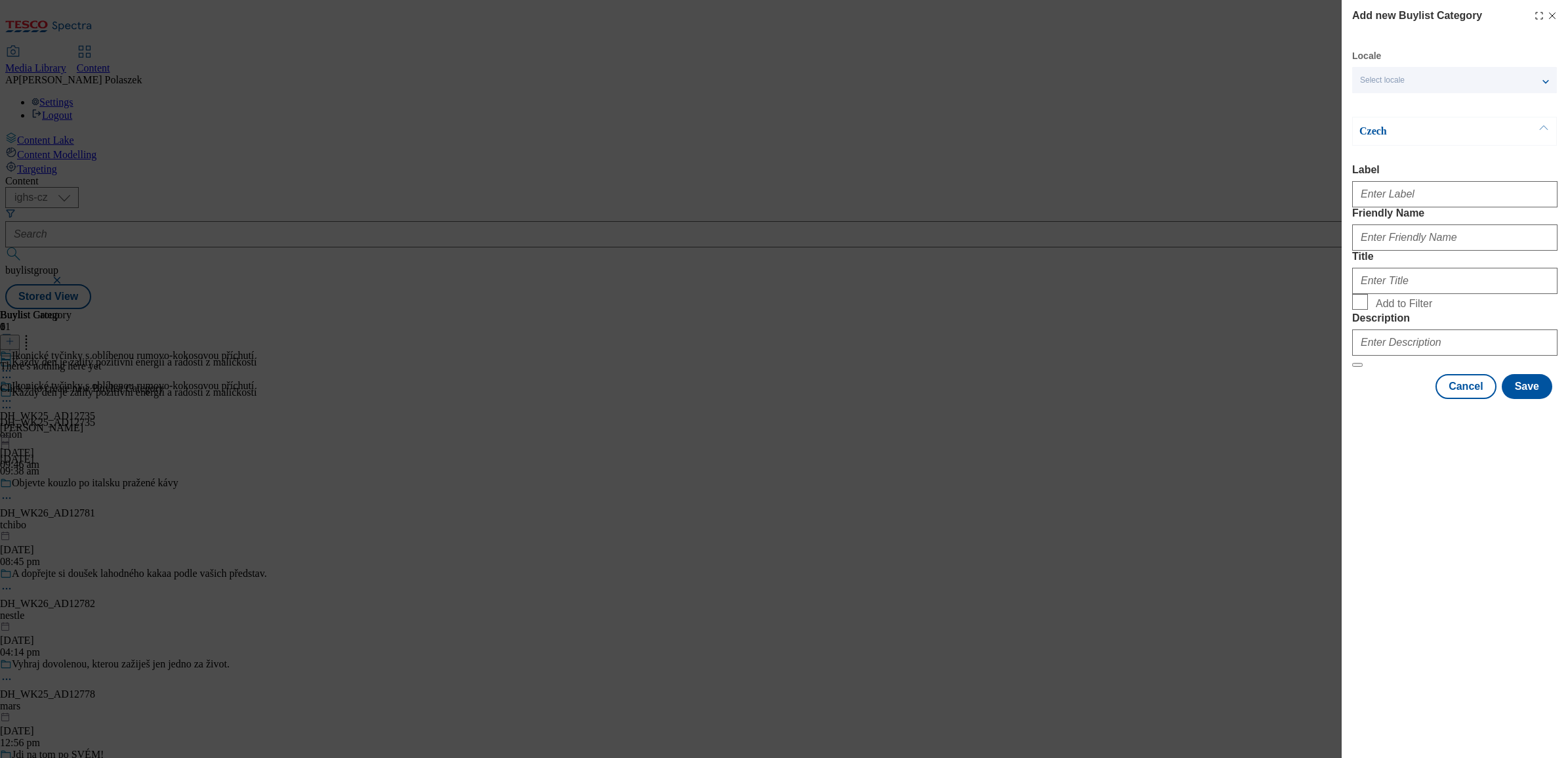
click at [1434, 74] on div "Select locale" at bounding box center [1454, 80] width 204 height 26
click at [1368, 105] on input "English" at bounding box center [1367, 106] width 16 height 16
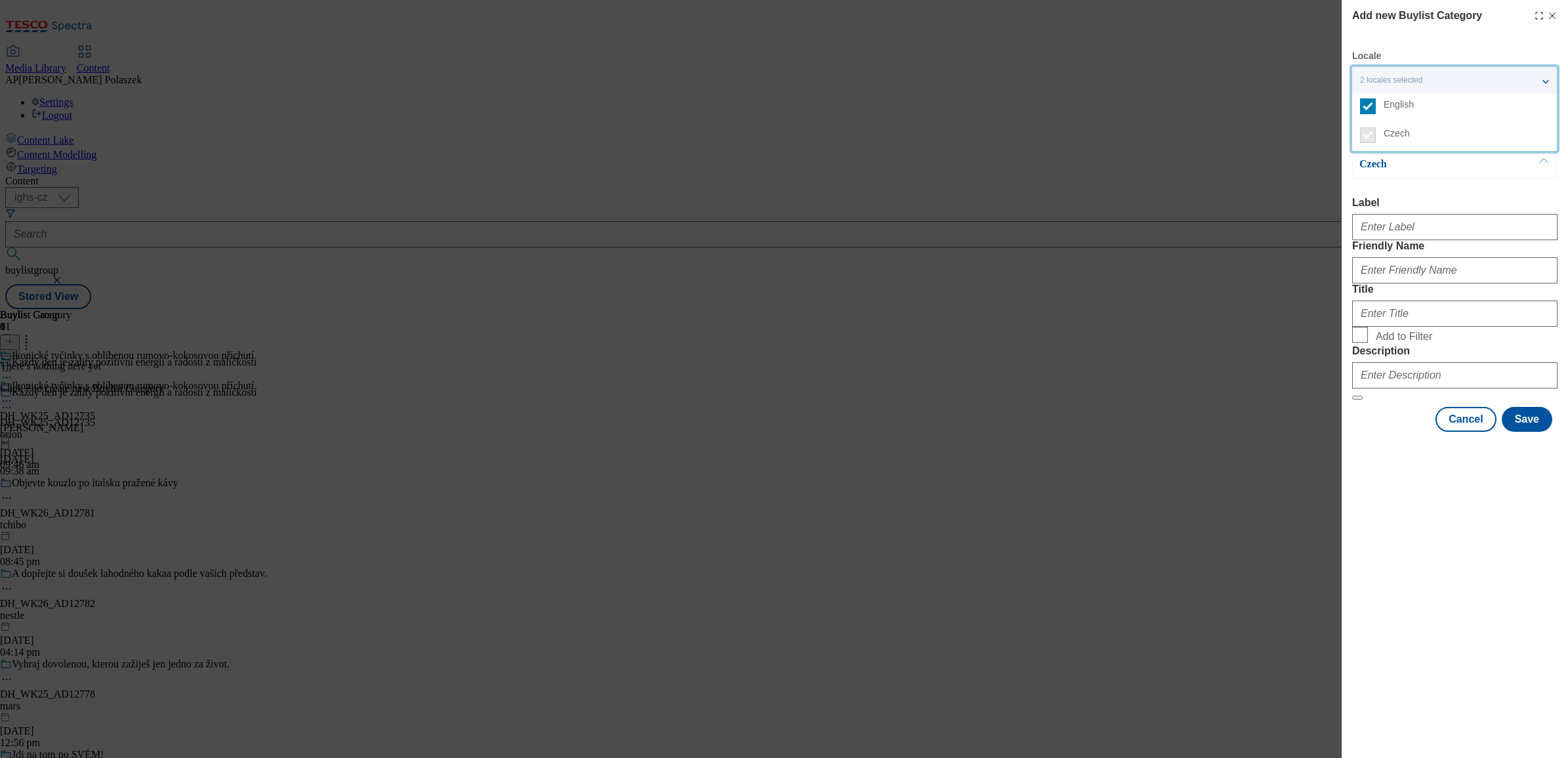
click at [1414, 193] on div "Czech Label Friendly Name Title Add to Filter Description" at bounding box center [1454, 275] width 205 height 250
click at [1542, 129] on button "Modal" at bounding box center [1544, 131] width 25 height 28
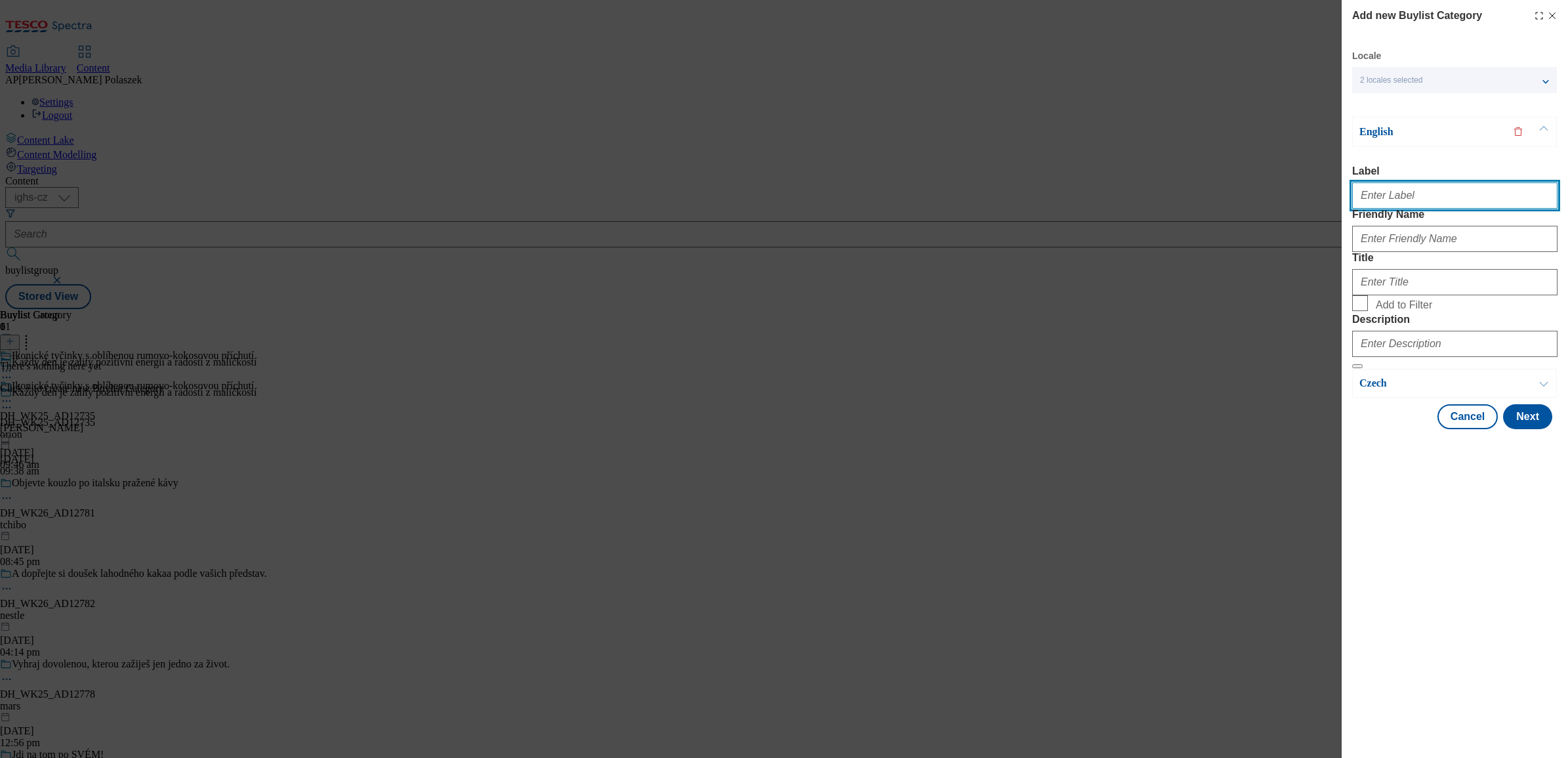
click at [1457, 195] on input "Label" at bounding box center [1454, 195] width 205 height 26
paste input "DH_WK25_AD12735"
type input "DH_WK25_AD12735"
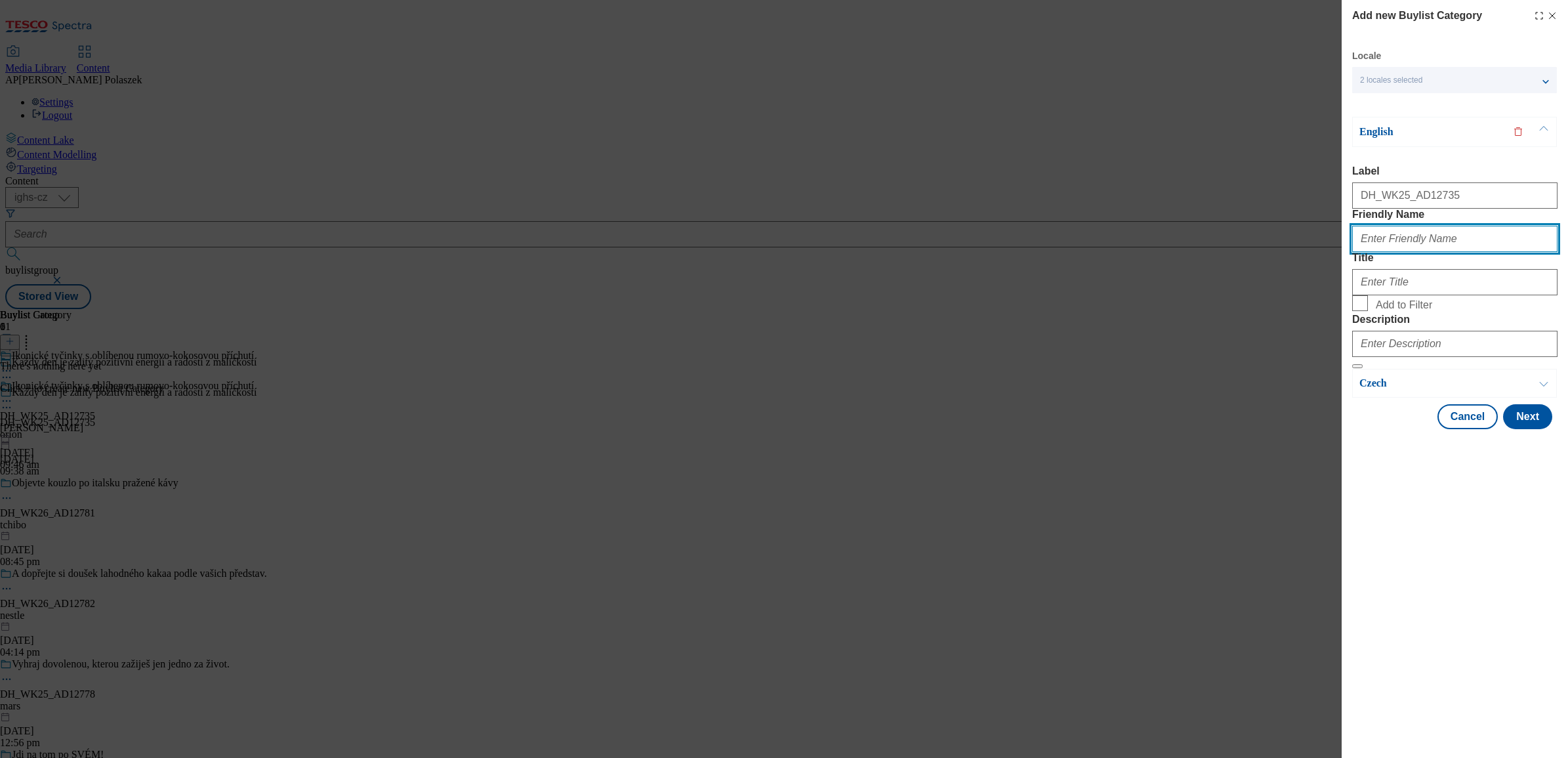
click at [1434, 252] on input "Friendly Name" at bounding box center [1454, 238] width 205 height 26
type input "[PERSON_NAME]"
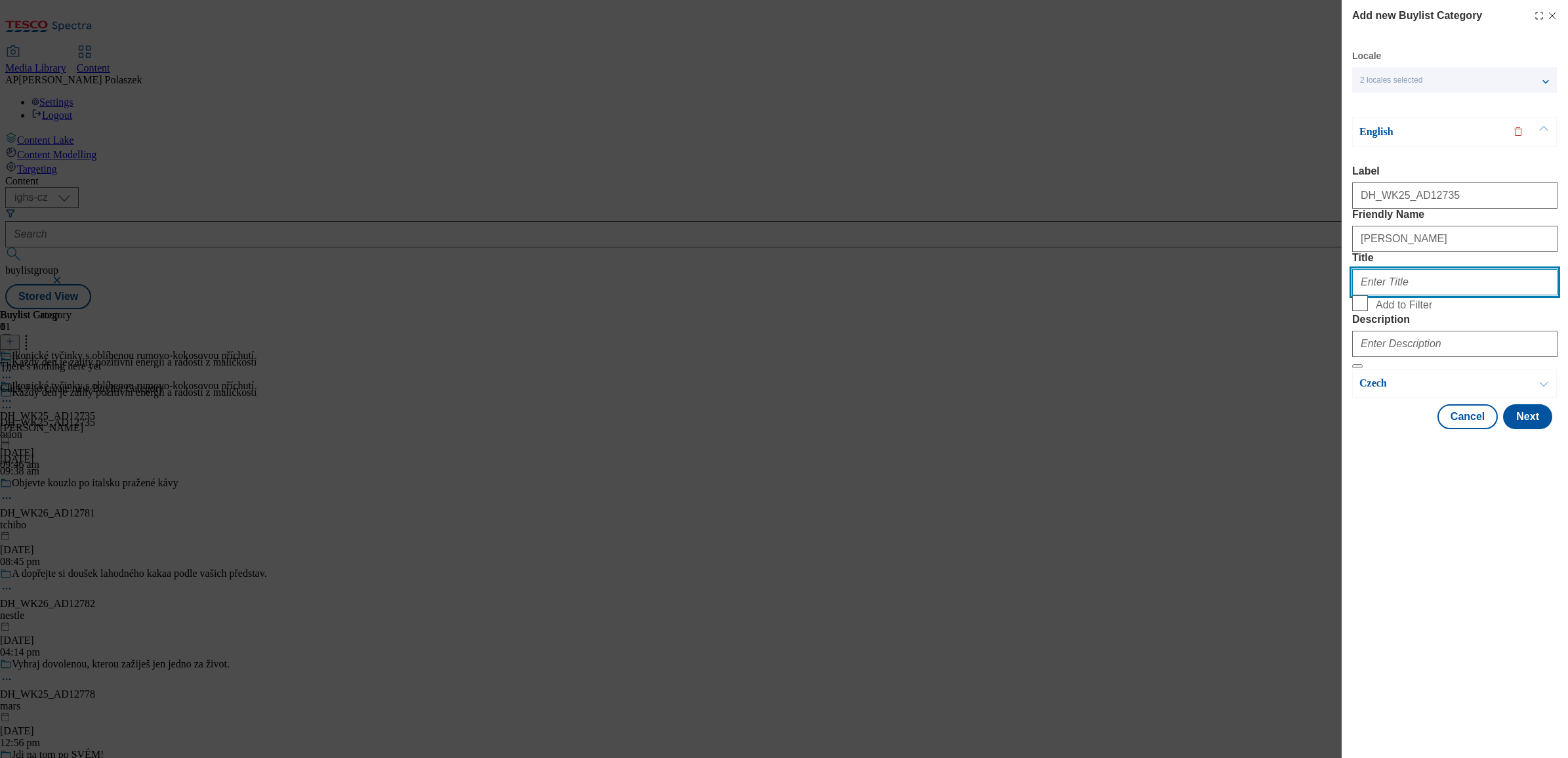
type input "The iconic bar with the popular rum-coconut flavor"
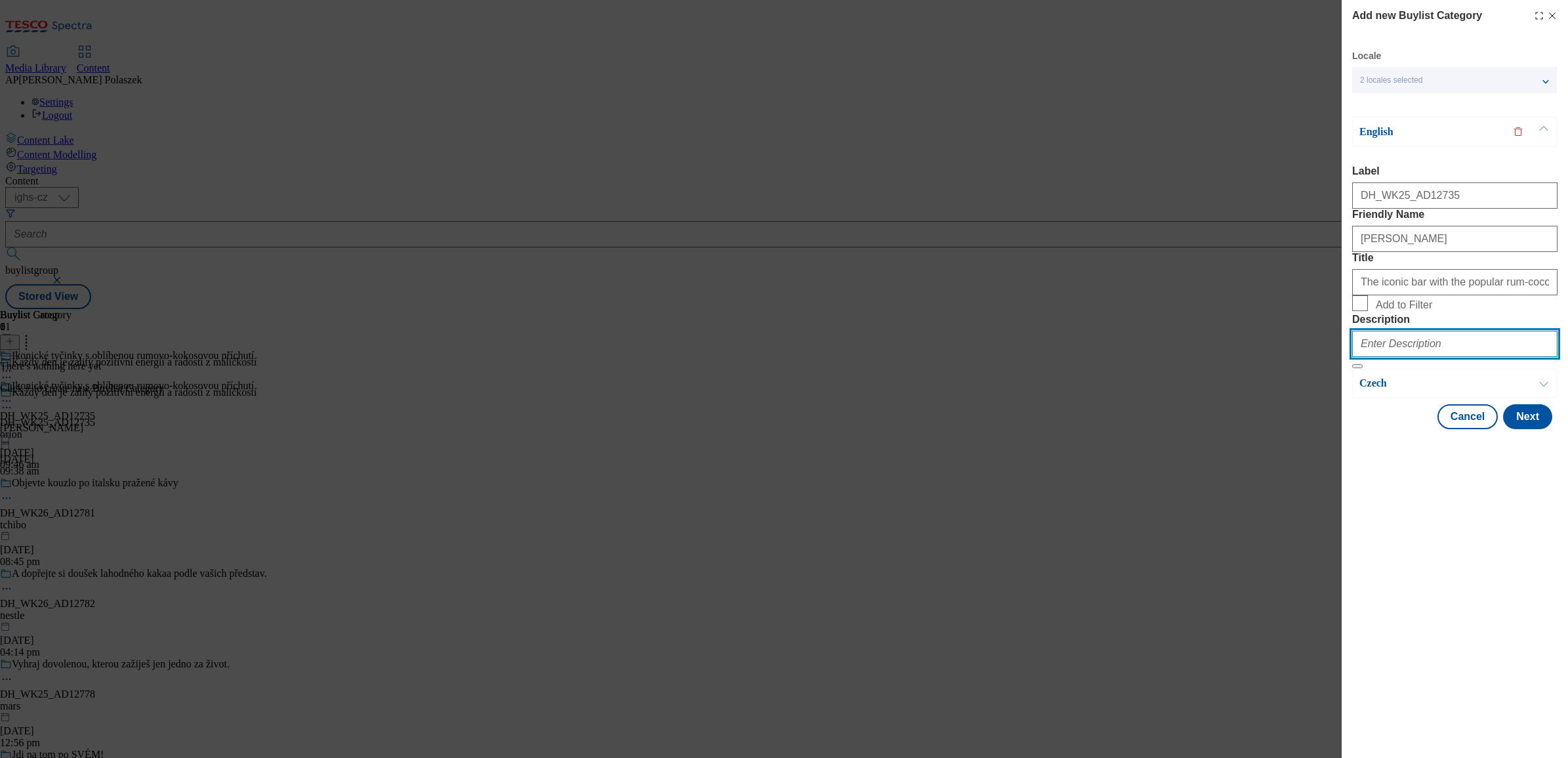
type input "[PERSON_NAME]"
click at [1522, 429] on button "Next" at bounding box center [1527, 416] width 49 height 25
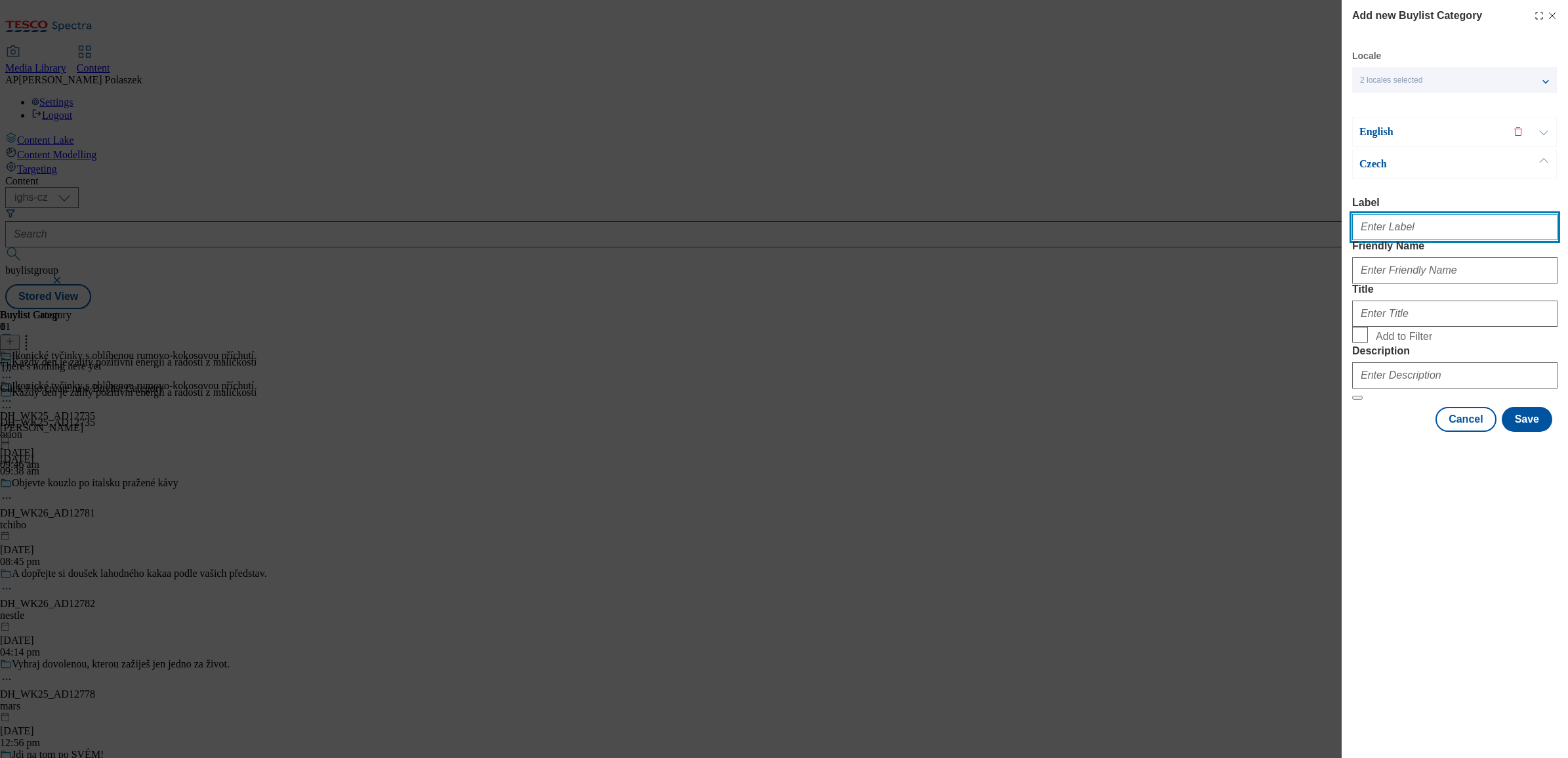
click at [1426, 230] on input "Label" at bounding box center [1454, 226] width 205 height 26
type input "DH_WK25_AD12735"
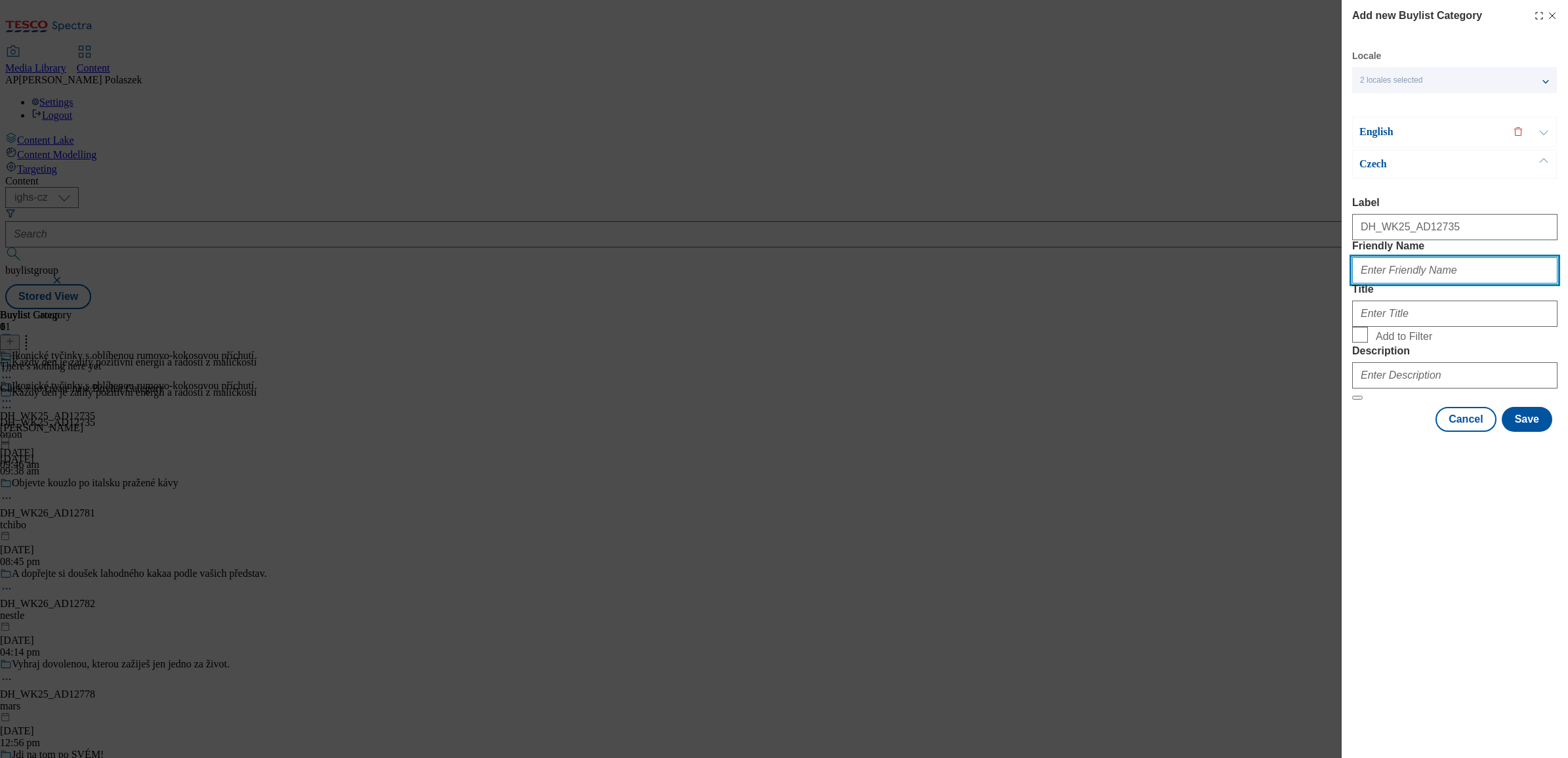
type input "[PERSON_NAME]"
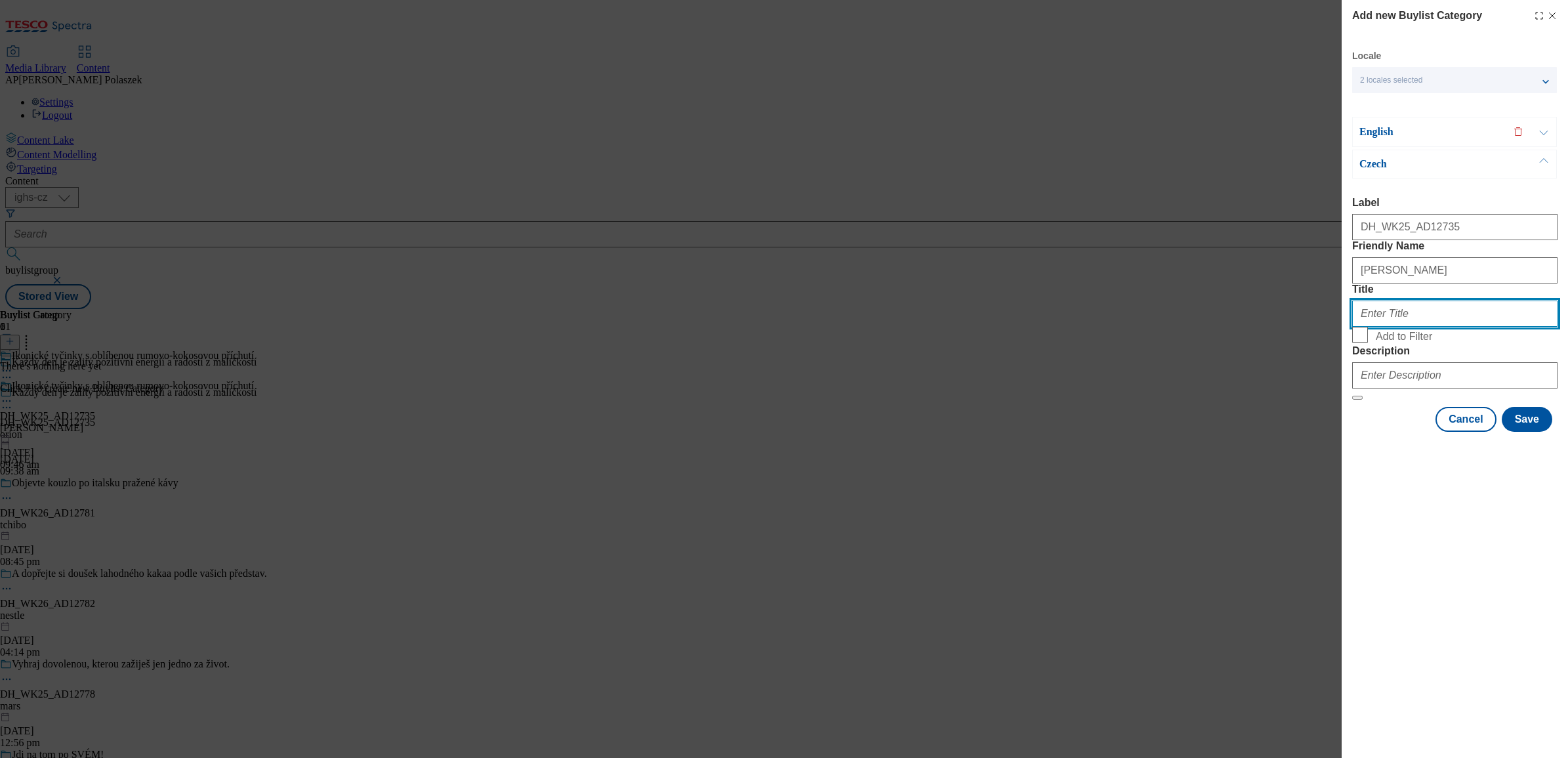
type input "Ikonické tyčinky s oblíbenou rumovo-kokosovou příchutí"
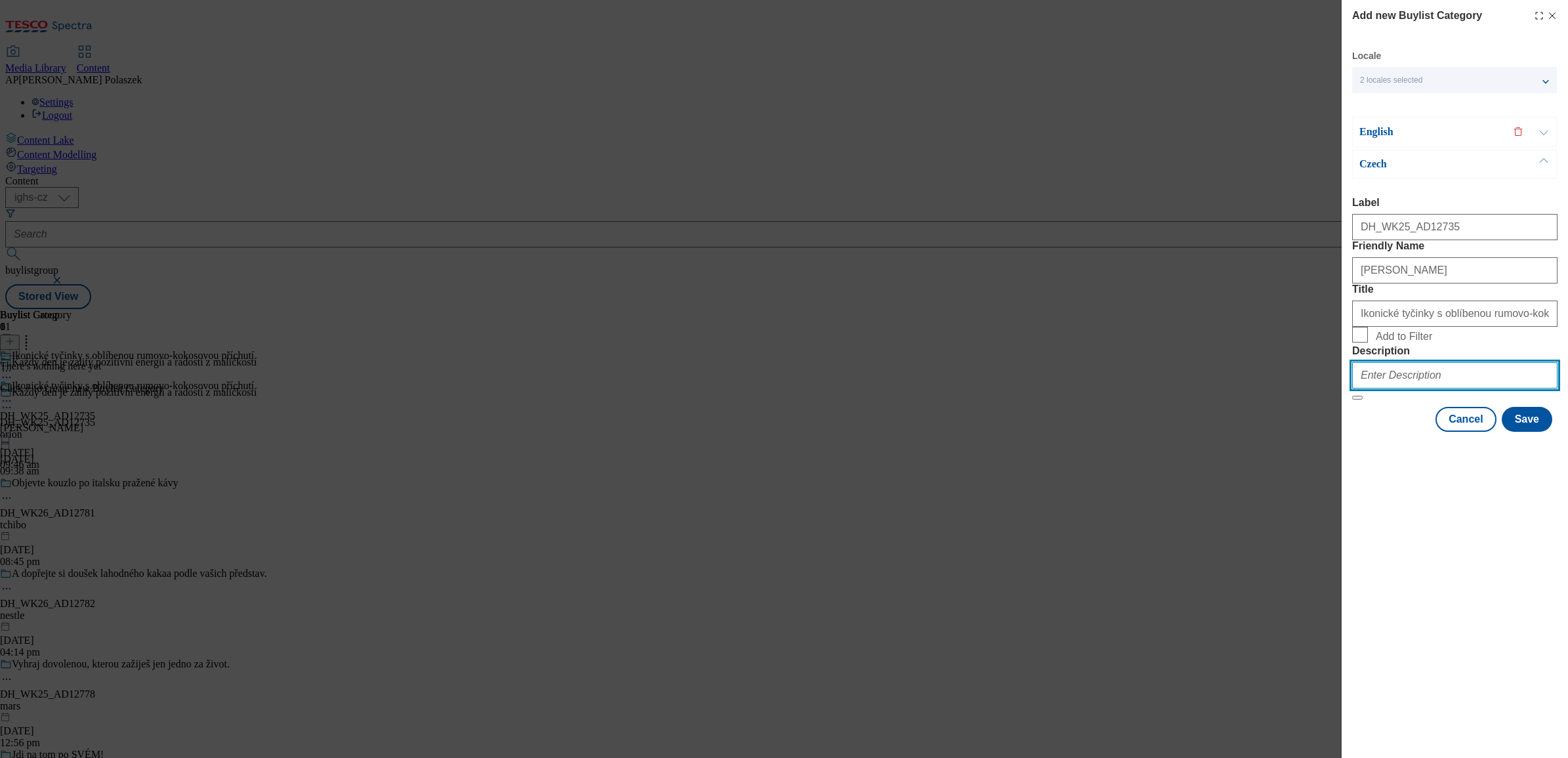
type input "[PERSON_NAME]"
click at [1529, 431] on button "Save" at bounding box center [1527, 420] width 50 height 25
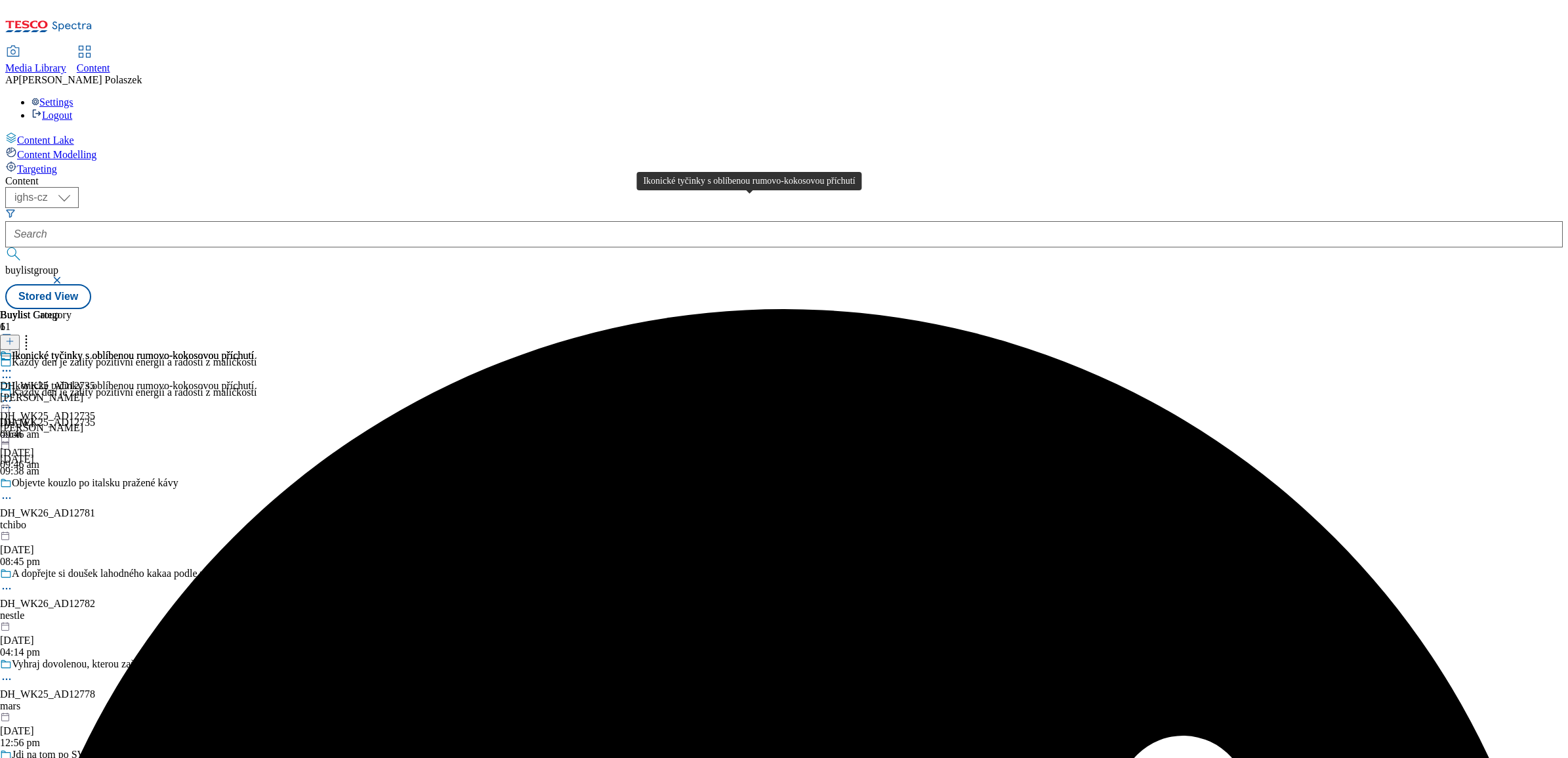
click at [254, 349] on div "Ikonické tyčinky s oblíbenou rumovo-kokosovou příchutí" at bounding box center [132, 355] width 242 height 12
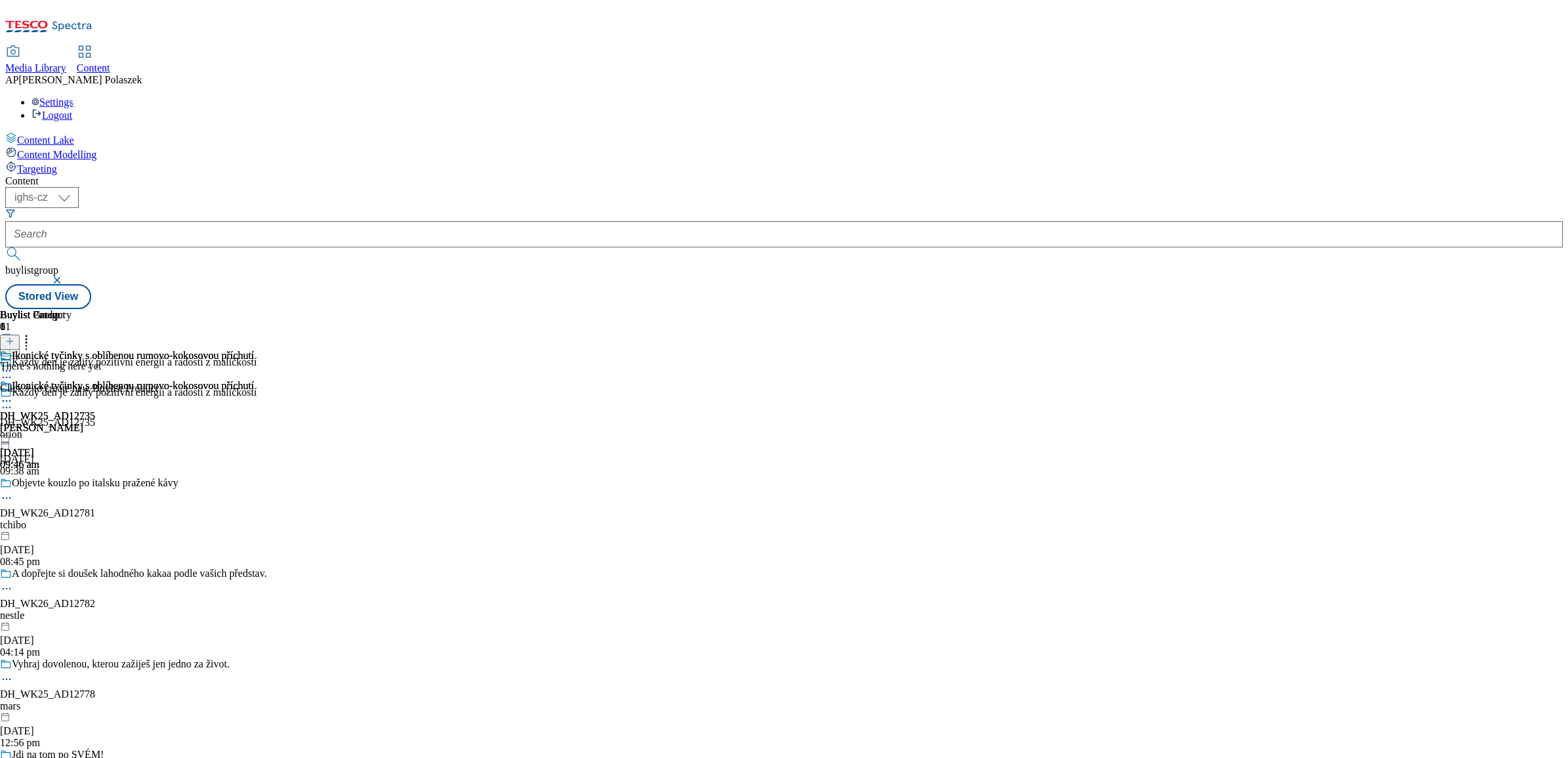
click at [10, 338] on line at bounding box center [10, 341] width 0 height 7
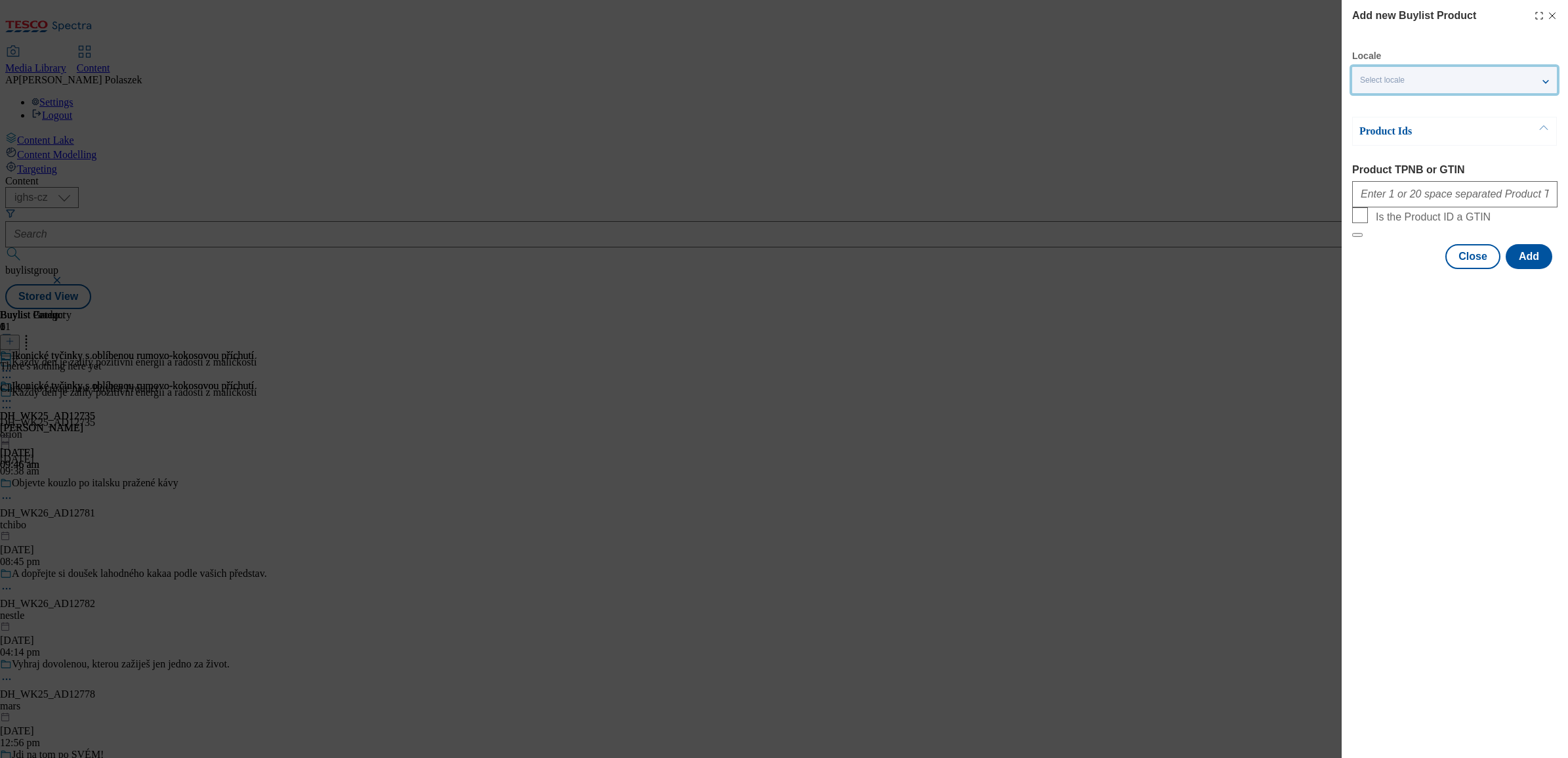
click at [1504, 80] on div "Select locale" at bounding box center [1454, 80] width 204 height 26
click at [1398, 106] on span "English" at bounding box center [1399, 105] width 30 height 8
click at [1375, 106] on input "English" at bounding box center [1367, 106] width 16 height 16
click at [1390, 351] on div "Add new Buylist Product Locale 2 locales selected English Czech Product Ids Pro…" at bounding box center [1455, 379] width 226 height 758
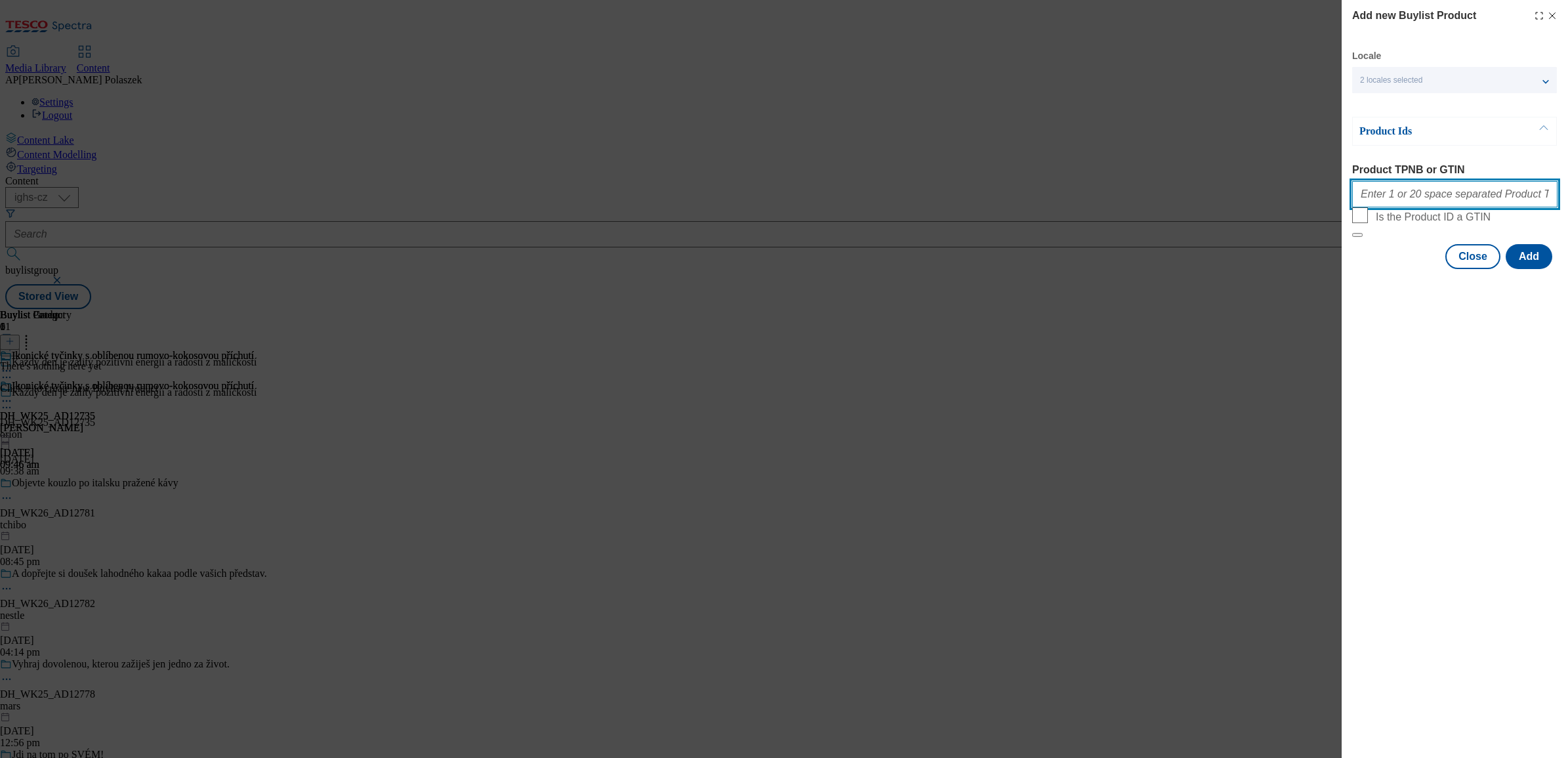
click at [1421, 202] on input "Product TPNB or GTIN" at bounding box center [1454, 193] width 205 height 26
paste input "105006470,105006471,105006461,105006468,105580935"
type input "105006470,105006471,105006461,105006468,105580935"
click at [1526, 269] on button "Add" at bounding box center [1529, 256] width 47 height 25
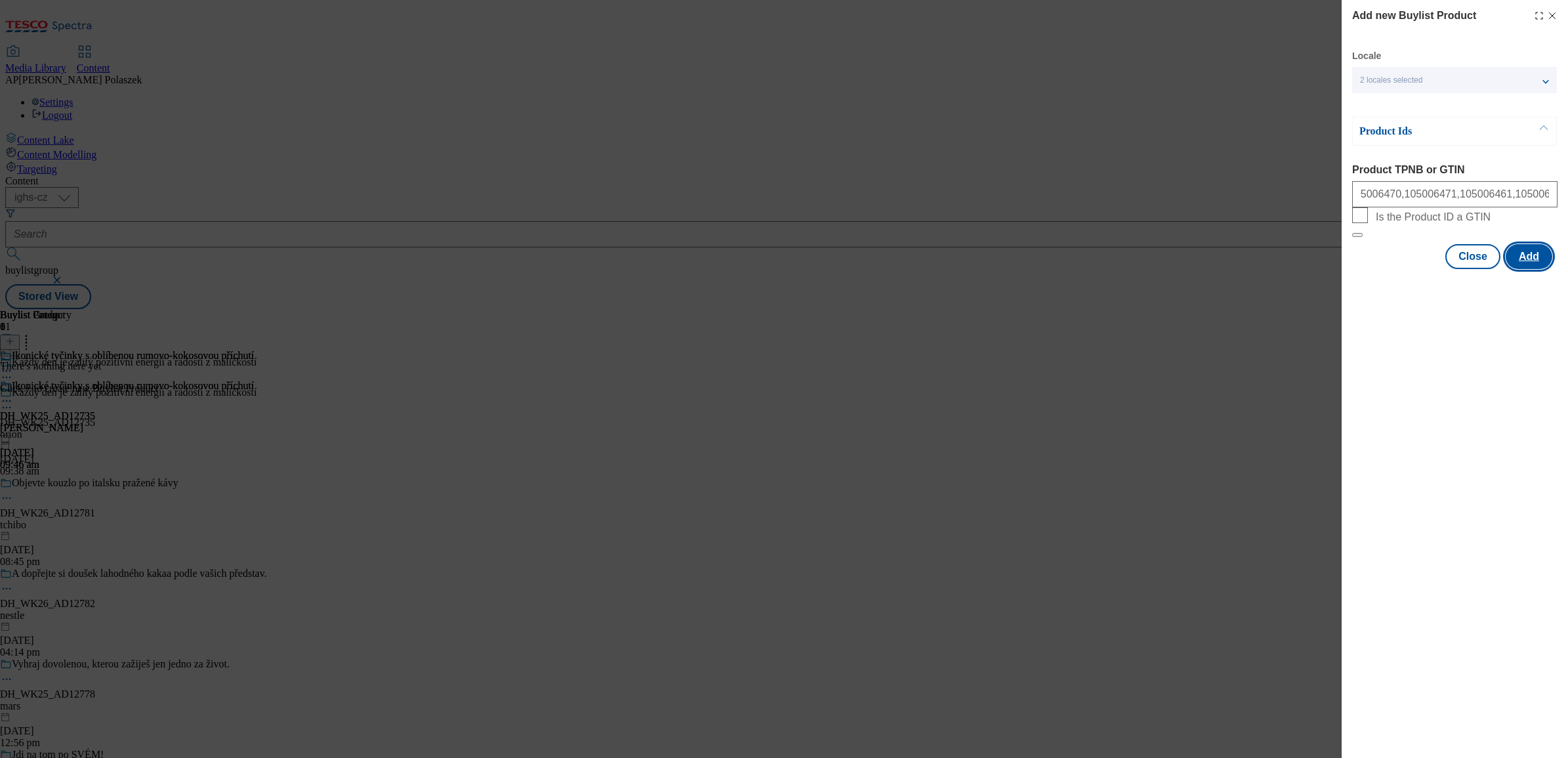
scroll to position [0, 0]
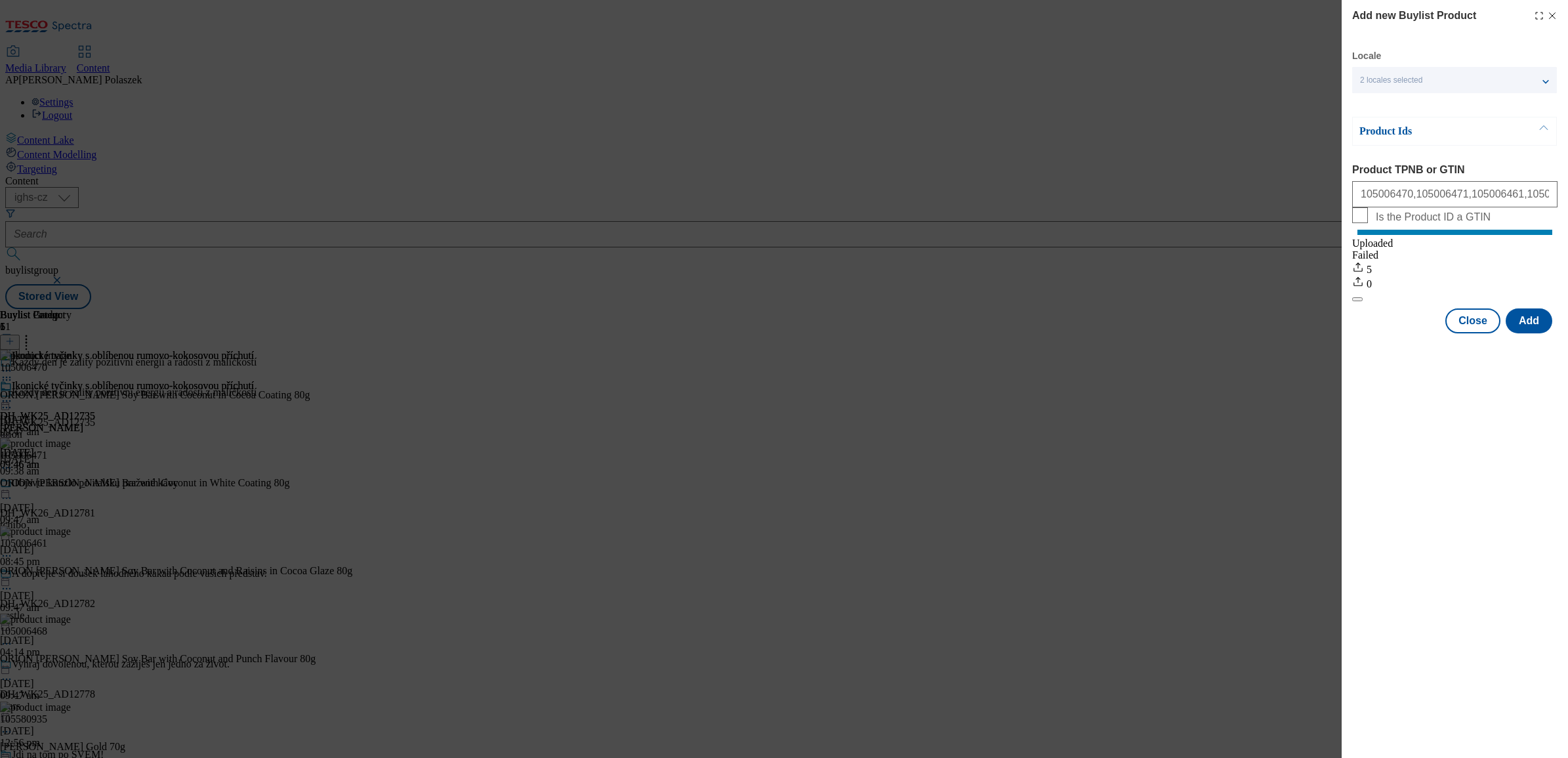
click at [1552, 13] on icon "Modal" at bounding box center [1552, 16] width 11 height 11
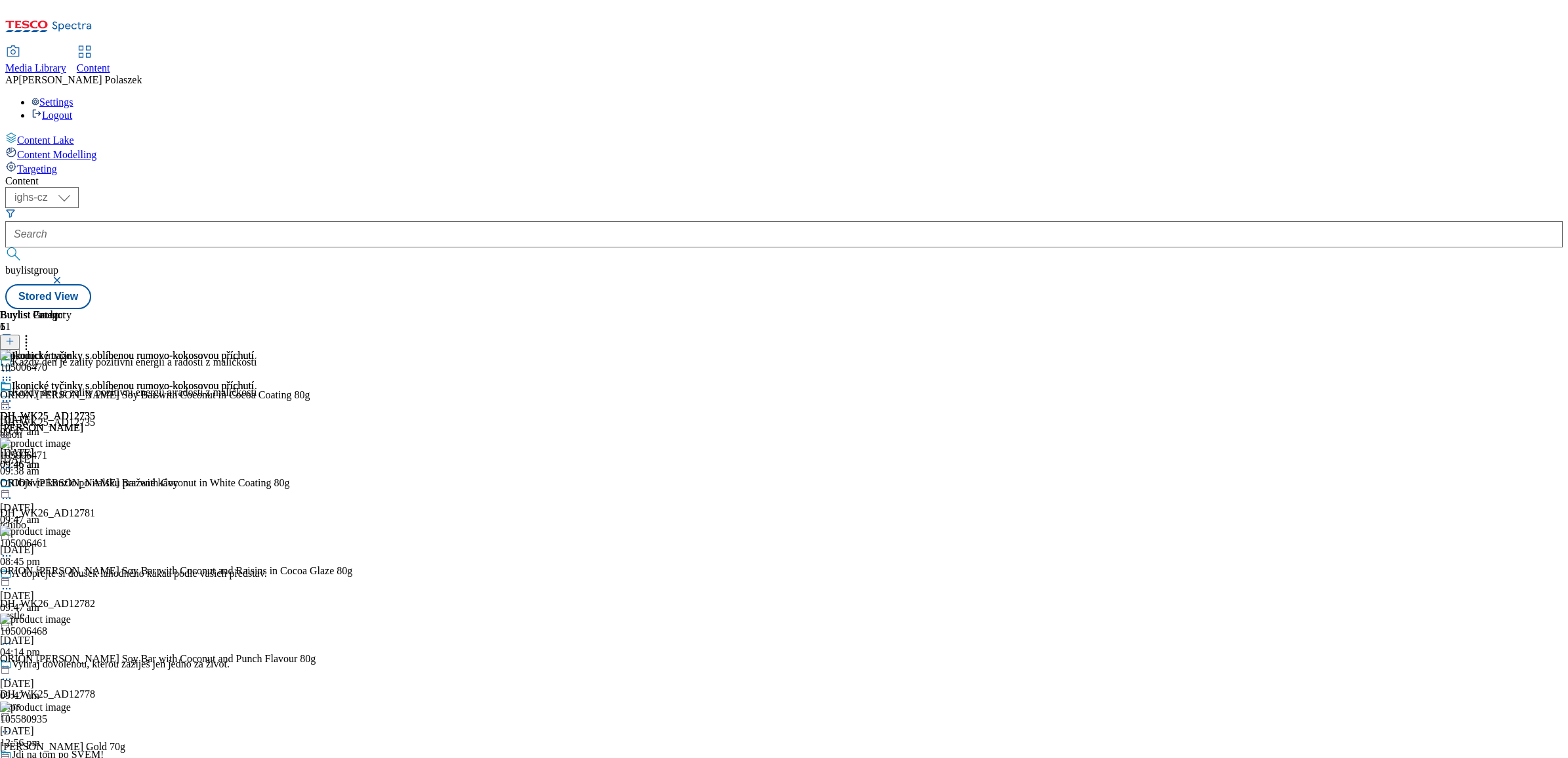
click at [254, 394] on div at bounding box center [126, 402] width 254 height 16
click at [71, 484] on span "Preview" at bounding box center [56, 489] width 31 height 10
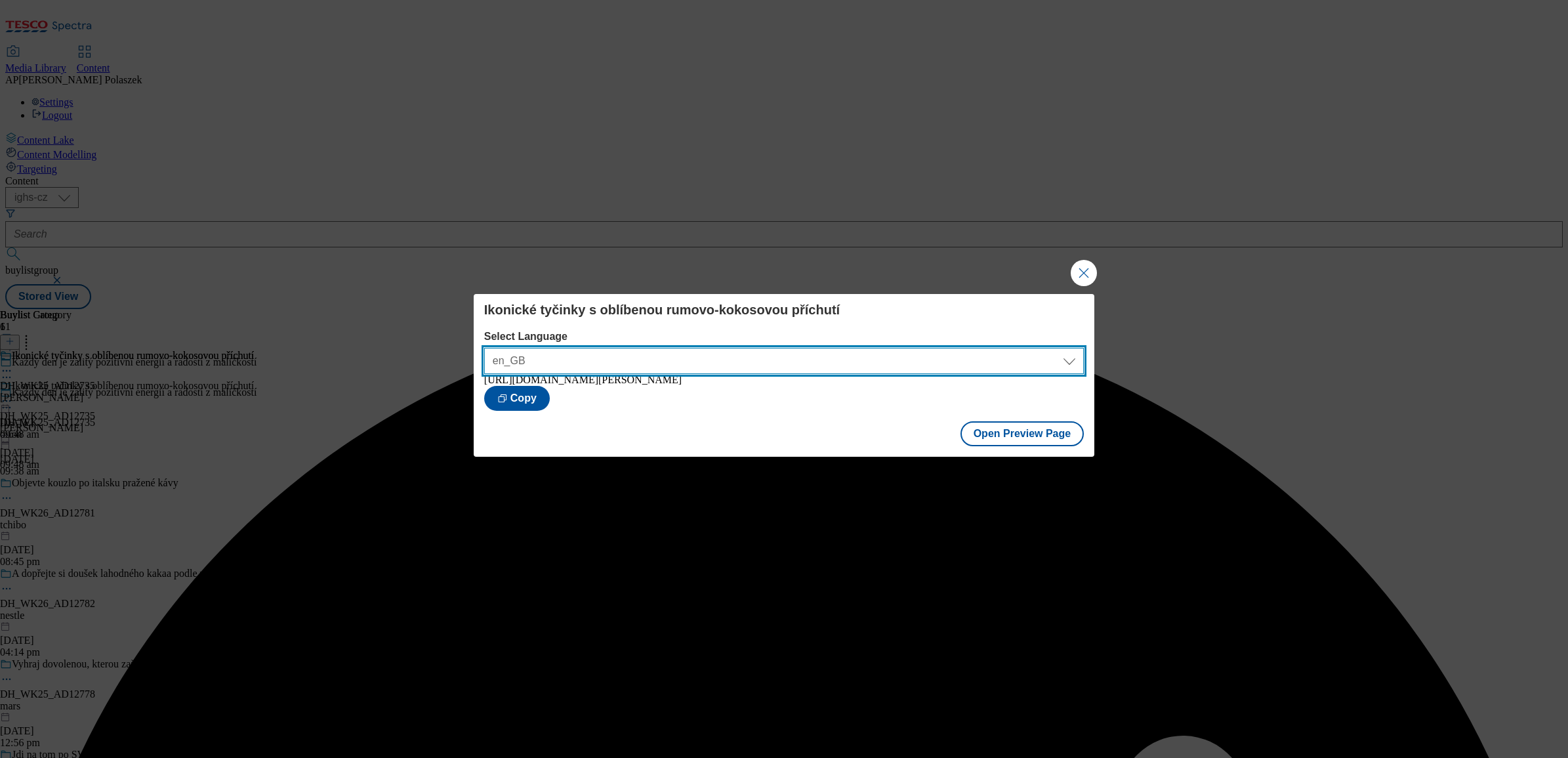
click at [1060, 358] on select "en_GB cs_CZ" at bounding box center [784, 360] width 600 height 26
click at [484, 348] on select "en_GB cs_CZ" at bounding box center [784, 360] width 600 height 26
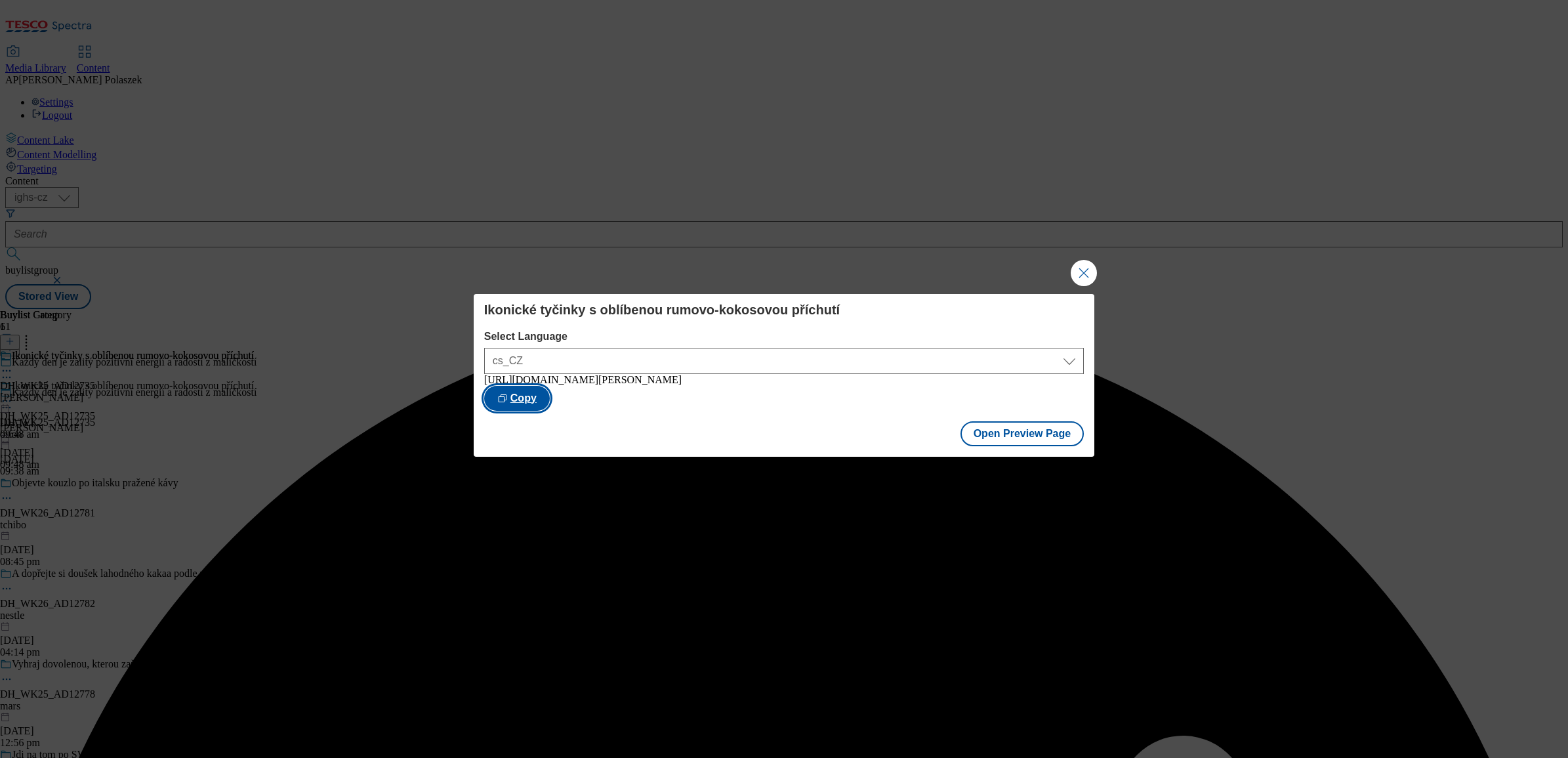
click at [549, 398] on button "Copy" at bounding box center [517, 398] width 65 height 25
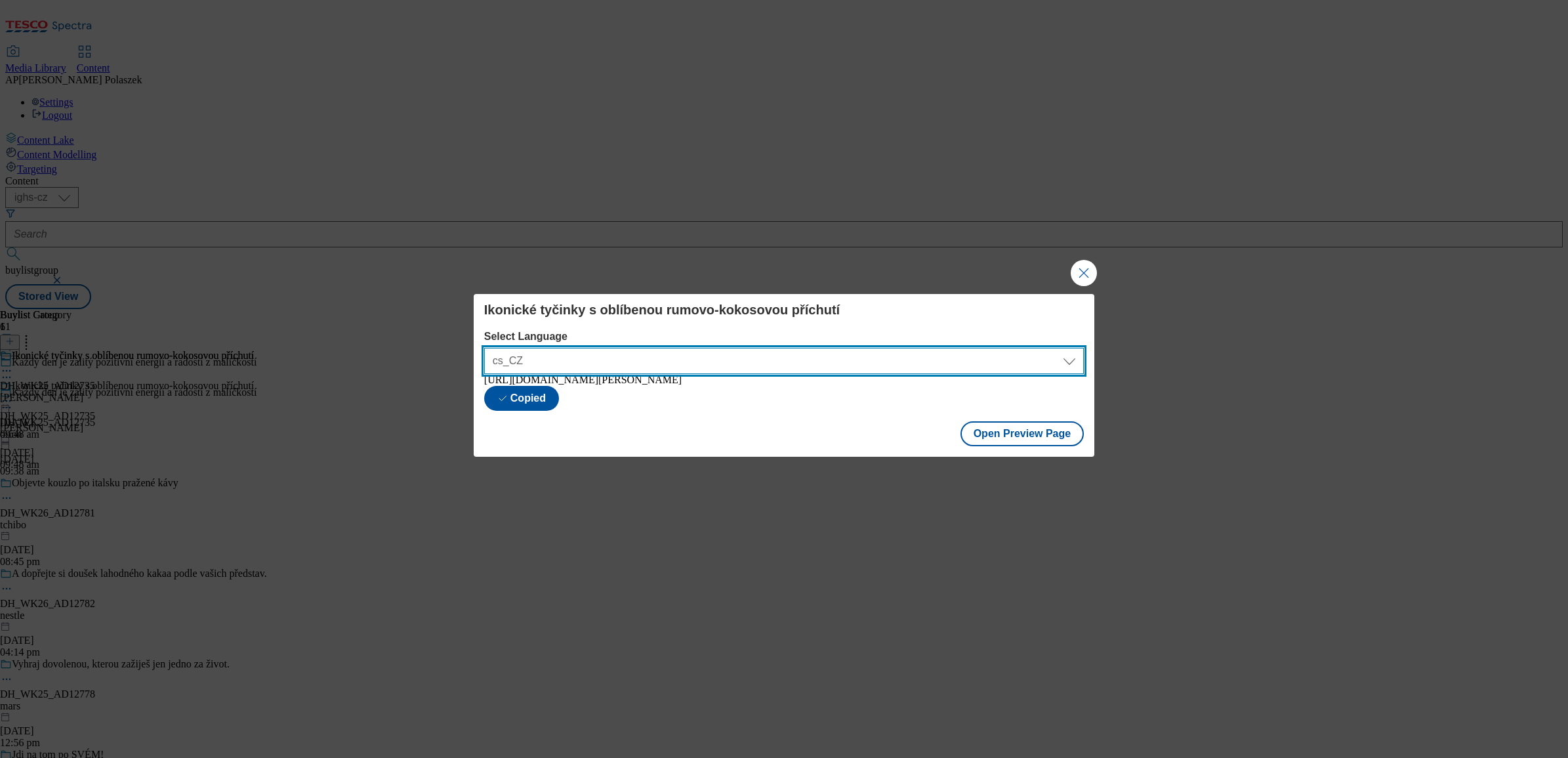
click at [1000, 358] on select "en_GB cs_CZ" at bounding box center [784, 360] width 600 height 26
select select "[URL][DOMAIN_NAME][PERSON_NAME]"
click at [484, 348] on select "en_GB cs_CZ" at bounding box center [784, 360] width 600 height 26
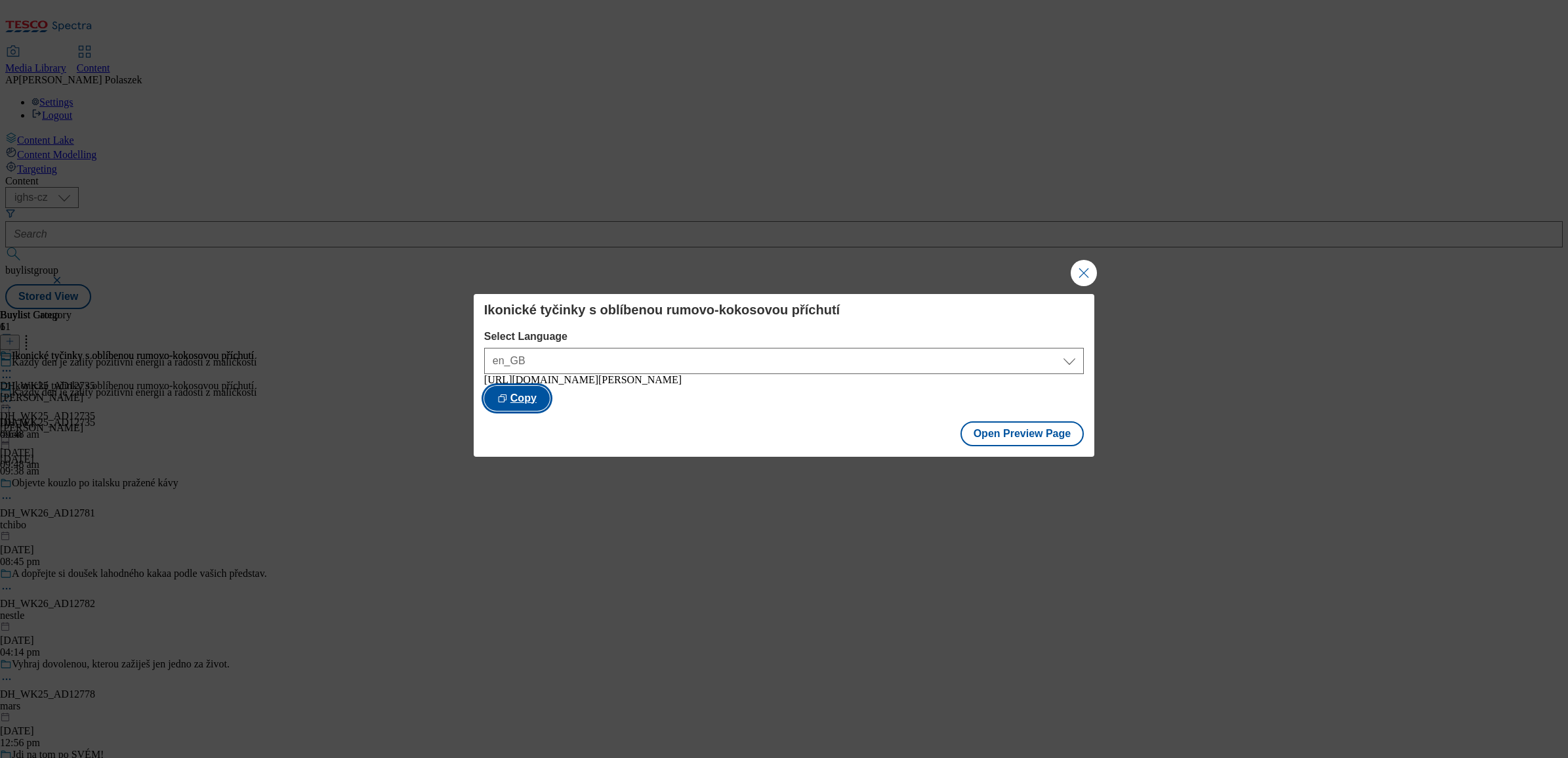
click at [549, 390] on button "Copy" at bounding box center [517, 398] width 65 height 25
click at [1075, 271] on button "Close Modal" at bounding box center [1083, 272] width 26 height 26
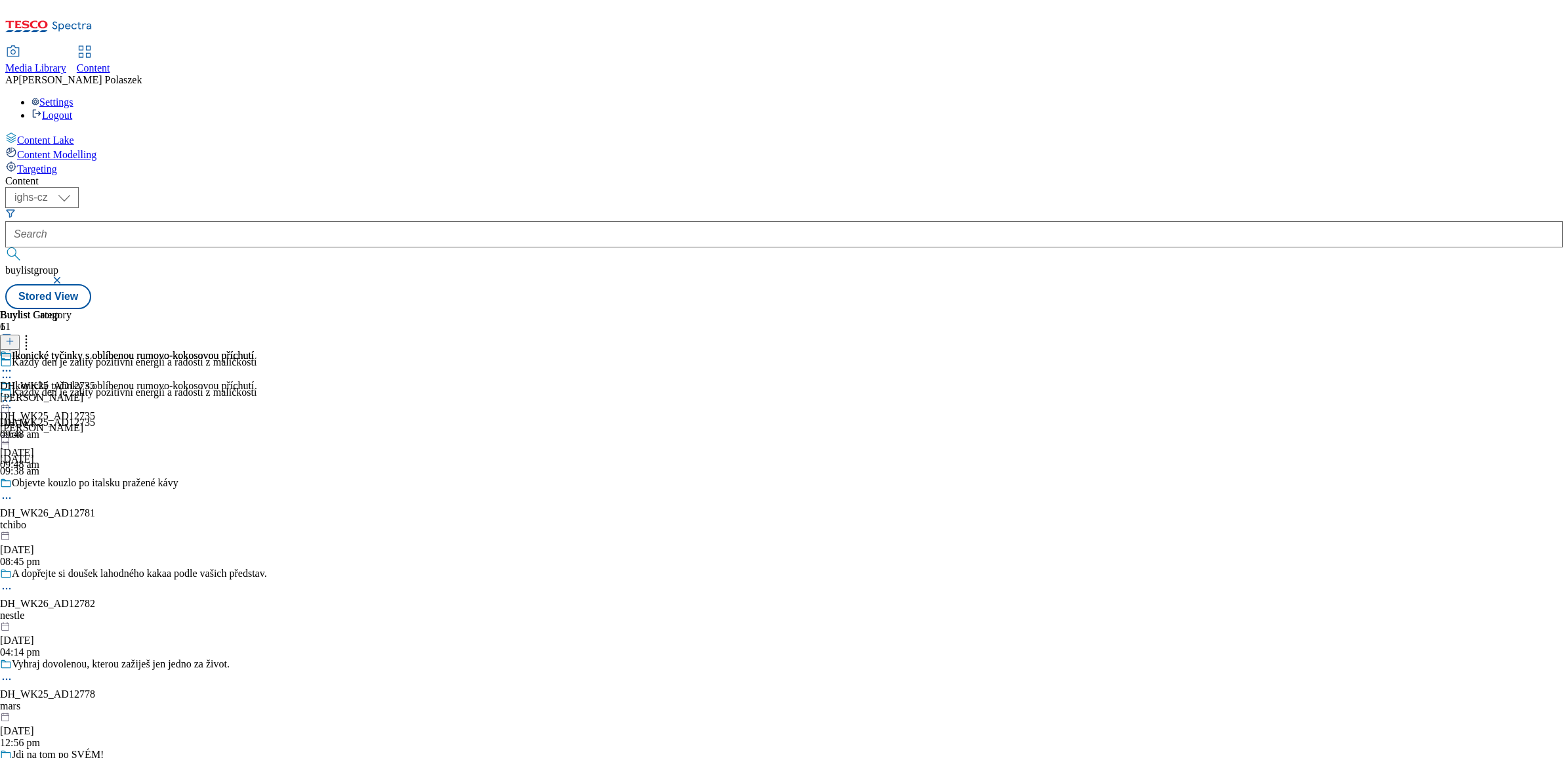
click at [13, 394] on icon at bounding box center [7, 401] width 13 height 13
click at [70, 529] on span "Publish" at bounding box center [55, 534] width 28 height 10
